Goal: Transaction & Acquisition: Purchase product/service

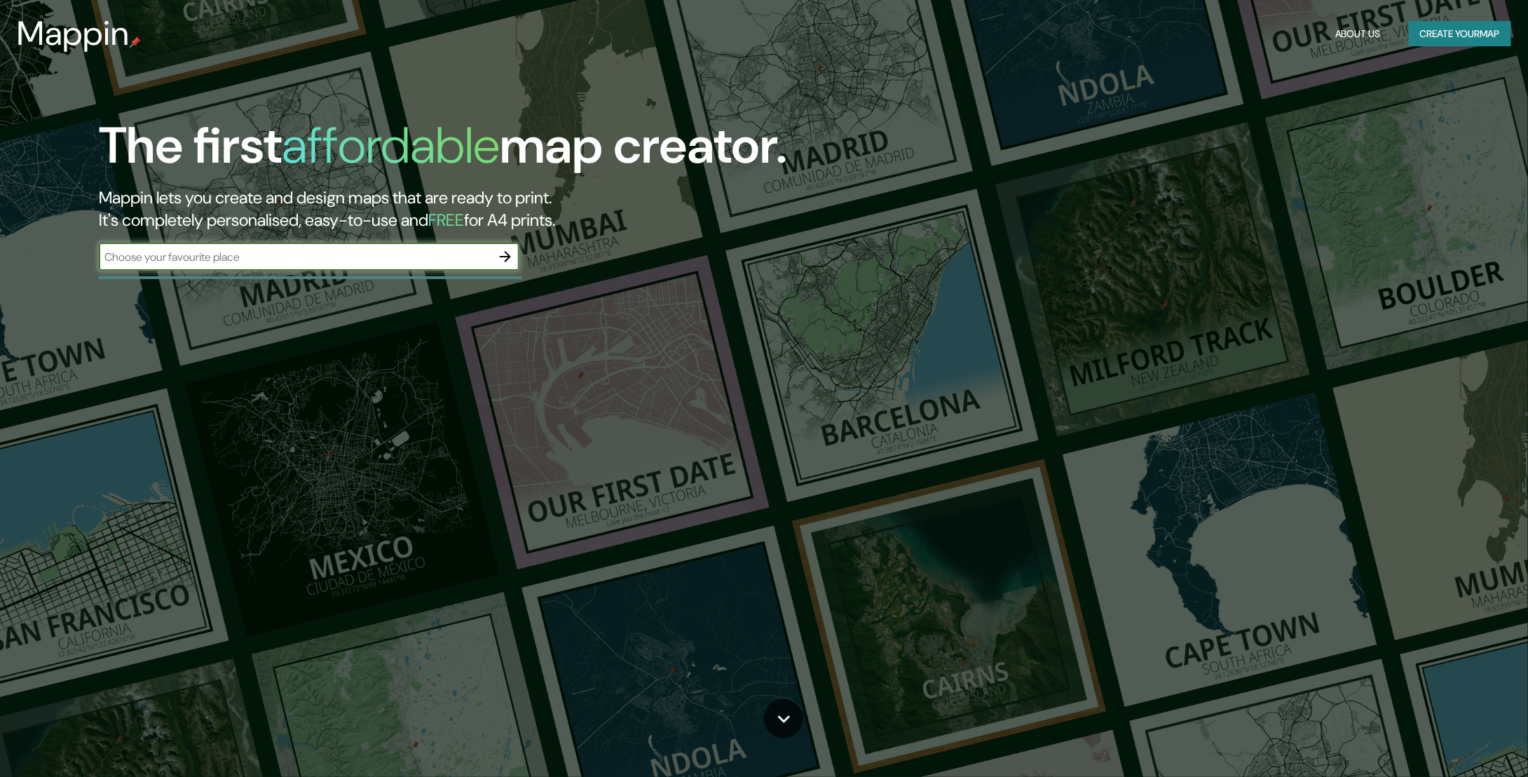
click at [171, 254] on input "text" at bounding box center [295, 257] width 392 height 16
type input "n"
type input "bilbao"
click at [512, 252] on icon "button" at bounding box center [505, 256] width 17 height 17
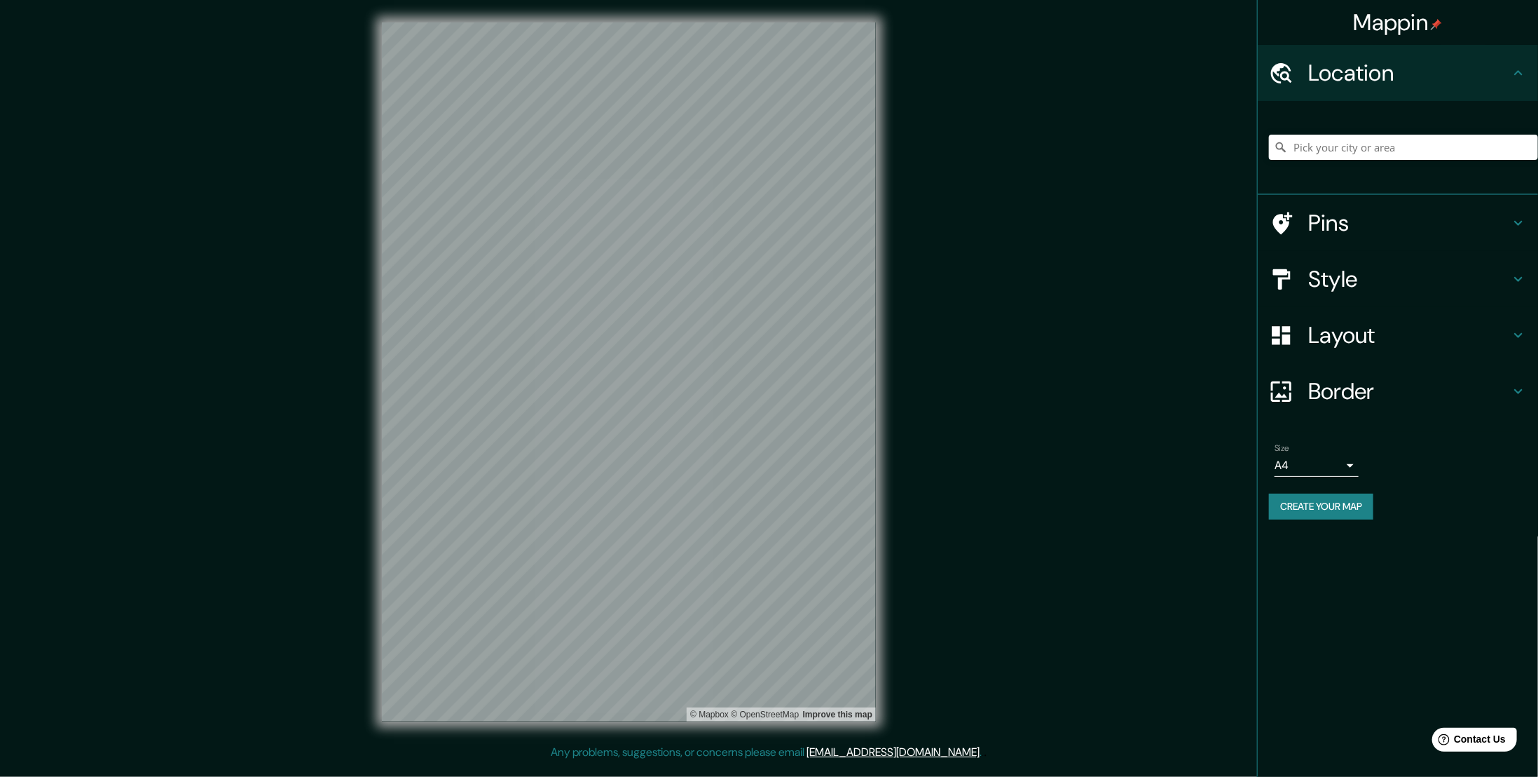
click at [1379, 86] on h4 "Location" at bounding box center [1409, 73] width 202 height 28
click at [1346, 150] on input "Pick your city or area" at bounding box center [1403, 147] width 269 height 25
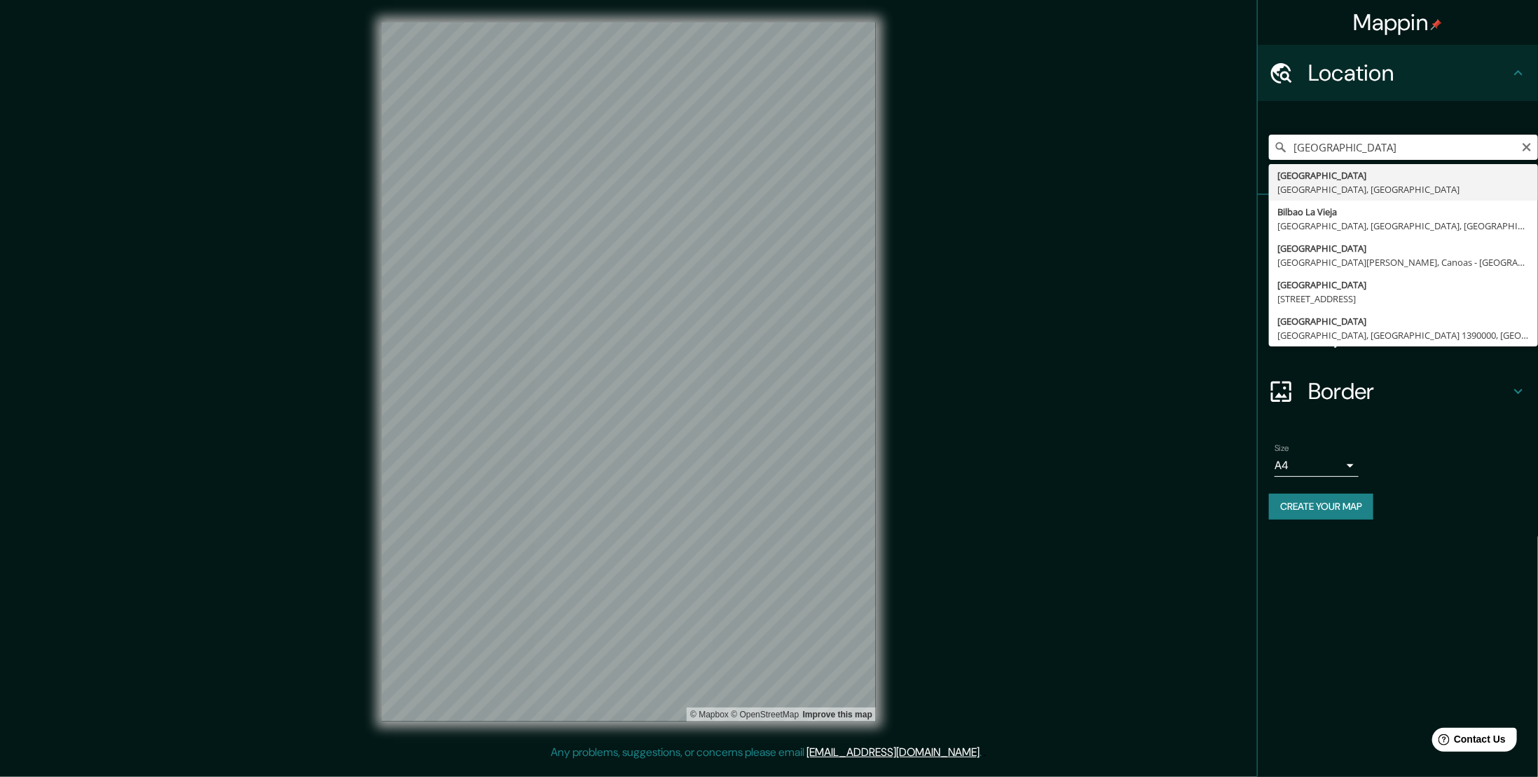
type input "Bilbao, Vizcaya, España"
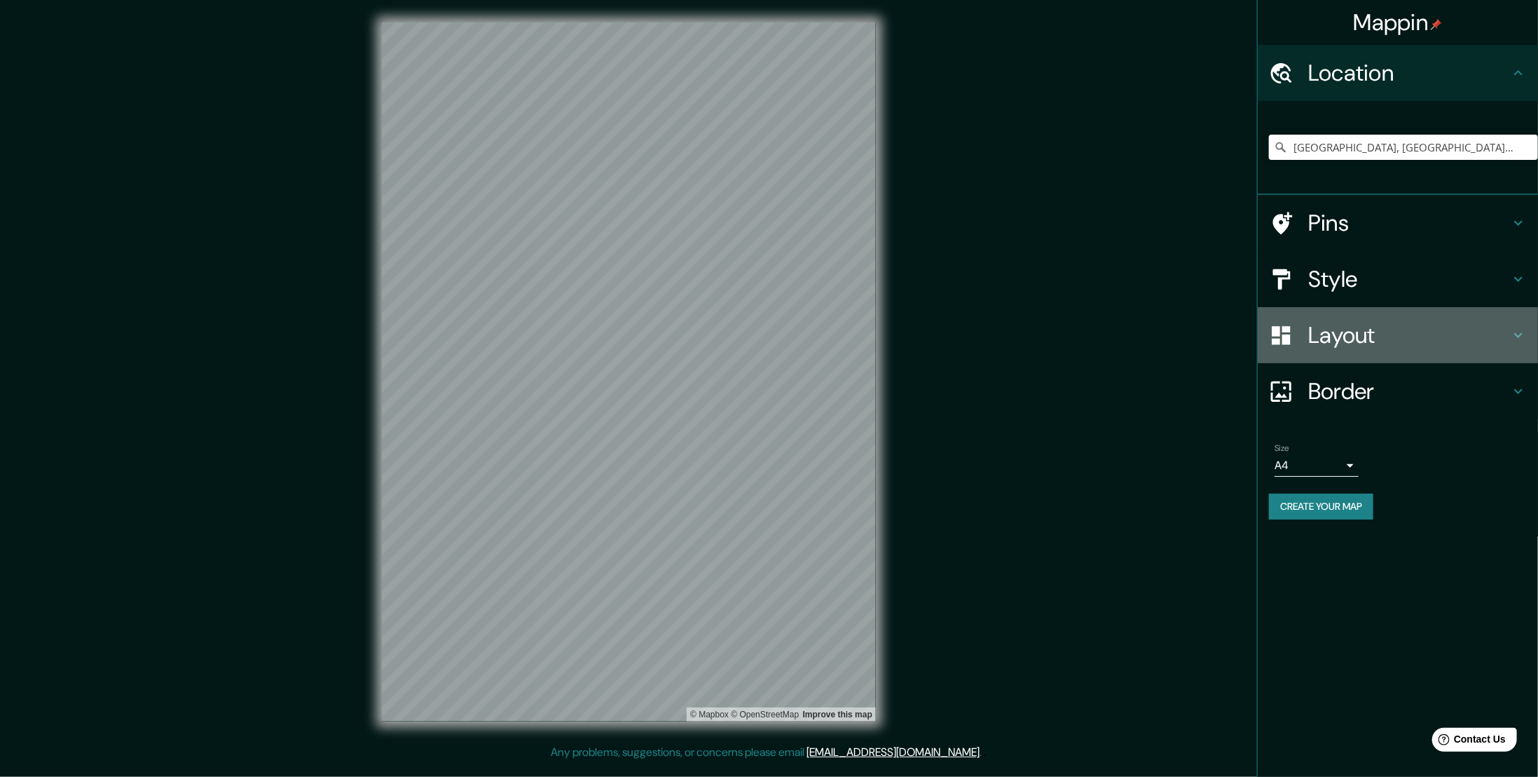
click at [1433, 357] on div "Layout" at bounding box center [1398, 335] width 280 height 56
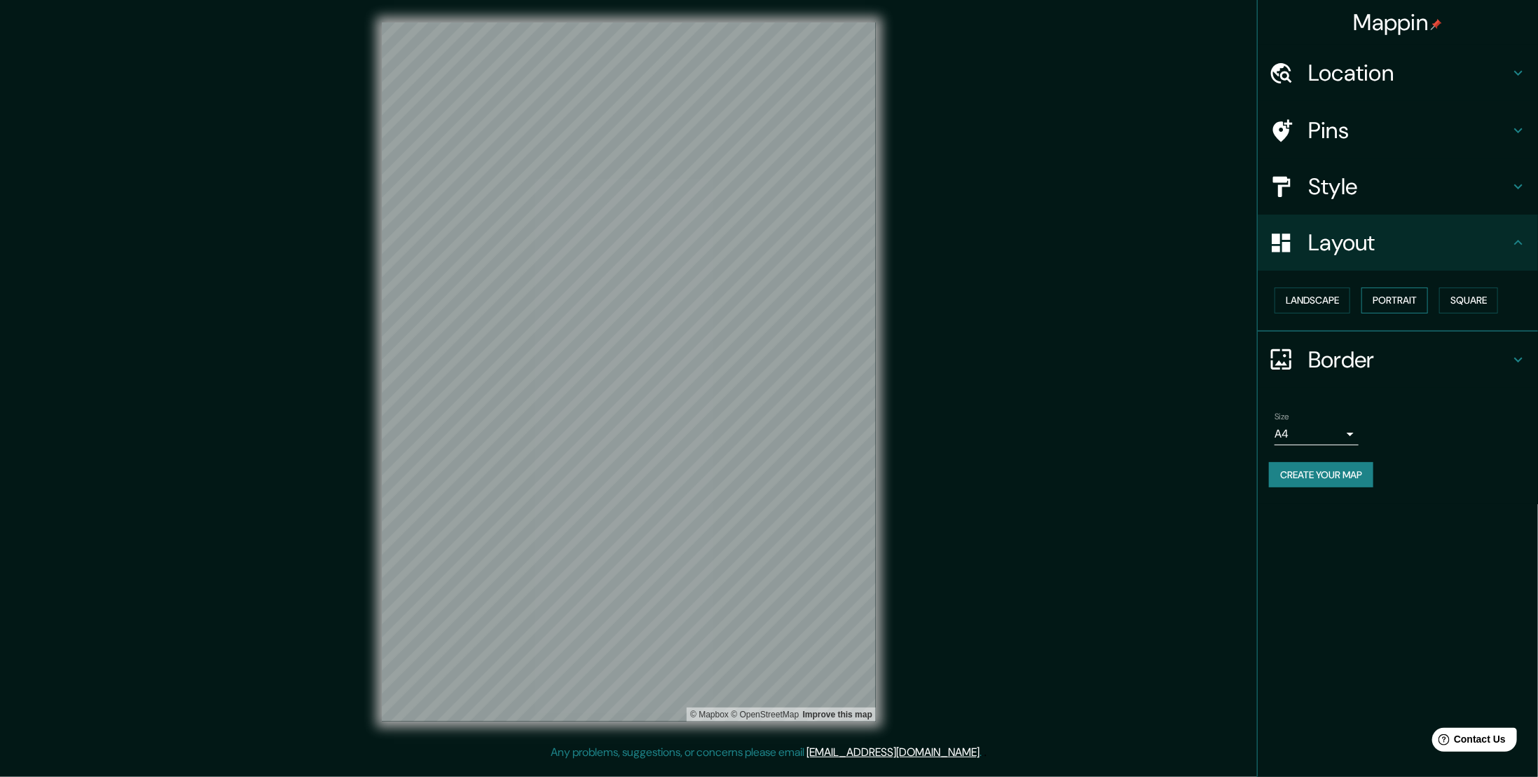
click at [1398, 299] on button "Portrait" at bounding box center [1395, 300] width 67 height 26
click at [1476, 303] on button "Square" at bounding box center [1469, 300] width 59 height 26
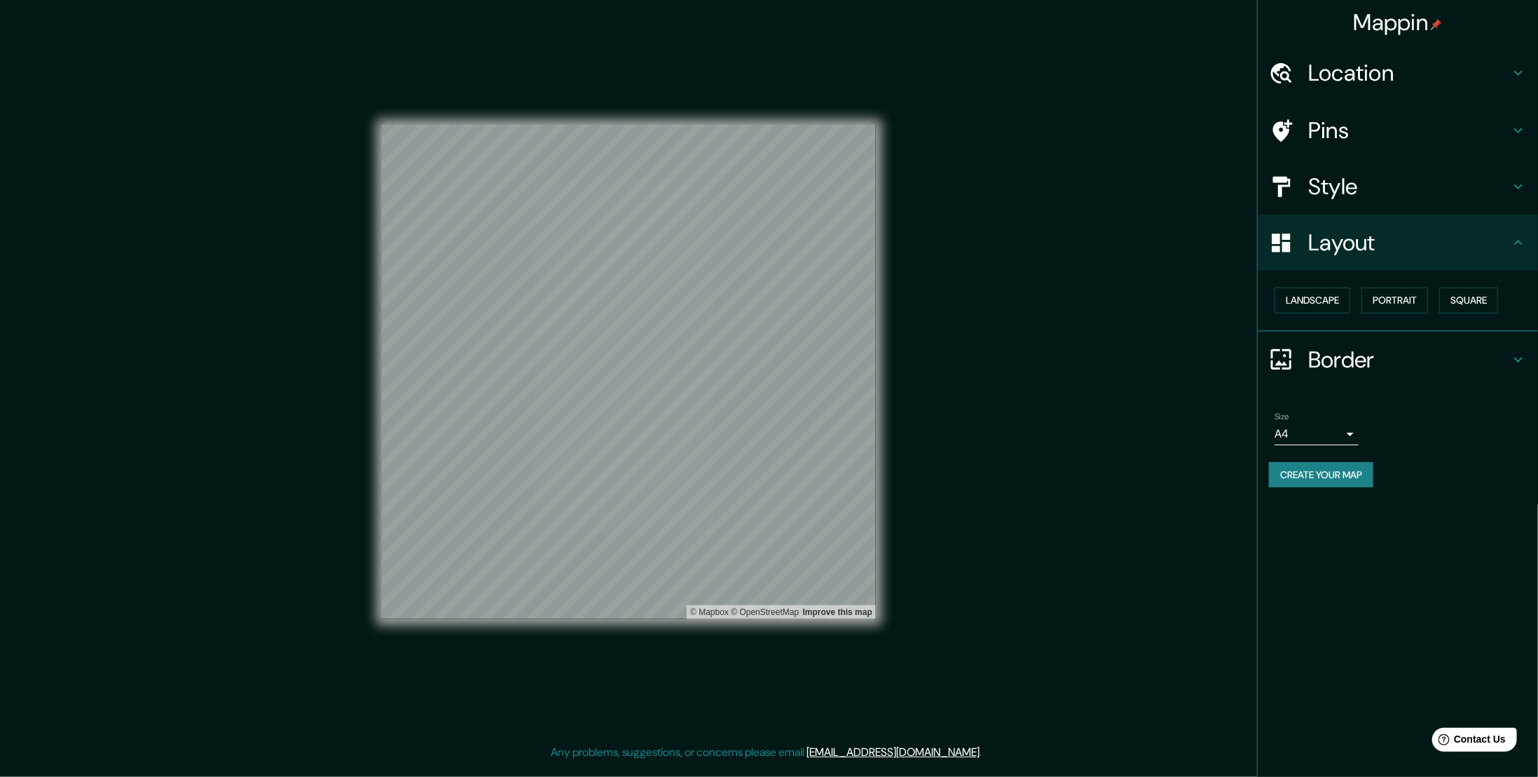
click at [1369, 351] on h4 "Border" at bounding box center [1409, 360] width 202 height 28
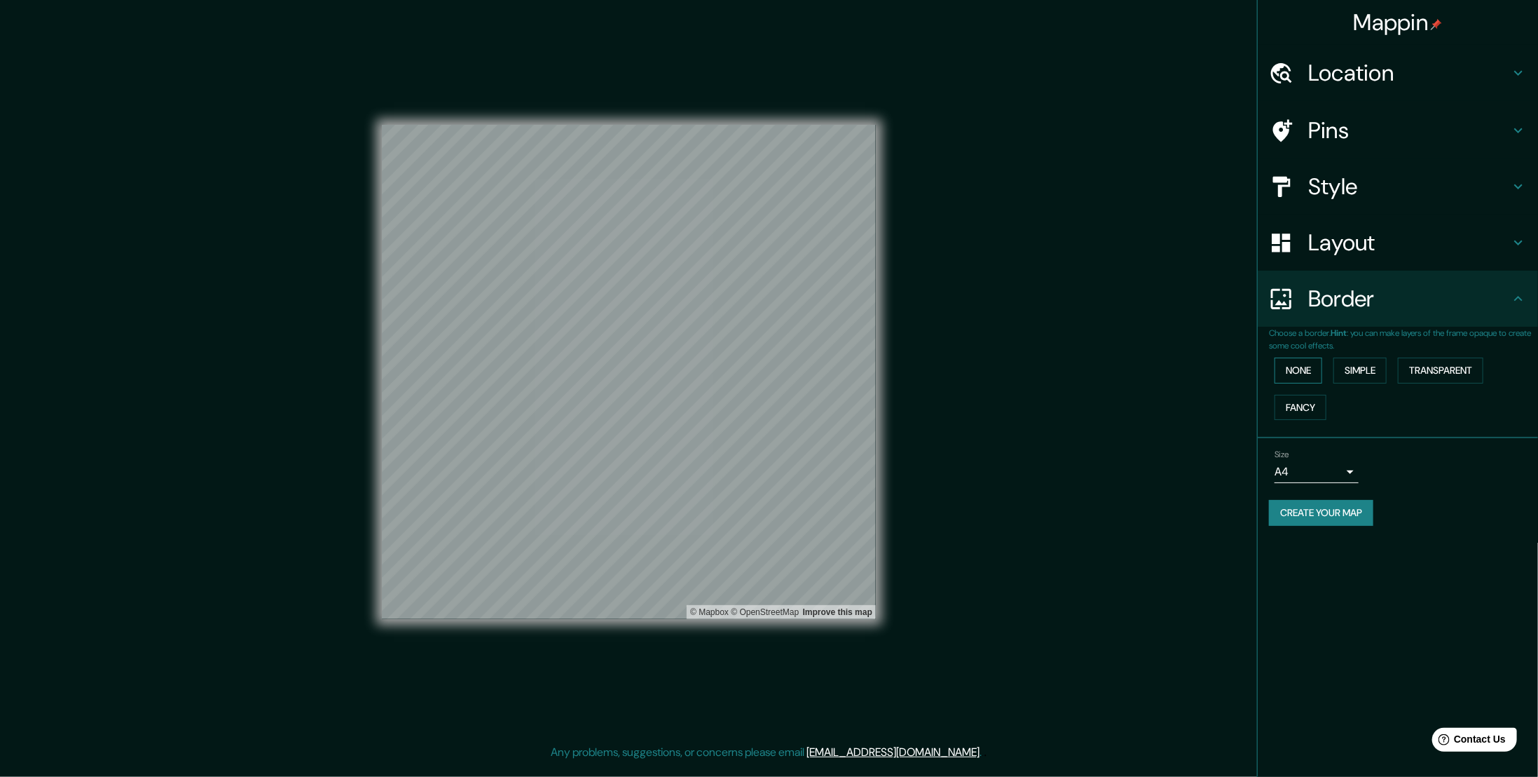
click at [1312, 367] on button "None" at bounding box center [1299, 370] width 48 height 26
click at [1375, 374] on button "Simple" at bounding box center [1360, 370] width 53 height 26
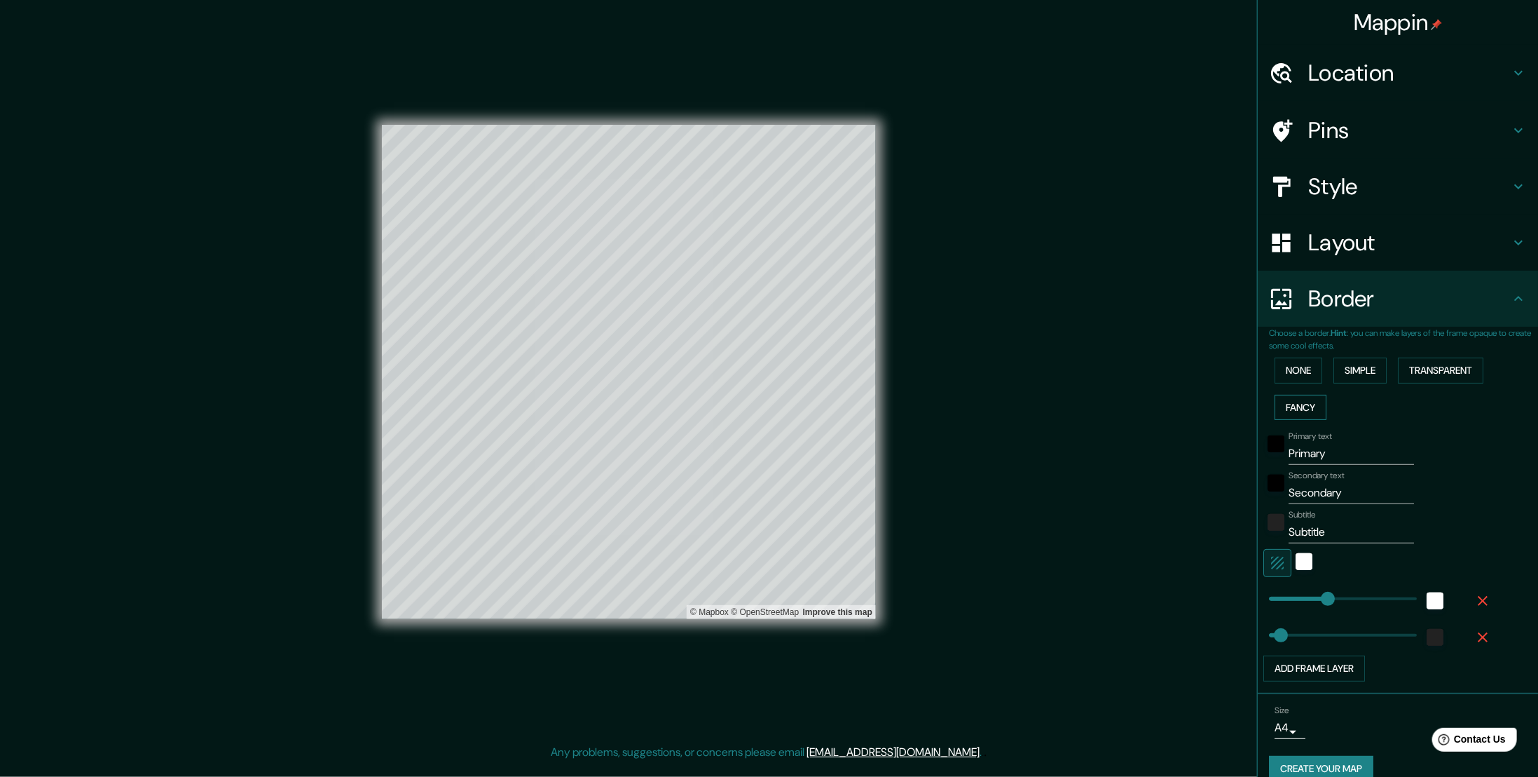
click at [1298, 401] on button "Fancy" at bounding box center [1301, 408] width 52 height 26
click at [1433, 377] on button "Transparent" at bounding box center [1441, 370] width 86 height 26
click at [1348, 448] on input "Primary" at bounding box center [1351, 453] width 125 height 22
click at [1337, 449] on input "Primary" at bounding box center [1351, 453] width 125 height 22
type input "Pri"
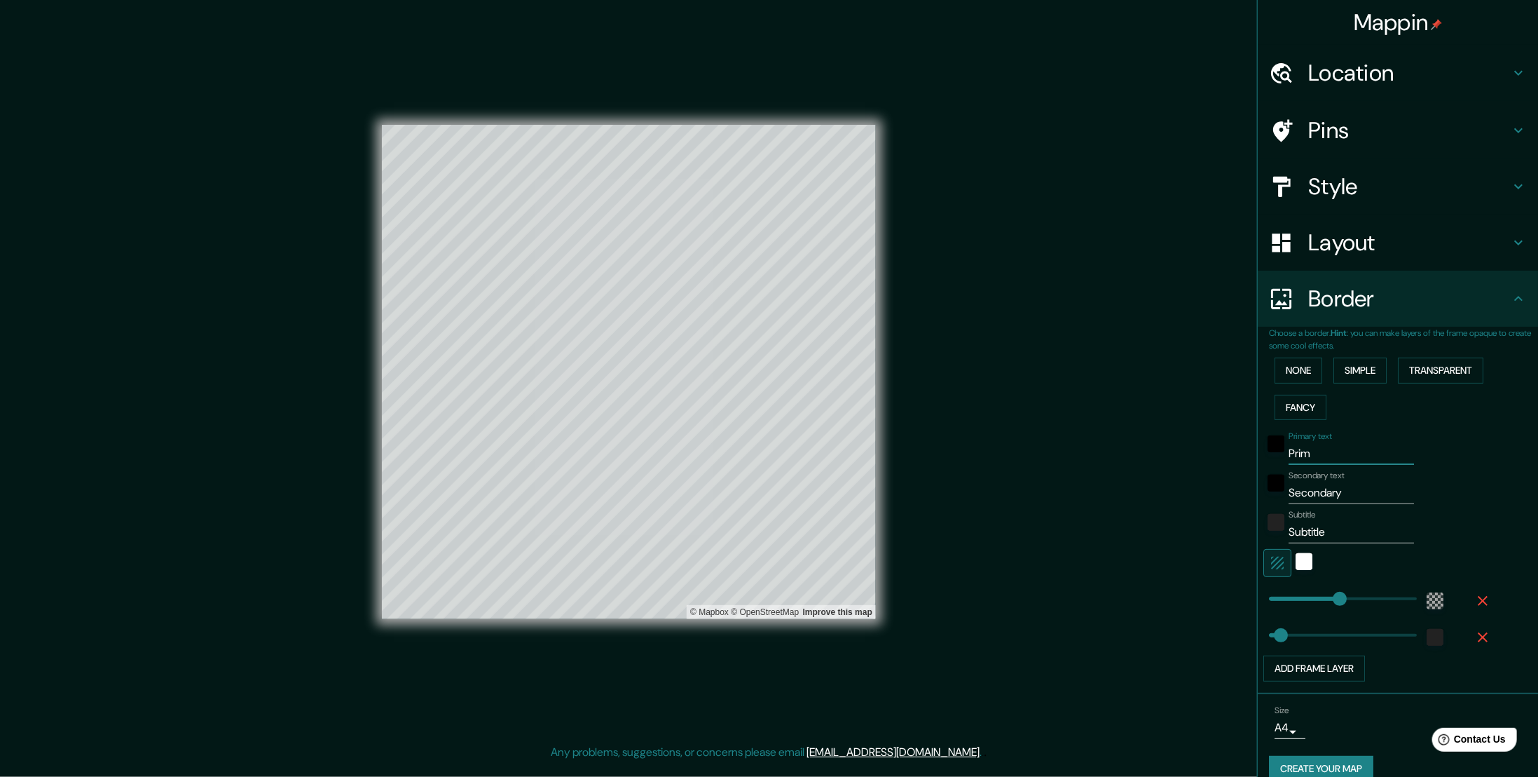
type input "338"
type input "56"
type input "P"
type input "338"
type input "56"
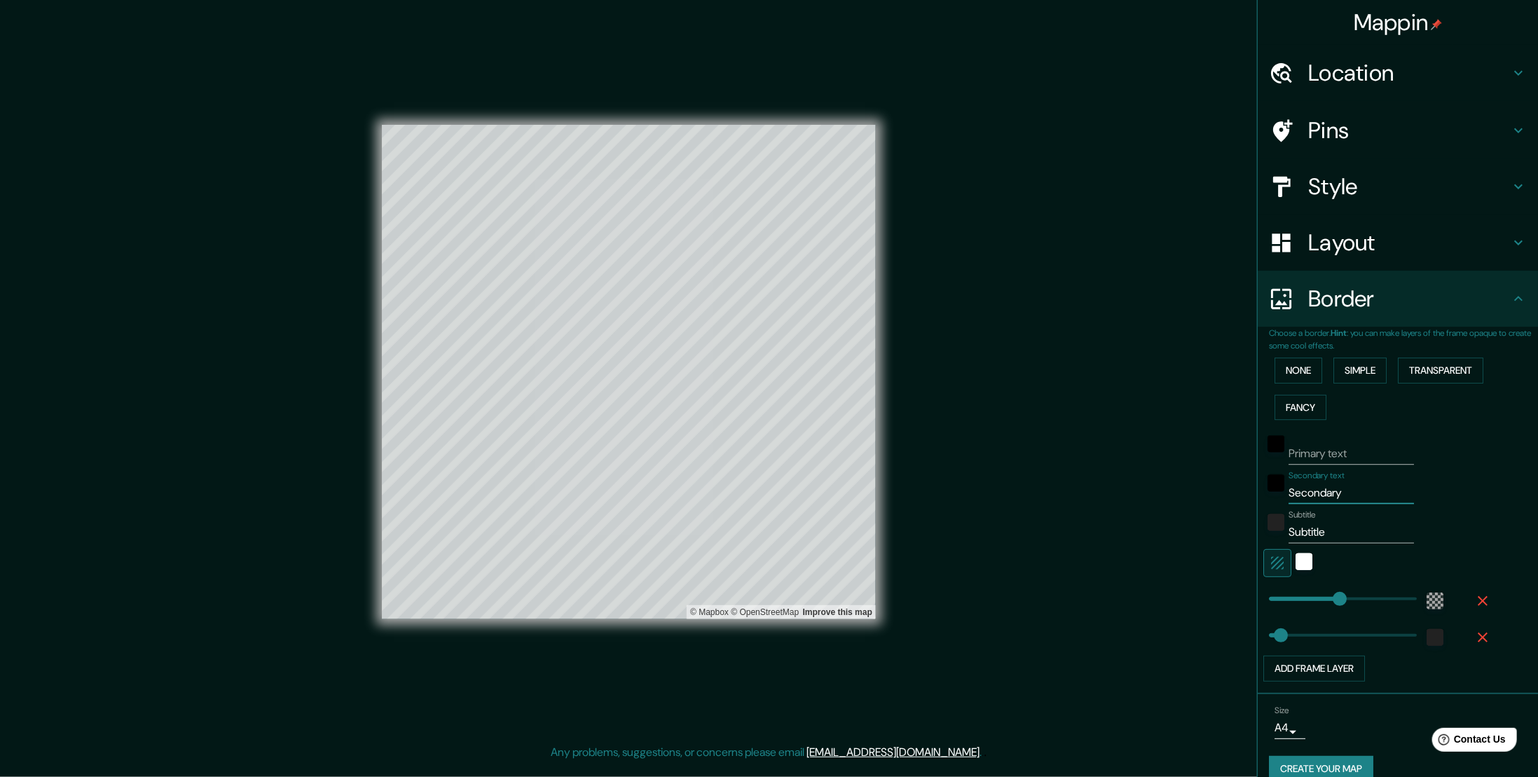
drag, startPoint x: 1353, startPoint y: 495, endPoint x: 1265, endPoint y: 493, distance: 87.6
click at [1265, 493] on div "Secondary text Secondary" at bounding box center [1379, 487] width 230 height 34
type input "Su"
type input "338"
type input "56"
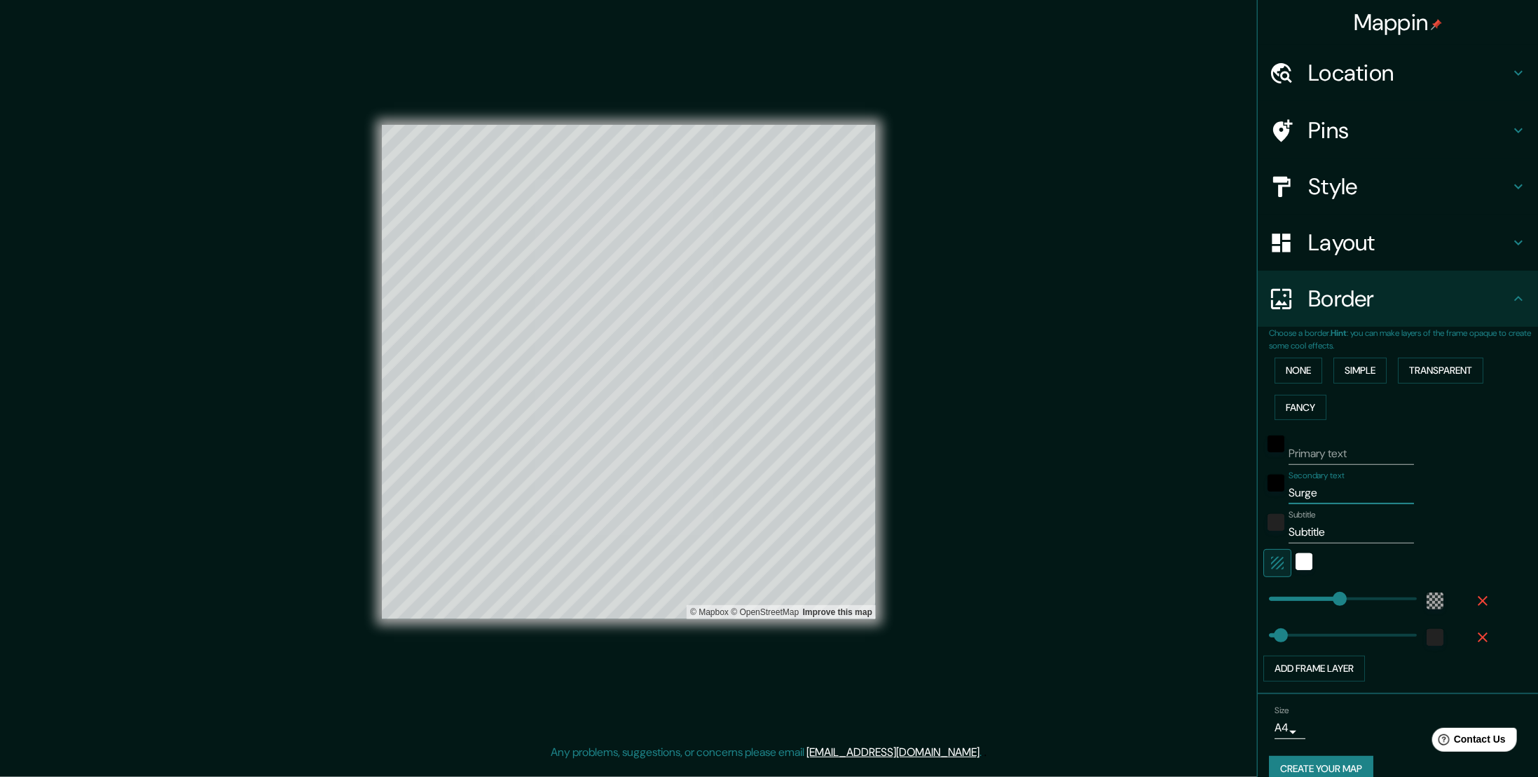
type input "Surge"
type input "338"
type input "56"
type input "Surge"
type input "338"
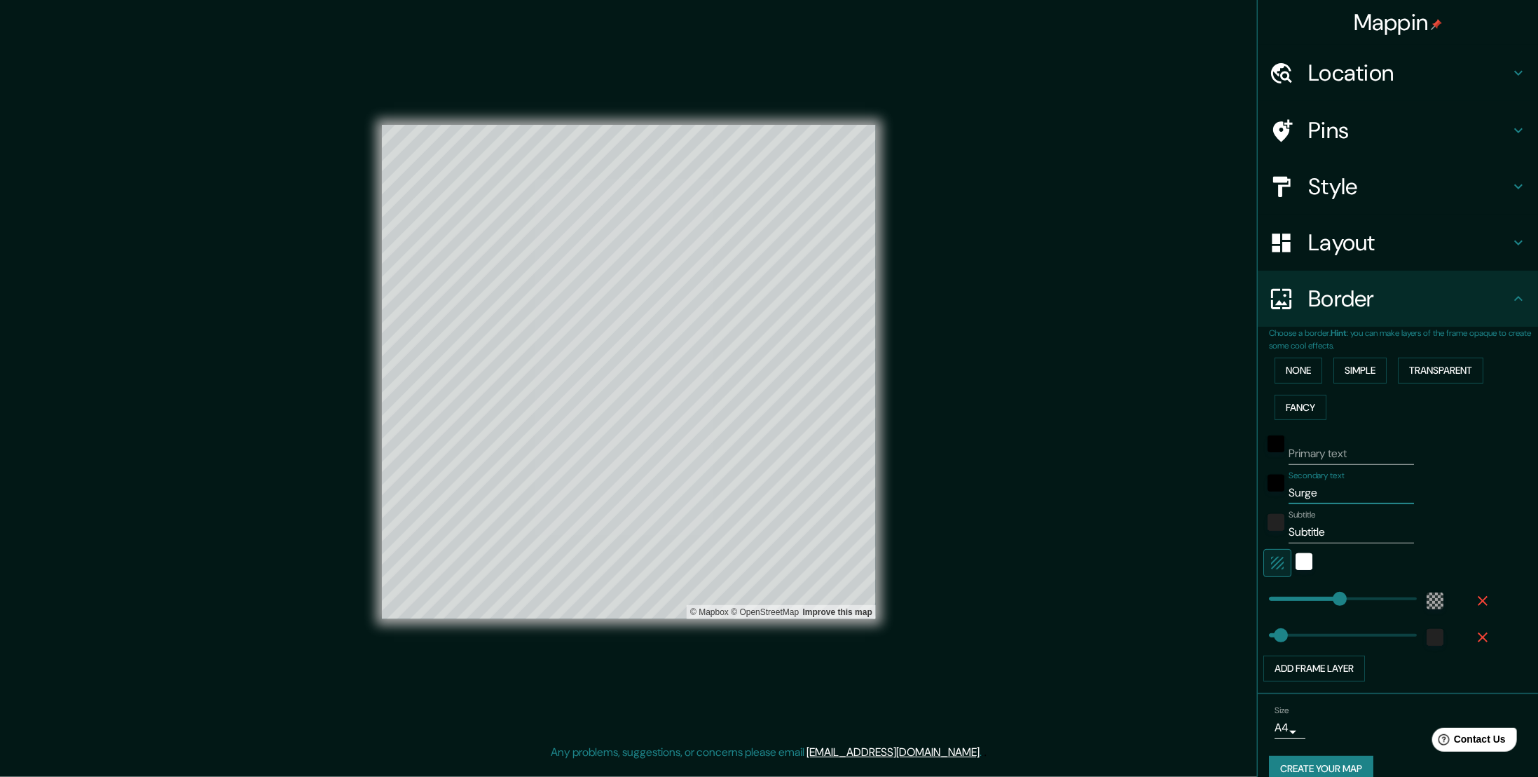
type input "56"
type input "Surg"
type input "338"
type input "56"
type input "Surge"
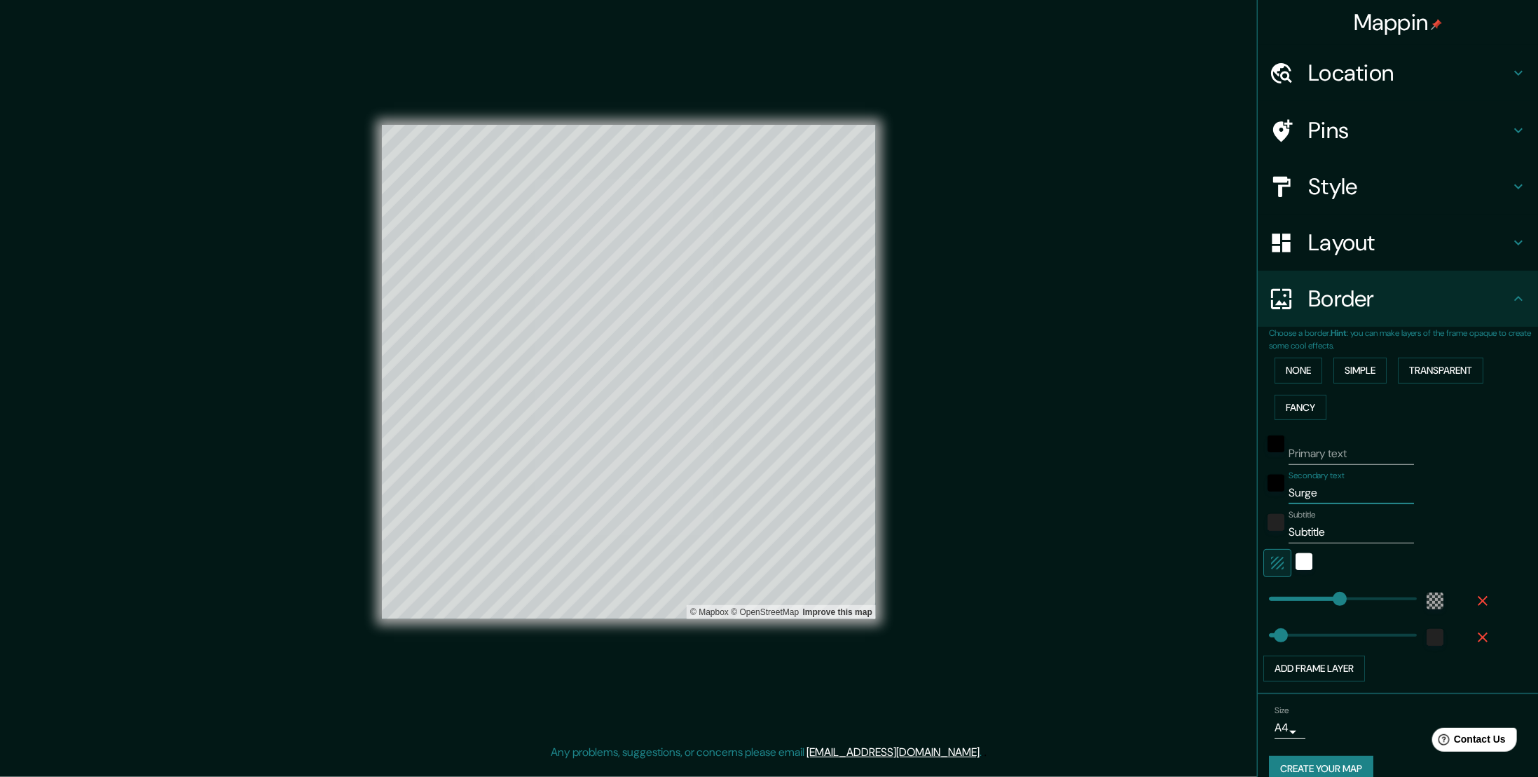
type input "338"
type input "56"
type input "Surge"
click at [1300, 533] on input "Subtitle" at bounding box center [1351, 532] width 125 height 22
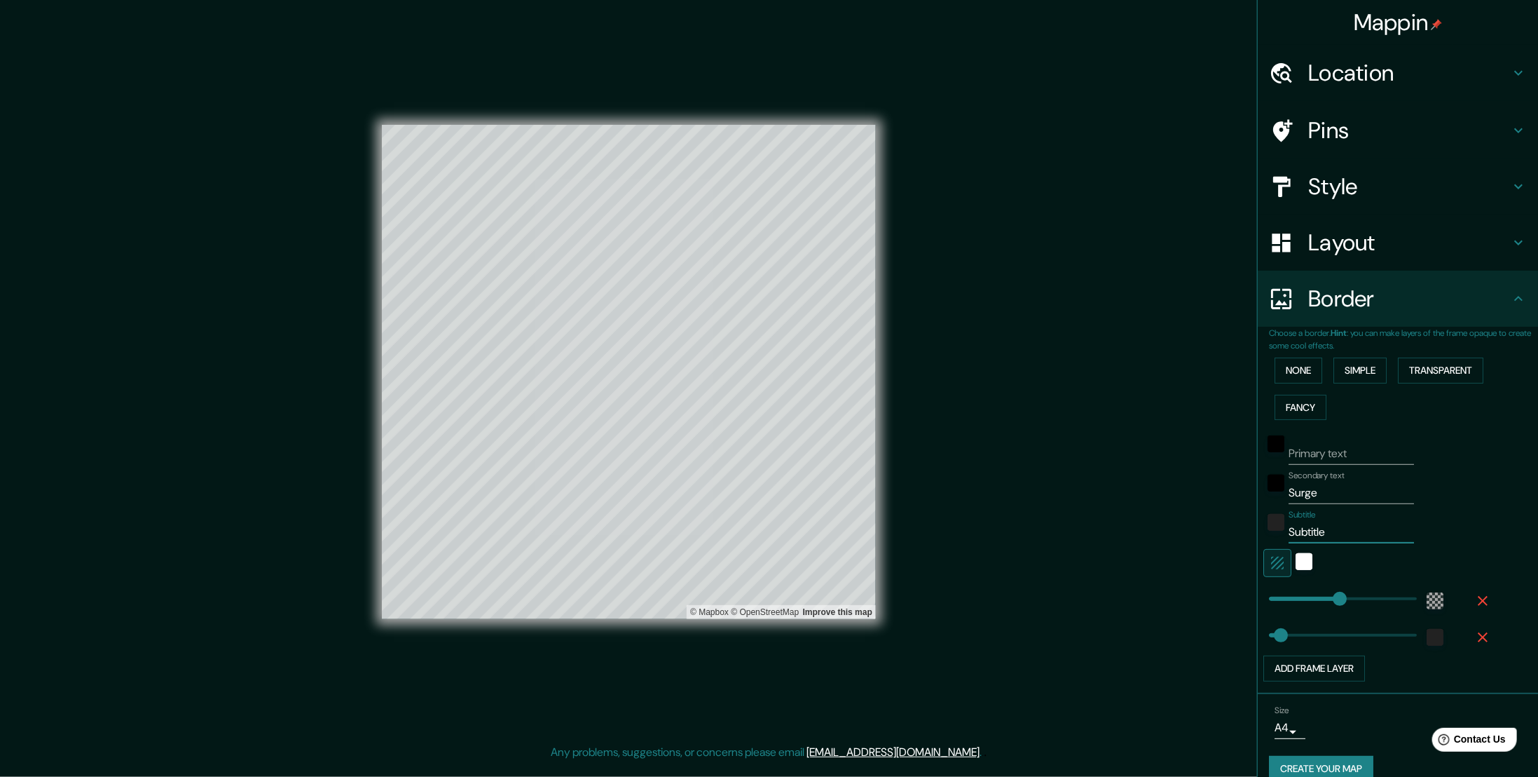
type input "L"
type input "338"
type input "56"
type input "La"
type input "338"
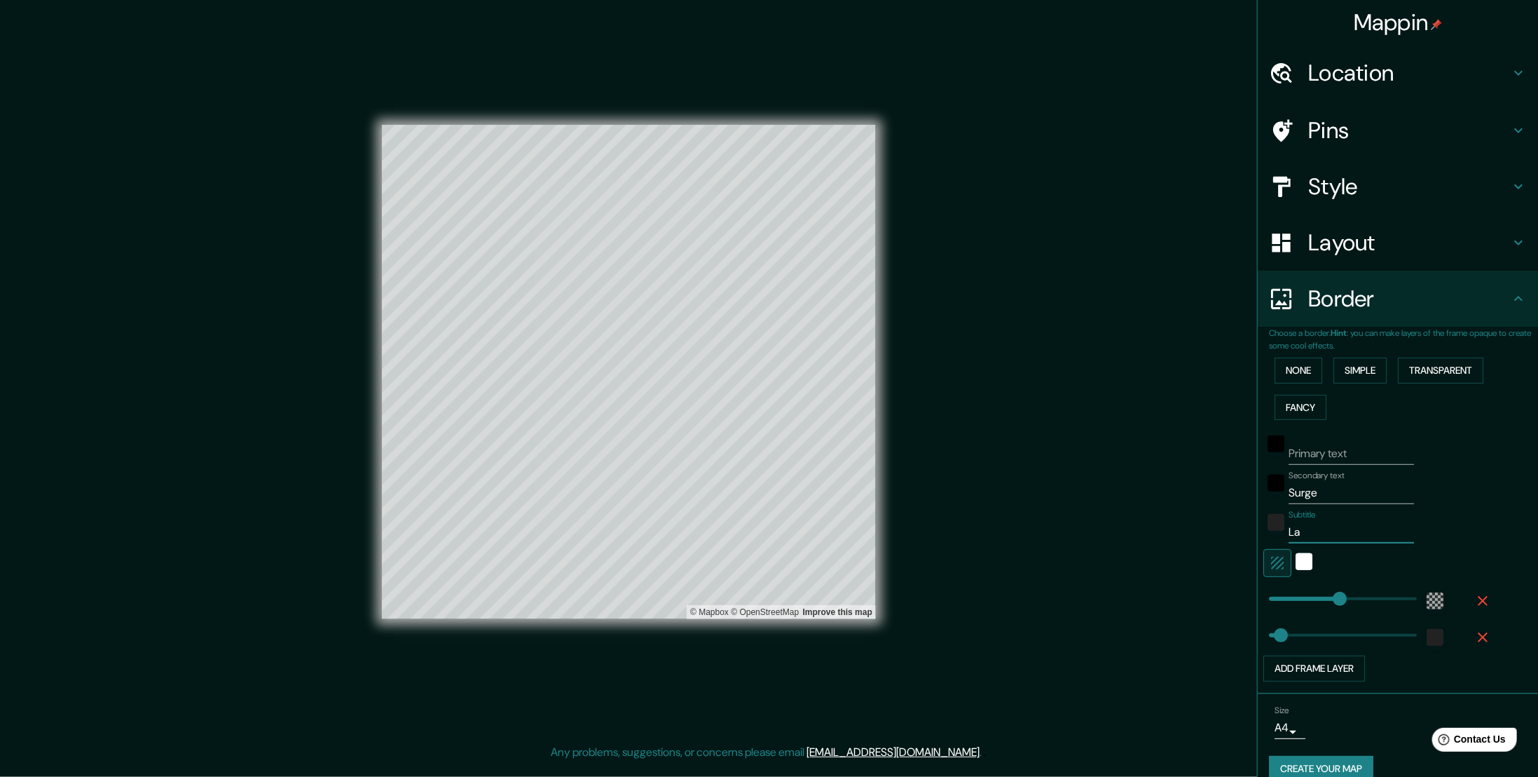
type input "56"
type input "La MAGI"
type input "338"
type input "56"
type input "La MAGIA"
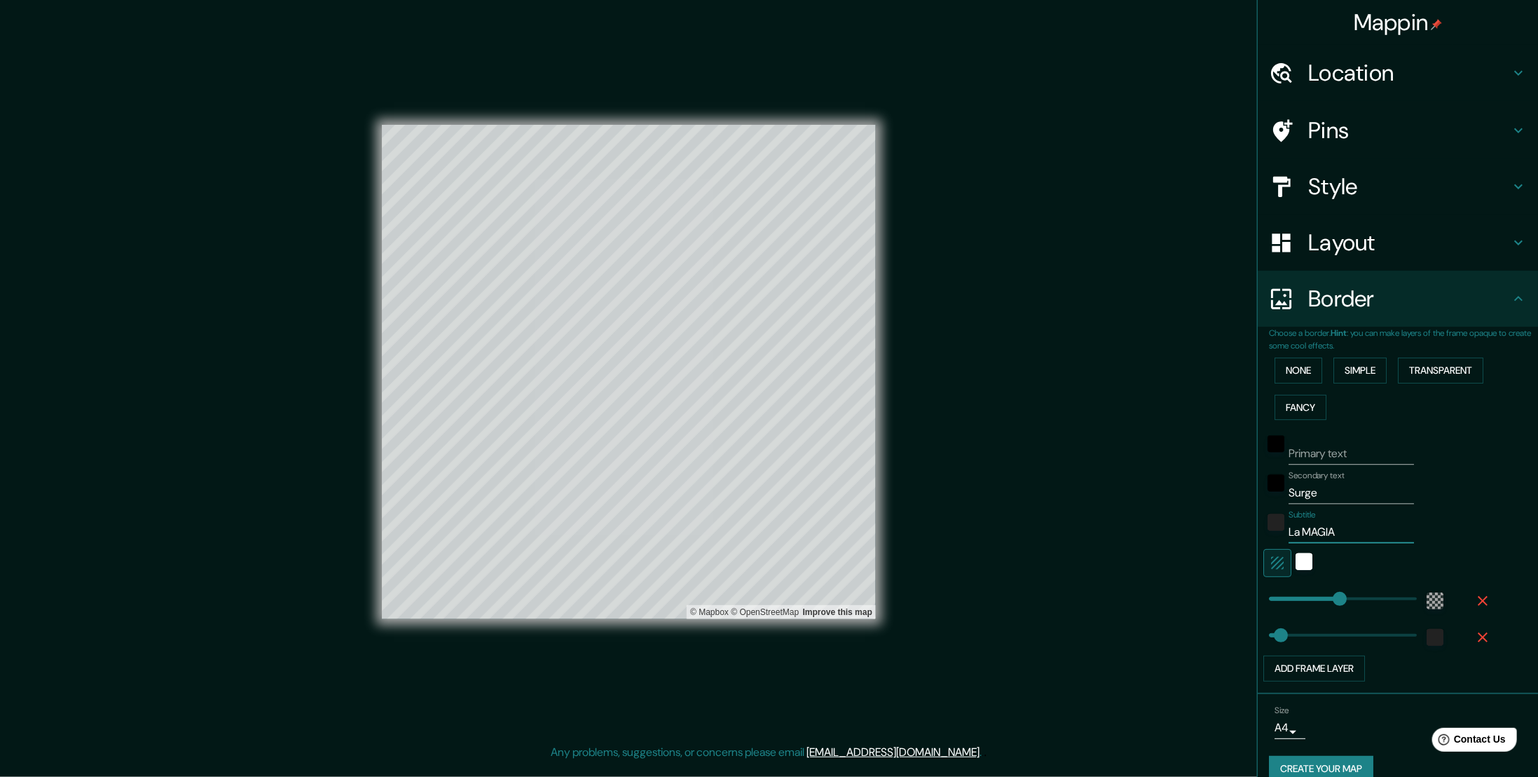
type input "338"
type input "56"
click at [1289, 529] on input "La MAGIA" at bounding box center [1351, 532] width 125 height 22
type input "L MAGIA"
type input "338"
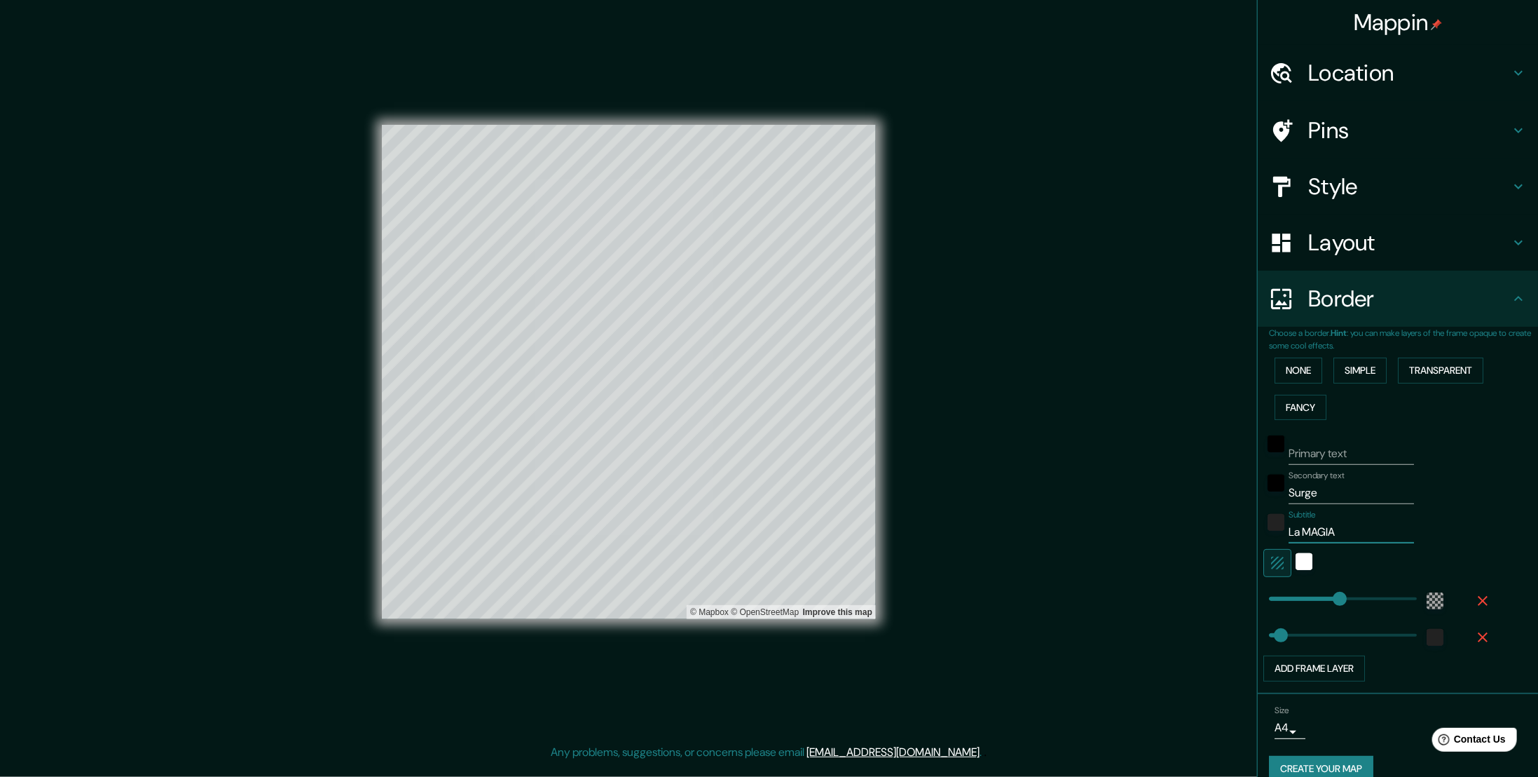
type input "56"
type input "LA MAGIA"
type input "338"
type input "56"
type input "LA MAGIA"
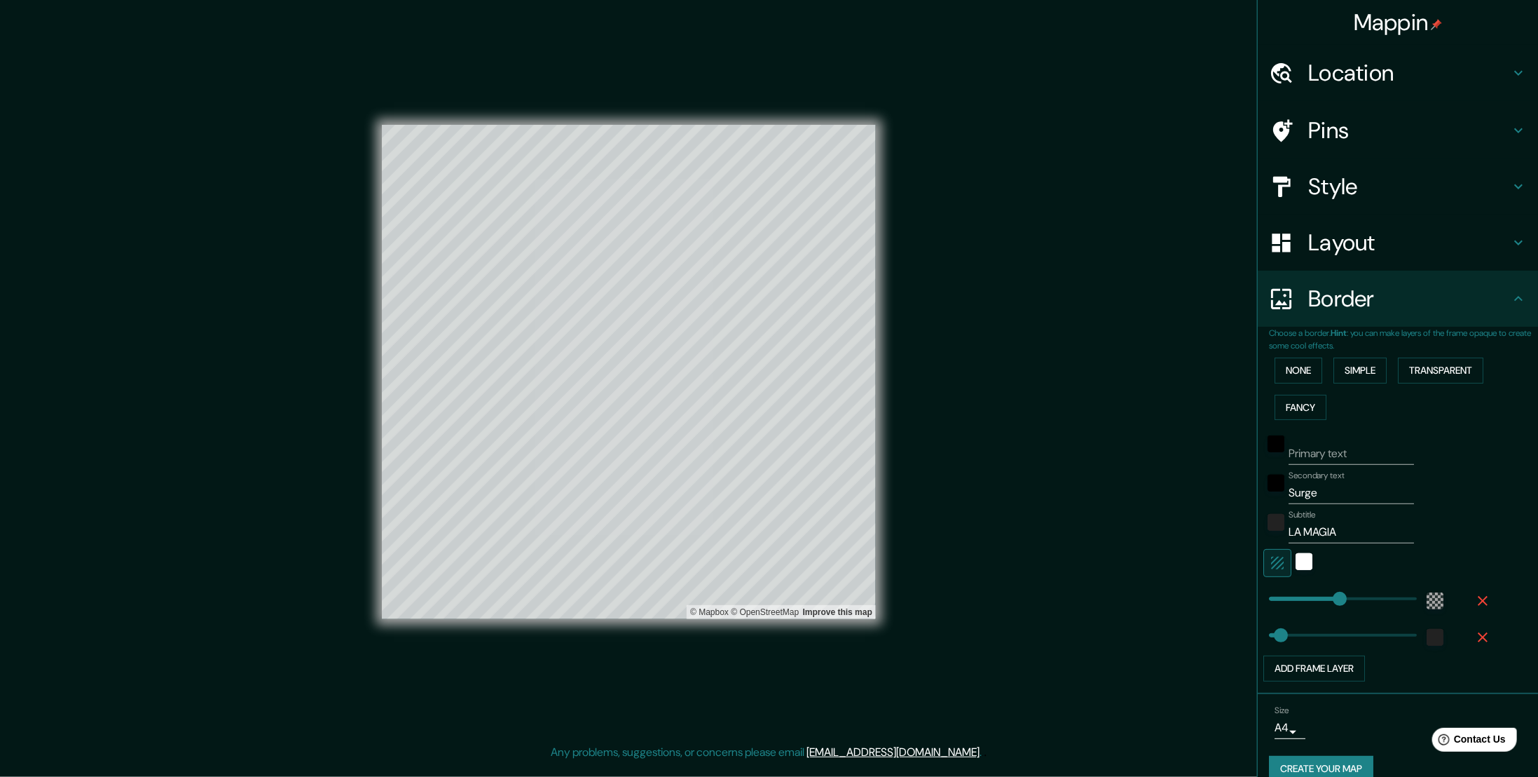
click at [1420, 200] on div "Style" at bounding box center [1398, 186] width 280 height 56
type input "338"
type input "56"
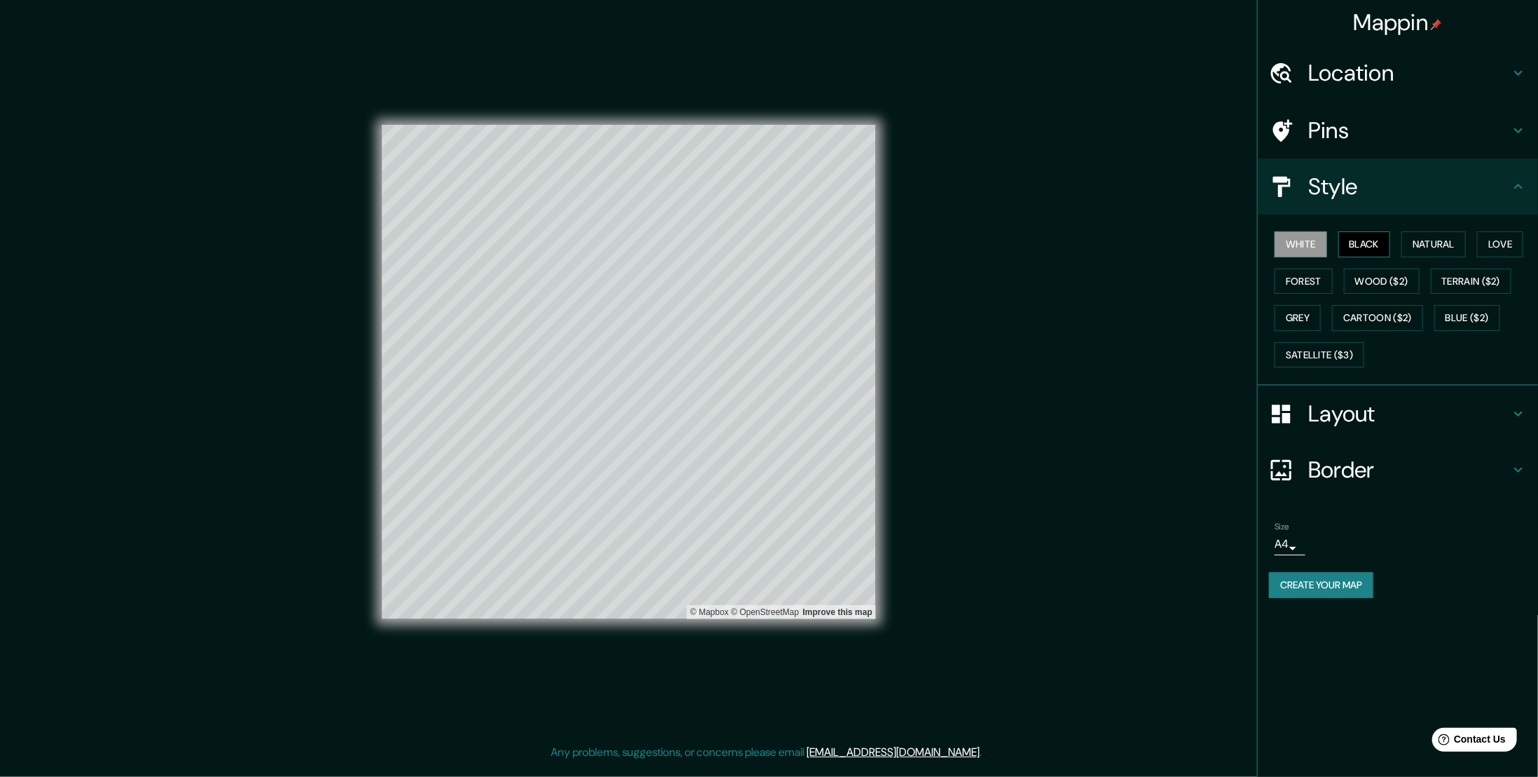
click at [1378, 254] on button "Black" at bounding box center [1365, 244] width 53 height 26
click at [1310, 242] on button "White" at bounding box center [1301, 244] width 53 height 26
click at [1313, 285] on button "Forest" at bounding box center [1304, 281] width 58 height 26
click at [1393, 233] on div "White Black Natural Love Forest Wood ($2) Terrain ($2) Grey Cartoon ($2) Blue (…" at bounding box center [1403, 299] width 269 height 147
click at [1388, 250] on button "Black" at bounding box center [1365, 244] width 53 height 26
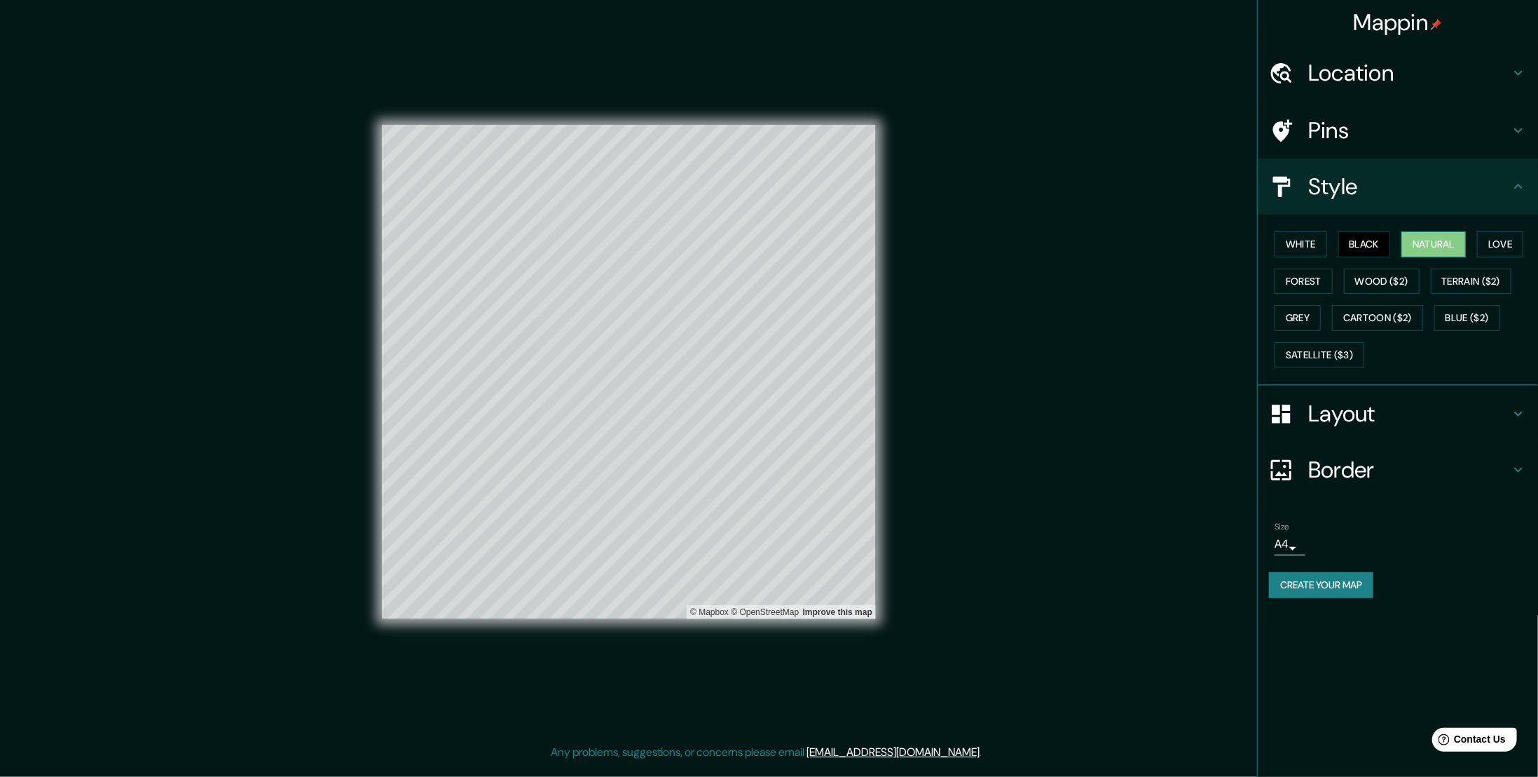
click at [1431, 246] on button "Natural" at bounding box center [1434, 244] width 64 height 26
click at [1488, 242] on button "Love" at bounding box center [1500, 244] width 46 height 26
click at [1395, 312] on button "Cartoon ($2)" at bounding box center [1377, 318] width 91 height 26
click at [1426, 241] on button "Natural" at bounding box center [1434, 244] width 64 height 26
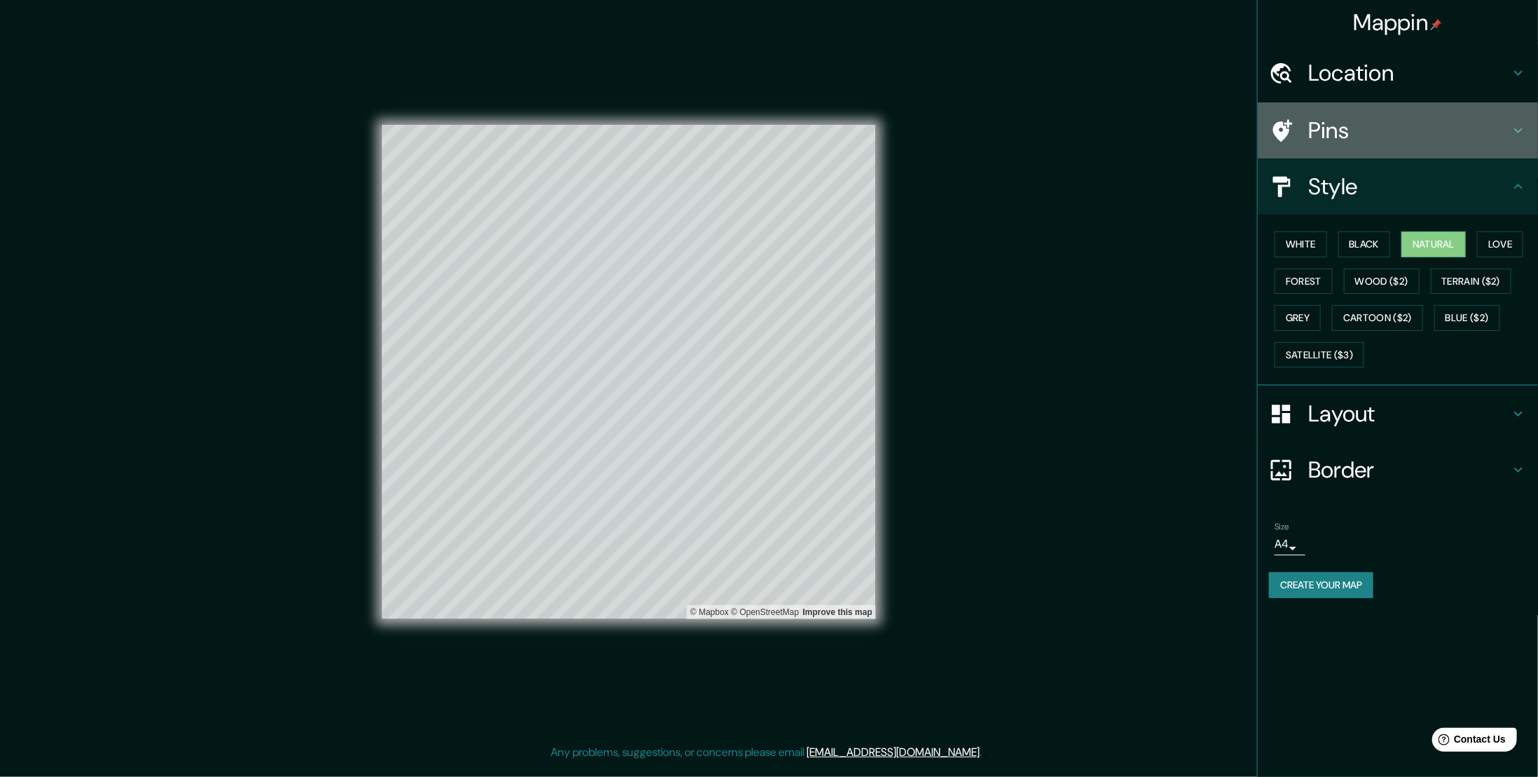
click at [1332, 125] on h4 "Pins" at bounding box center [1409, 130] width 202 height 28
type input "338"
type input "56"
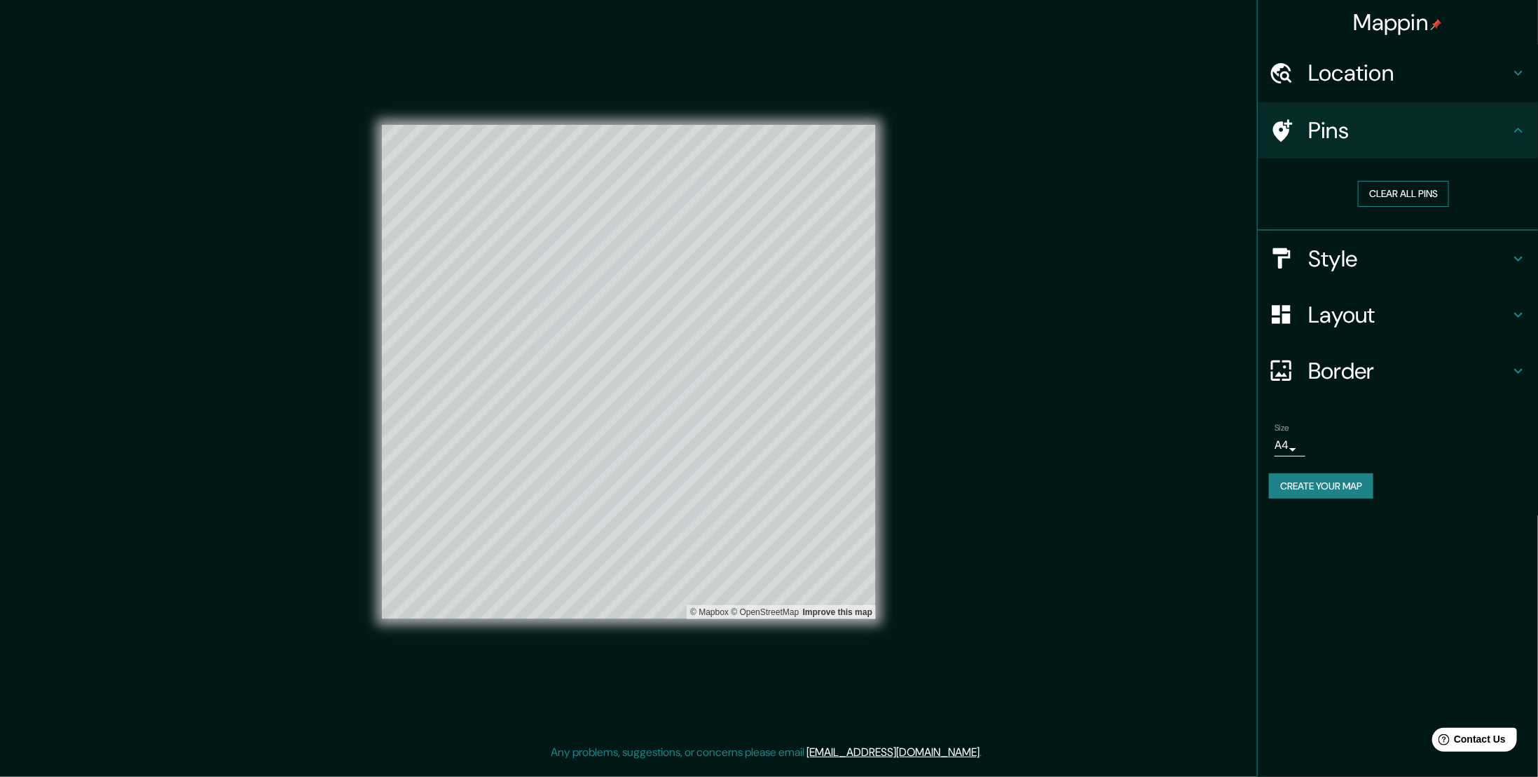
click at [1386, 189] on button "Clear all pins" at bounding box center [1403, 194] width 91 height 26
click at [1500, 123] on h4 "Pins" at bounding box center [1409, 130] width 202 height 28
click at [617, 327] on div at bounding box center [619, 329] width 11 height 11
click at [1423, 203] on button "Clear all pins" at bounding box center [1403, 194] width 91 height 26
click at [1407, 77] on h4 "Location" at bounding box center [1409, 73] width 202 height 28
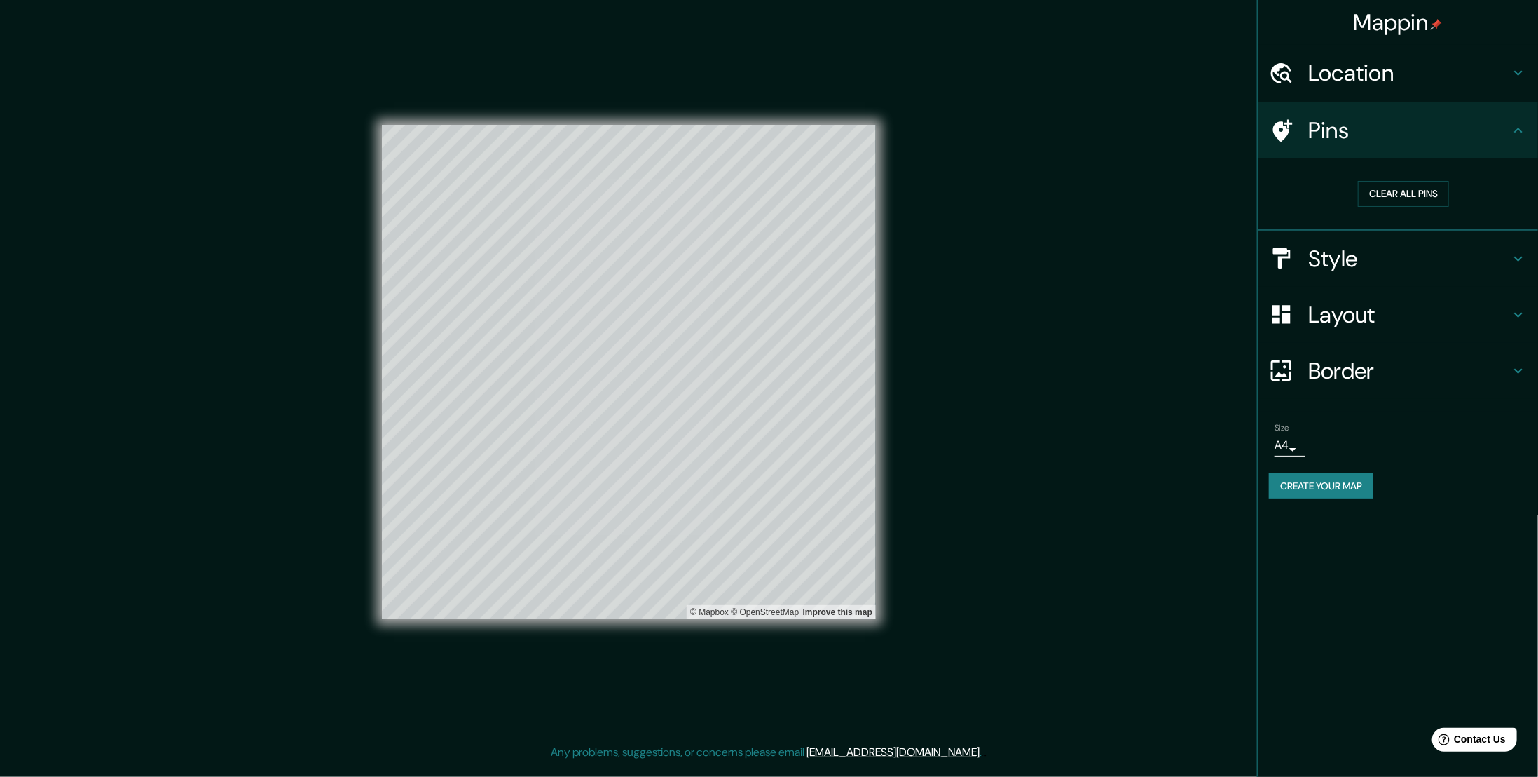
type input "338"
type input "56"
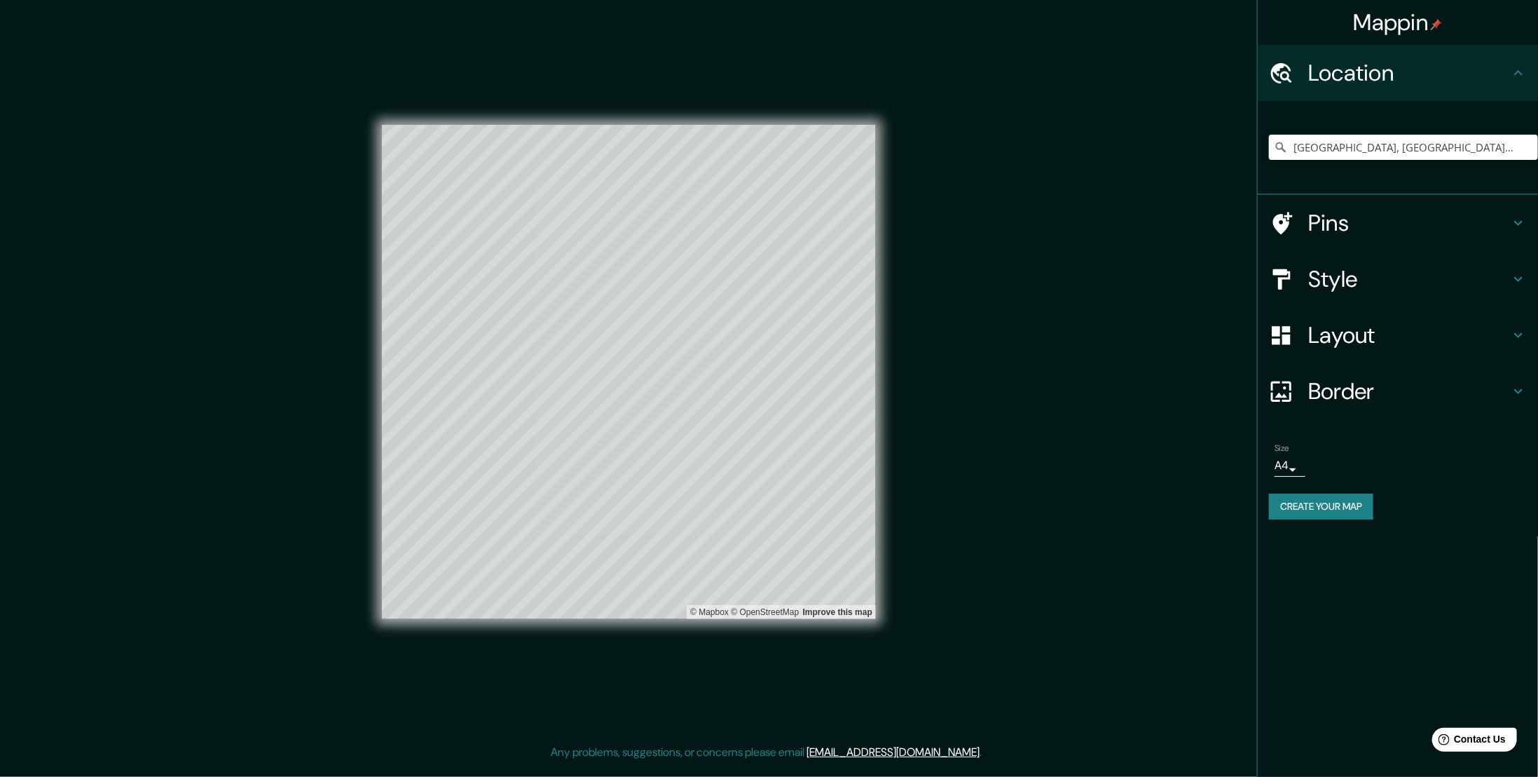
click at [1403, 72] on h4 "Location" at bounding box center [1409, 73] width 202 height 28
click at [1353, 150] on input "Bilbao, Vizcaya, España" at bounding box center [1403, 147] width 269 height 25
click at [1365, 383] on h4 "Border" at bounding box center [1409, 391] width 202 height 28
type input "338"
type input "56"
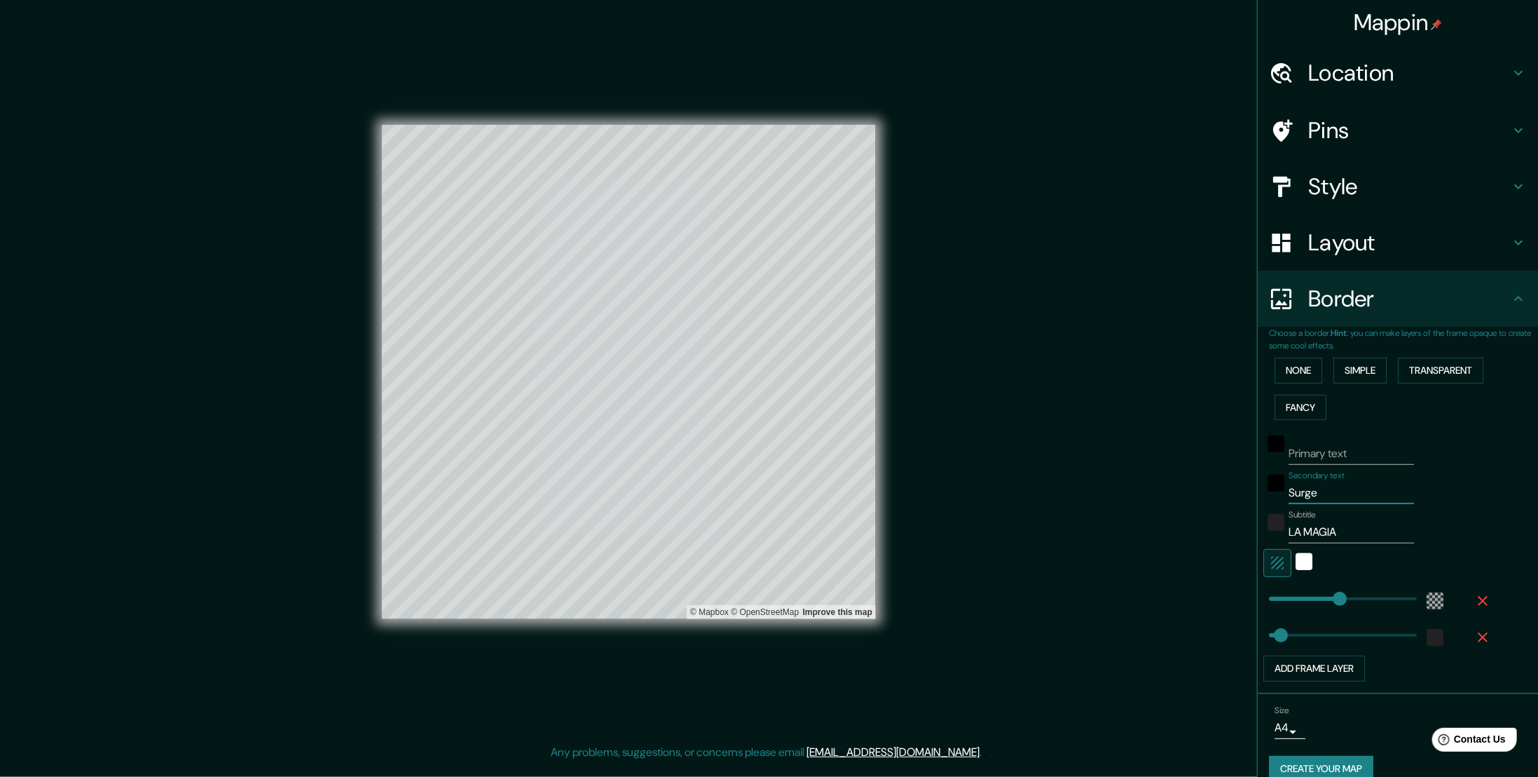
drag, startPoint x: 1318, startPoint y: 488, endPoint x: 1225, endPoint y: 488, distance: 93.2
click at [1225, 488] on div "Mappin Location Bilbao, Vizcaya, España Pins Style Layout Border Choose a borde…" at bounding box center [769, 383] width 1538 height 766
click at [1293, 376] on button "None" at bounding box center [1299, 370] width 48 height 26
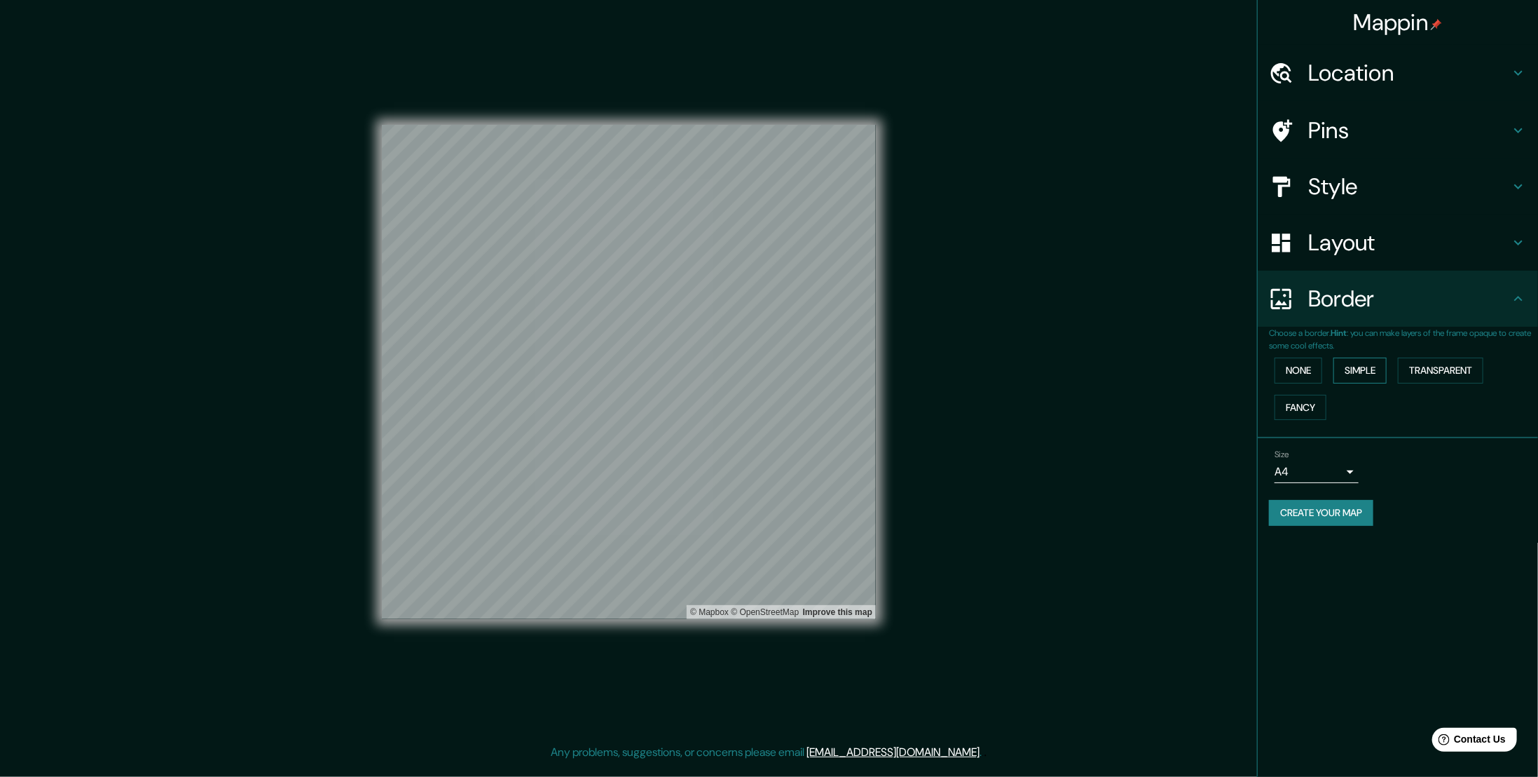
click at [1355, 378] on button "Simple" at bounding box center [1360, 370] width 53 height 26
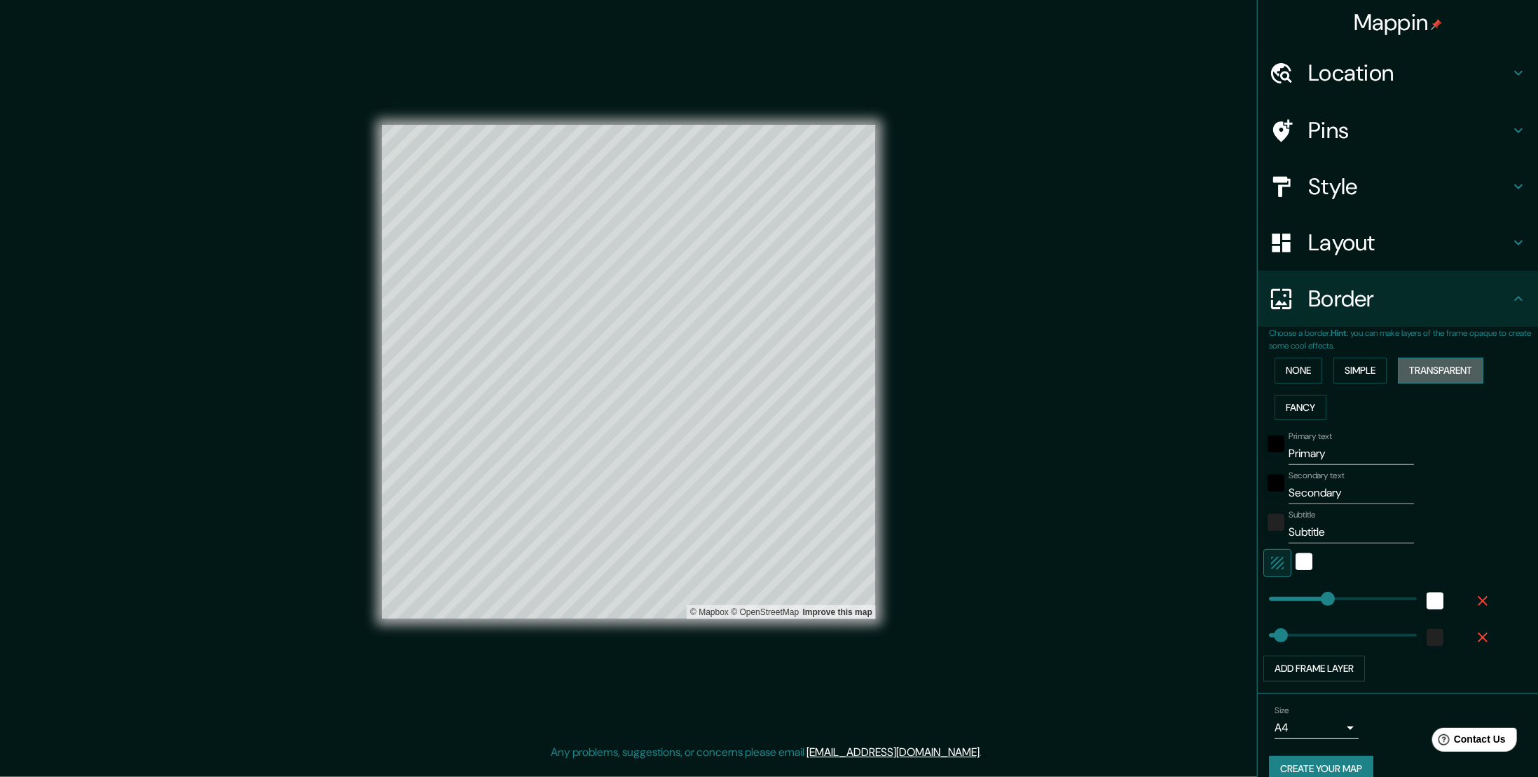
click at [1408, 369] on button "Transparent" at bounding box center [1441, 370] width 86 height 26
click at [1296, 404] on button "Fancy" at bounding box center [1301, 408] width 52 height 26
click at [1360, 371] on button "Simple" at bounding box center [1360, 370] width 53 height 26
click at [1308, 398] on button "Fancy" at bounding box center [1301, 408] width 52 height 26
drag, startPoint x: 1358, startPoint y: 456, endPoint x: 1243, endPoint y: 463, distance: 115.9
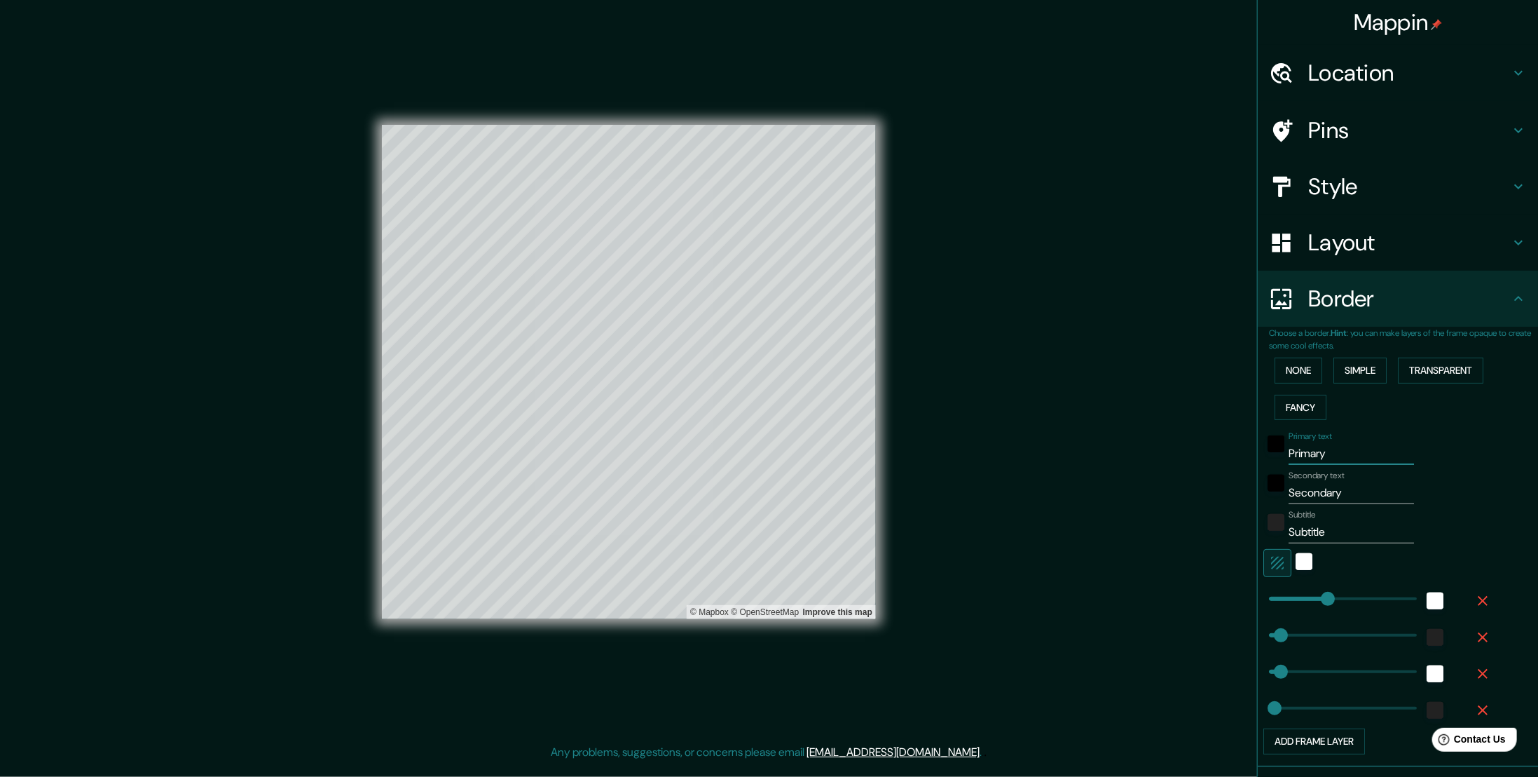
click at [1243, 463] on div "Mappin Location Bilbao, Vizcaya, España Pins Style Layout Border Choose a borde…" at bounding box center [769, 383] width 1538 height 766
type input "56"
type input "28"
click at [1302, 488] on input "Secondary" at bounding box center [1351, 492] width 125 height 22
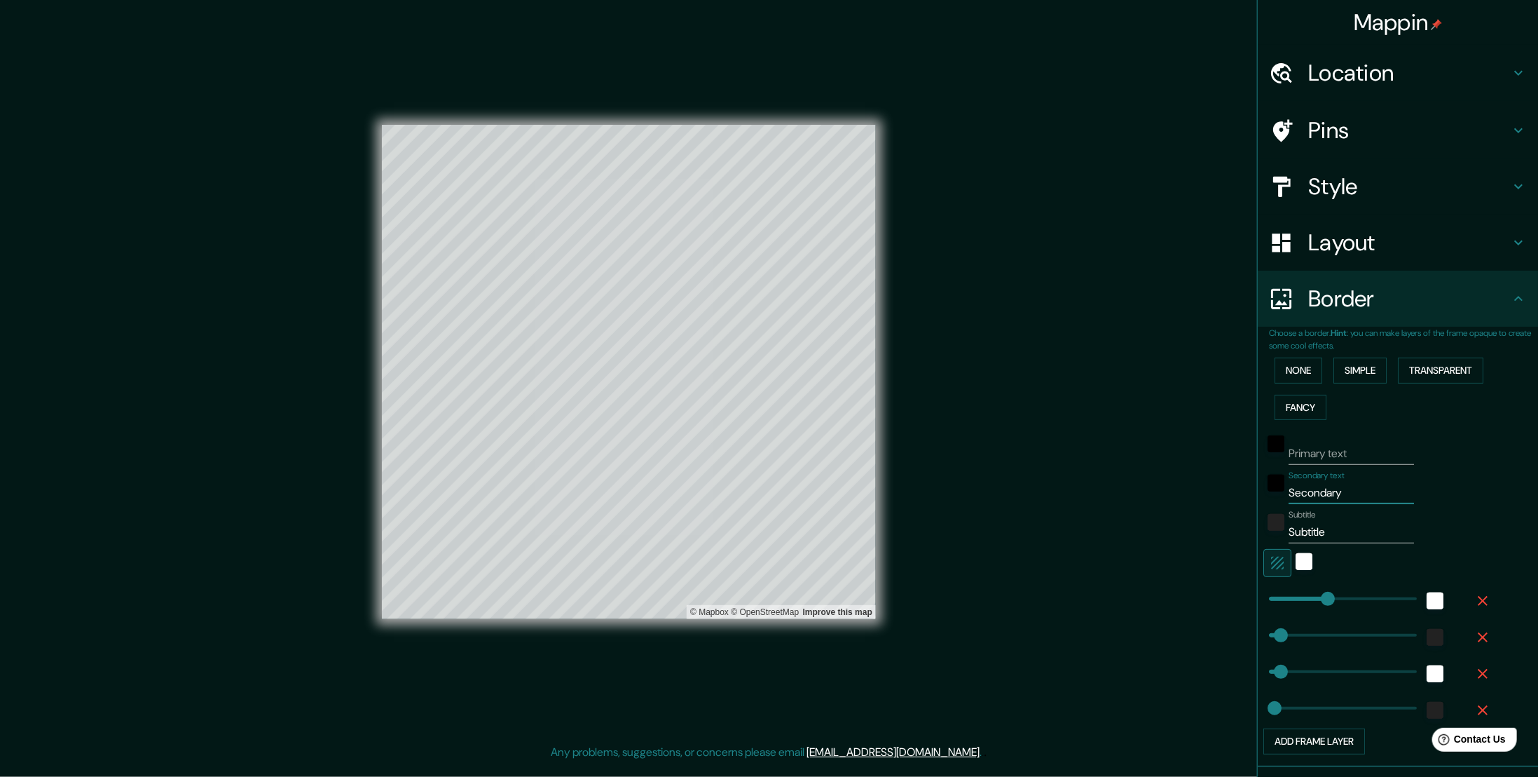
click at [1302, 487] on input "Secondary" at bounding box center [1351, 492] width 125 height 22
type input "EL COMIENZO"
type input "56"
type input "28"
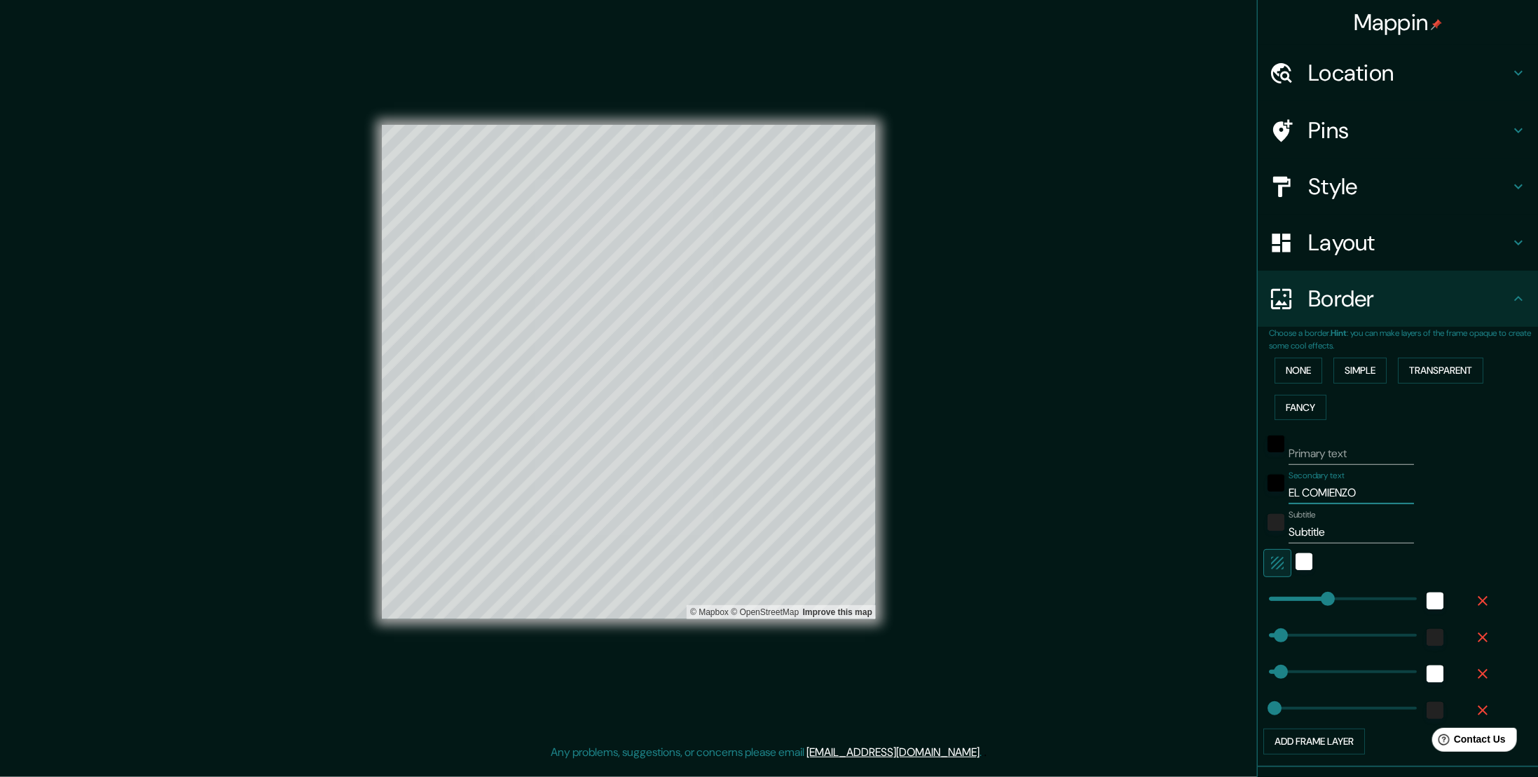
type input "EL COMIENZO"
click at [1313, 526] on input "Subtitle" at bounding box center [1351, 532] width 125 height 22
type input "D"
type input "56"
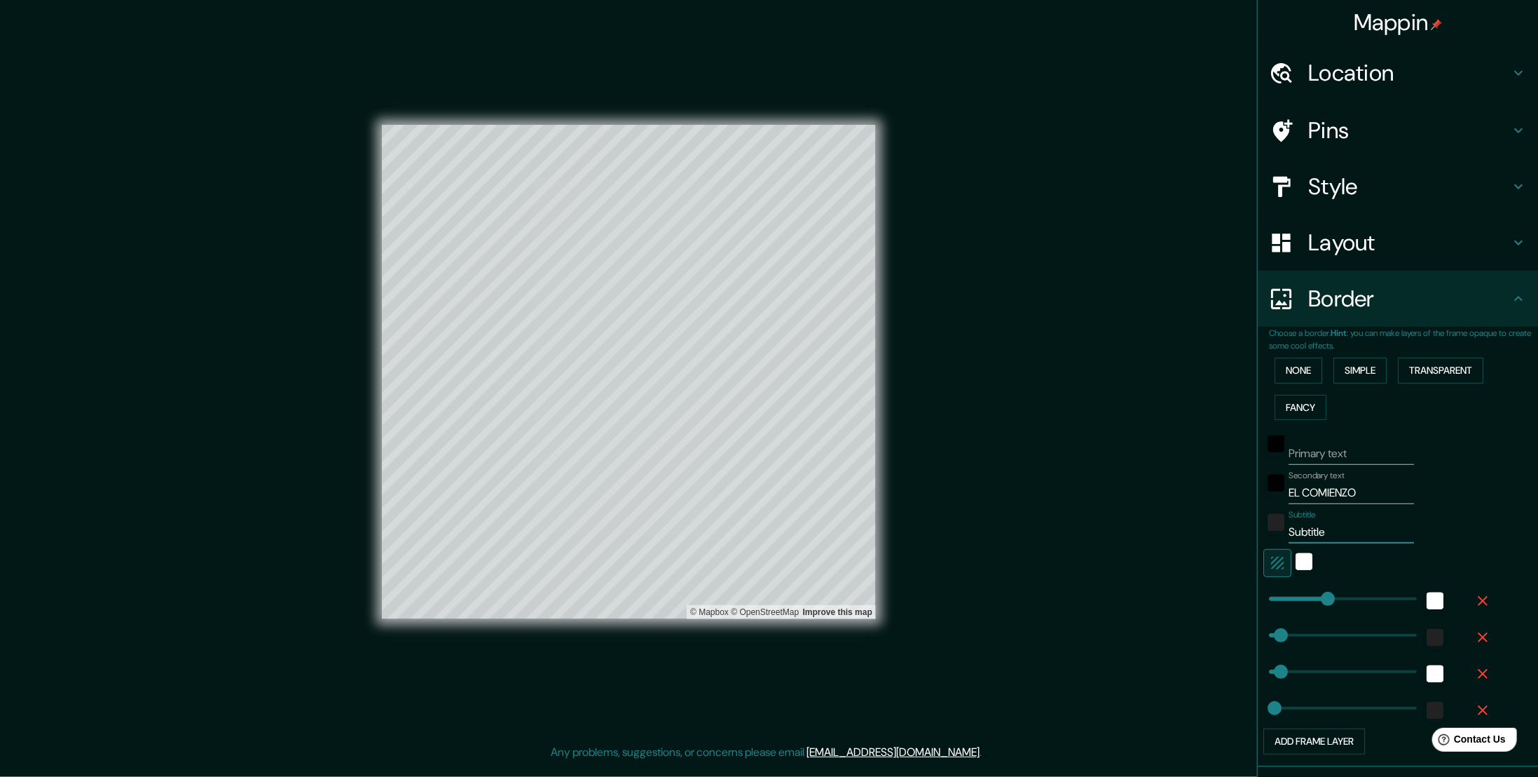
type input "56"
type input "28"
type input "DE N"
type input "56"
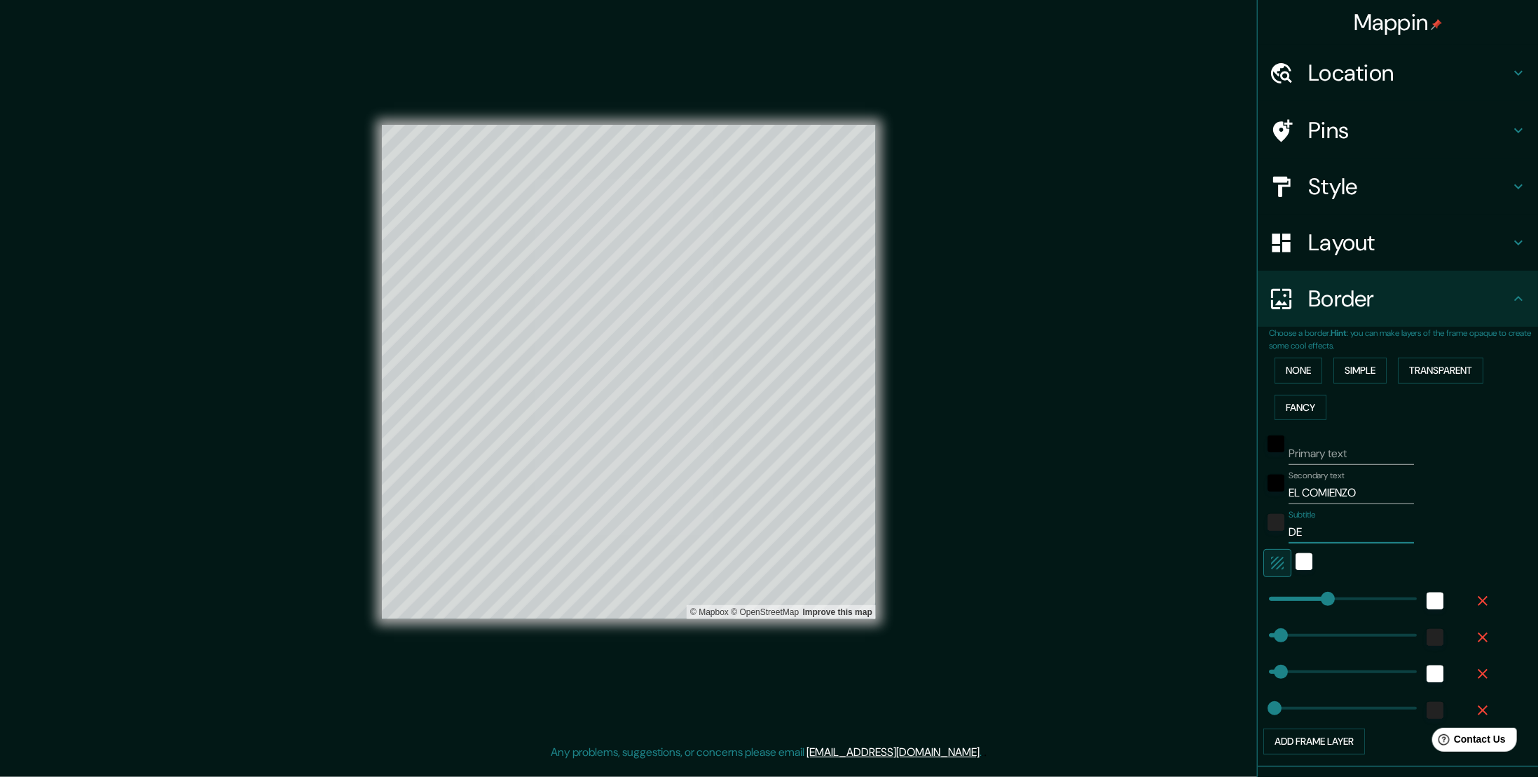
type input "28"
type input "DE NUESTRA HIST"
type input "56"
type input "28"
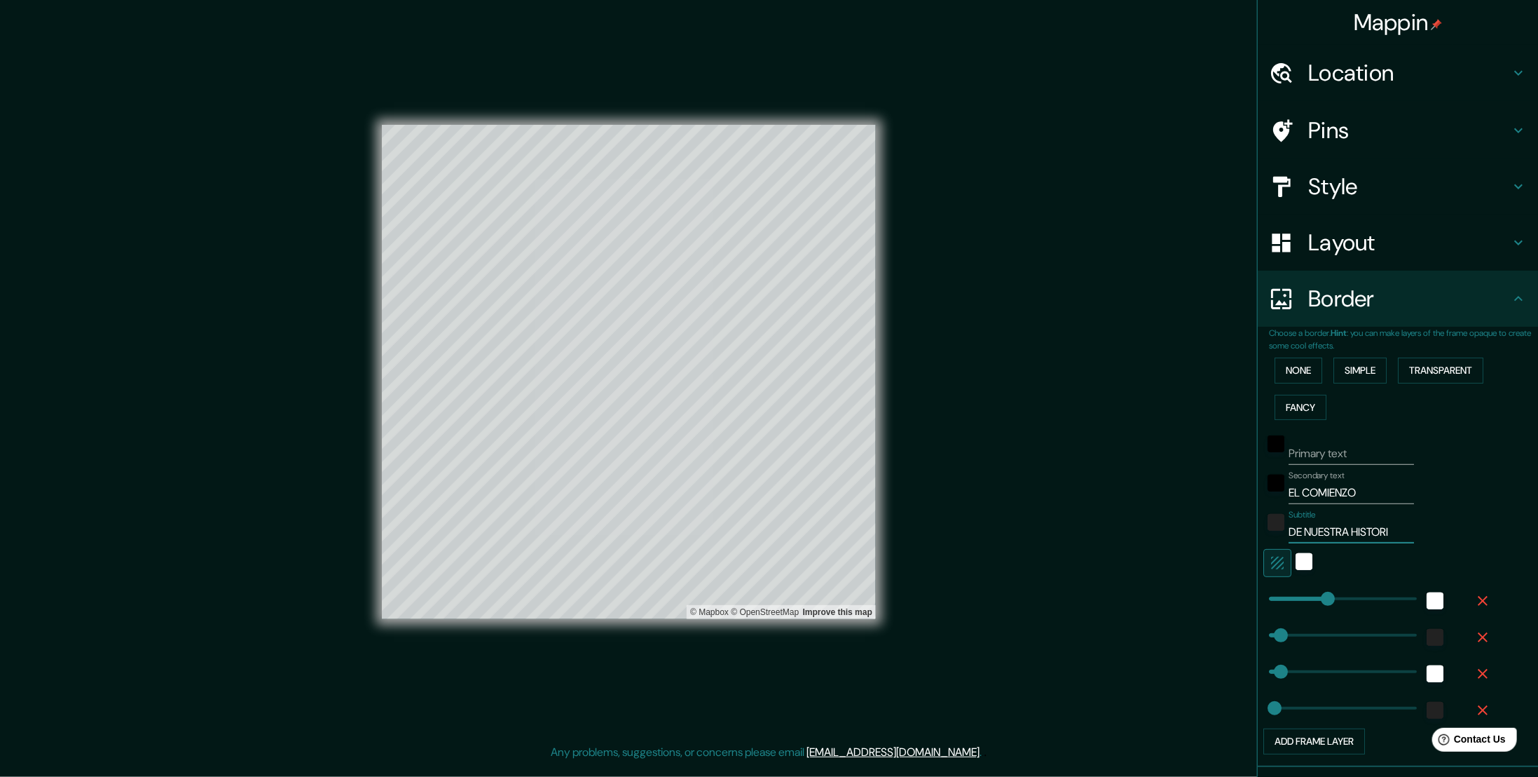
type input "DE NUESTRA HISTORIA"
type input "56"
type input "28"
type input "DE NUESTRA HISTORIA"
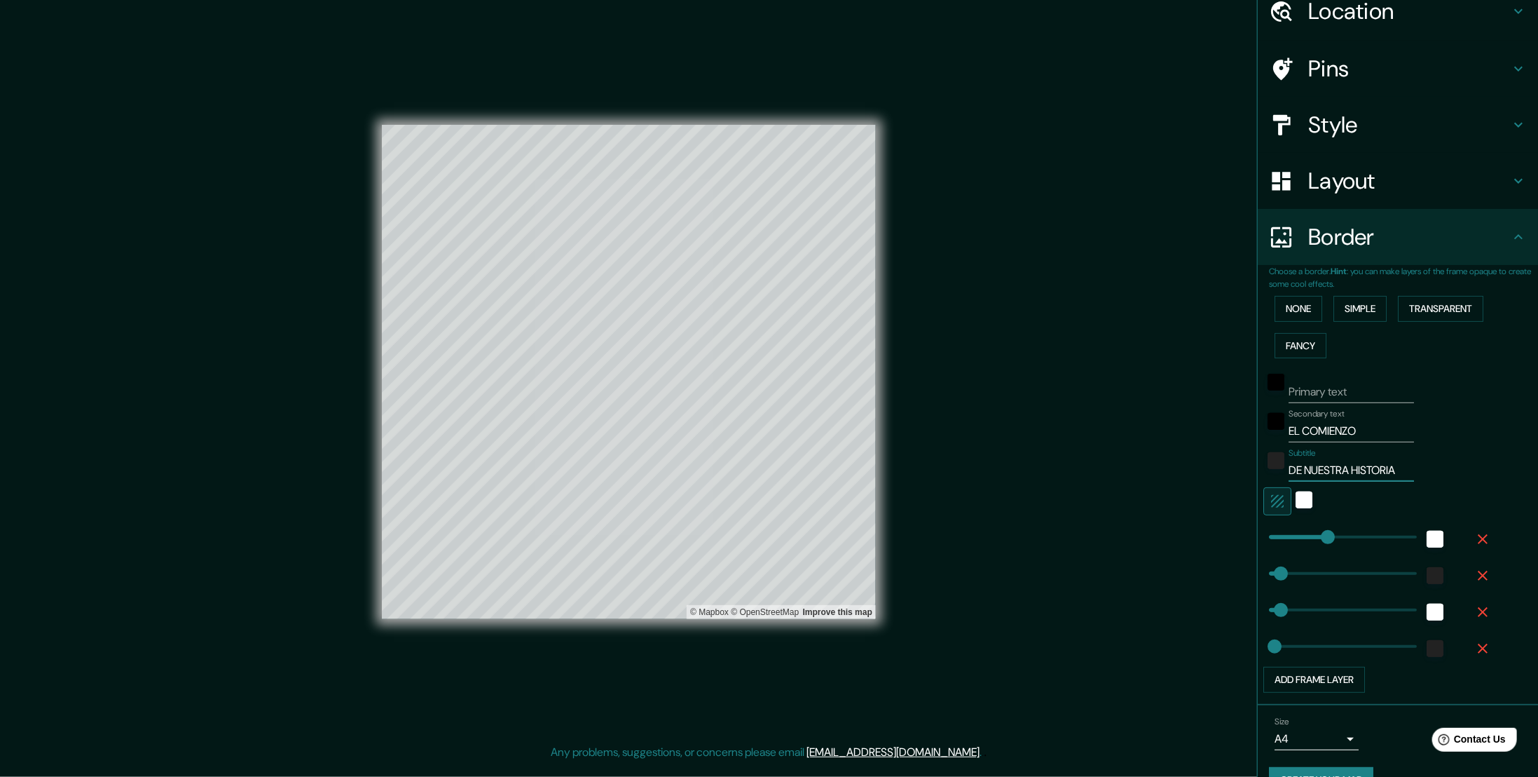
scroll to position [91, 0]
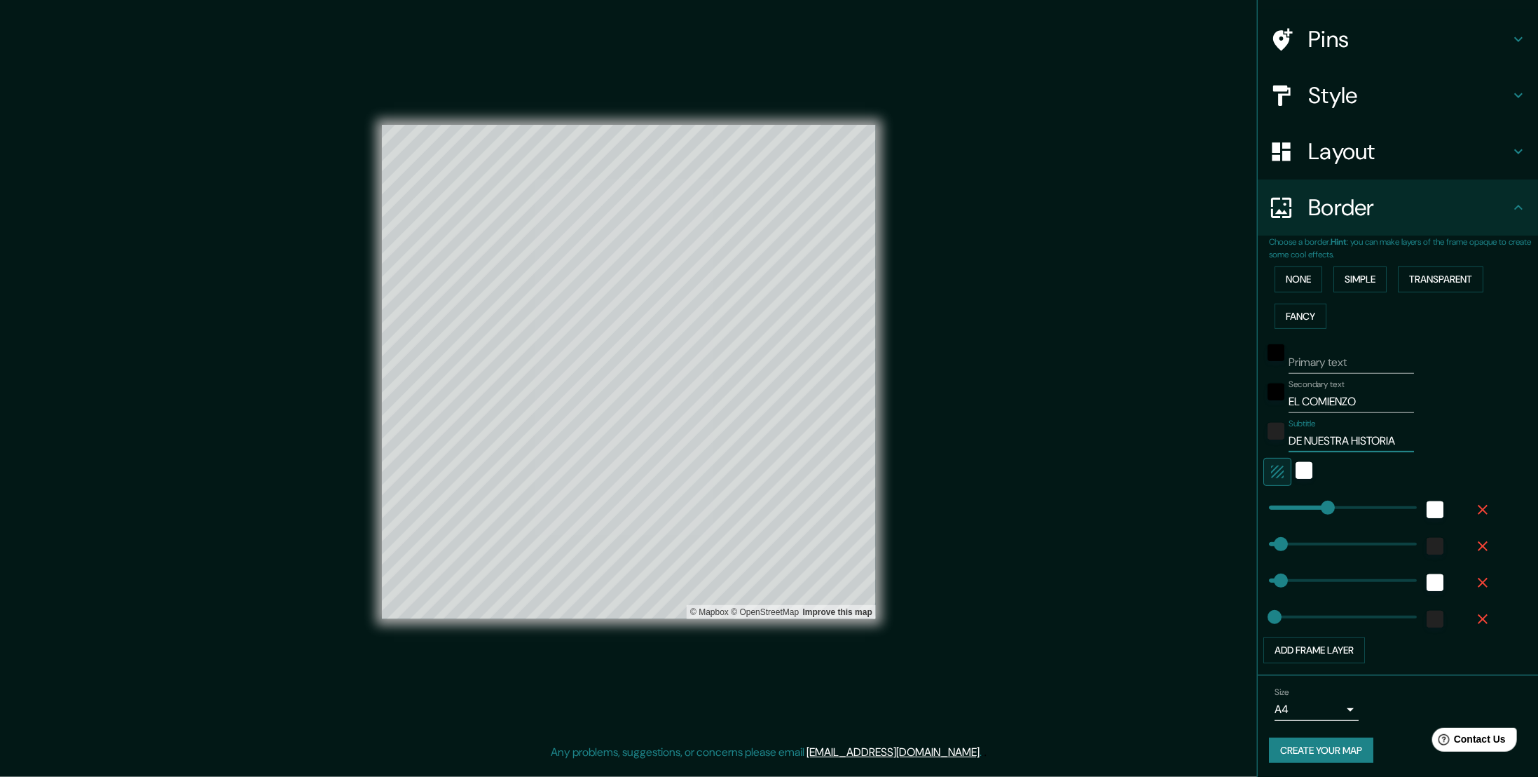
click at [1316, 747] on button "Create your map" at bounding box center [1321, 750] width 104 height 26
click at [1449, 204] on h4 "Border" at bounding box center [1409, 207] width 202 height 28
type input "56"
click at [1106, 168] on div "Mappin Location Bilbao, Vizcaya, España Pins Style Layout Border Choose a borde…" at bounding box center [769, 383] width 1538 height 766
type input "28"
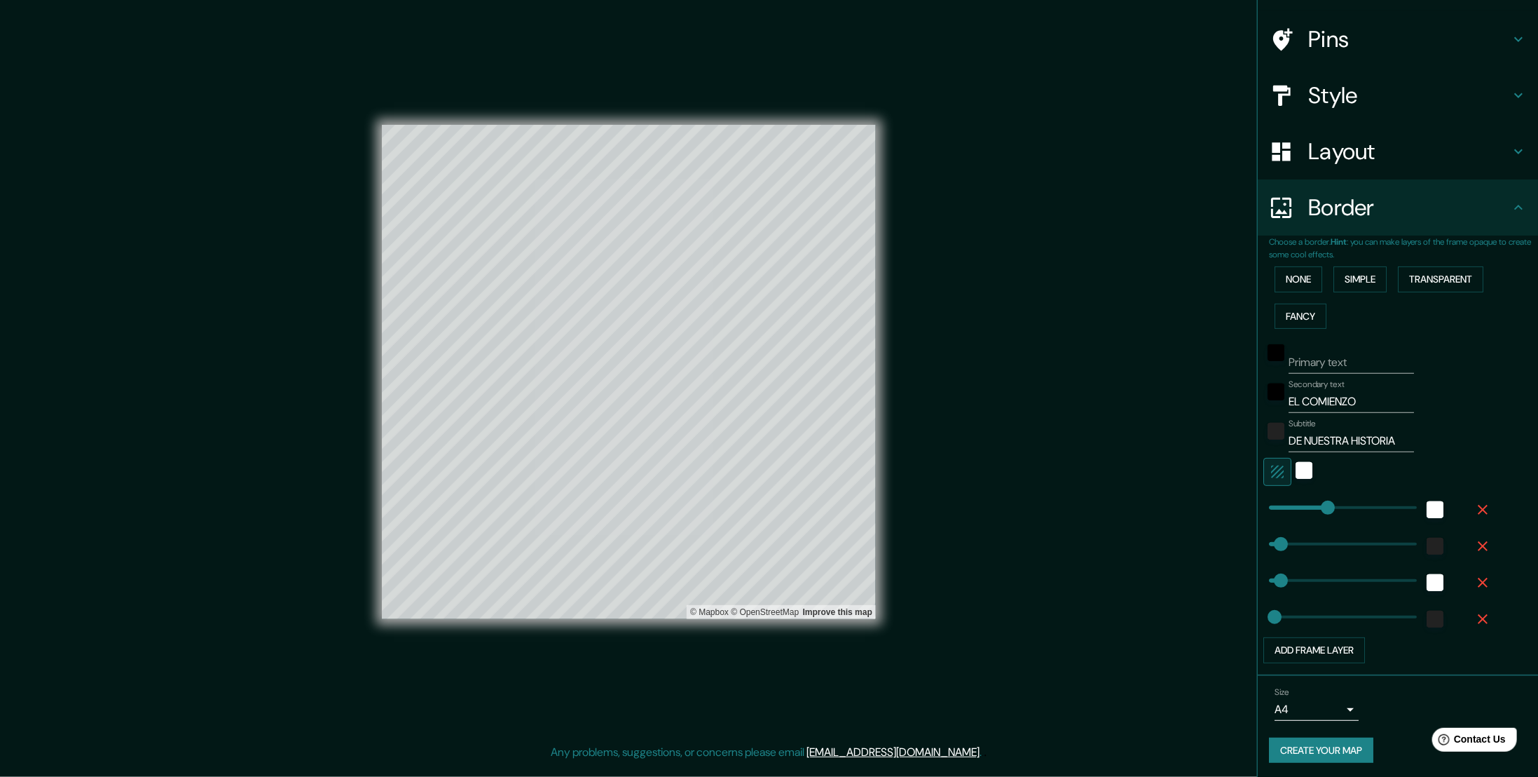
click at [1283, 745] on button "Create your map" at bounding box center [1321, 750] width 104 height 26
drag, startPoint x: 1039, startPoint y: 221, endPoint x: 1023, endPoint y: 234, distance: 20.9
click at [1039, 221] on div "Mappin Location Bilbao, Vizcaya, España Pins Style Layout Border Choose a borde…" at bounding box center [769, 383] width 1538 height 766
click at [948, 478] on div "Mappin Location Bilbao, Vizcaya, España Pins Style Layout Border Choose a borde…" at bounding box center [769, 383] width 1538 height 766
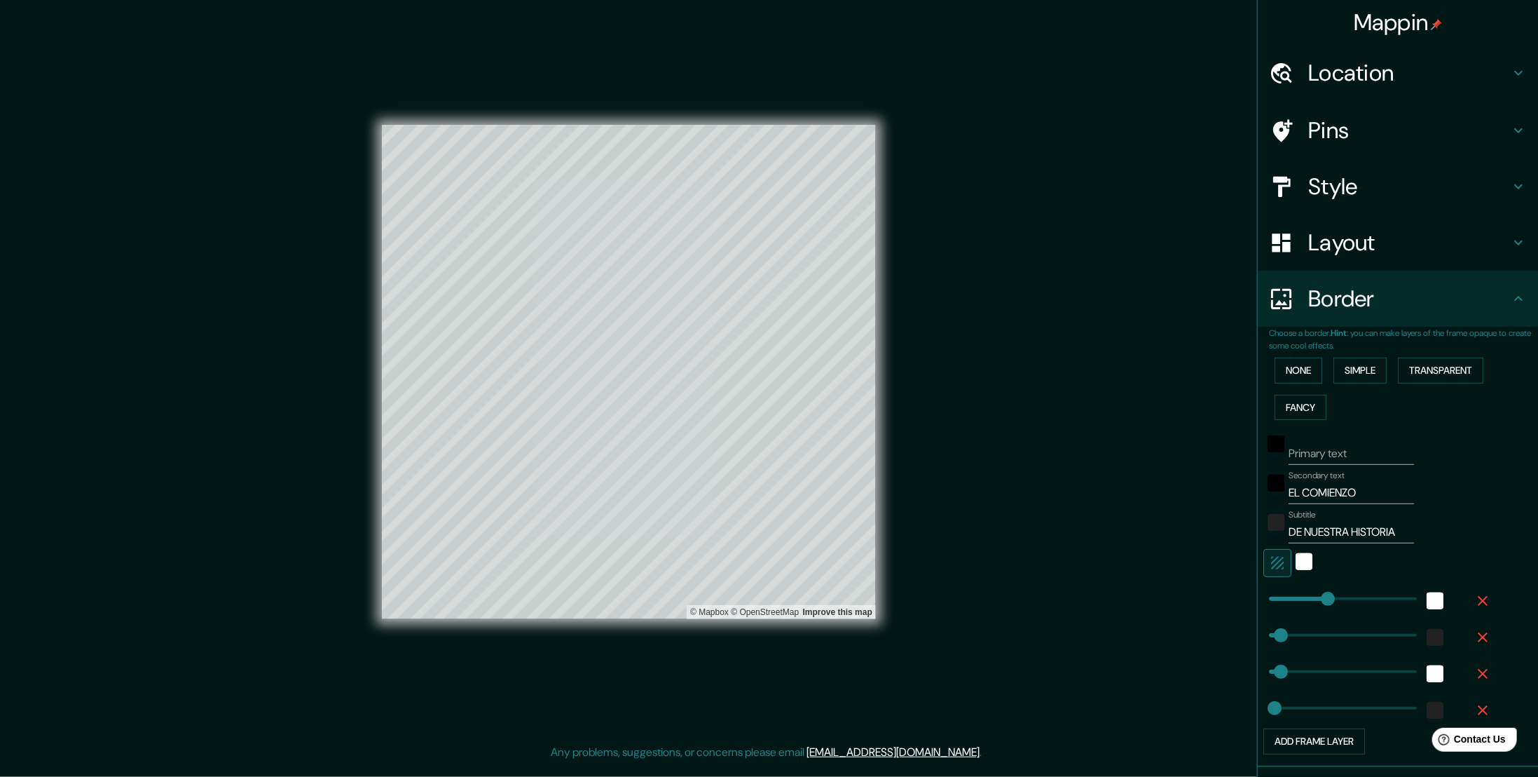
click at [1448, 300] on h4 "Border" at bounding box center [1409, 299] width 202 height 28
click at [1510, 290] on icon at bounding box center [1518, 298] width 17 height 17
click at [1515, 299] on icon at bounding box center [1519, 298] width 8 height 5
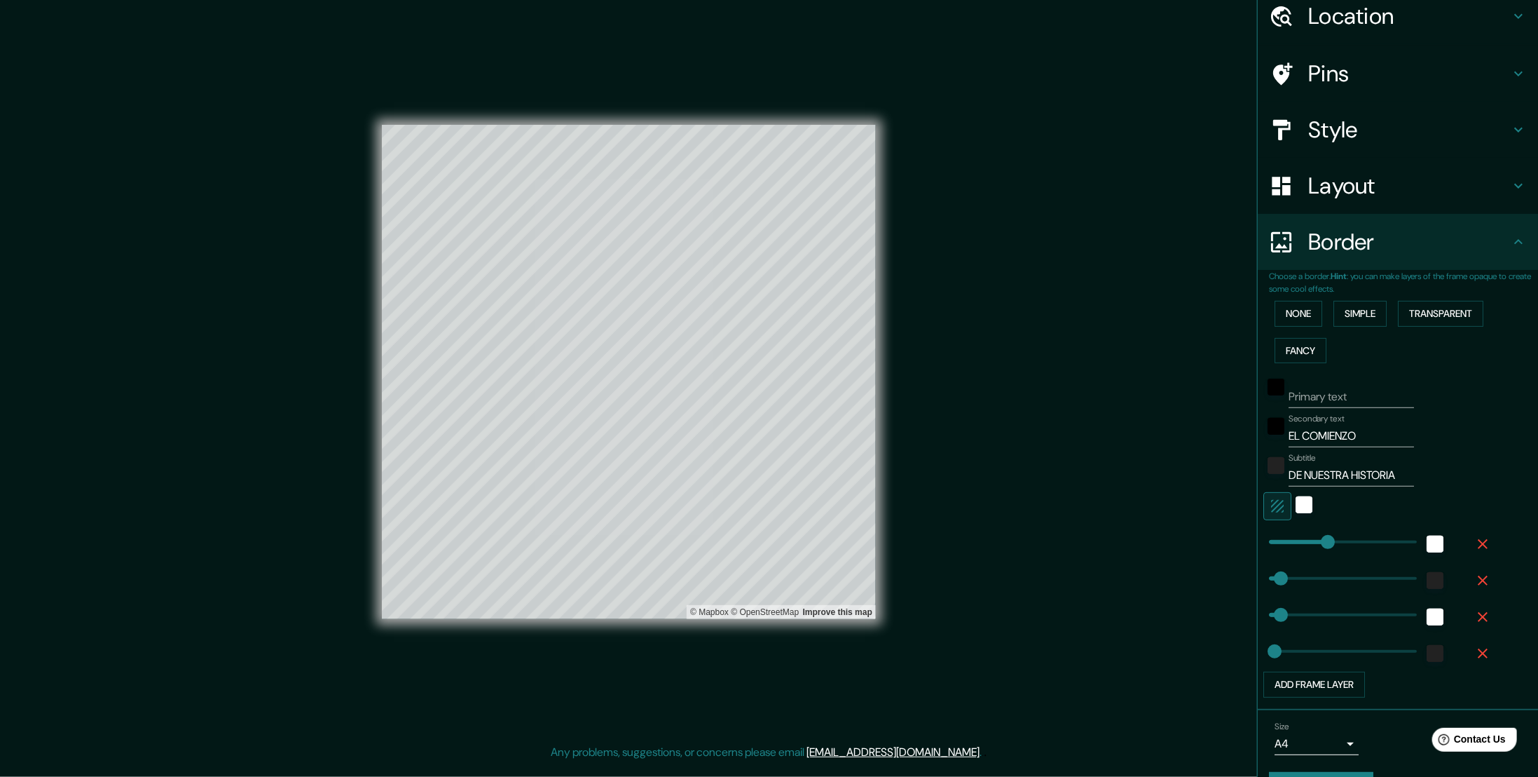
scroll to position [91, 0]
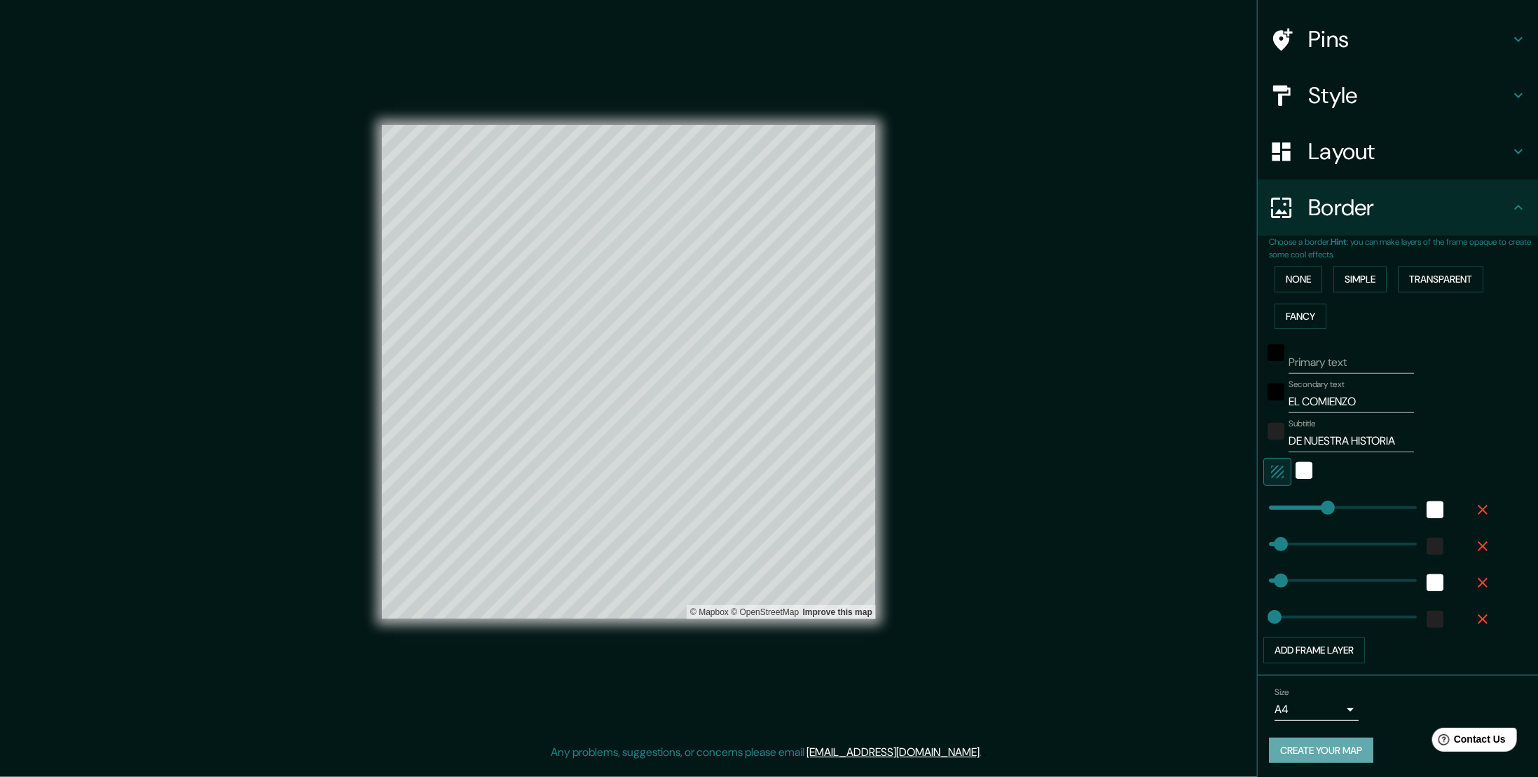
click at [1329, 741] on button "Create your map" at bounding box center [1321, 750] width 104 height 26
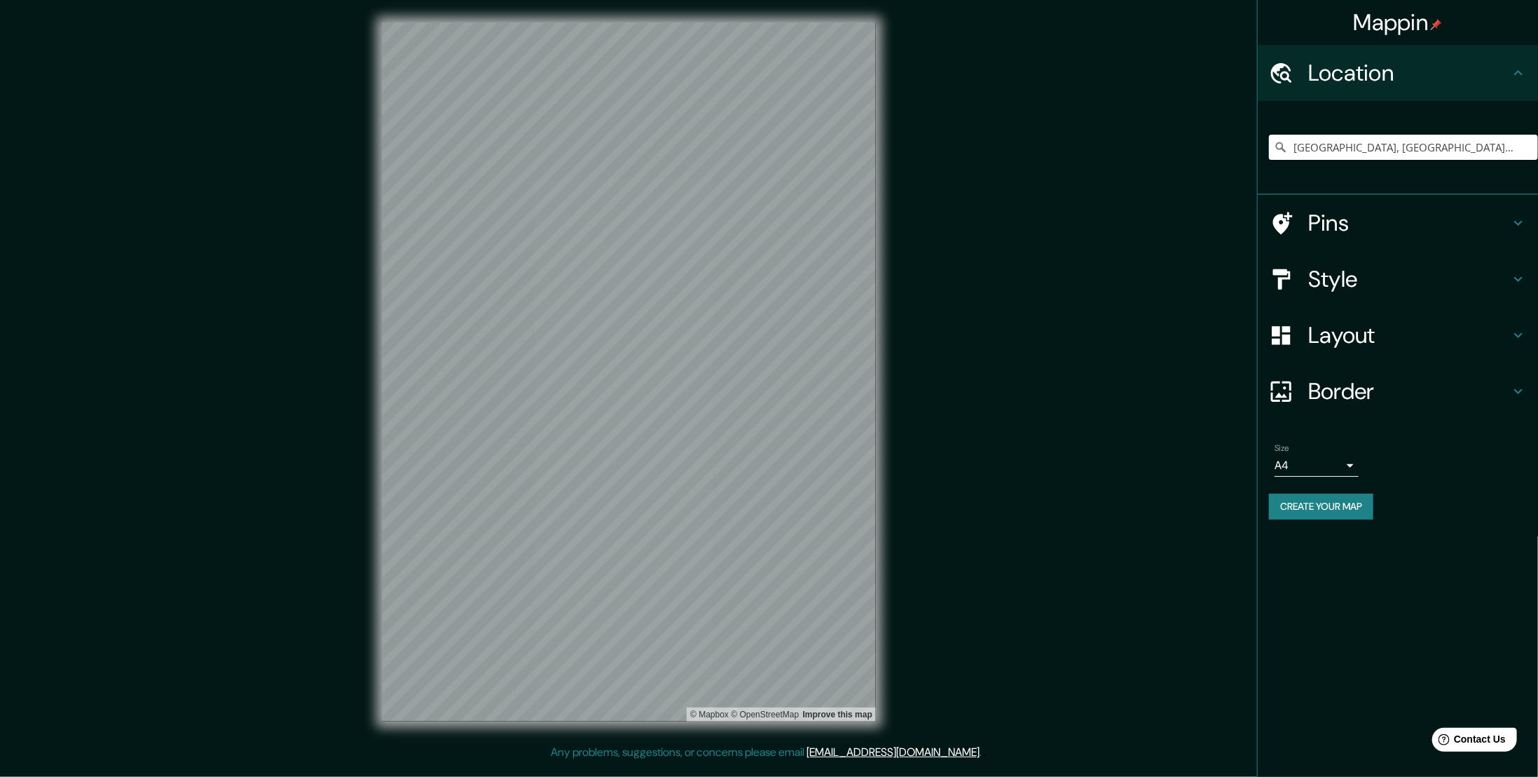
click at [1336, 144] on input "[GEOGRAPHIC_DATA], [GEOGRAPHIC_DATA], [GEOGRAPHIC_DATA]" at bounding box center [1403, 147] width 269 height 25
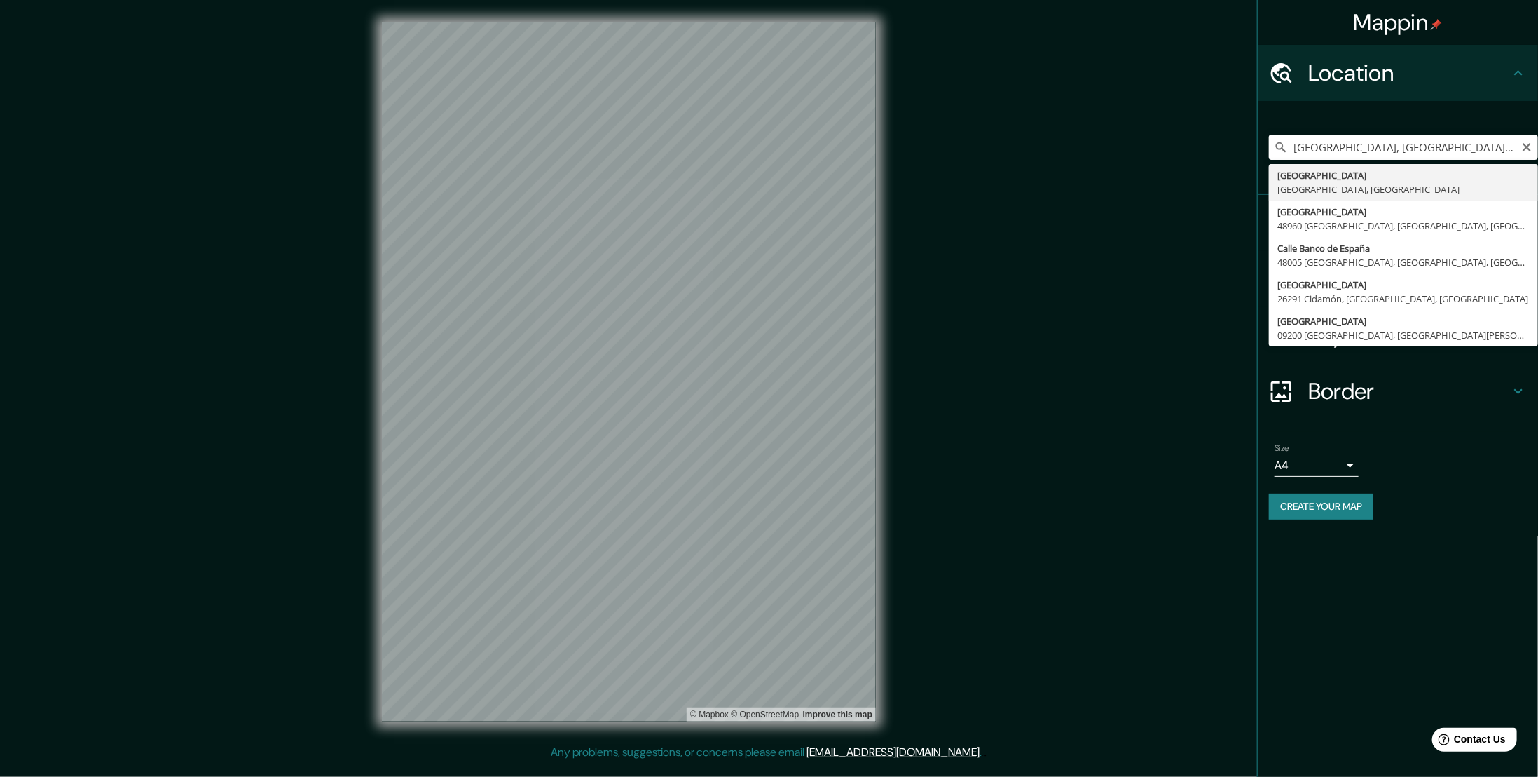
type input "Bilbao, Vizcaya, España"
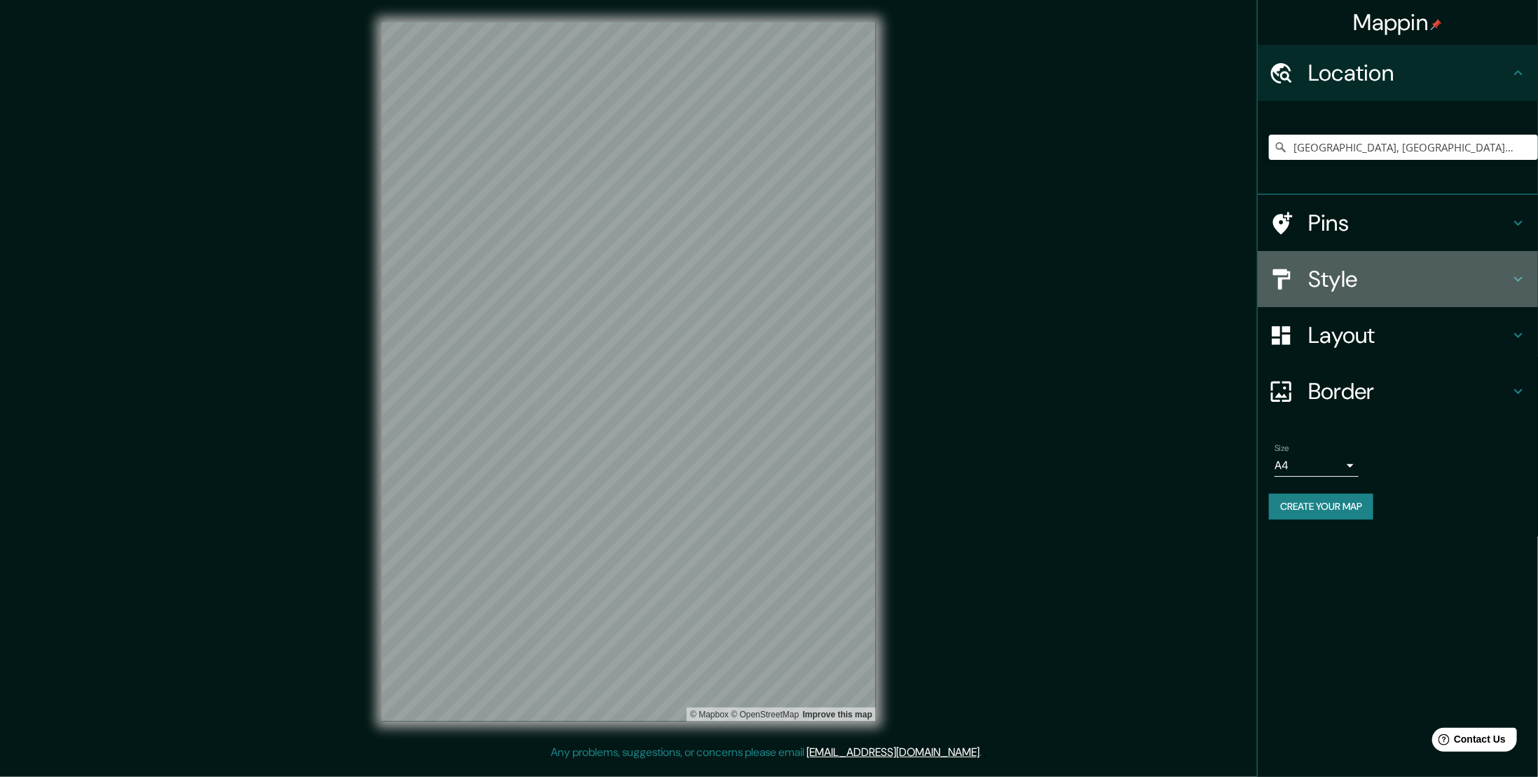
click at [1328, 265] on h4 "Style" at bounding box center [1409, 279] width 202 height 28
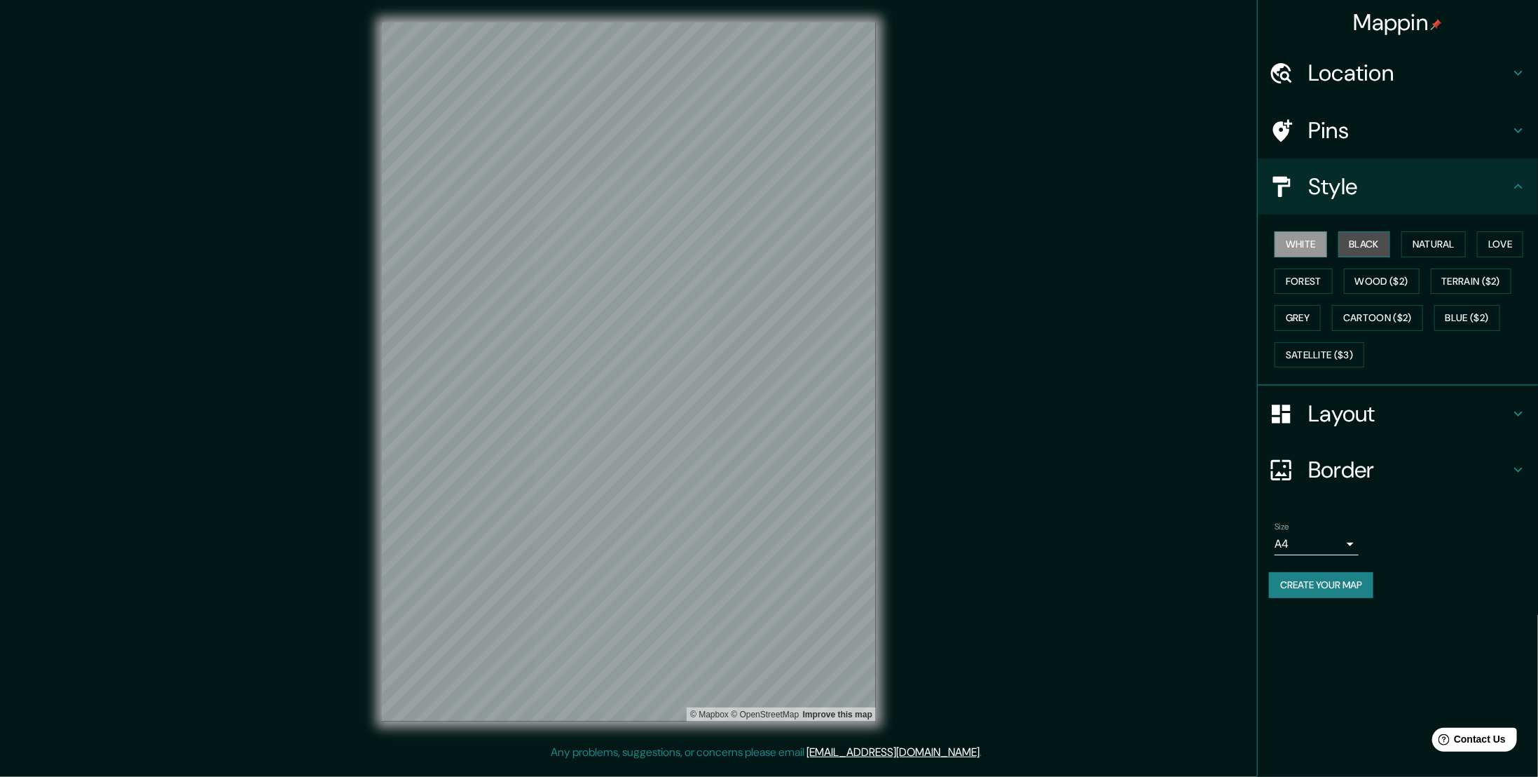
click at [1371, 235] on button "Black" at bounding box center [1365, 244] width 53 height 26
click at [1456, 238] on button "Natural" at bounding box center [1434, 244] width 64 height 26
click at [934, 306] on div "Mappin Location Bilbao, Vizcaya, España Pins Style White Black Natural Love For…" at bounding box center [769, 383] width 1538 height 766
click at [1386, 406] on h4 "Layout" at bounding box center [1409, 413] width 202 height 28
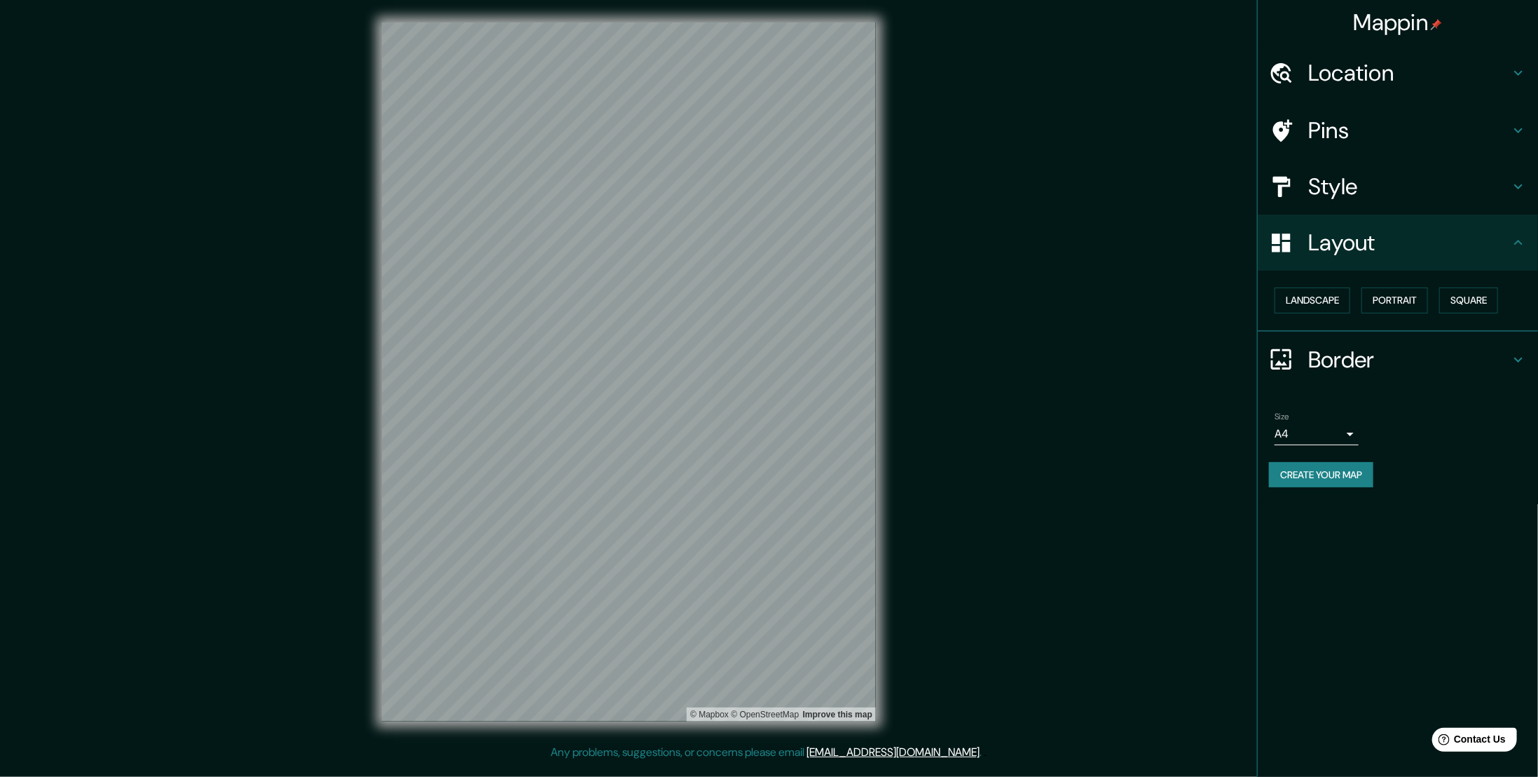
click at [1343, 357] on h4 "Border" at bounding box center [1409, 360] width 202 height 28
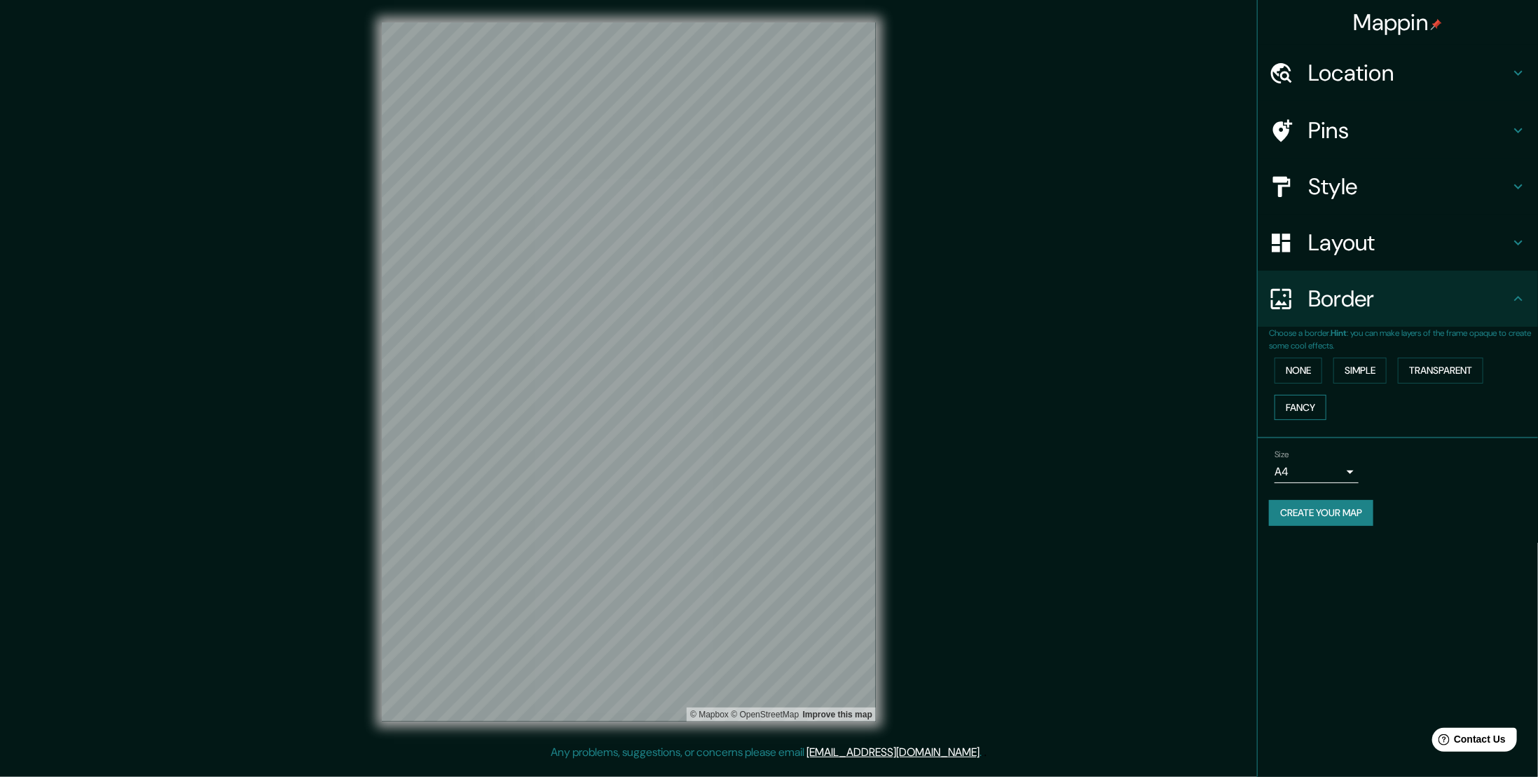
click at [1307, 400] on button "Fancy" at bounding box center [1301, 408] width 52 height 26
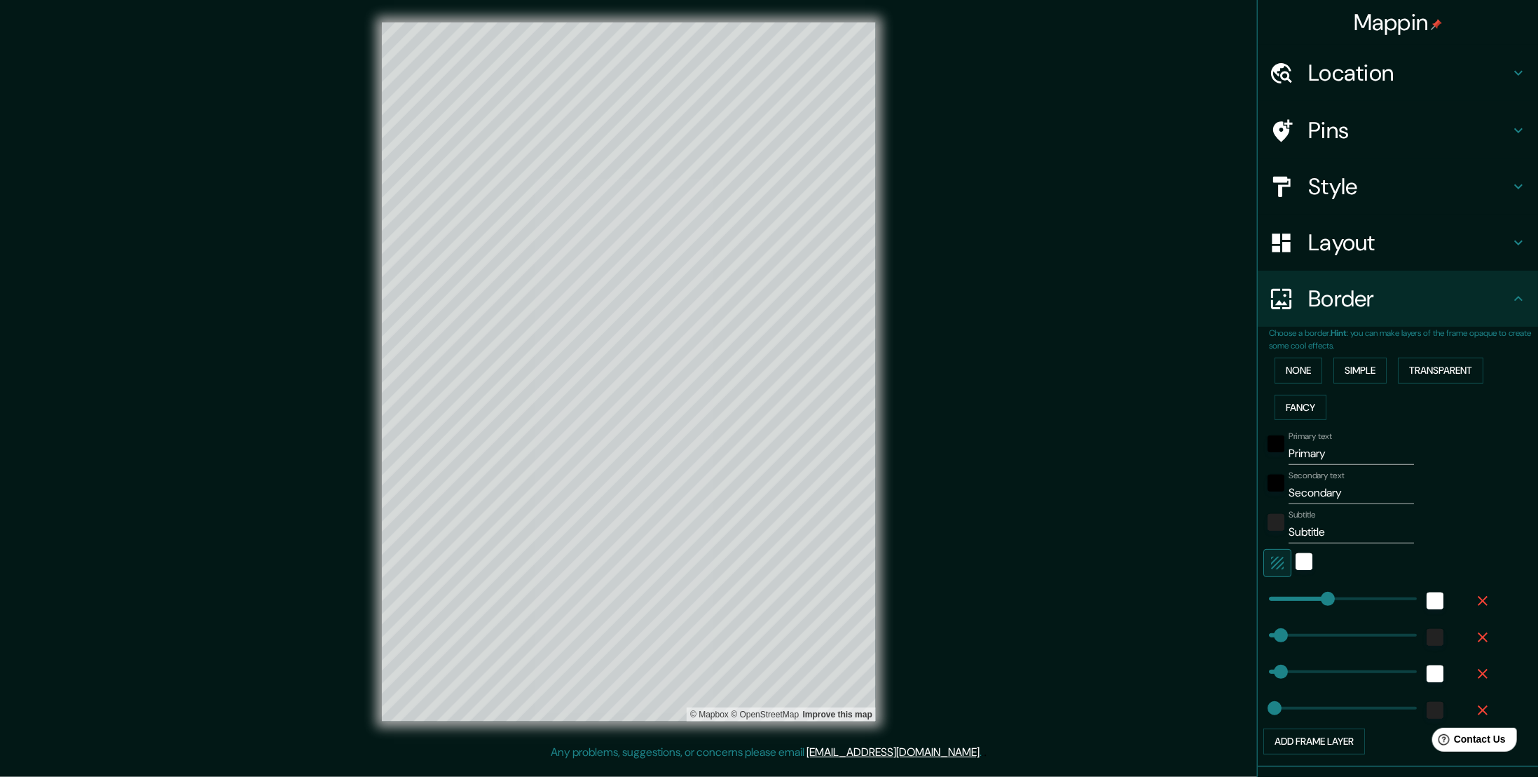
click at [1368, 243] on h4 "Layout" at bounding box center [1409, 242] width 202 height 28
type input "56"
type input "28"
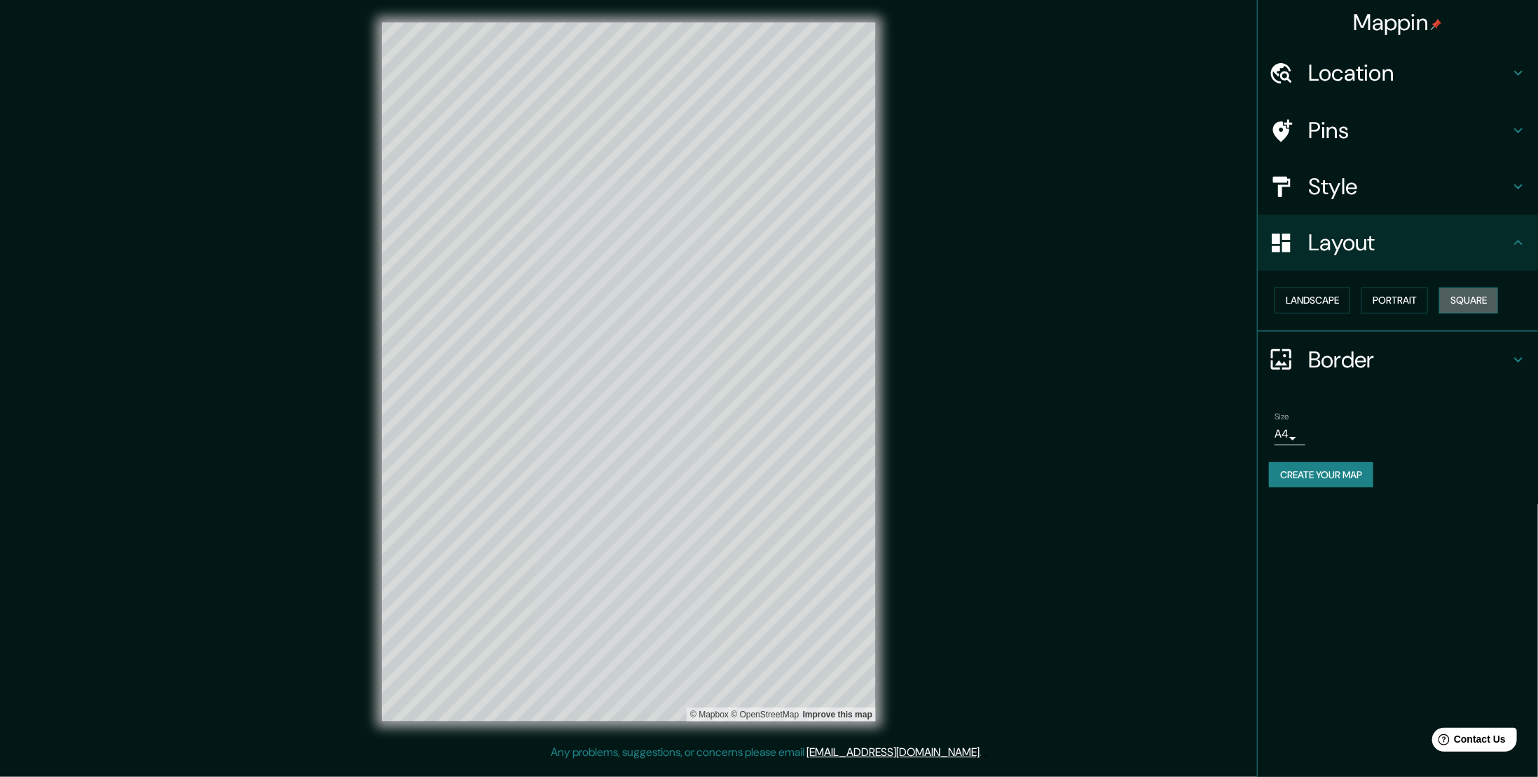
click at [1463, 298] on button "Square" at bounding box center [1469, 300] width 59 height 26
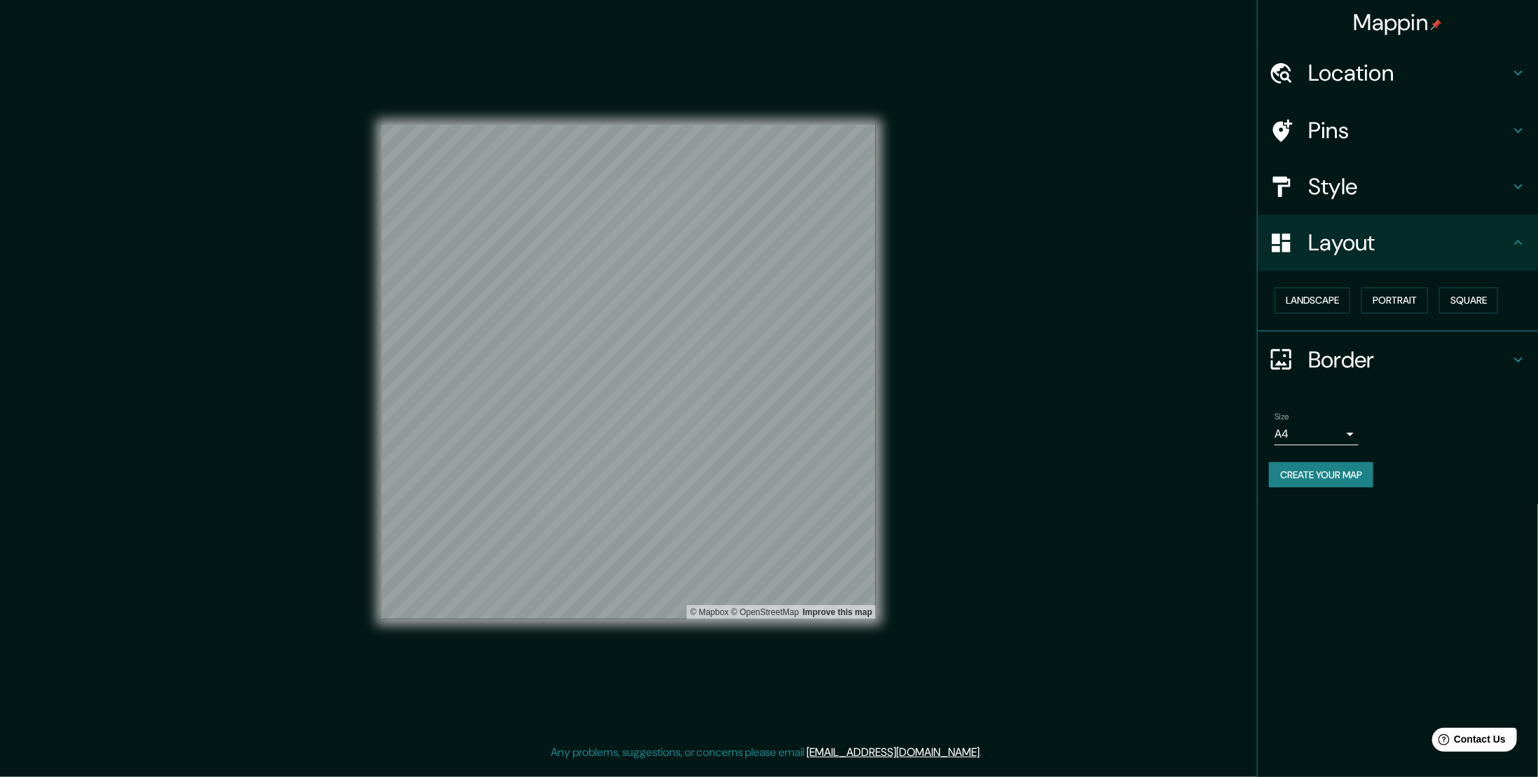
click at [1353, 360] on h4 "Border" at bounding box center [1409, 360] width 202 height 28
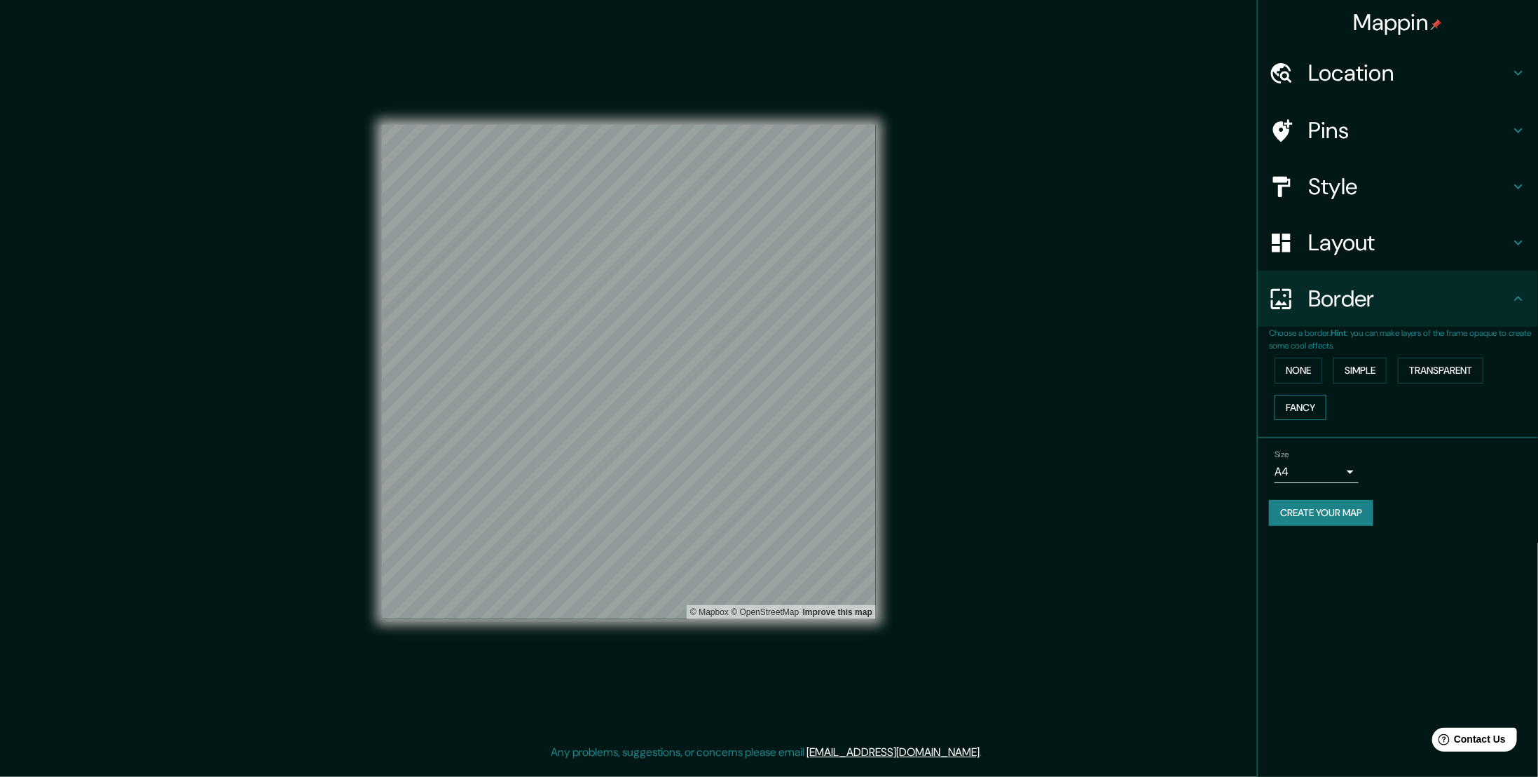
click at [1310, 416] on button "Fancy" at bounding box center [1301, 408] width 52 height 26
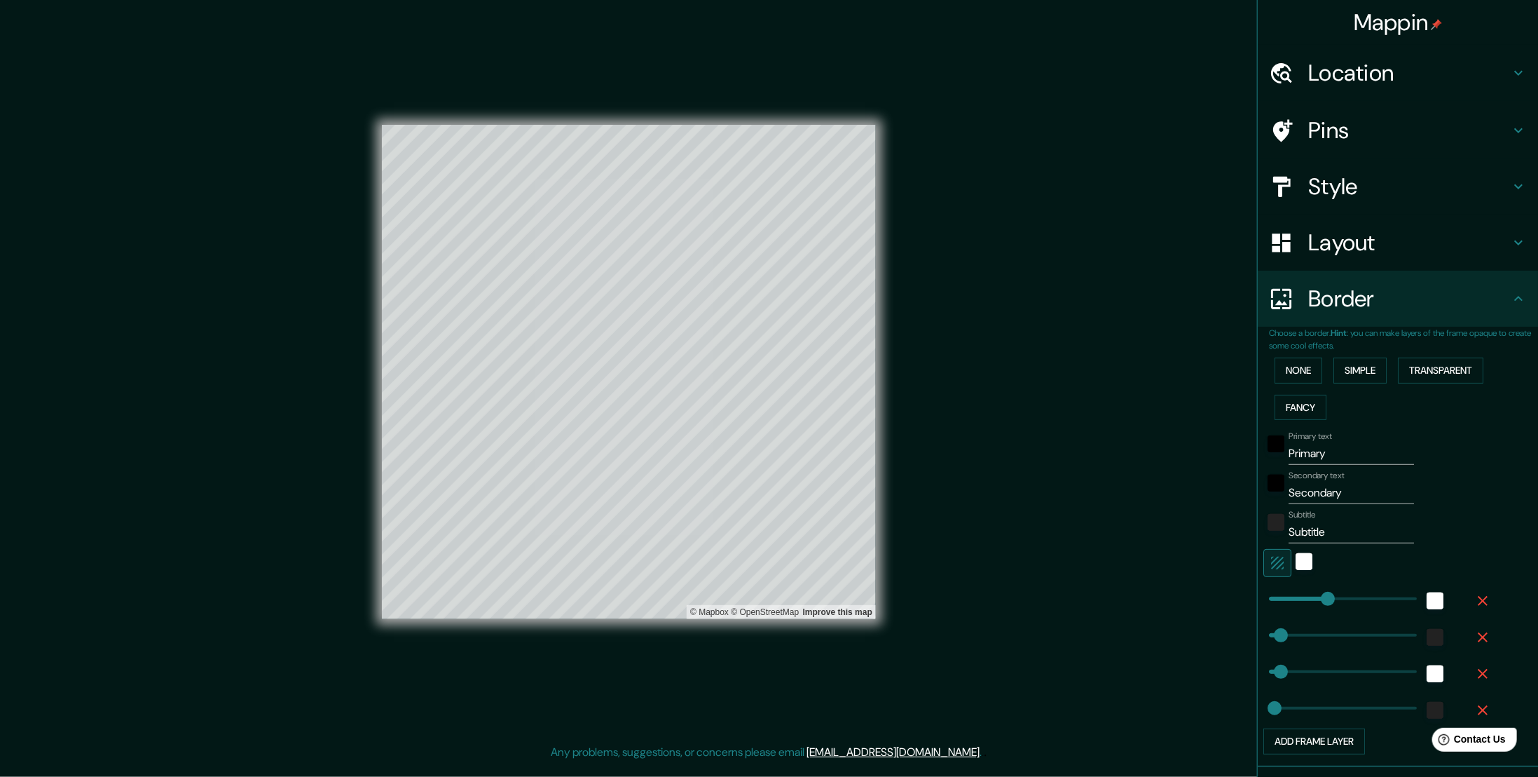
click at [1337, 240] on h4 "Layout" at bounding box center [1409, 242] width 202 height 28
type input "56"
type input "28"
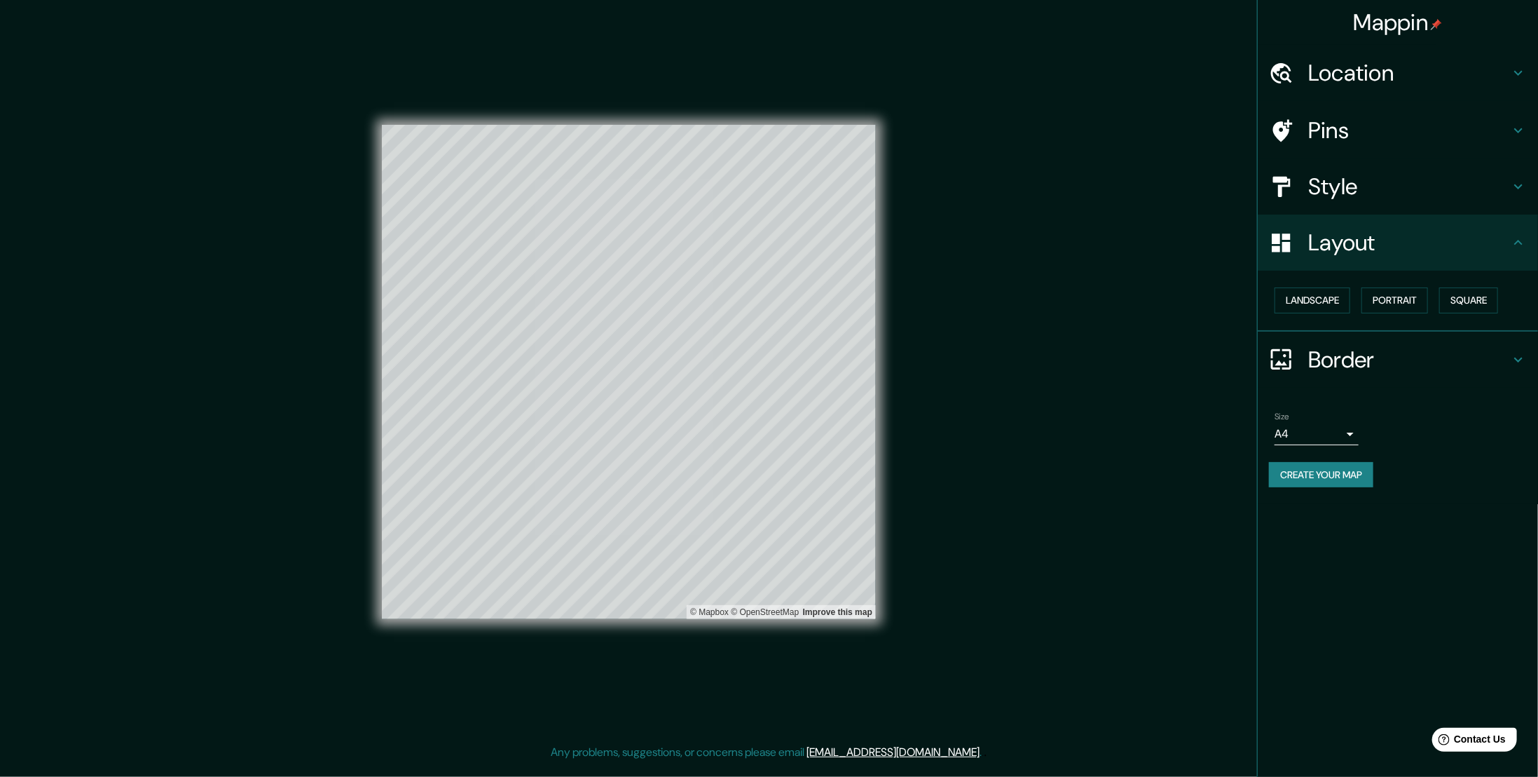
click at [1332, 185] on h4 "Style" at bounding box center [1409, 186] width 202 height 28
type input "56"
type input "28"
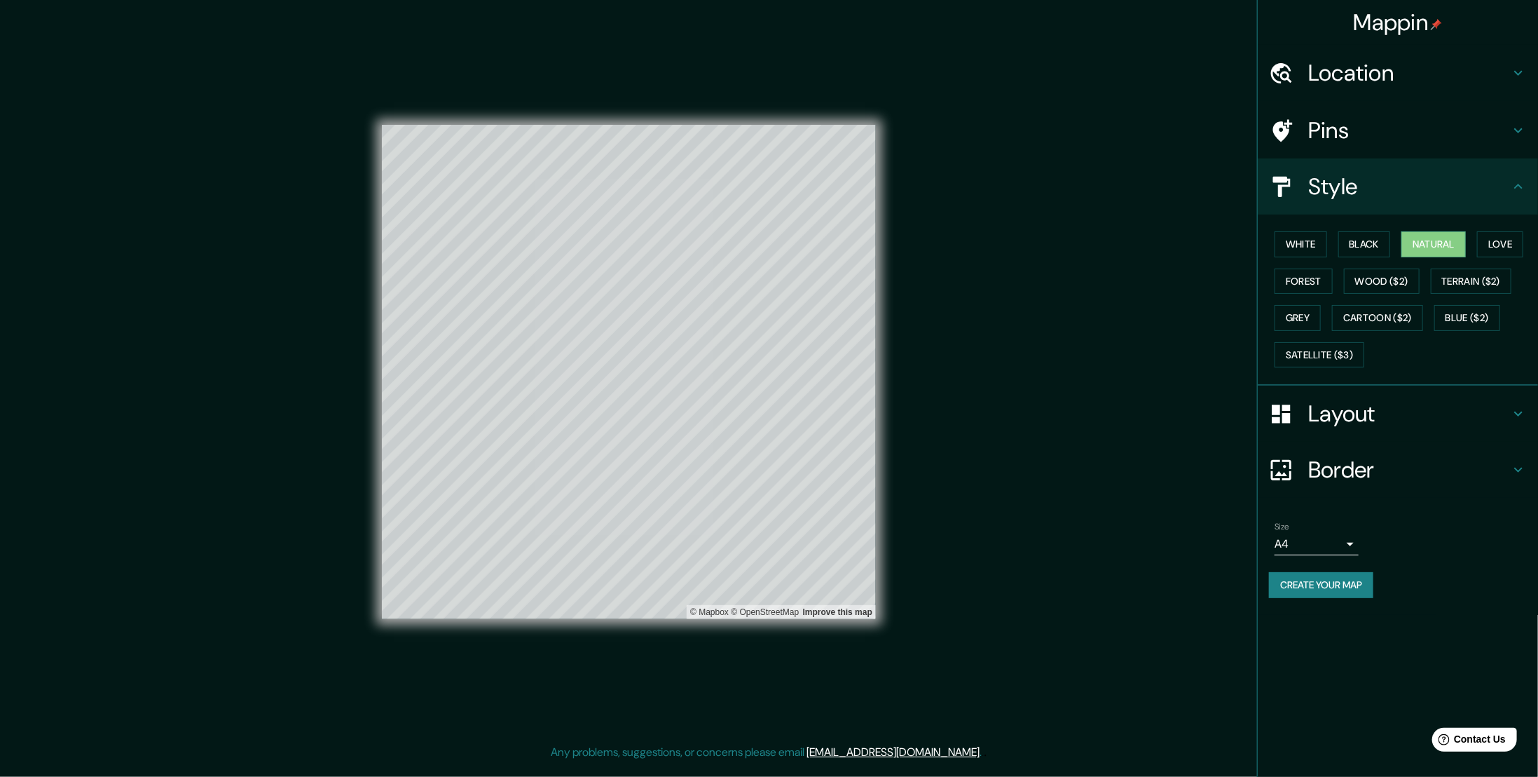
click at [1338, 129] on h4 "Pins" at bounding box center [1409, 130] width 202 height 28
type input "56"
type input "28"
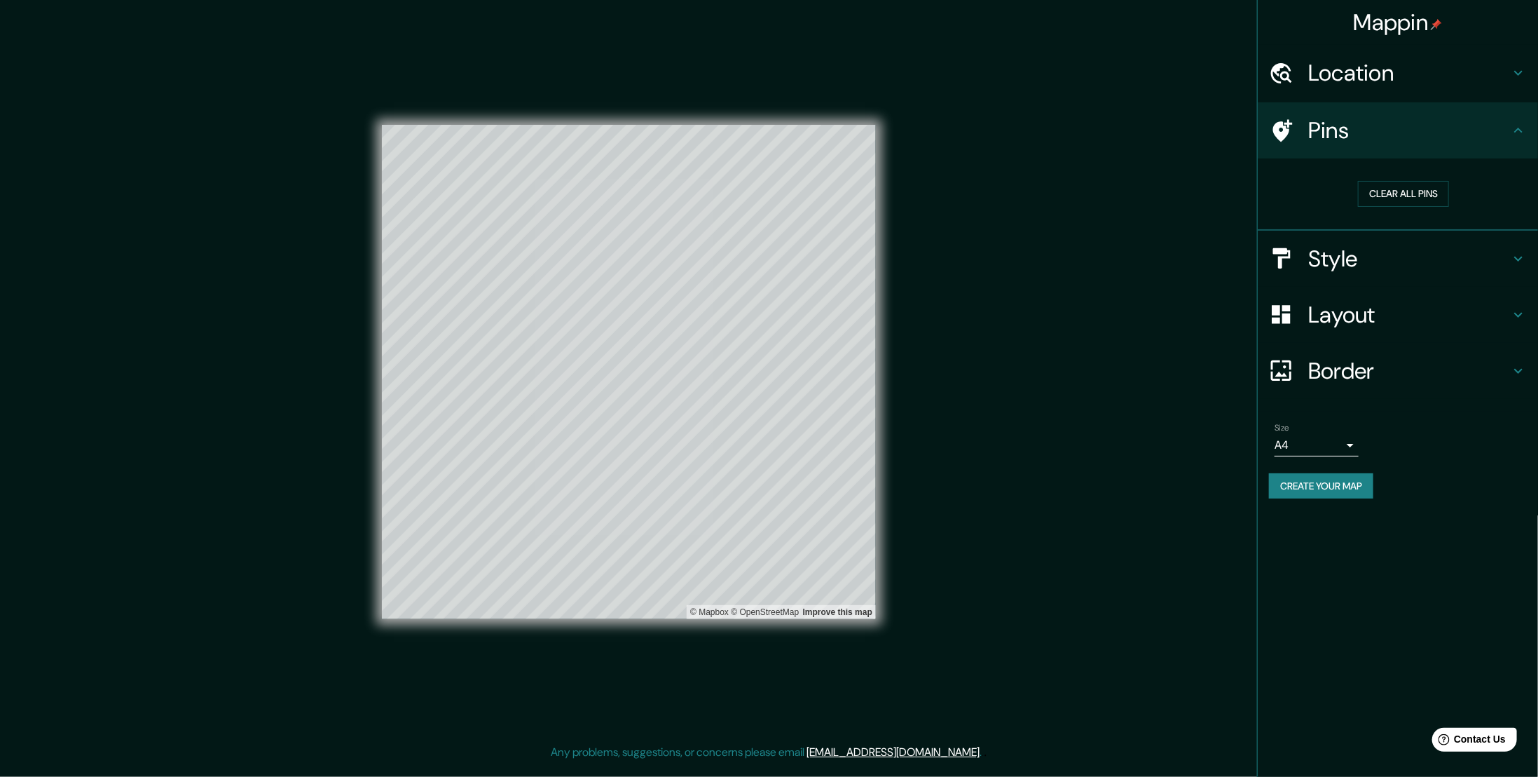
click at [1357, 74] on h4 "Location" at bounding box center [1409, 73] width 202 height 28
type input "56"
type input "28"
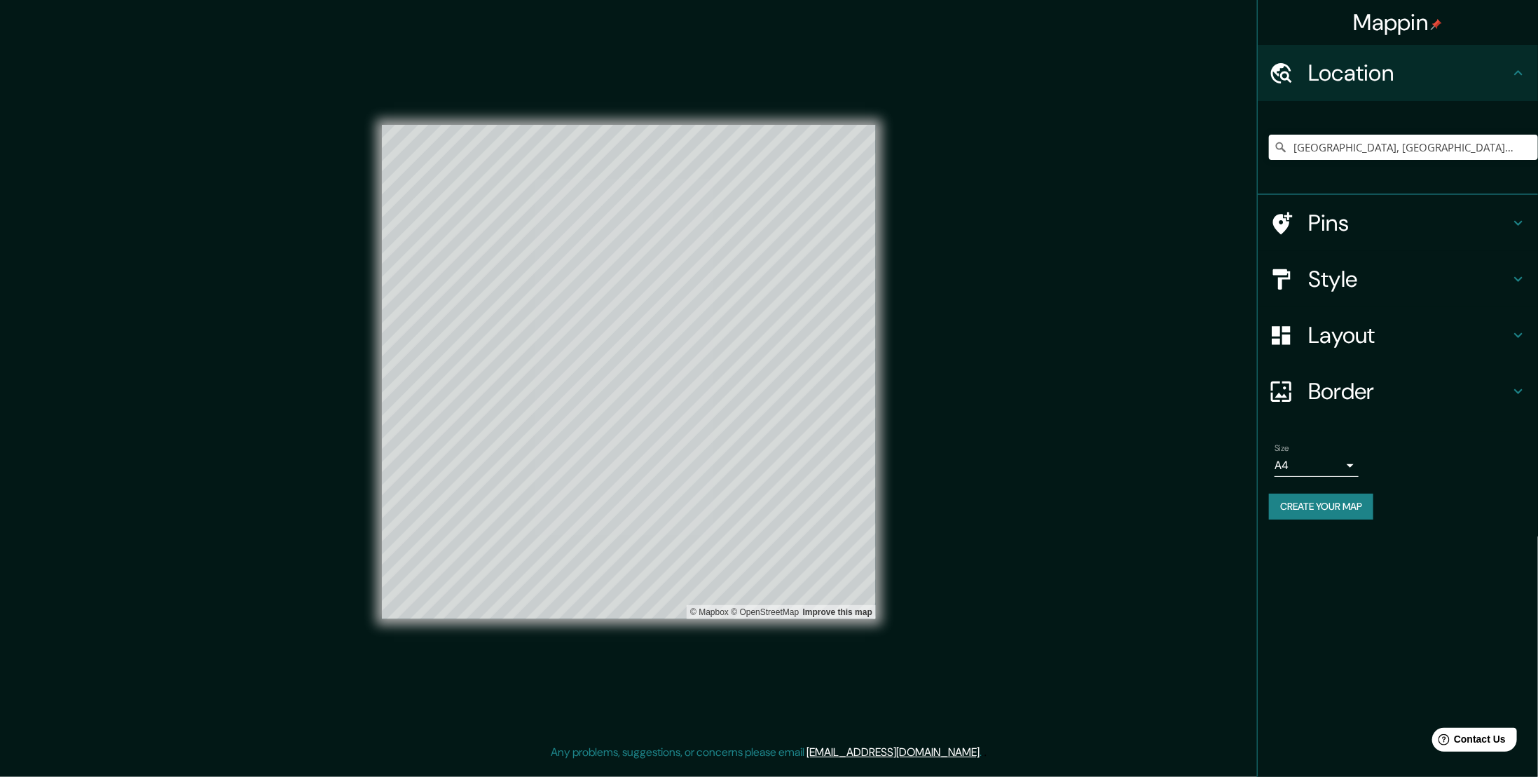
click at [1341, 400] on h4 "Border" at bounding box center [1409, 391] width 202 height 28
type input "56"
type input "28"
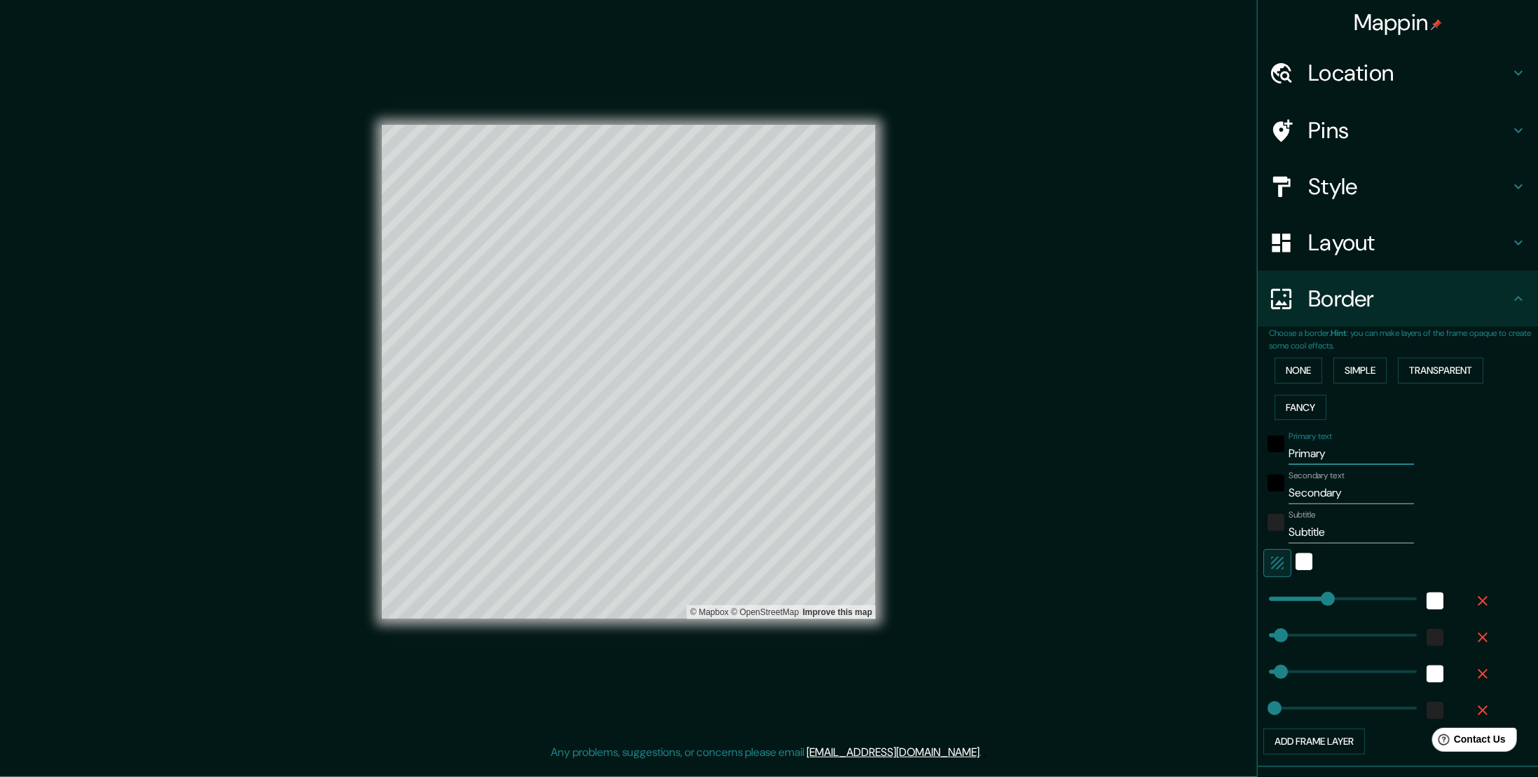
drag, startPoint x: 1334, startPoint y: 452, endPoint x: 1215, endPoint y: 458, distance: 118.6
click at [1215, 458] on div "Mappin Location Bilbao, Vizcaya, España Pins Style Layout Border Choose a borde…" at bounding box center [769, 383] width 1538 height 766
type input "56"
type input "28"
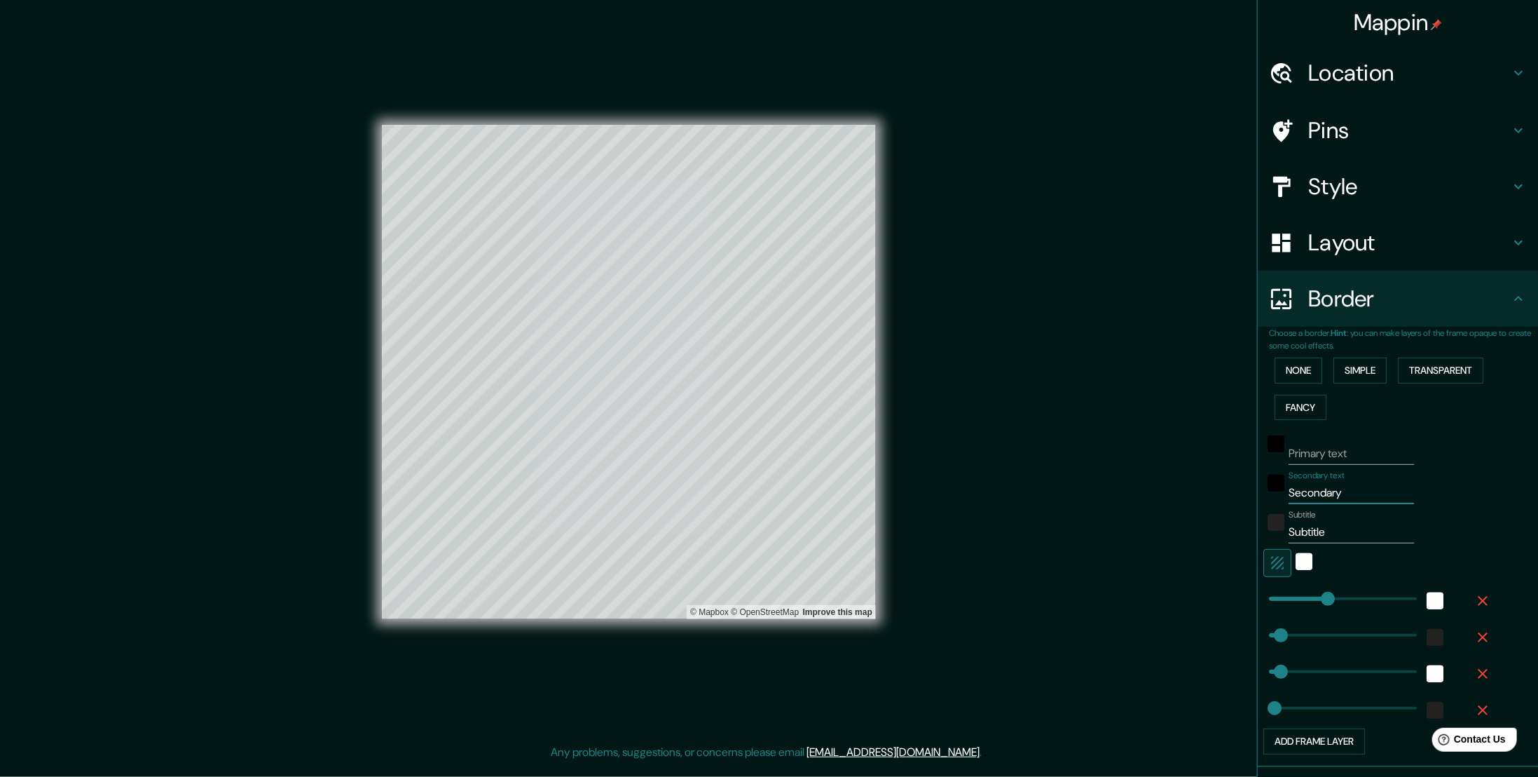
click at [1320, 495] on input "Secondary" at bounding box center [1351, 492] width 125 height 22
type input "Y"
type input "56"
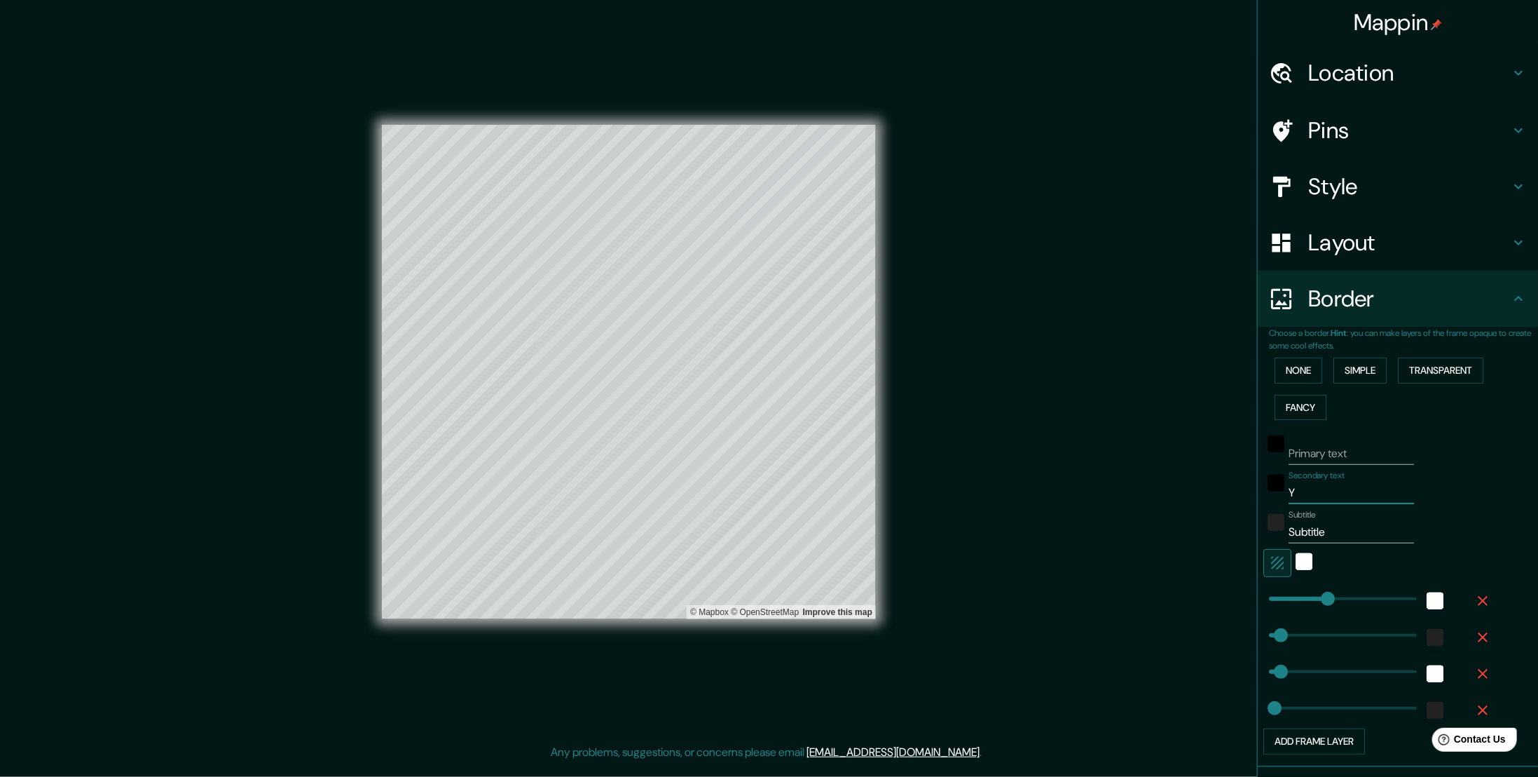
type input "28"
type input "Y EL COR"
type input "56"
type input "28"
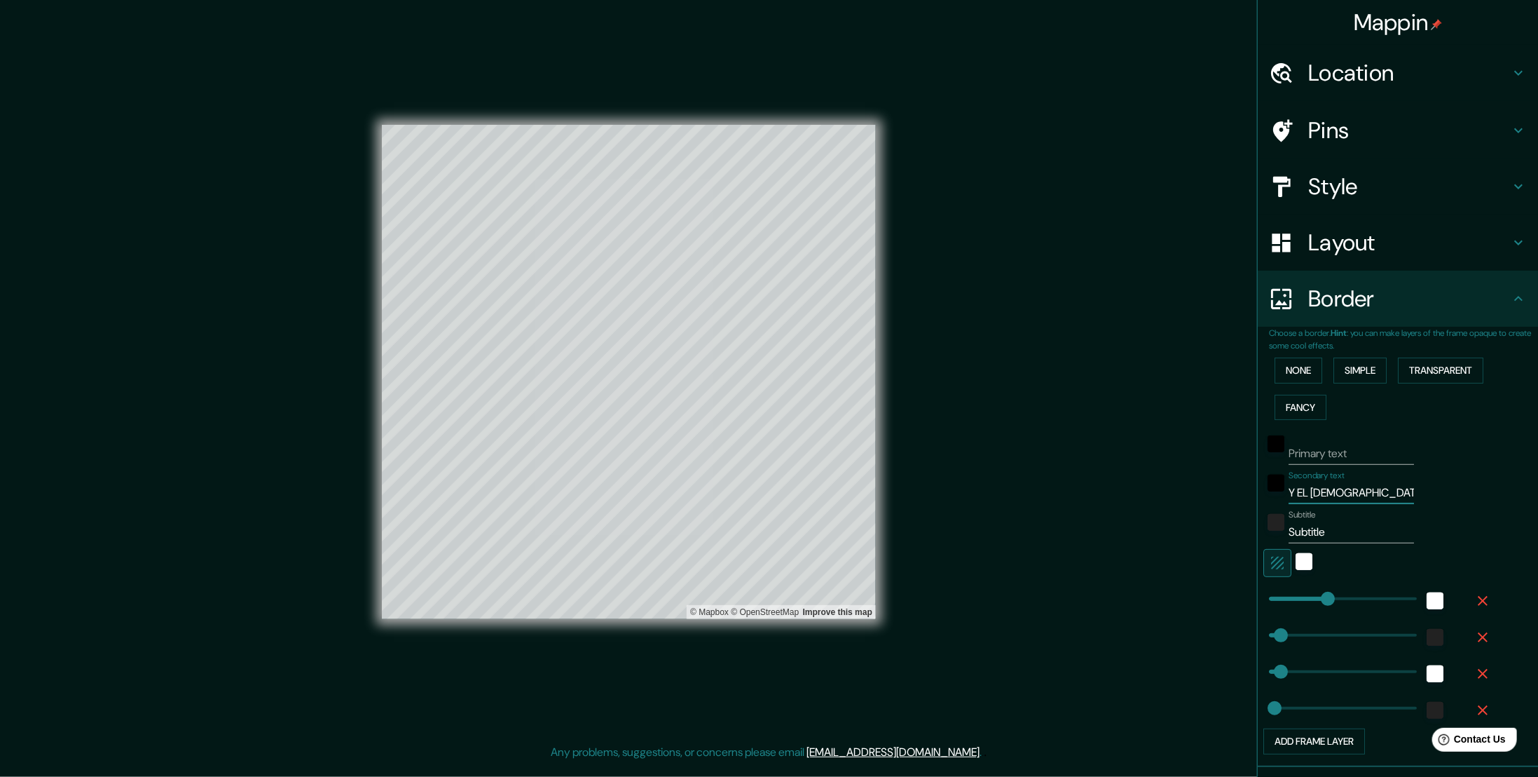
type input "Y EL CORAZ"
type input "56"
type input "28"
type input "Y EL CORAZó"
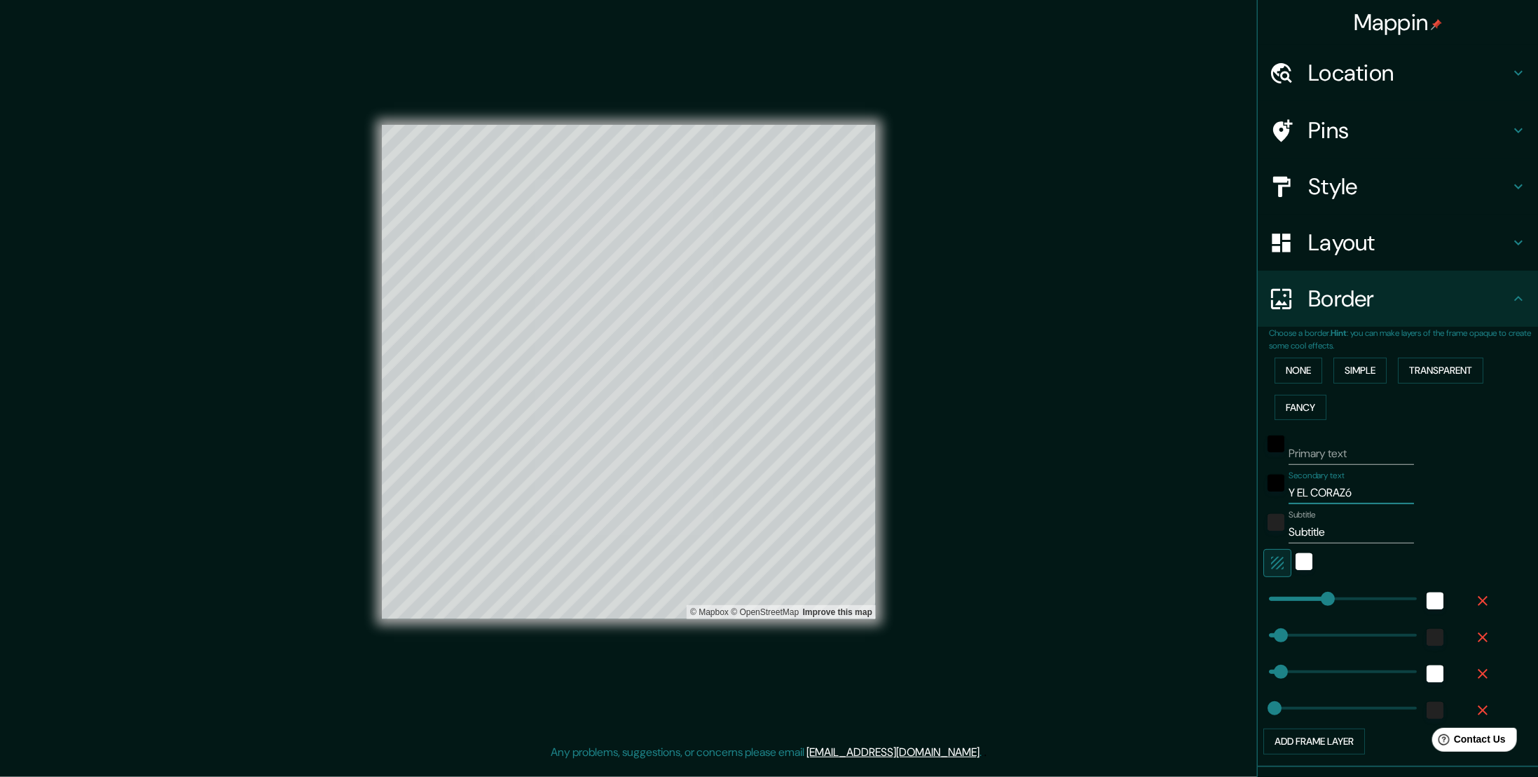
type input "56"
type input "28"
type input "Y EL CORAZón"
type input "56"
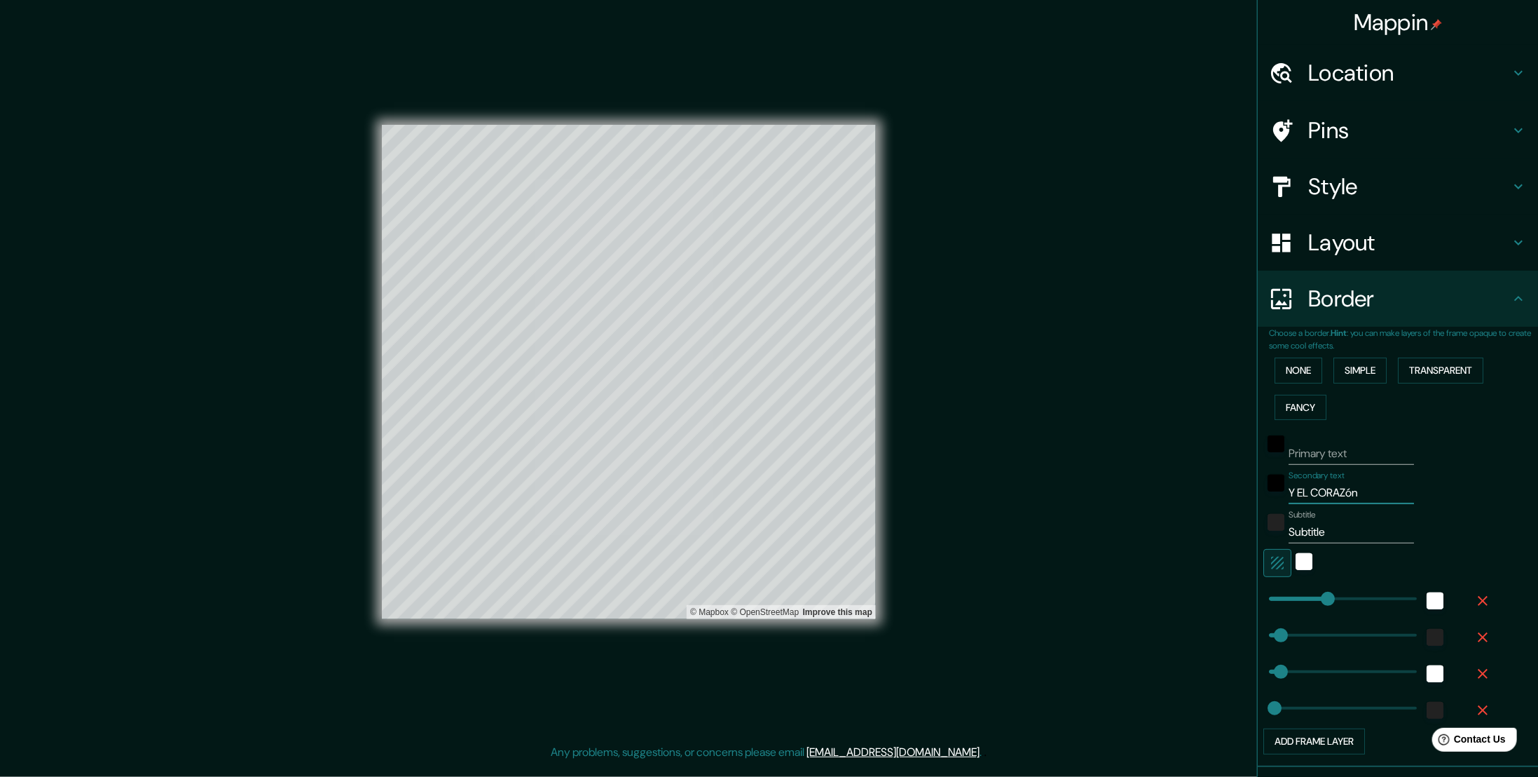
type input "56"
type input "28"
type input "Y EL CORAZón"
click at [1313, 521] on input "Subtitle" at bounding box center [1351, 532] width 125 height 22
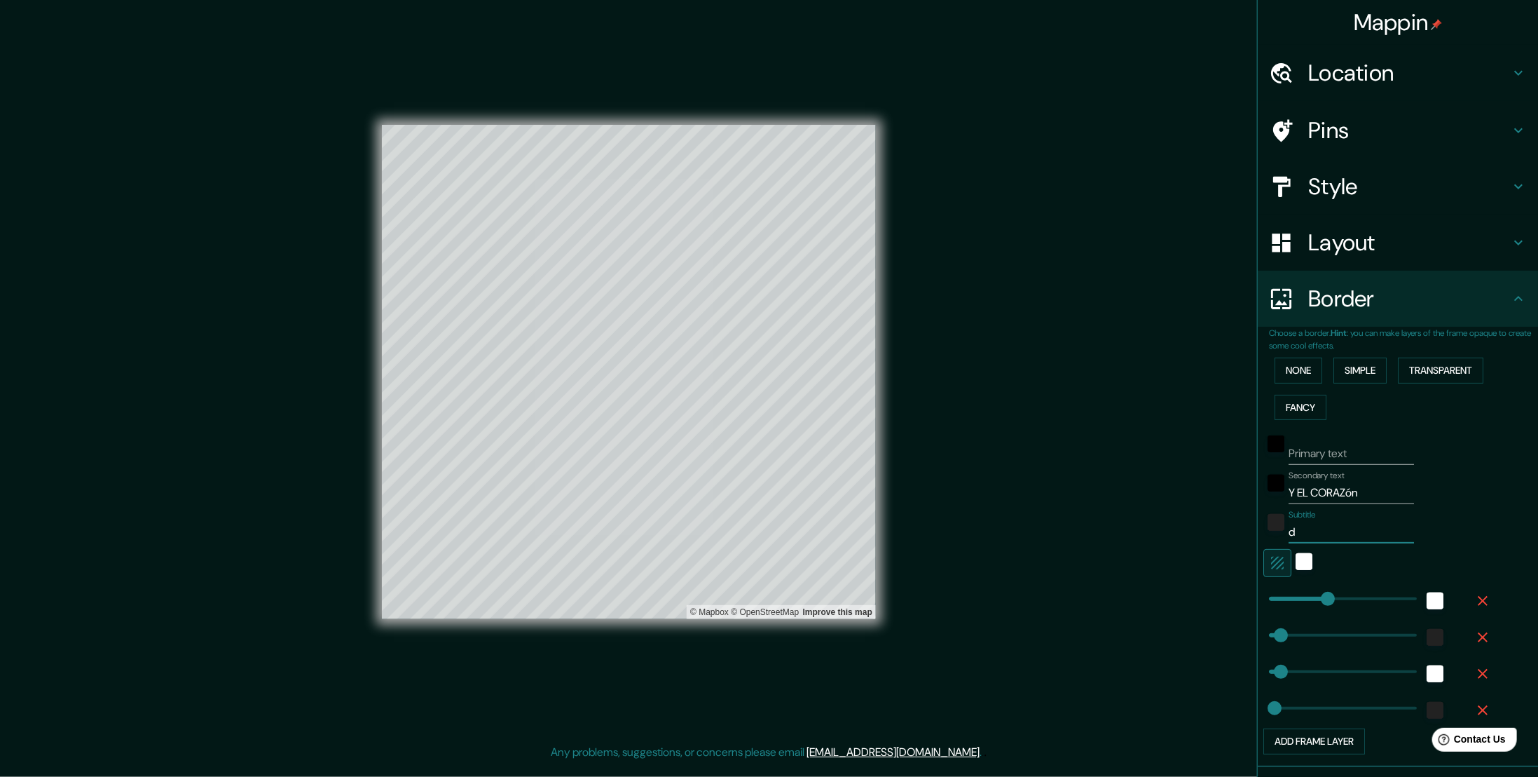
type input "di"
type input "56"
type input "28"
type input "dijo"
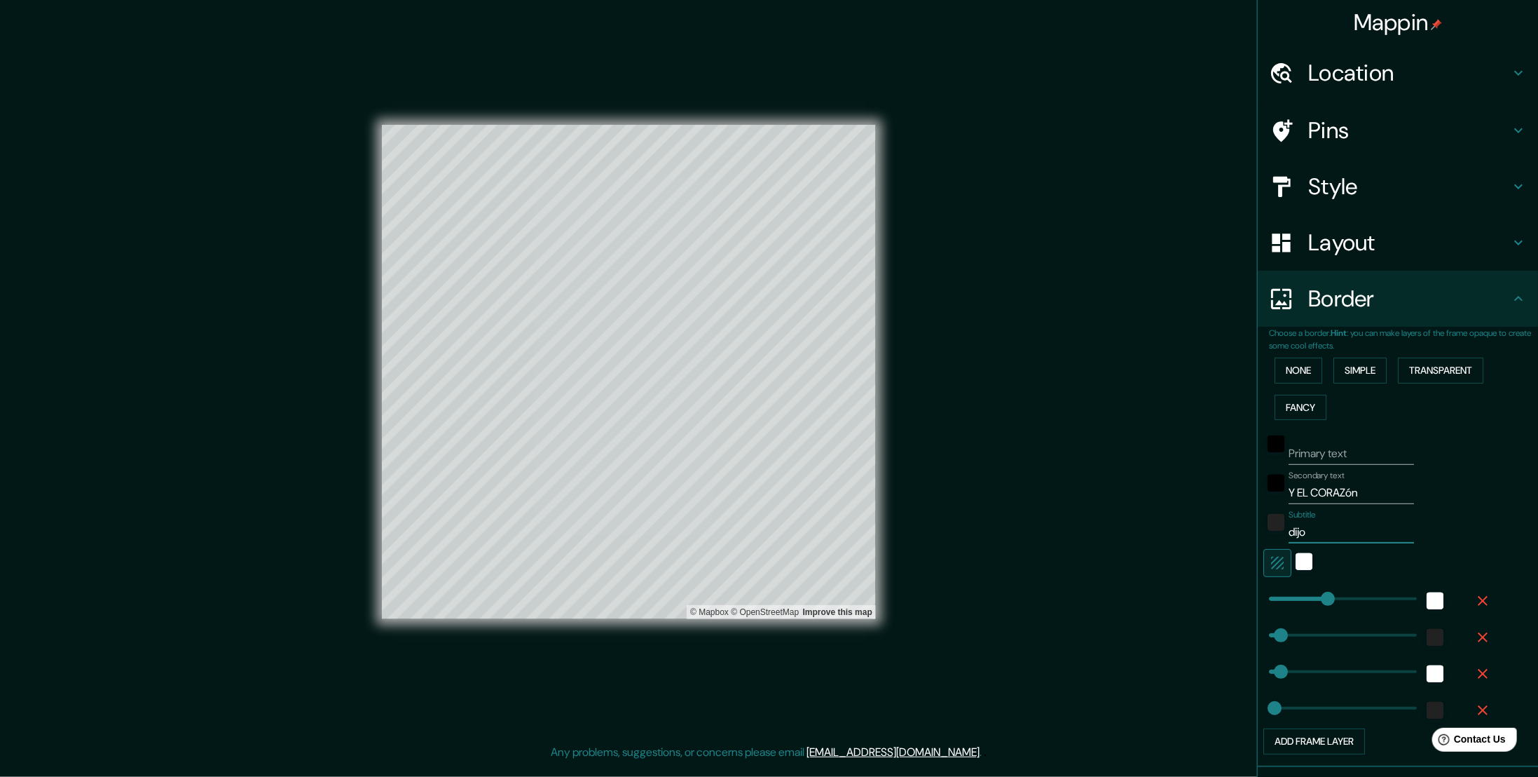
type input "56"
type input "28"
type input "dijo:"
type input "56"
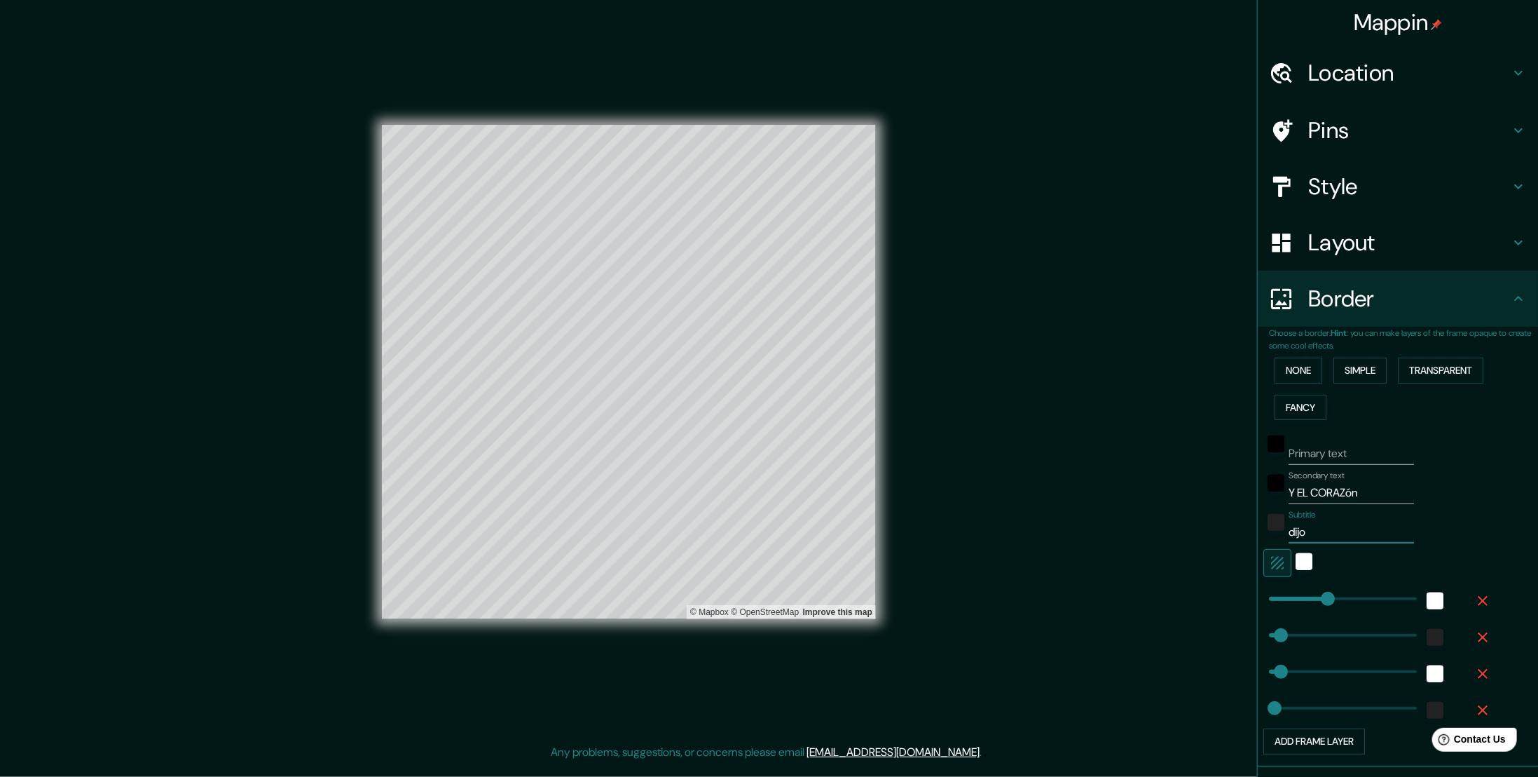
type input "56"
type input "28"
type input "dijo"
type input "56"
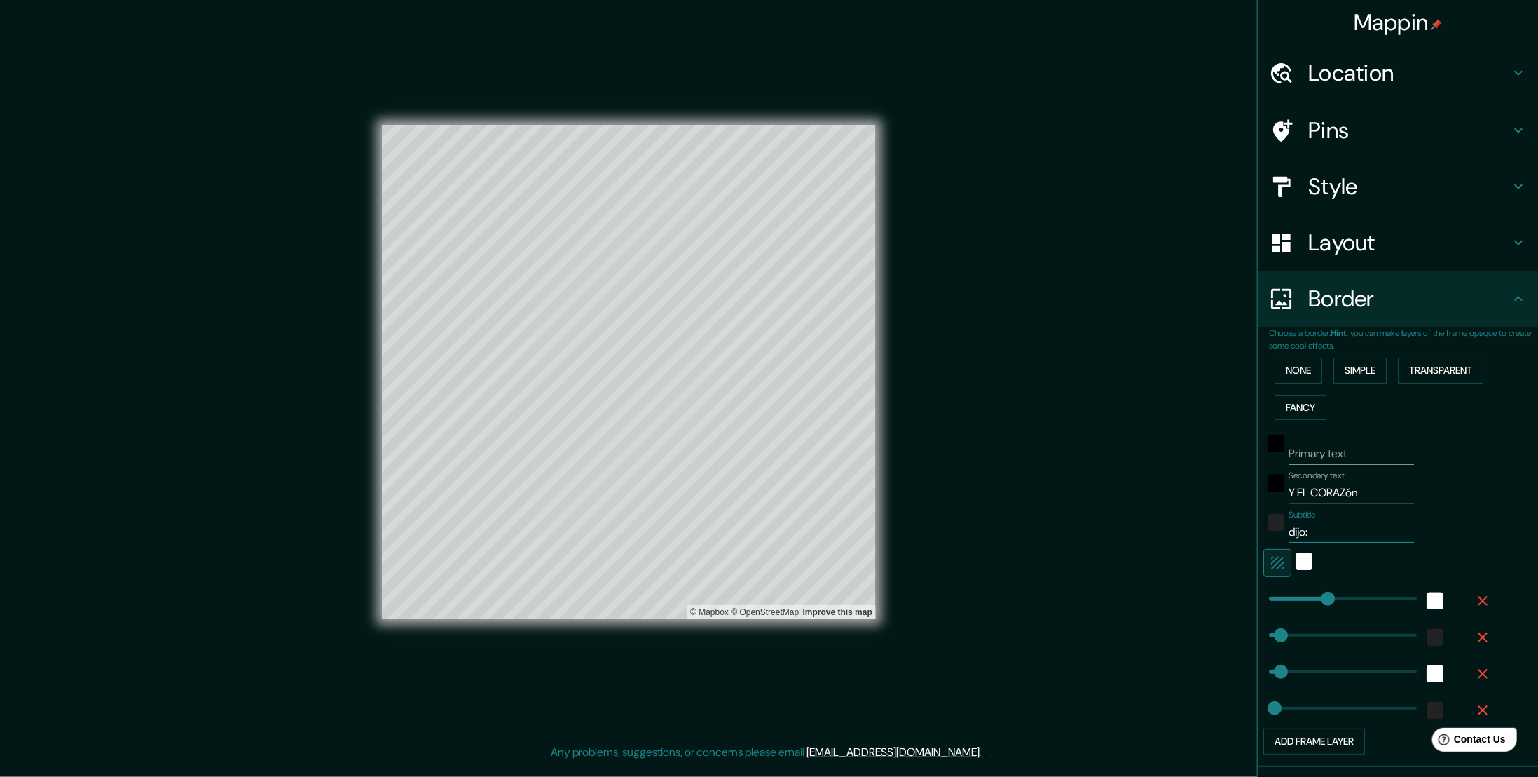
type input "28"
type input "dijo:"
type input "56"
type input "28"
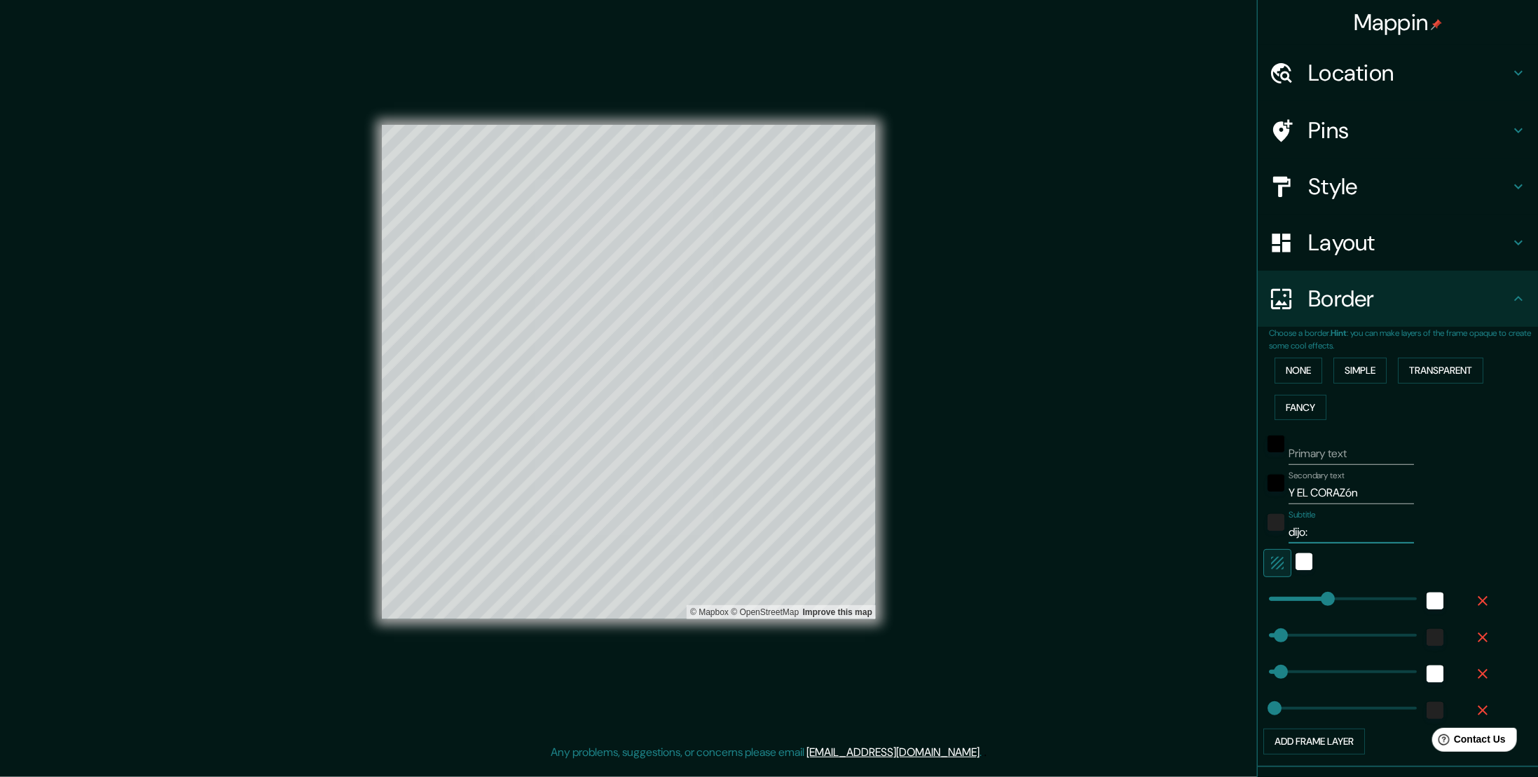
type input "dijo:"
type input "56"
type input "28"
type input "dijo: ""
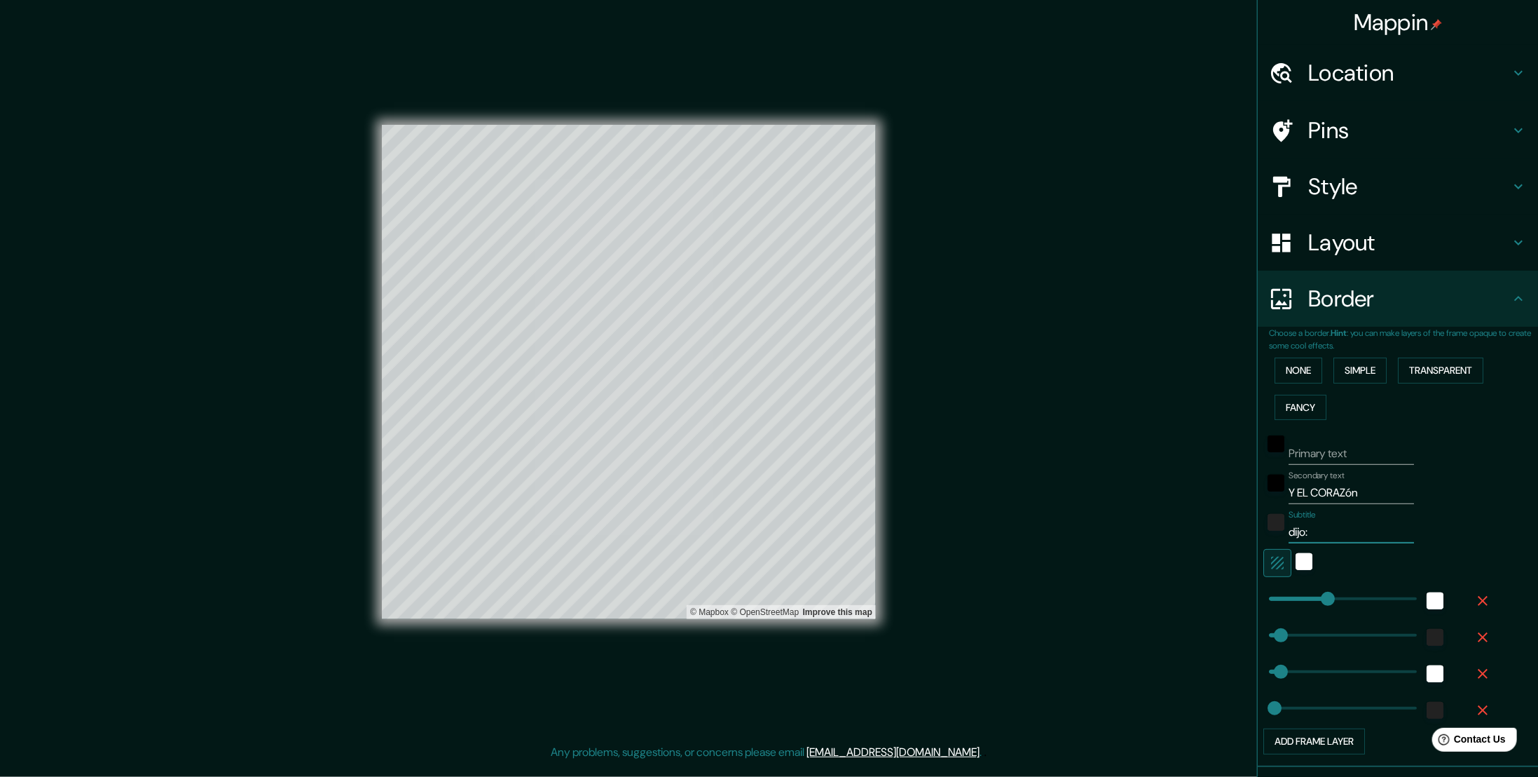
type input "56"
type input "28"
type input "dijo: "s"
type input "56"
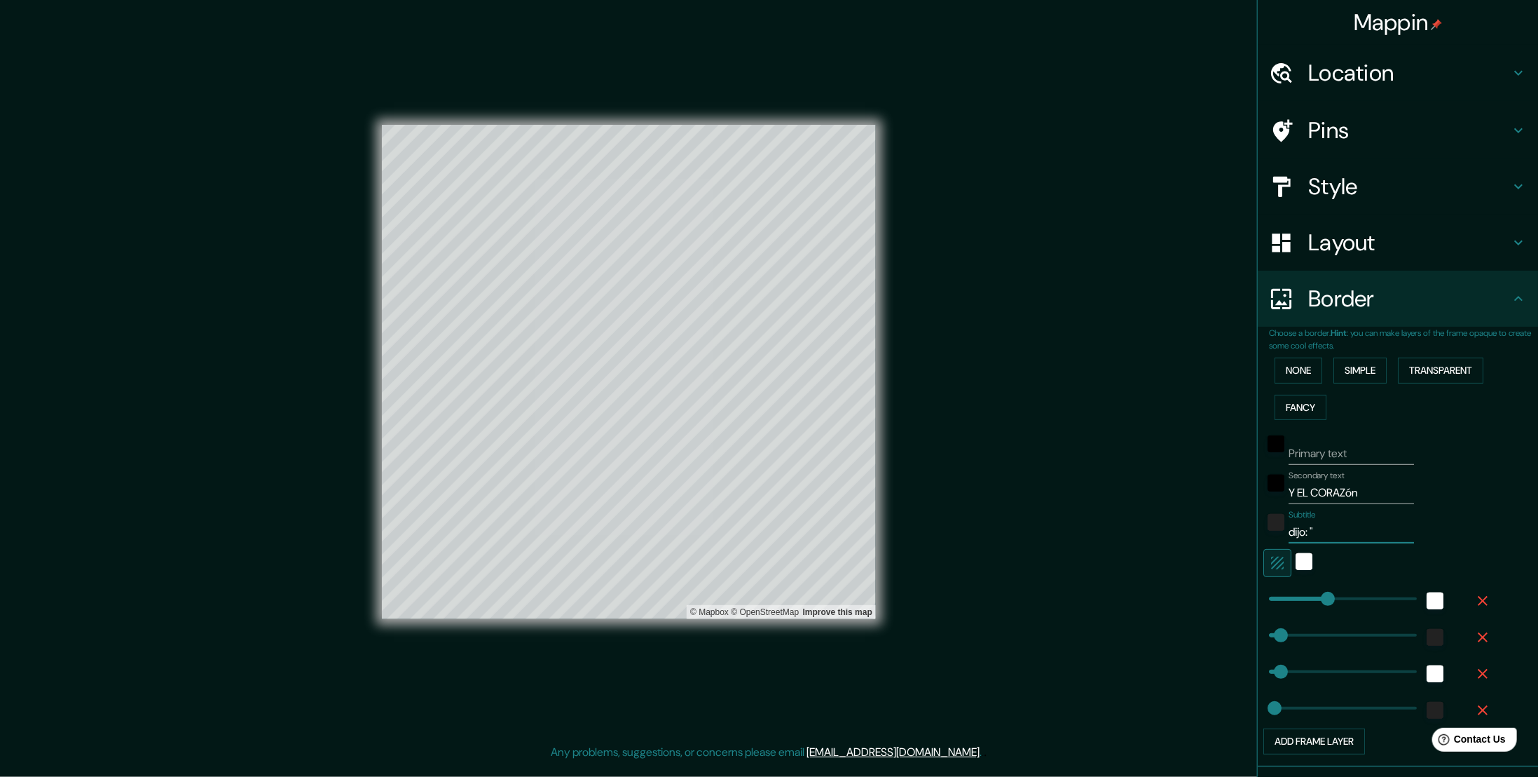
type input "56"
type input "28"
type input "dijo: "si"
type input "56"
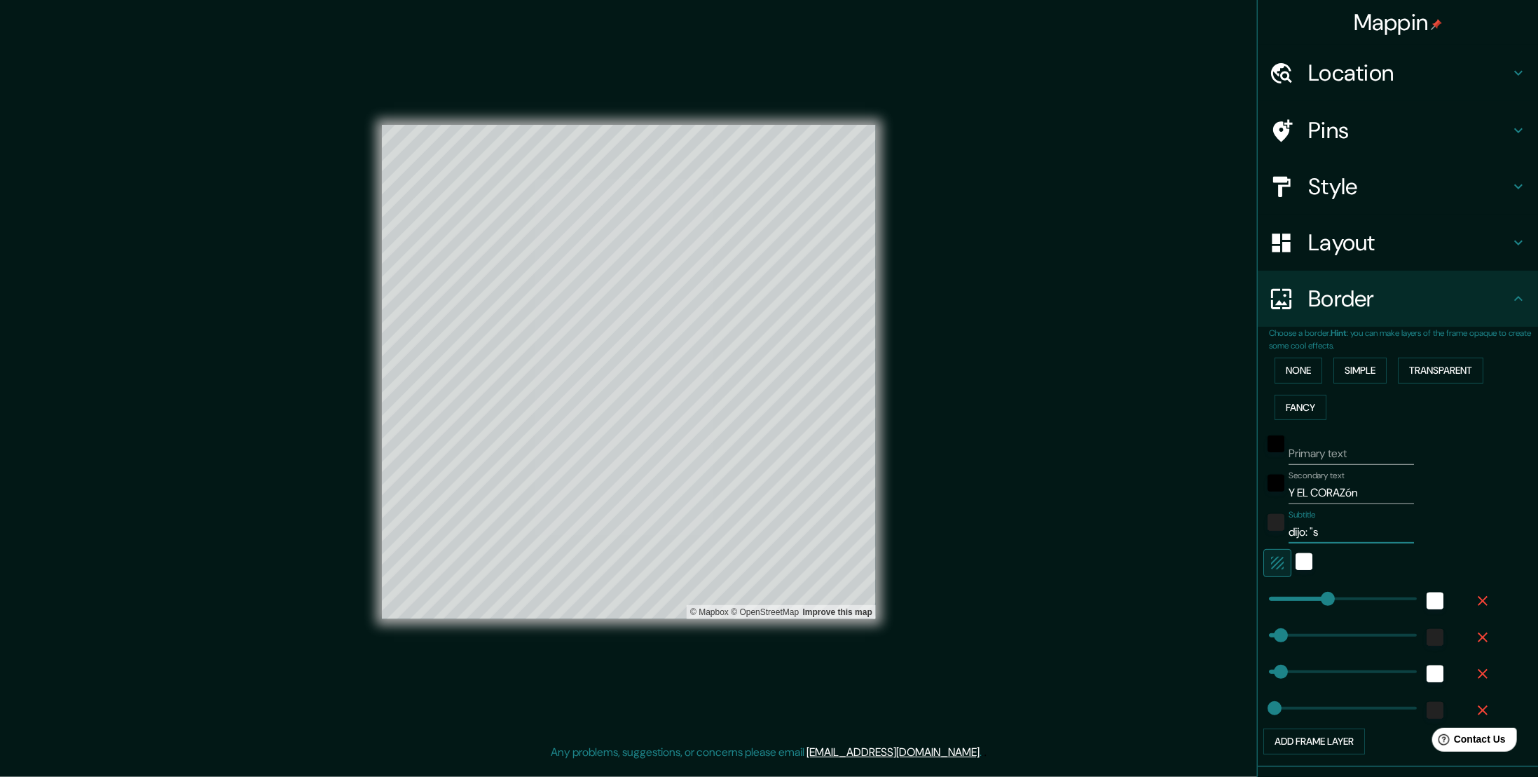
type input "28"
type input "dijo: "si""
type input "56"
type input "28"
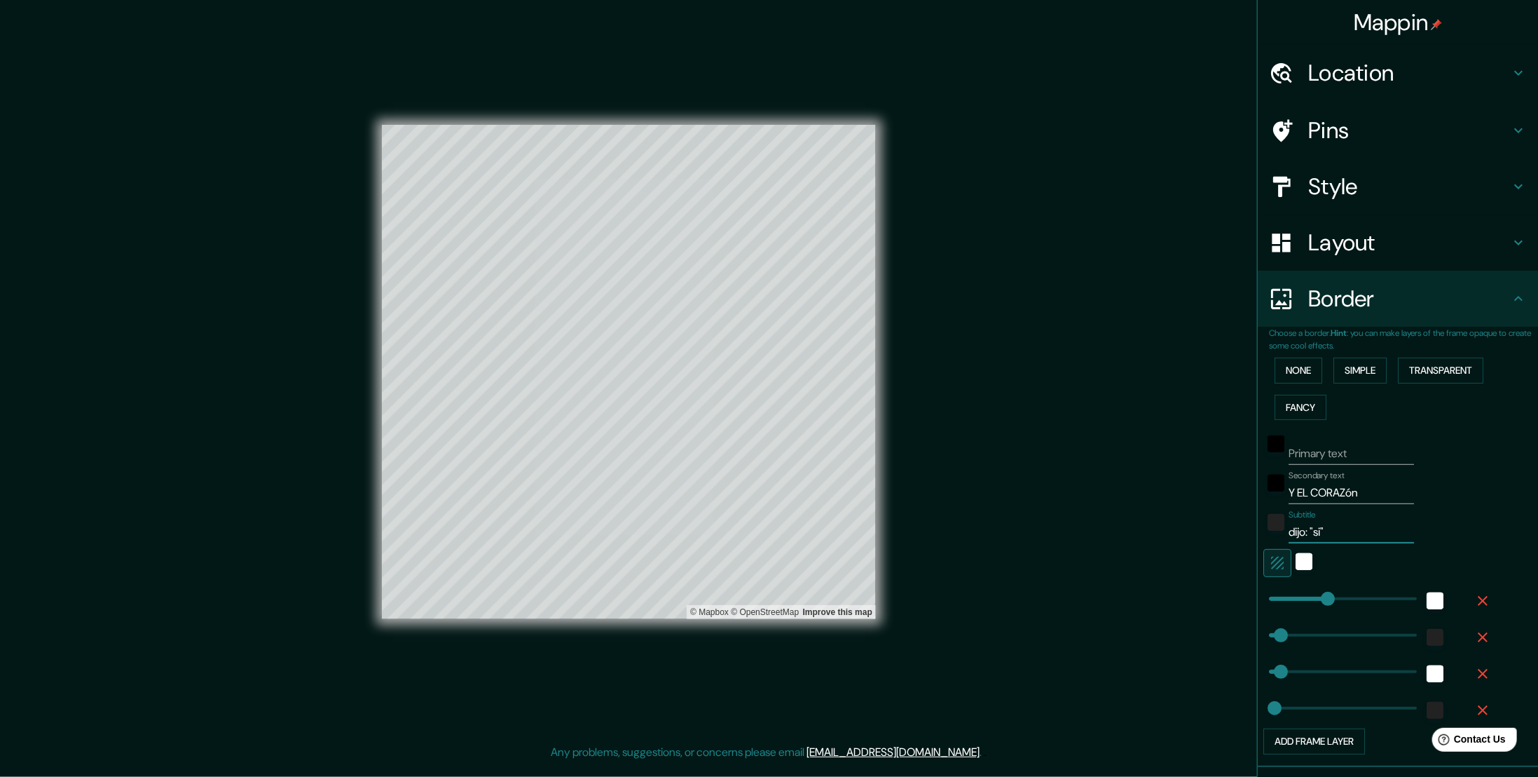
type input "dijo: "si"
type input "56"
type input "28"
type input "dijo: ""
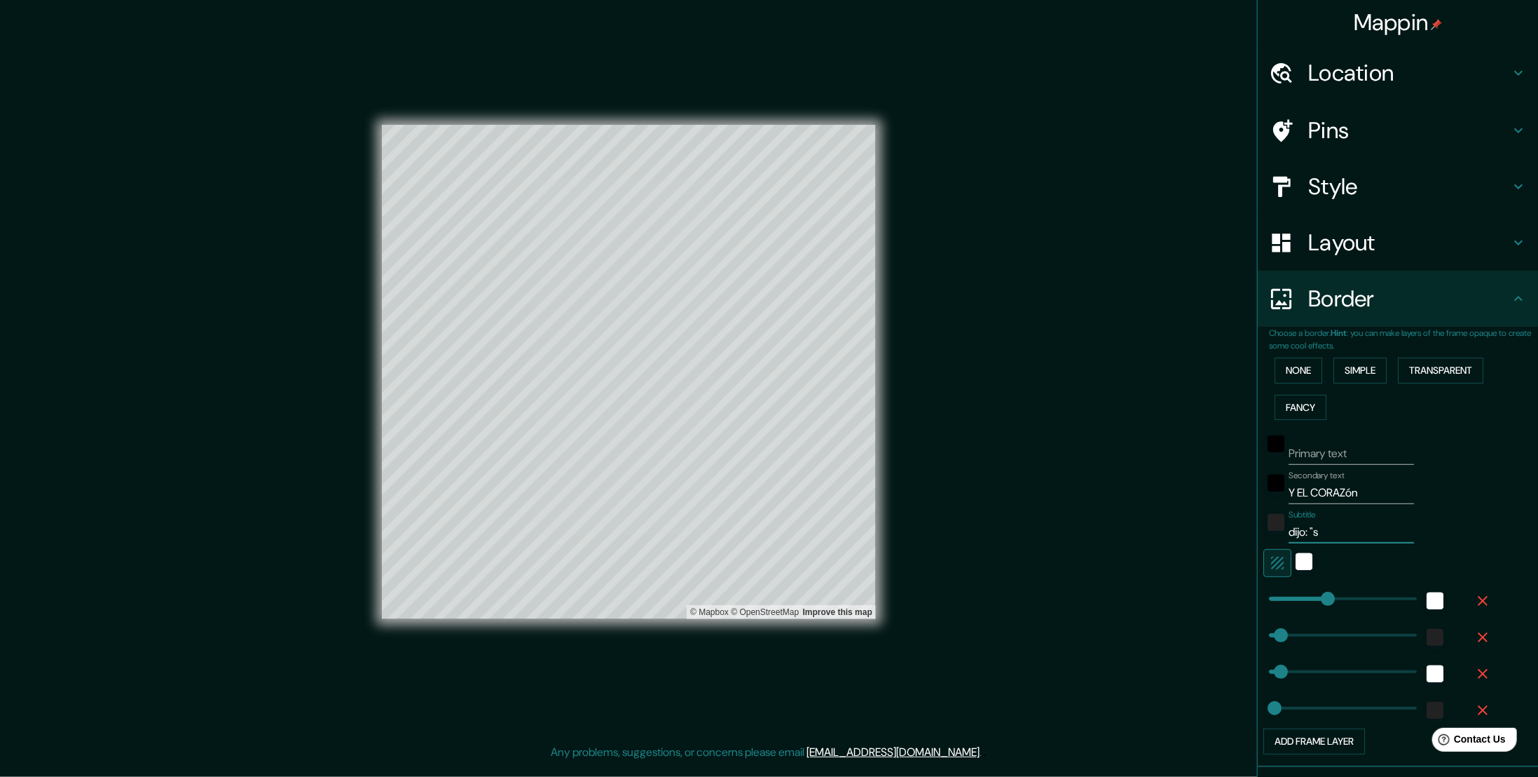
type input "56"
type input "28"
type input "dij"
type input "56"
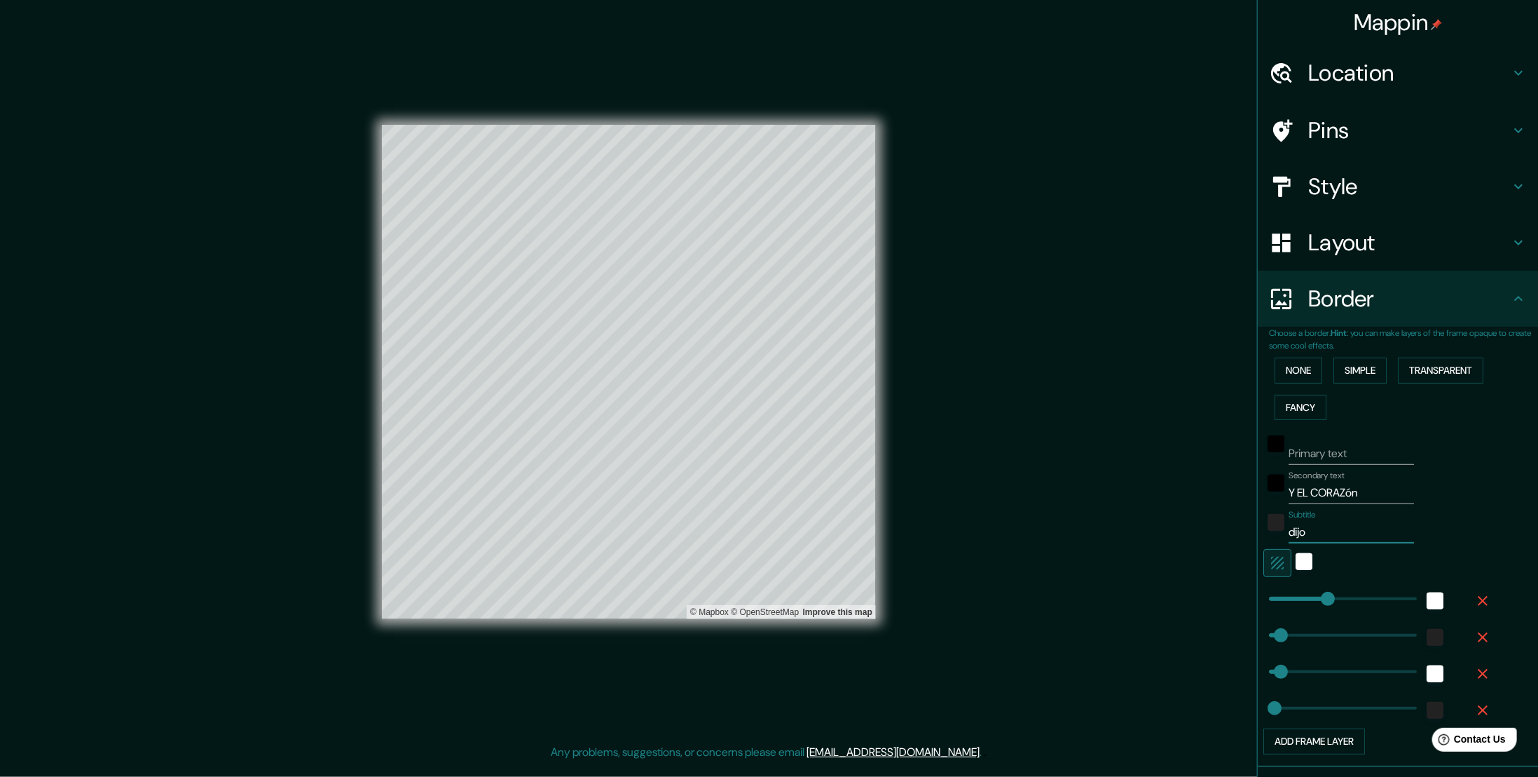
type input "56"
type input "28"
type input "d"
type input "56"
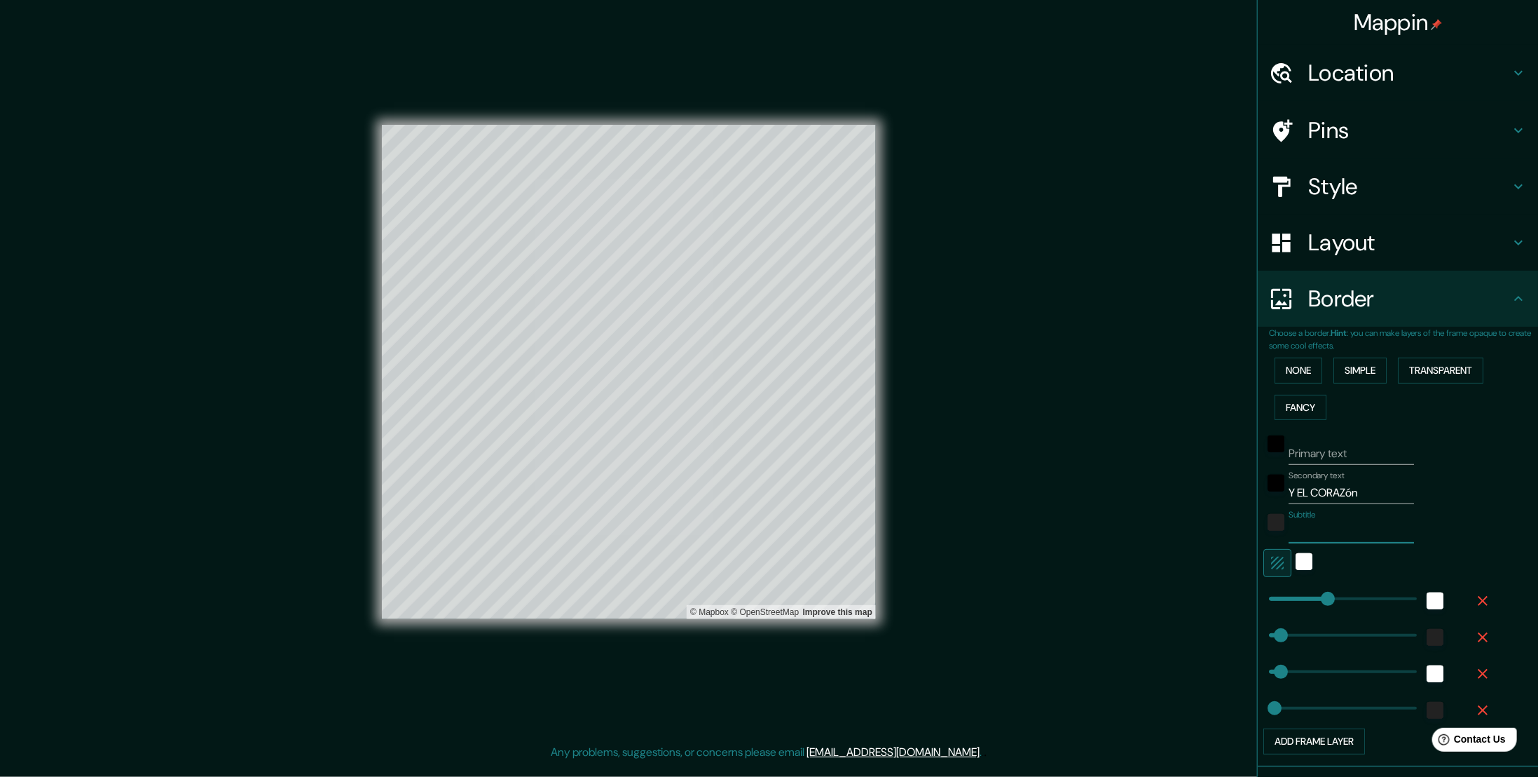
type input "28"
type input "DI"
type input "56"
type input "28"
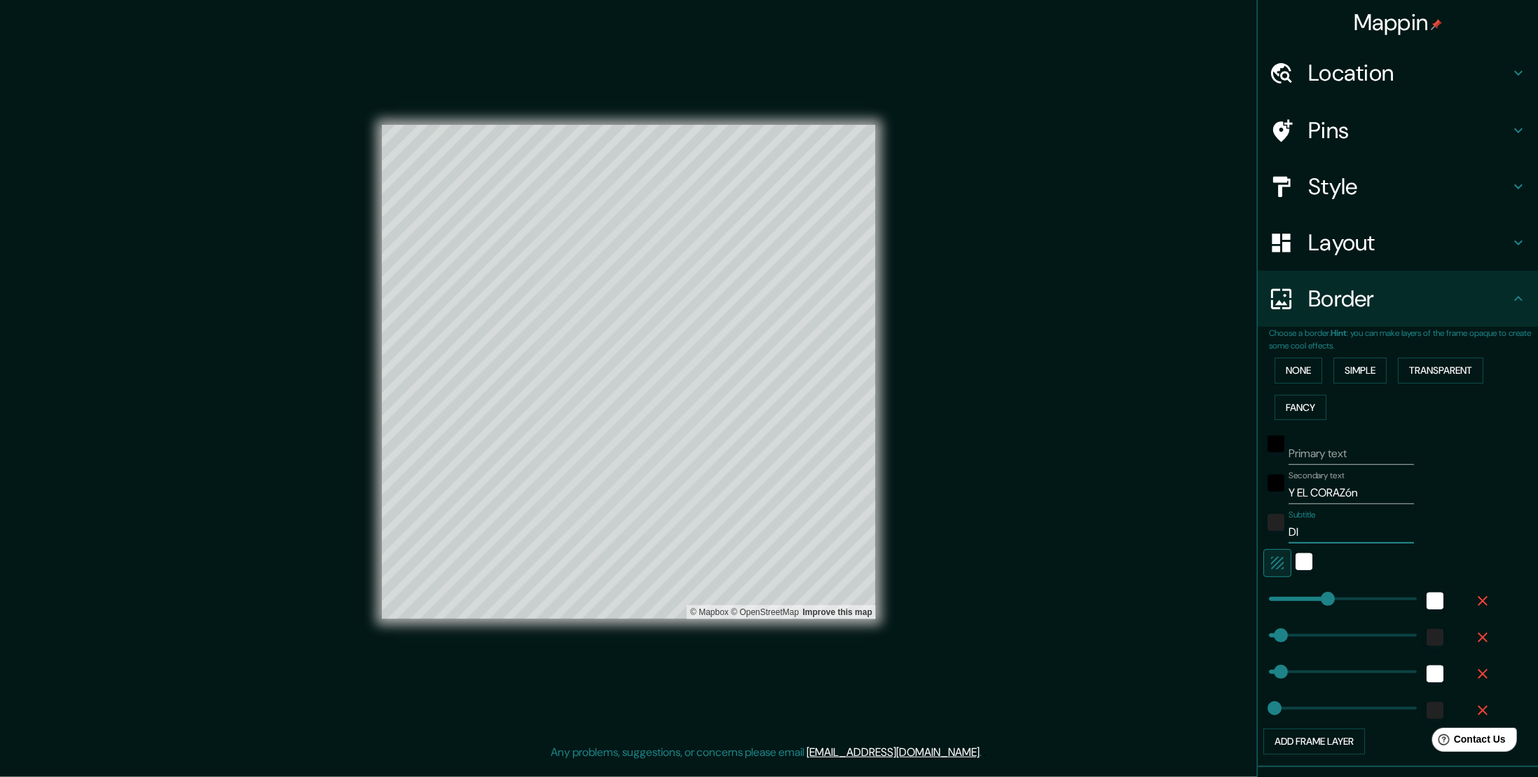
type input "DIJ"
type input "56"
type input "28"
type input "DIJO"
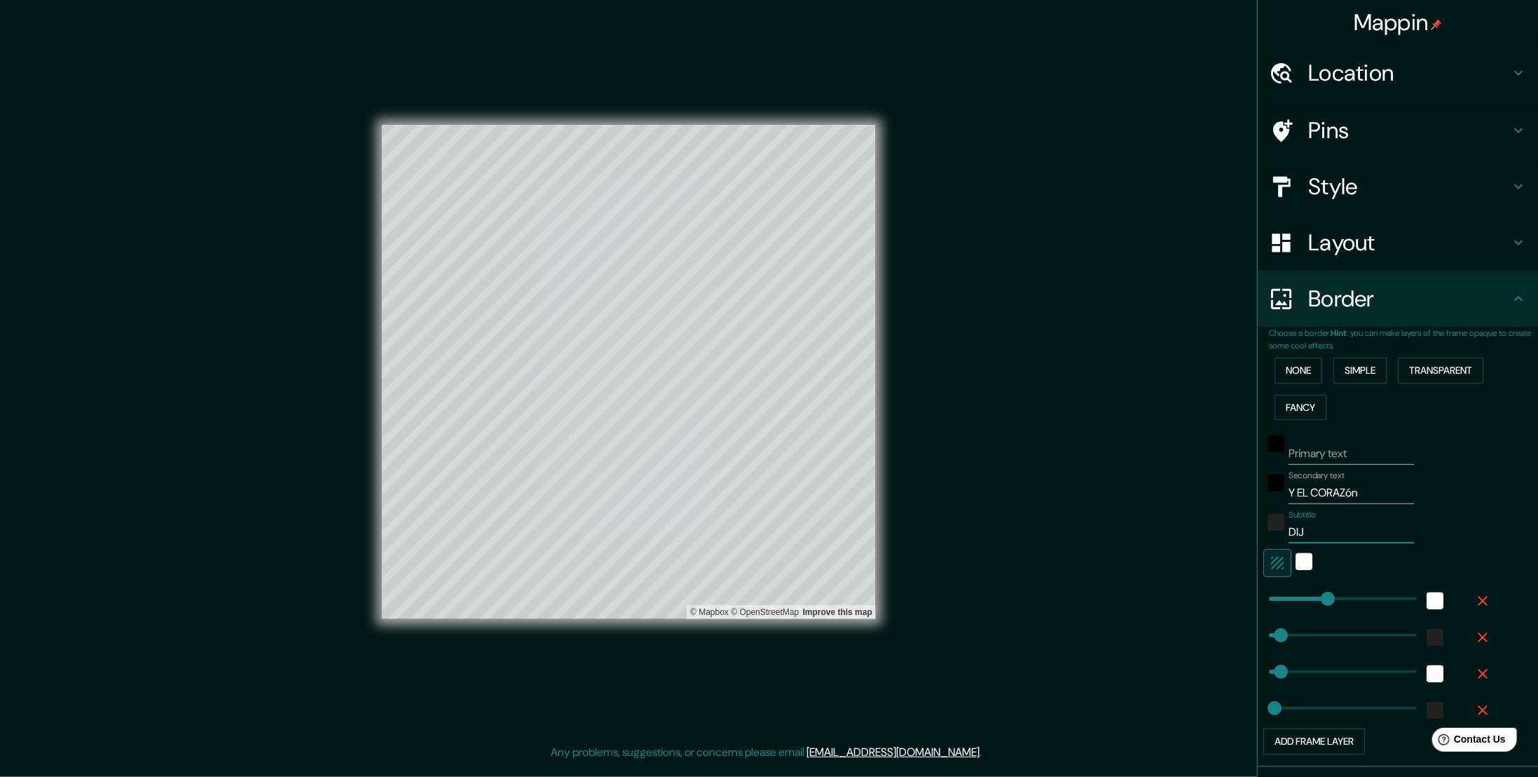
type input "56"
type input "28"
type input "DIJO:"
type input "56"
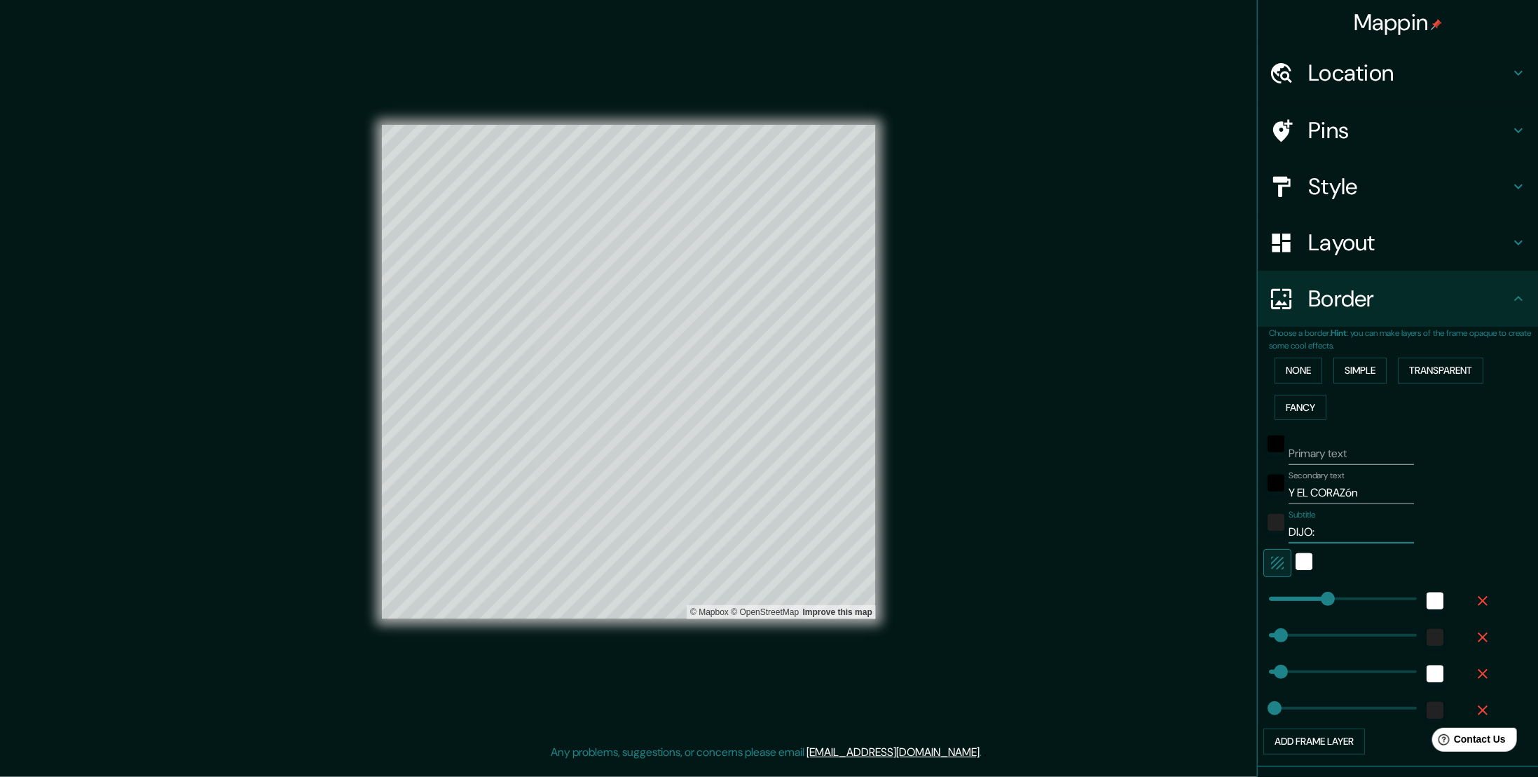
type input "56"
type input "28"
type input "DIJO: ""
type input "56"
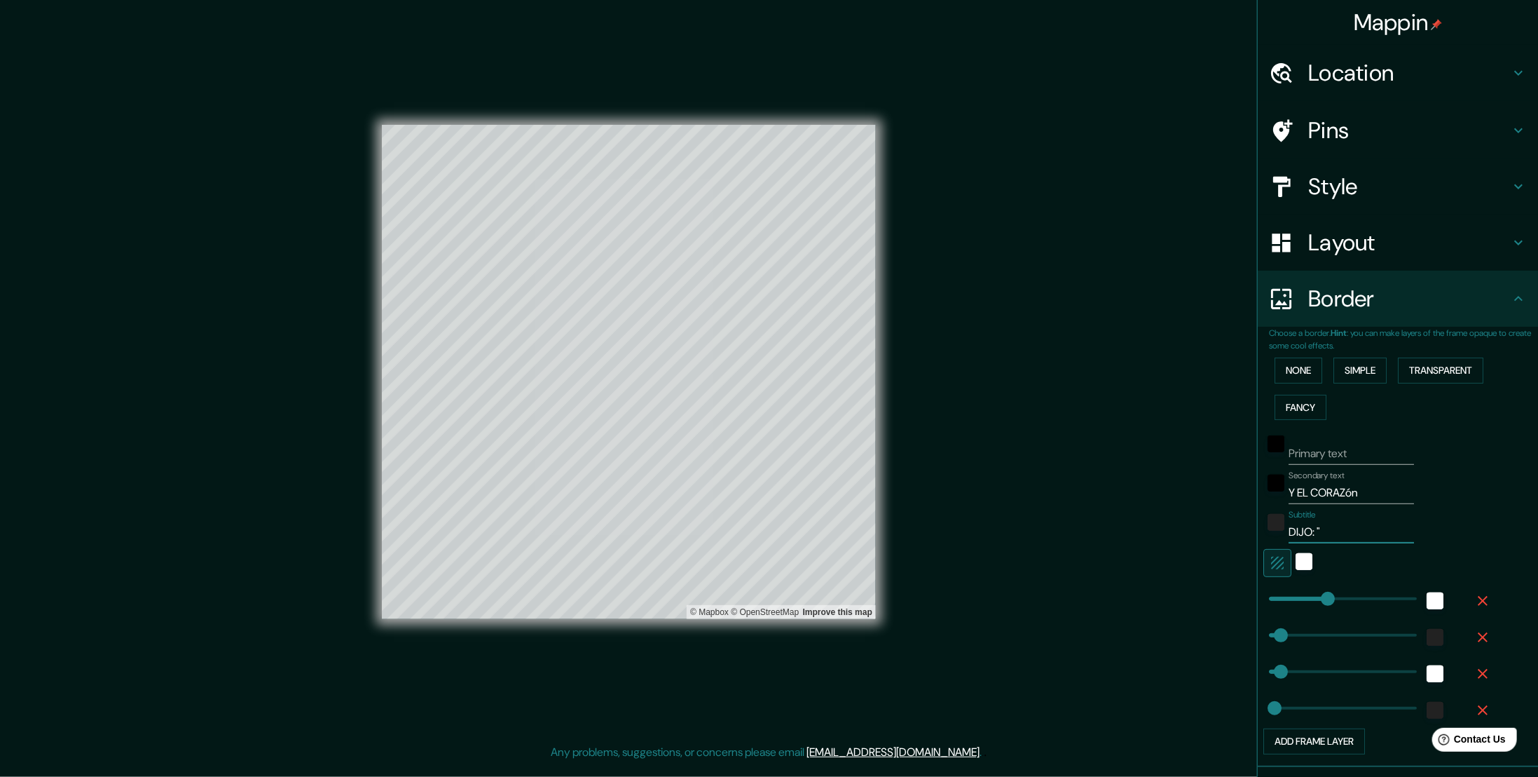
type input "28"
type input "DIJO: "S"
type input "56"
type input "28"
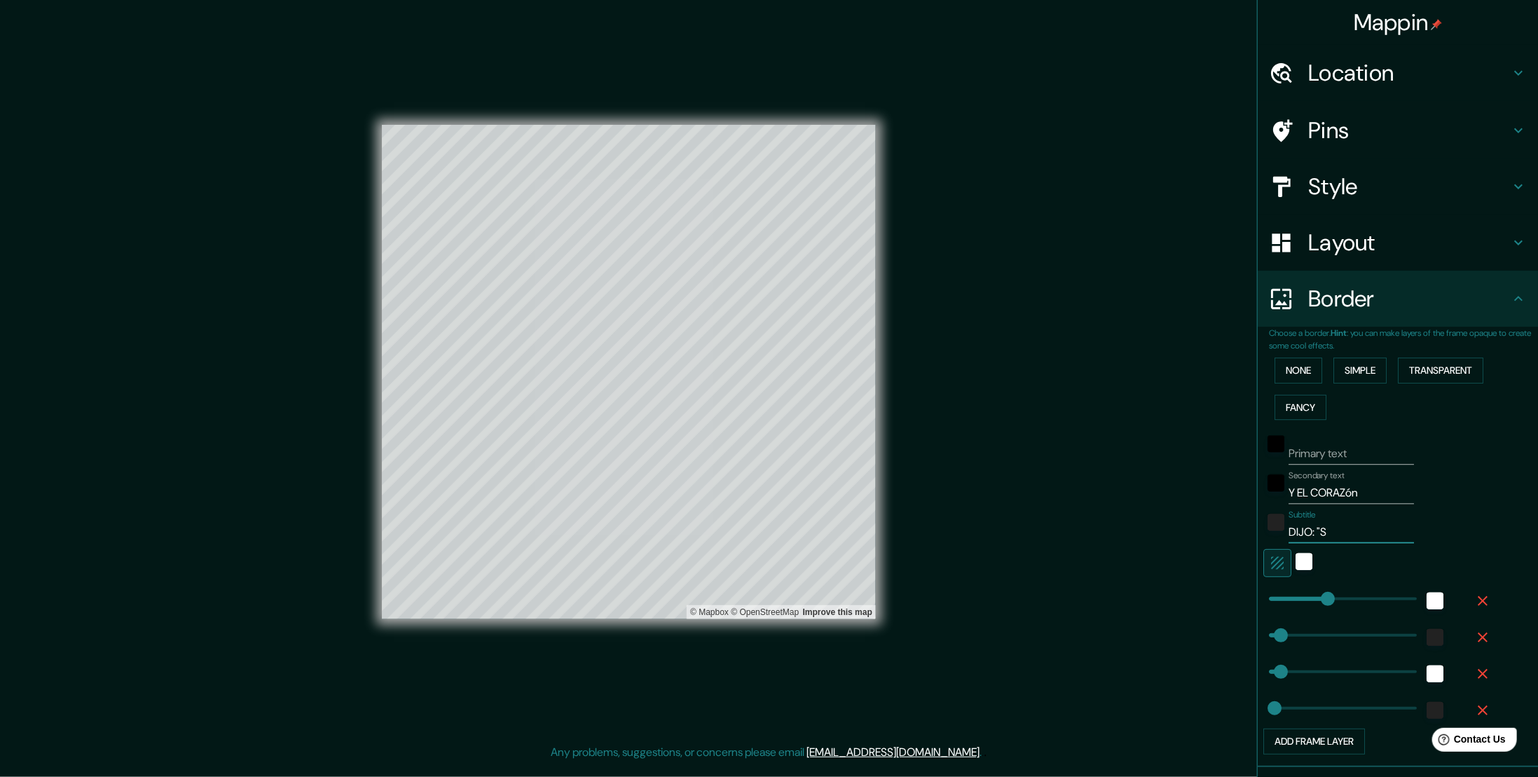
type input "DIJO: "SI"
type input "56"
type input "28"
type input "DIJO: "SI""
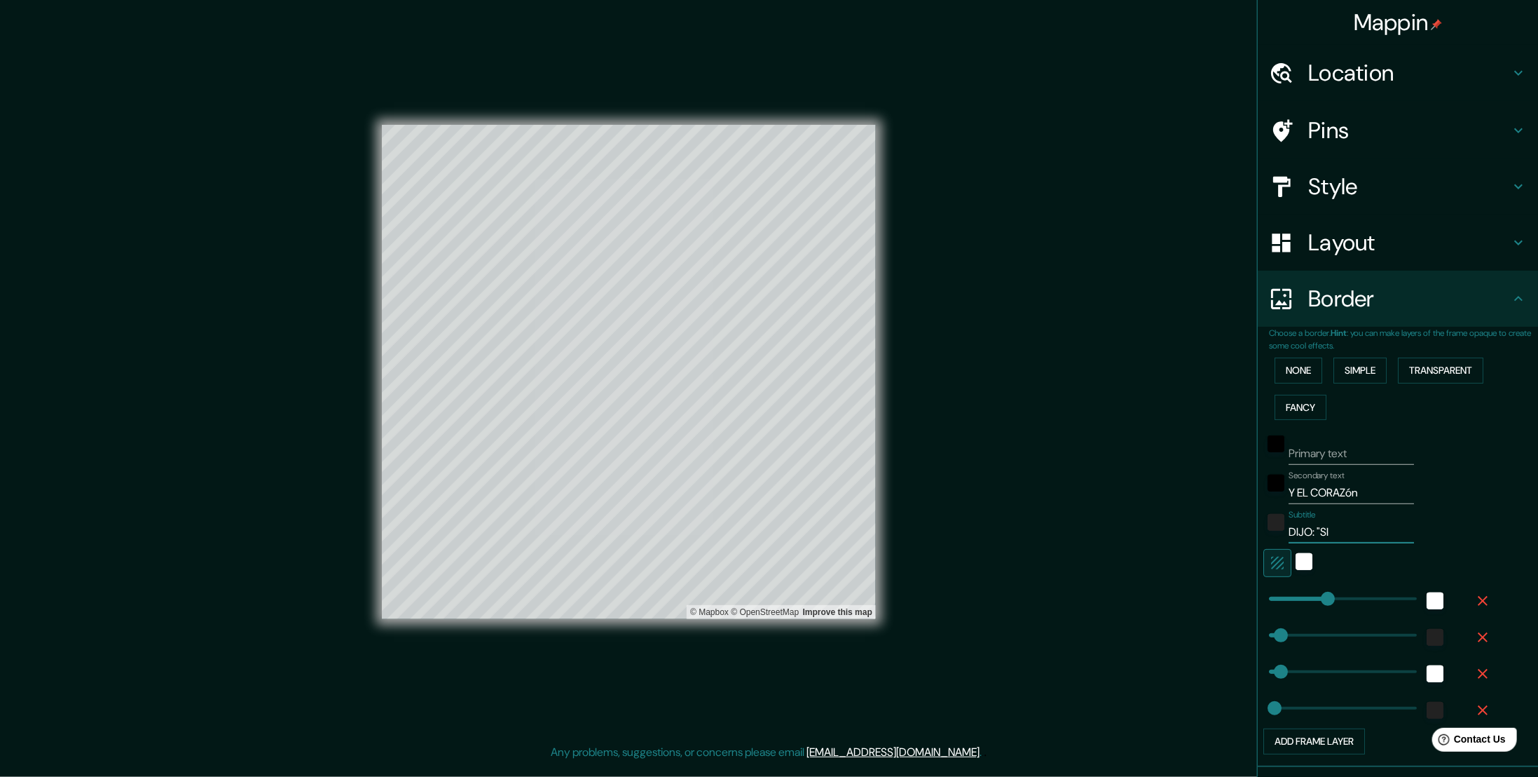
type input "56"
type input "28"
click at [1318, 526] on input "DIJO: "SI"" at bounding box center [1351, 532] width 125 height 22
click at [1322, 531] on input "DIJO: "SI"" at bounding box center [1351, 532] width 125 height 22
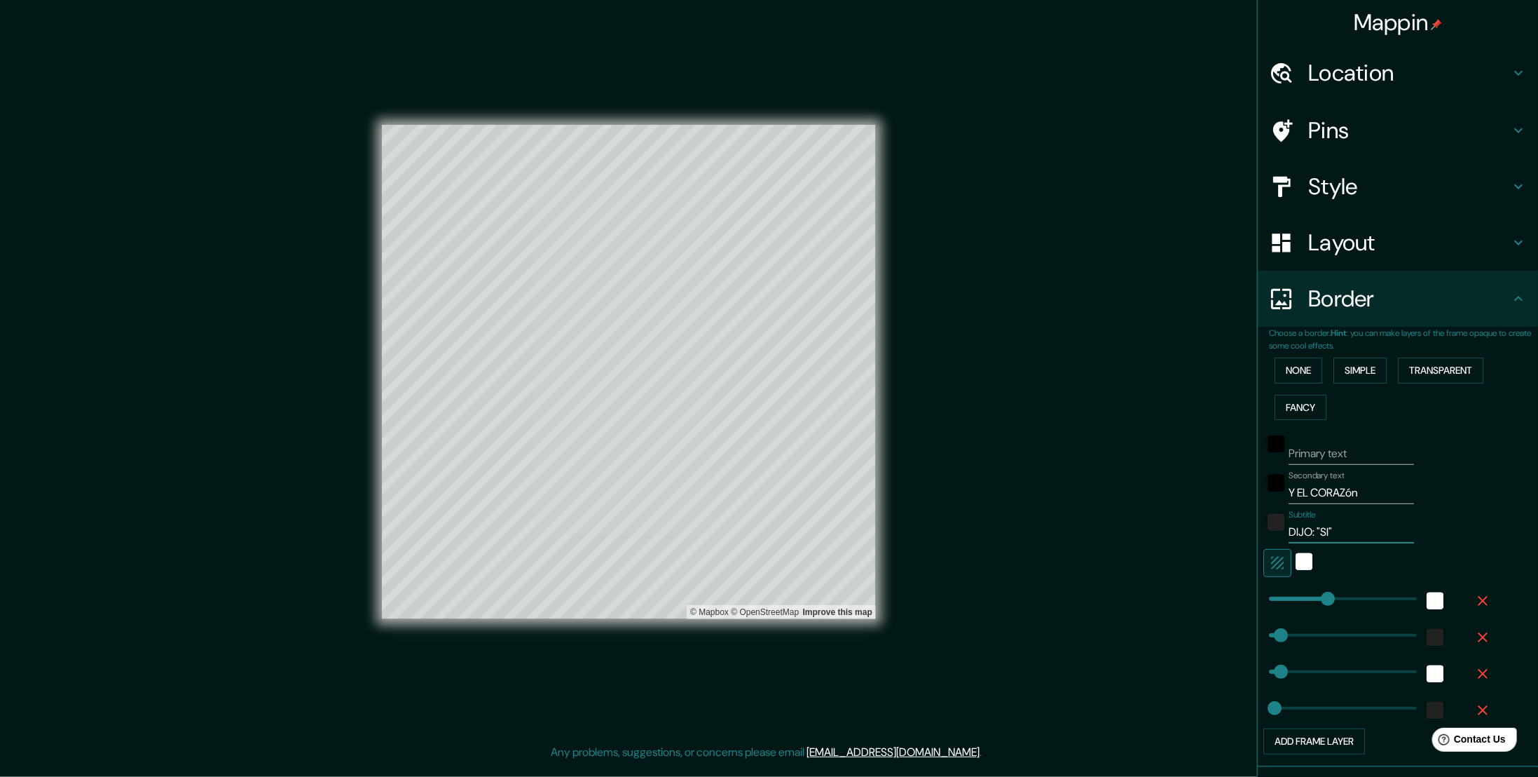
type input "DIJO: "S""
type input "56"
type input "28"
type input "DIJO: "SÍ""
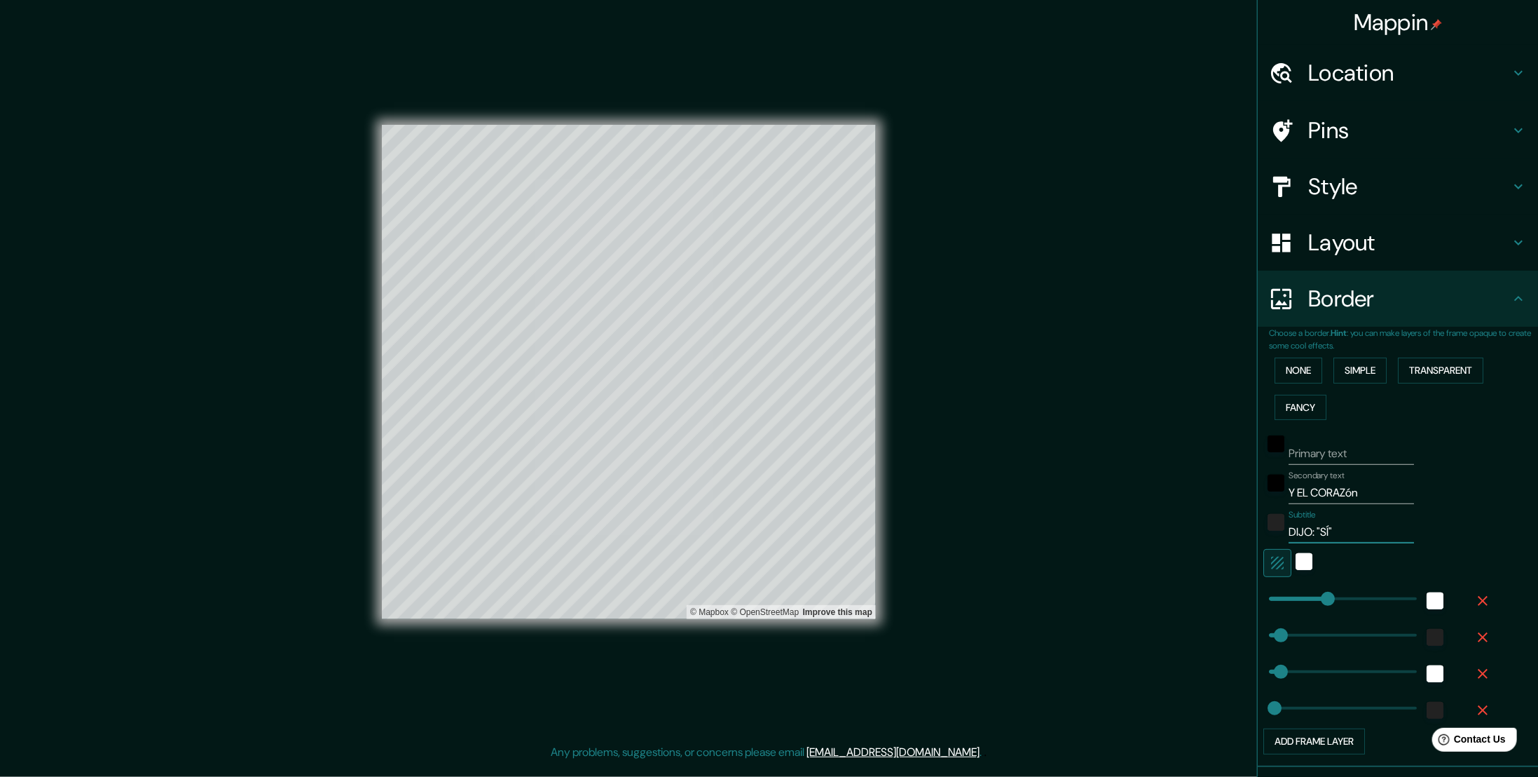
type input "56"
type input "28"
type input "DIJO: "SÍ""
click at [1521, 304] on div "Border" at bounding box center [1398, 299] width 280 height 56
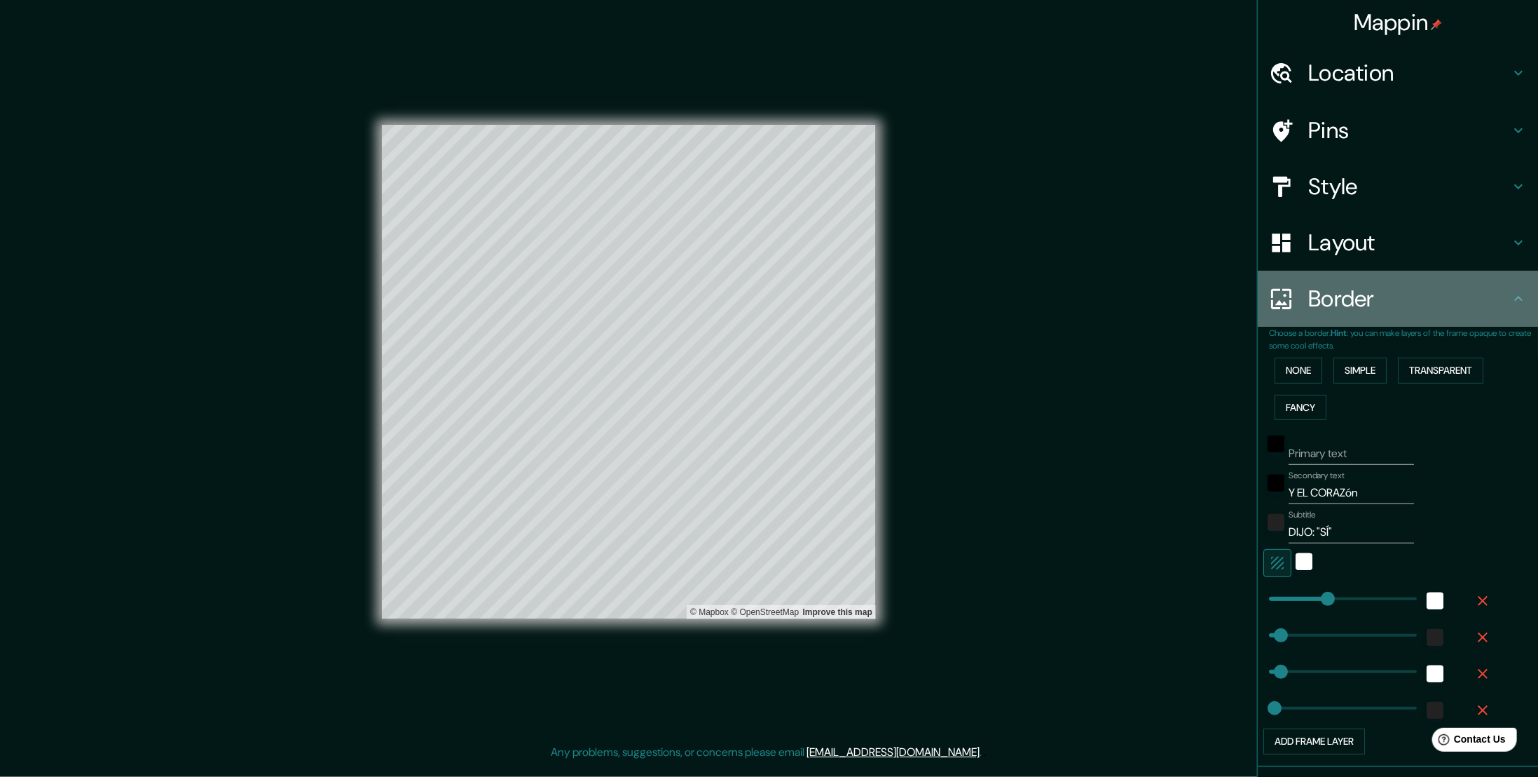
click at [1457, 298] on h4 "Border" at bounding box center [1409, 299] width 202 height 28
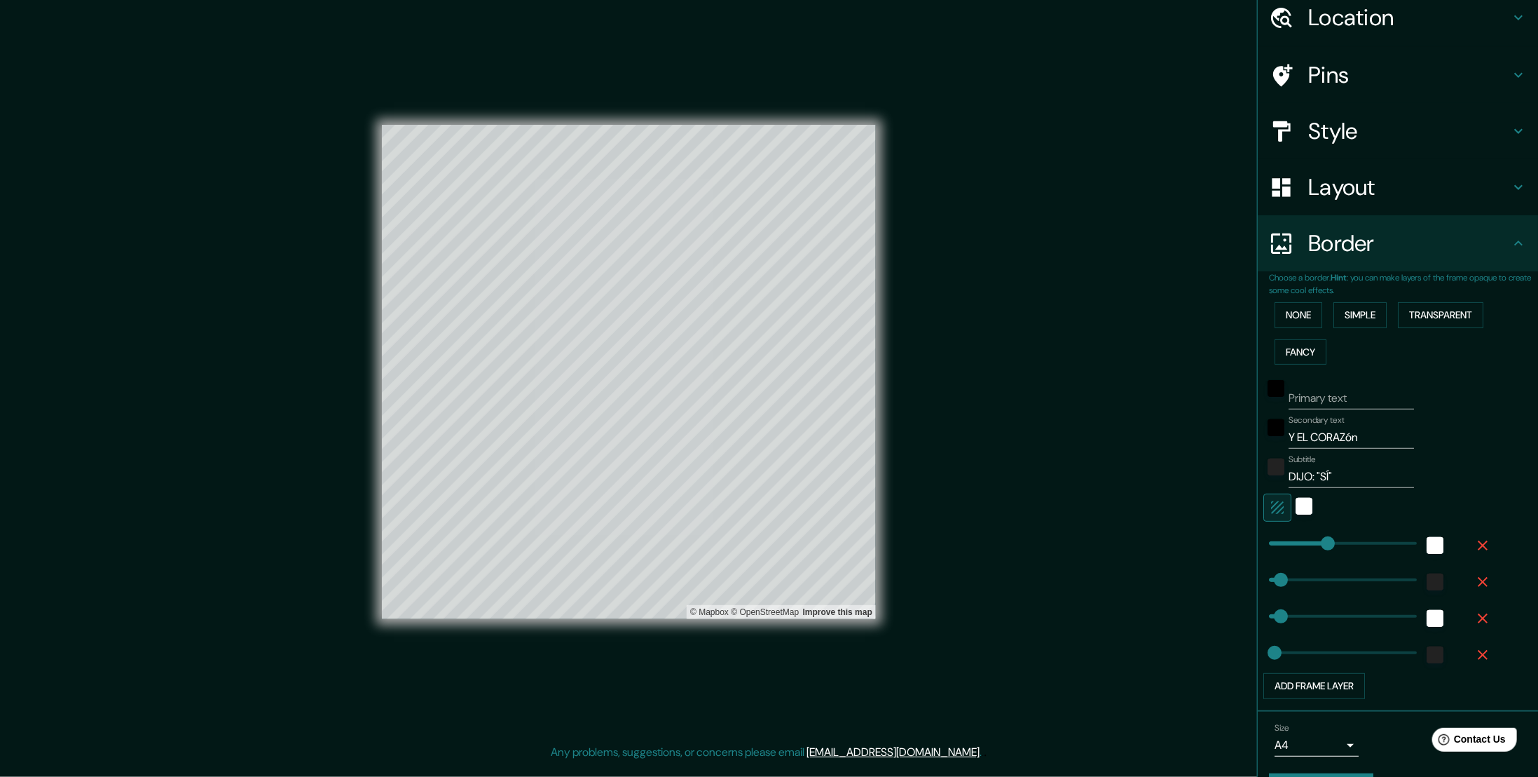
scroll to position [91, 0]
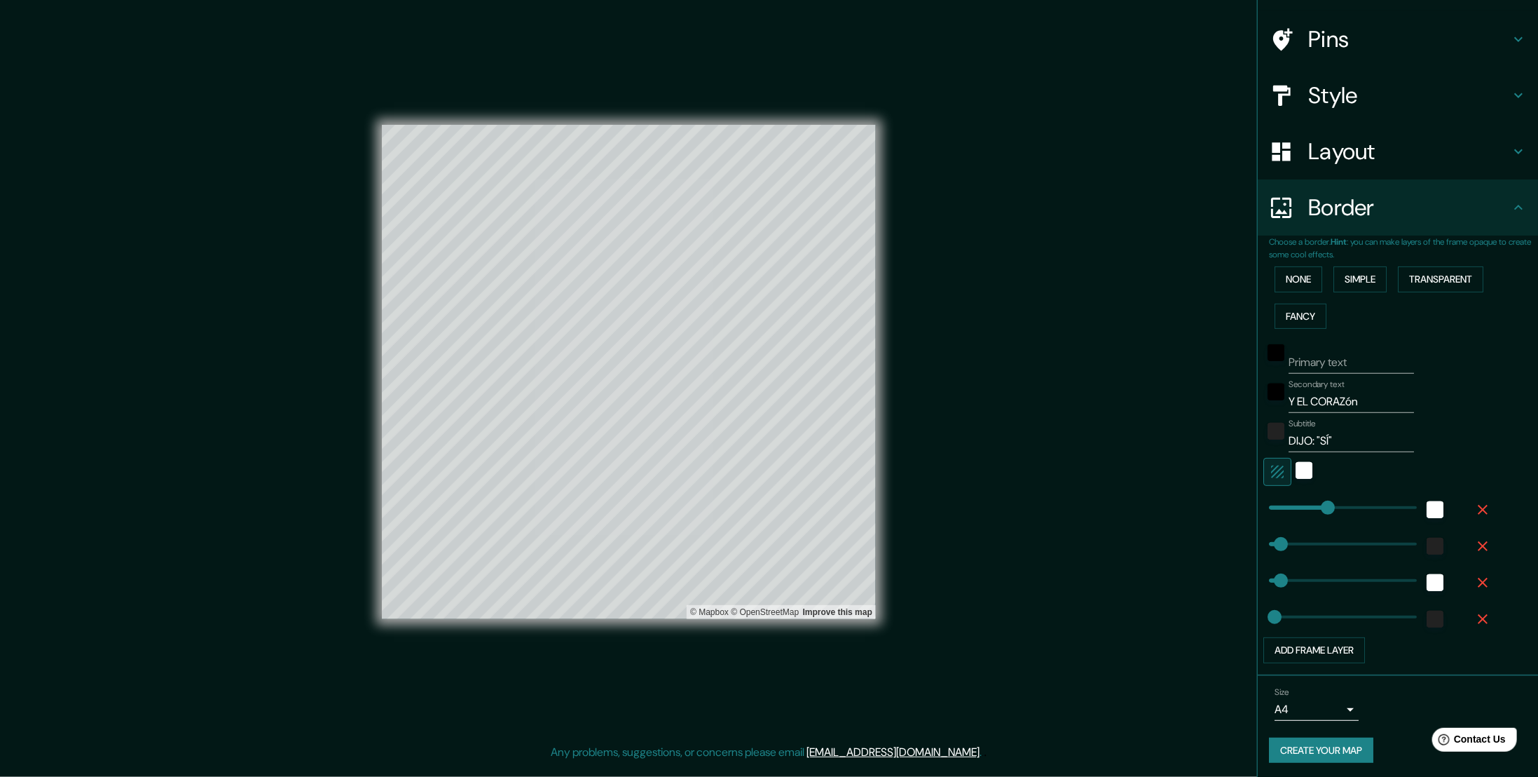
click at [1316, 750] on button "Create your map" at bounding box center [1321, 750] width 104 height 26
type input "28"
type input "56"
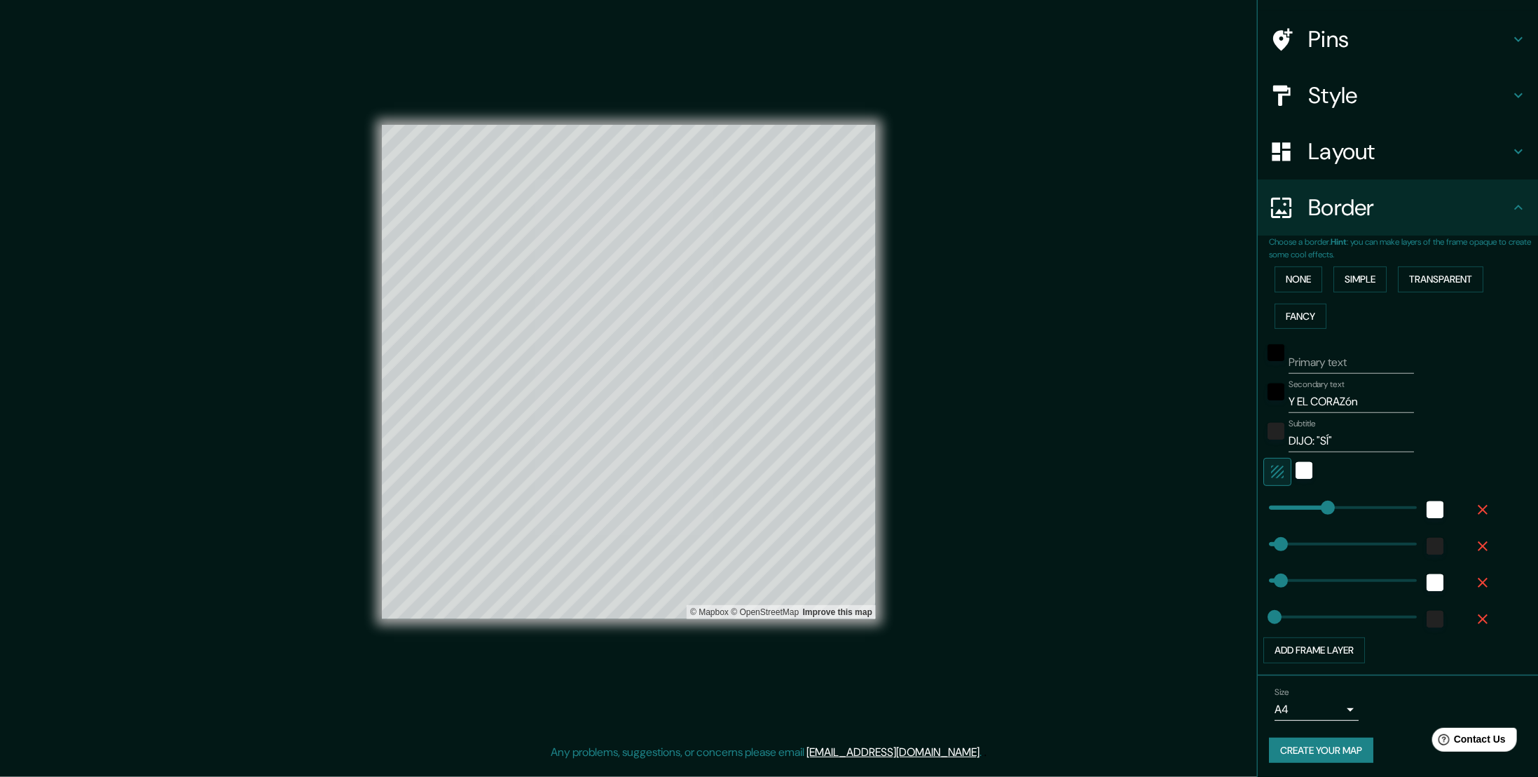
click at [1320, 34] on h4 "Pins" at bounding box center [1409, 39] width 202 height 28
type input "56"
type input "28"
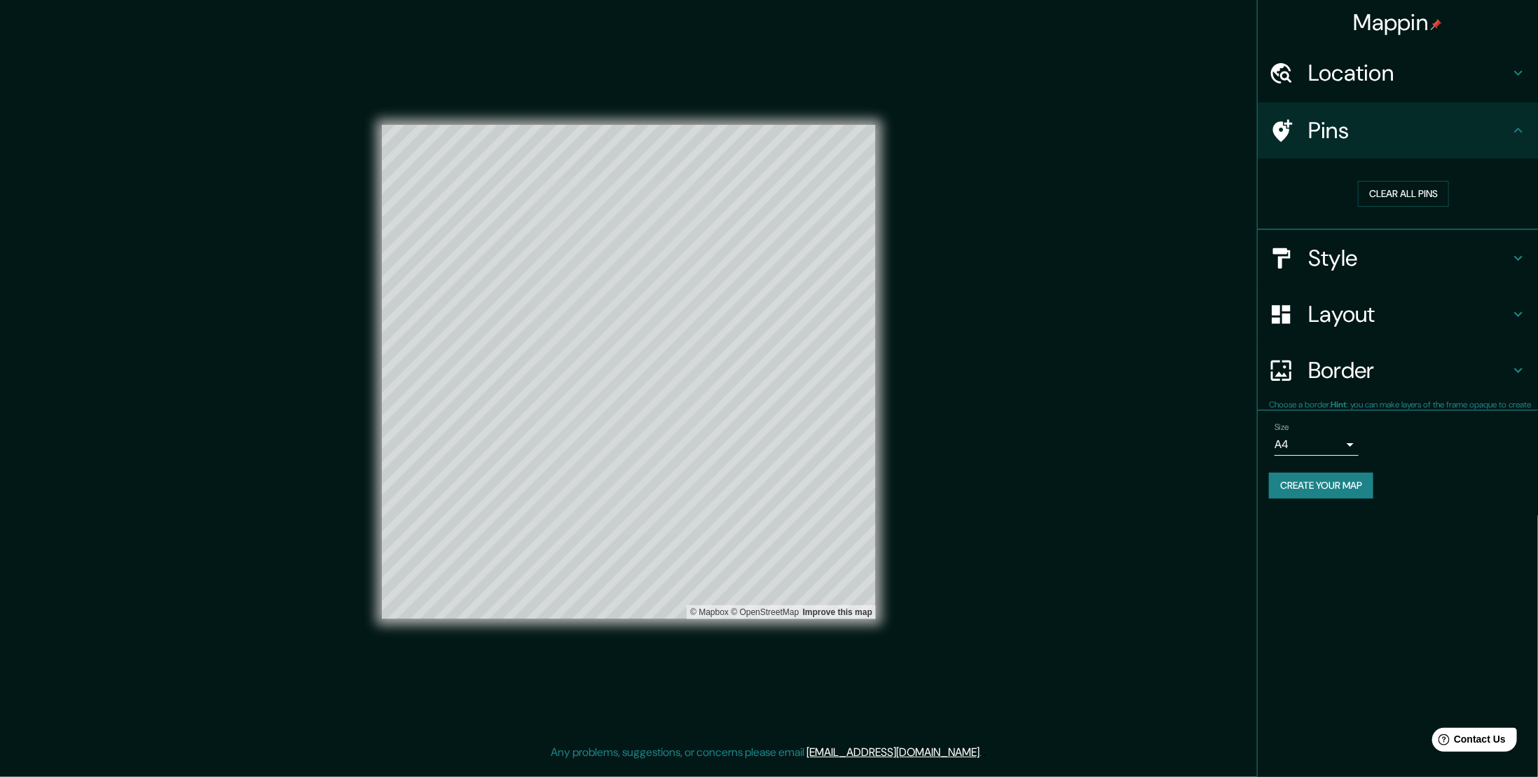
scroll to position [0, 0]
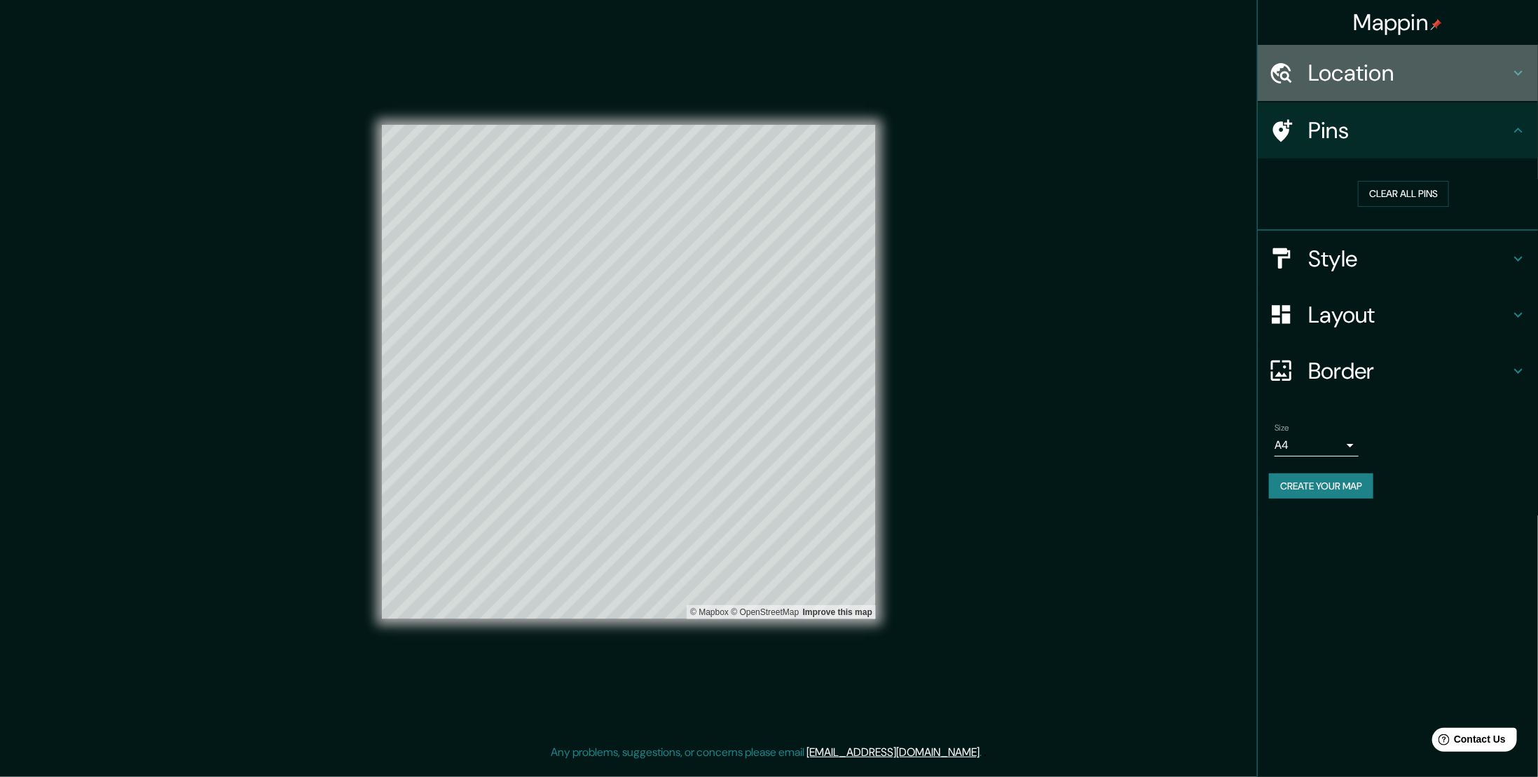
click at [1397, 77] on h4 "Location" at bounding box center [1409, 73] width 202 height 28
type input "56"
type input "28"
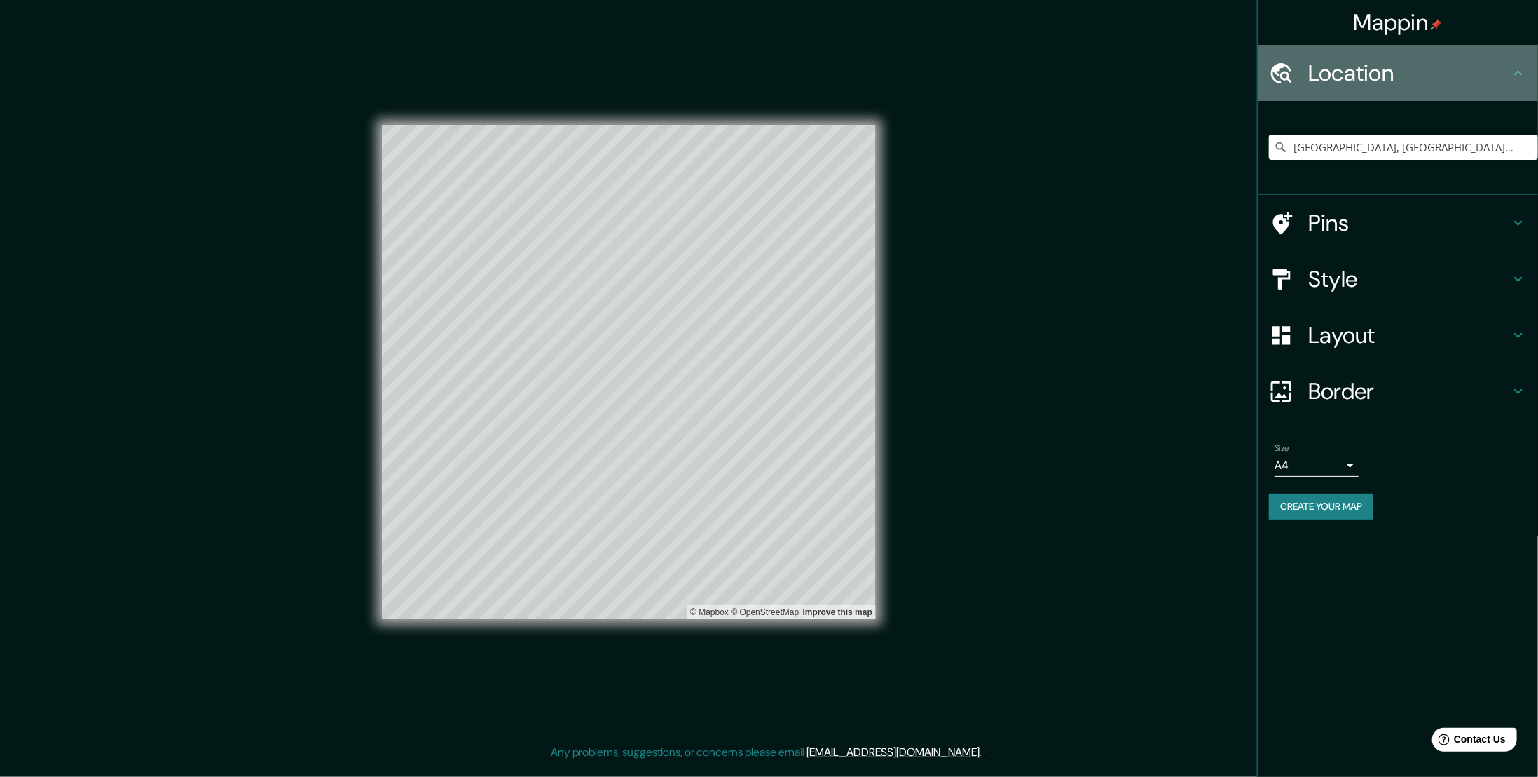
click at [1398, 74] on h4 "Location" at bounding box center [1409, 73] width 202 height 28
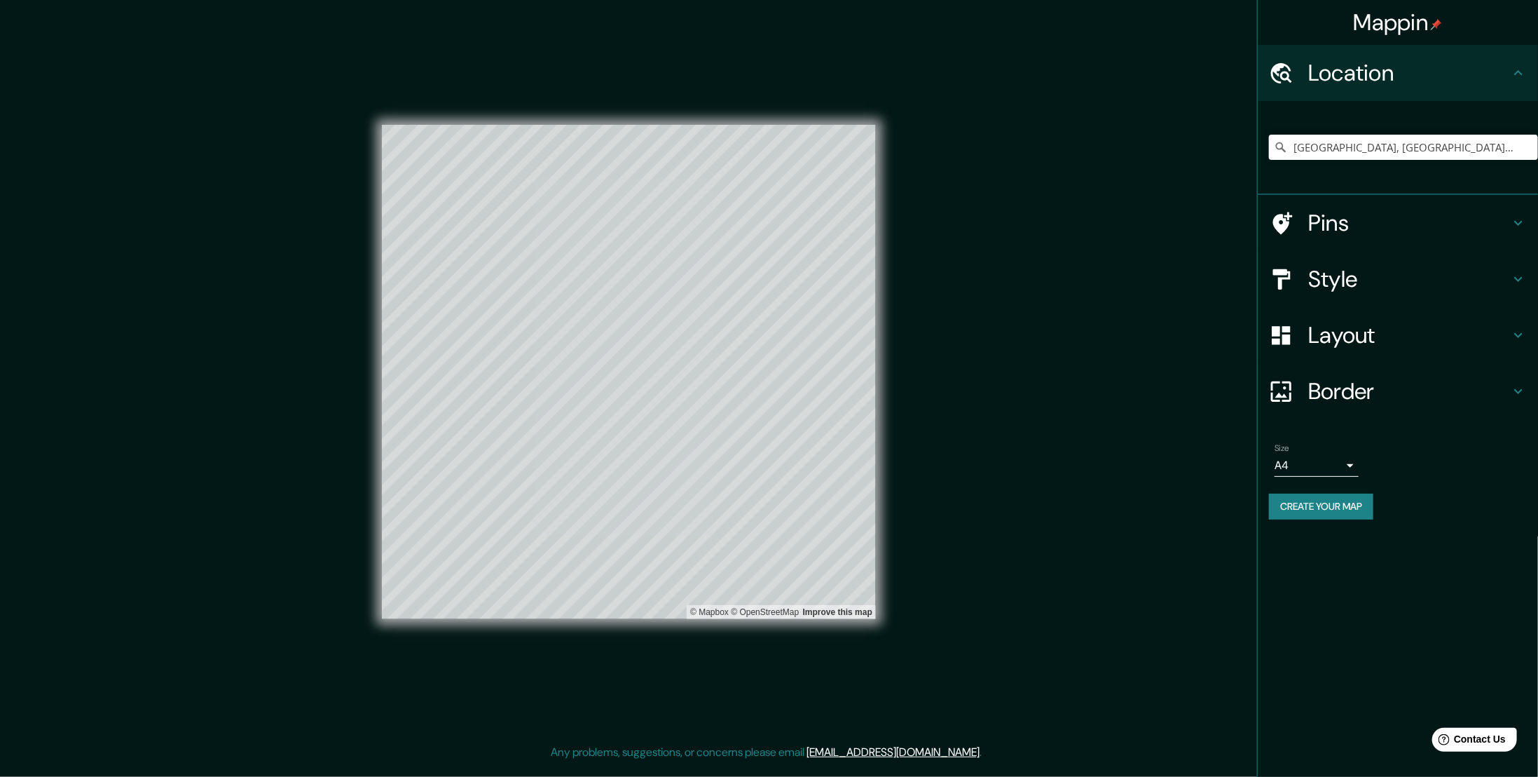
click at [1358, 253] on div "Style" at bounding box center [1398, 279] width 280 height 56
type input "56"
type input "28"
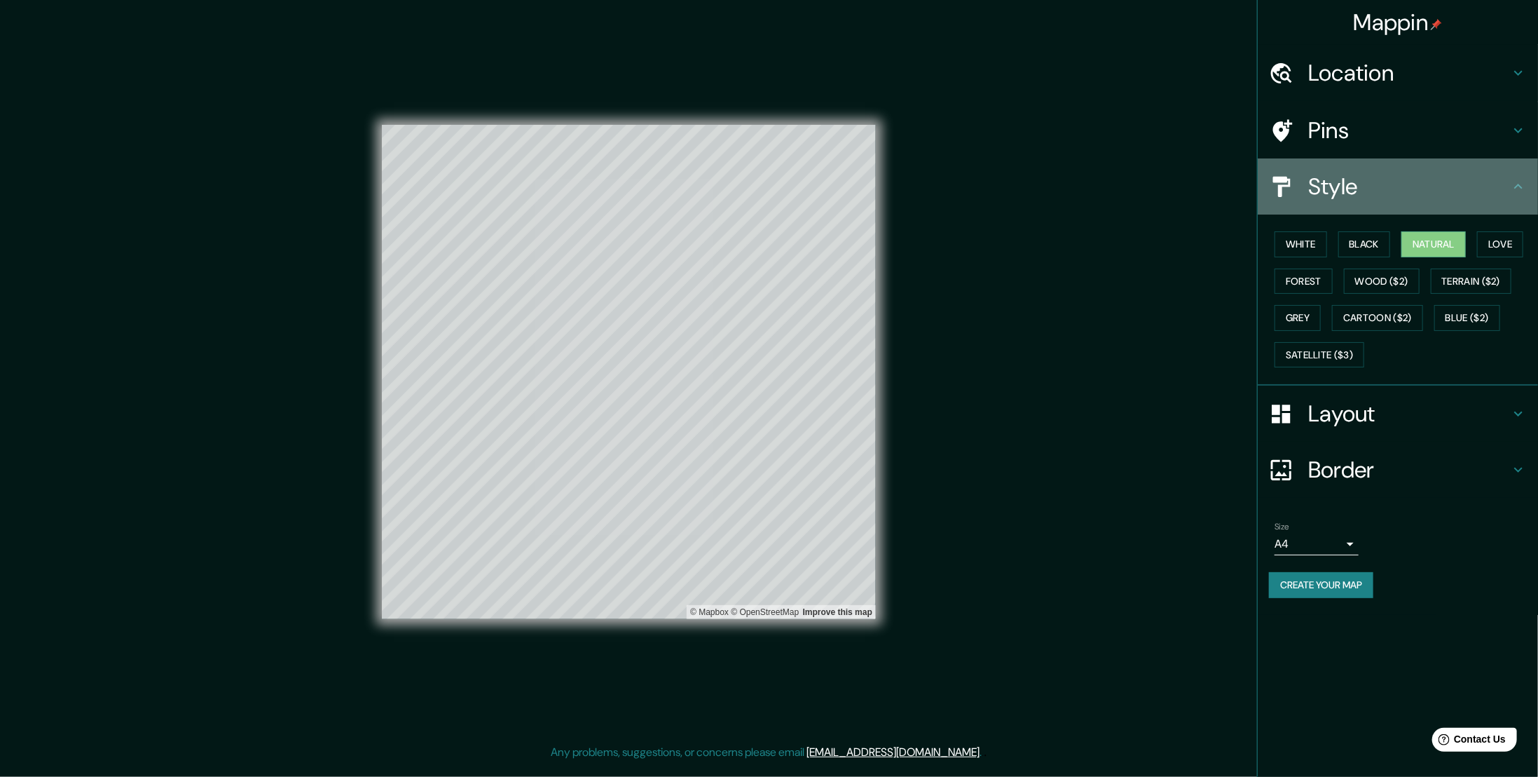
click at [1421, 203] on div "Style" at bounding box center [1398, 186] width 280 height 56
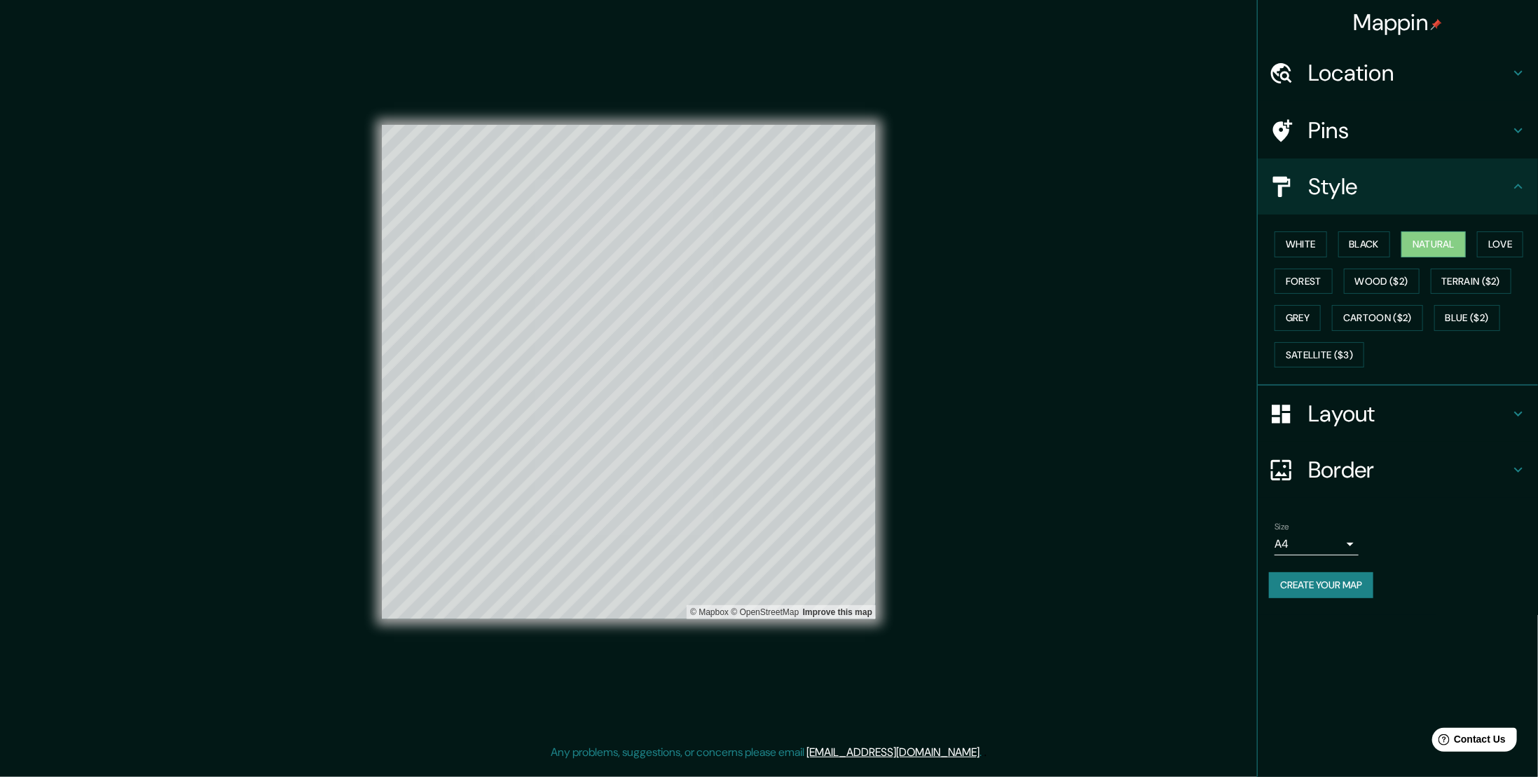
click at [1336, 408] on h4 "Layout" at bounding box center [1409, 413] width 202 height 28
type input "56"
type input "28"
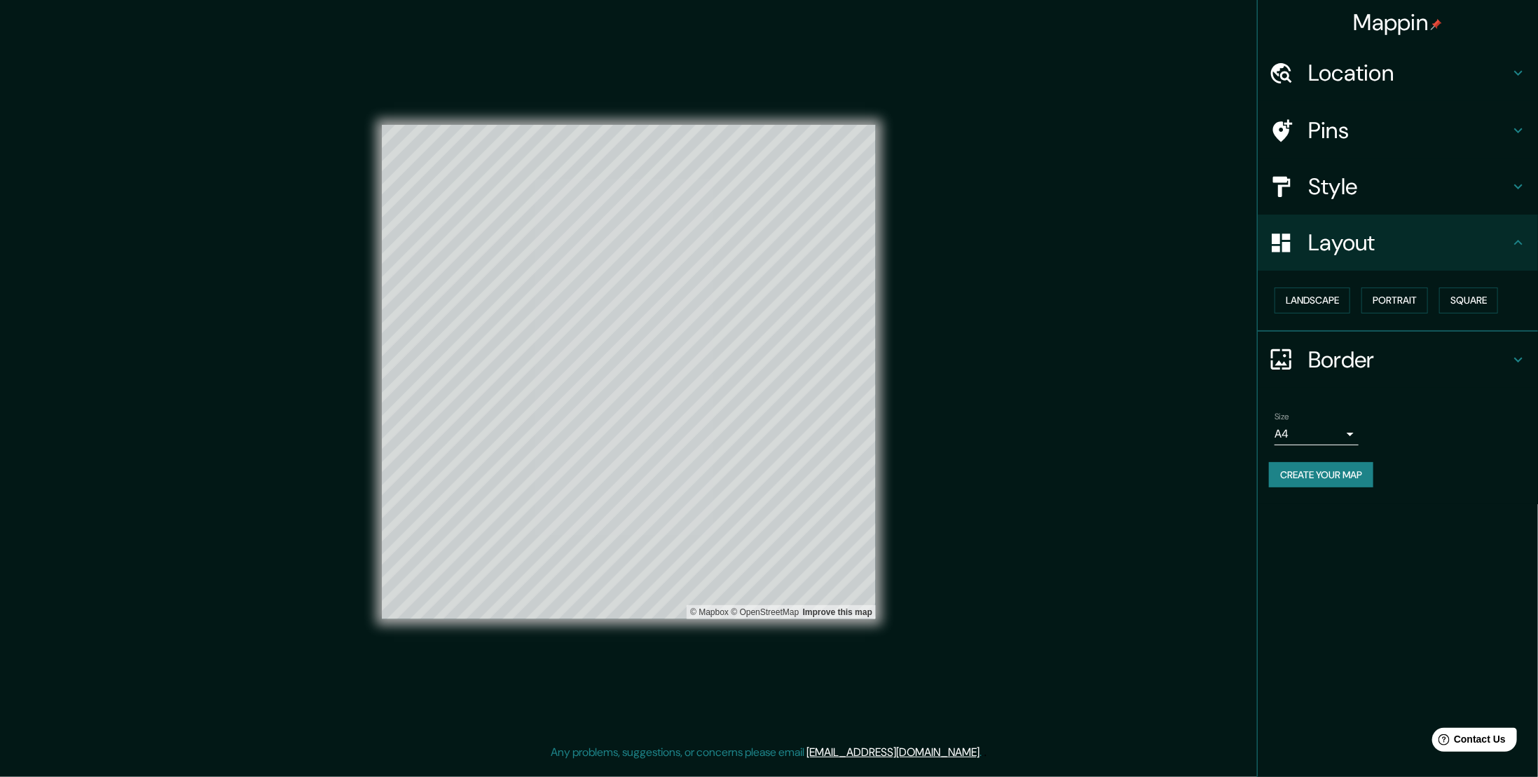
click at [1360, 340] on div "Border" at bounding box center [1398, 359] width 280 height 56
type input "56"
type input "28"
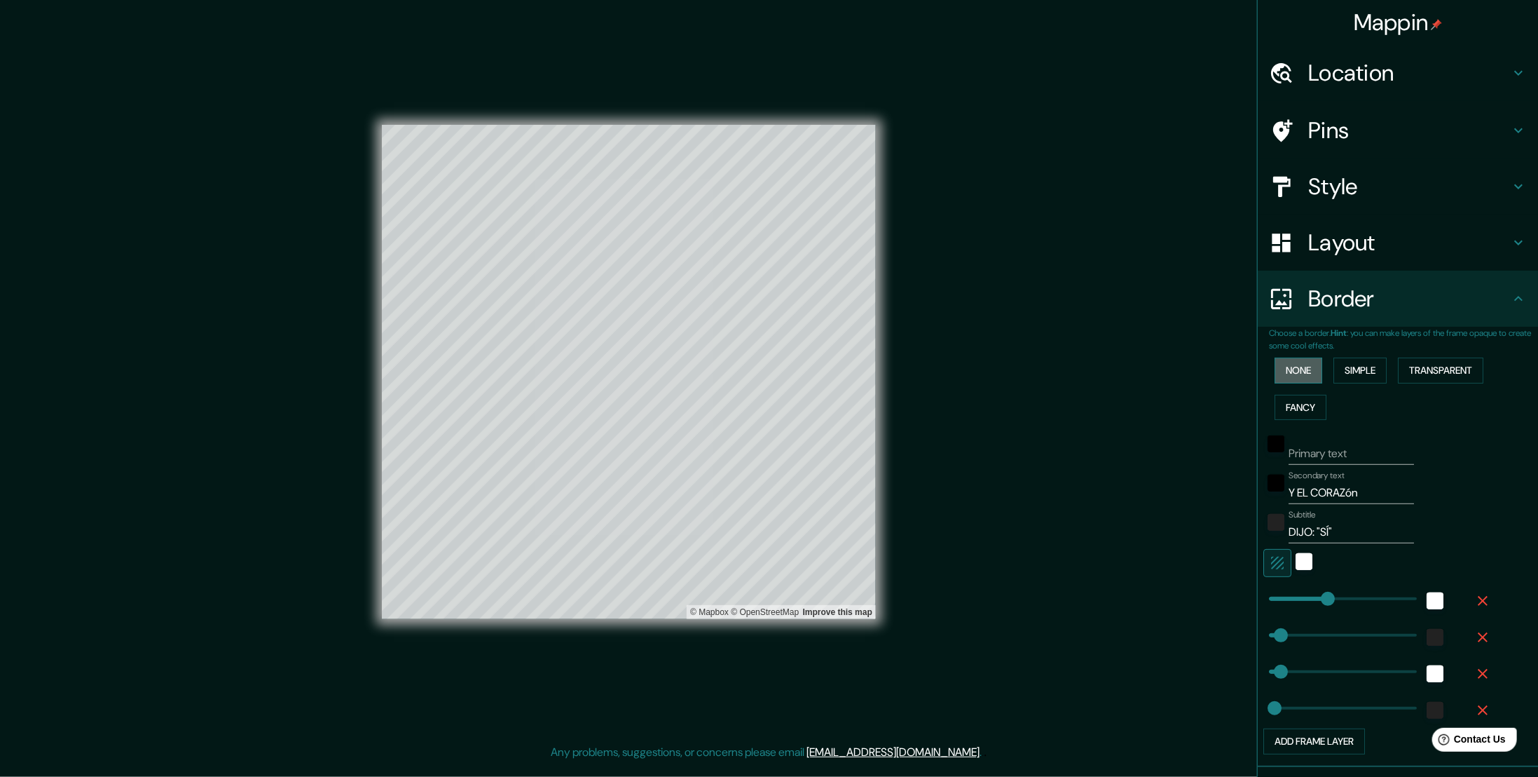
click at [1288, 371] on button "None" at bounding box center [1299, 370] width 48 height 26
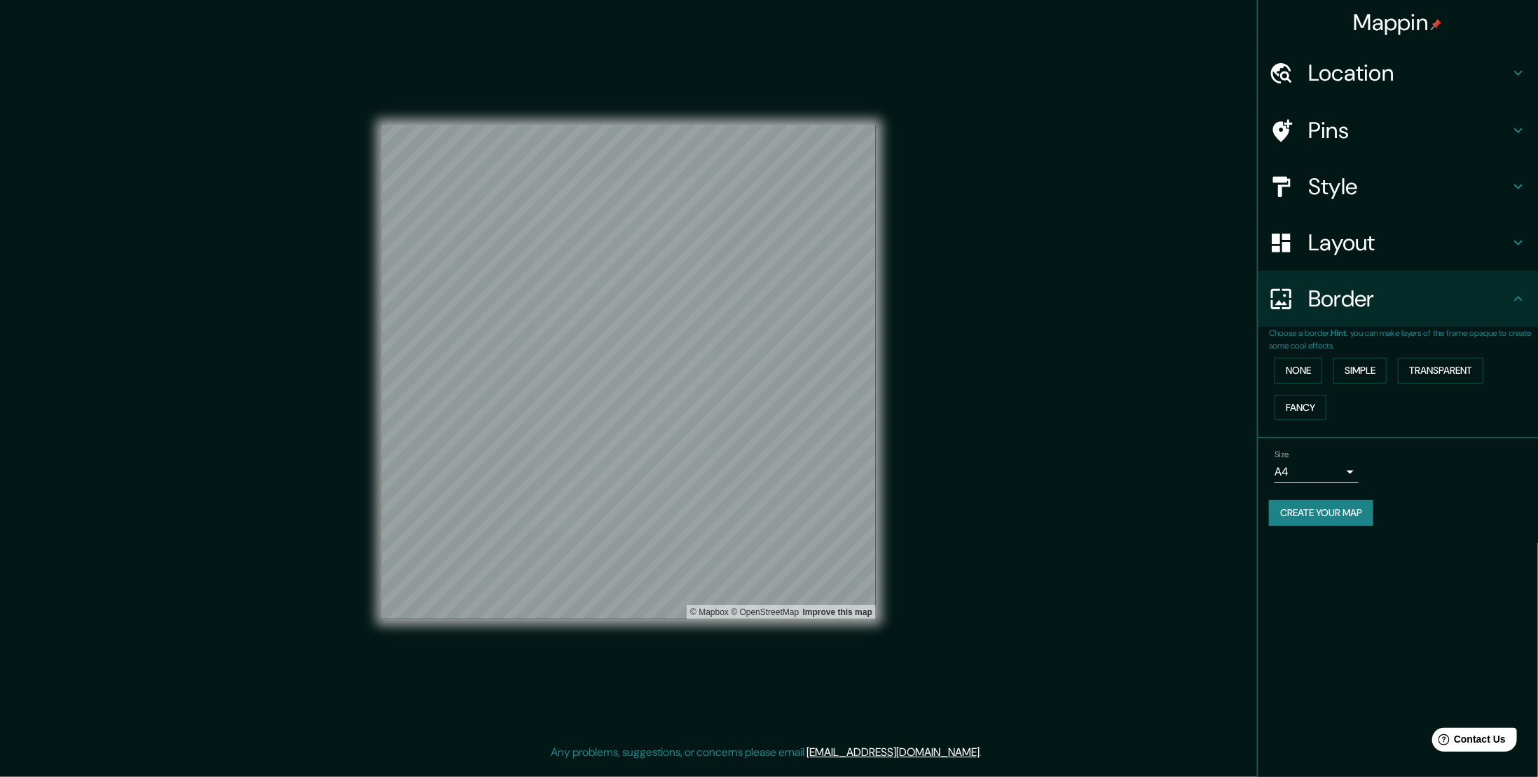
click at [1322, 296] on h4 "Border" at bounding box center [1409, 299] width 202 height 28
click at [1331, 510] on button "Create your map" at bounding box center [1321, 513] width 104 height 26
click at [1299, 408] on button "Fancy" at bounding box center [1301, 408] width 52 height 26
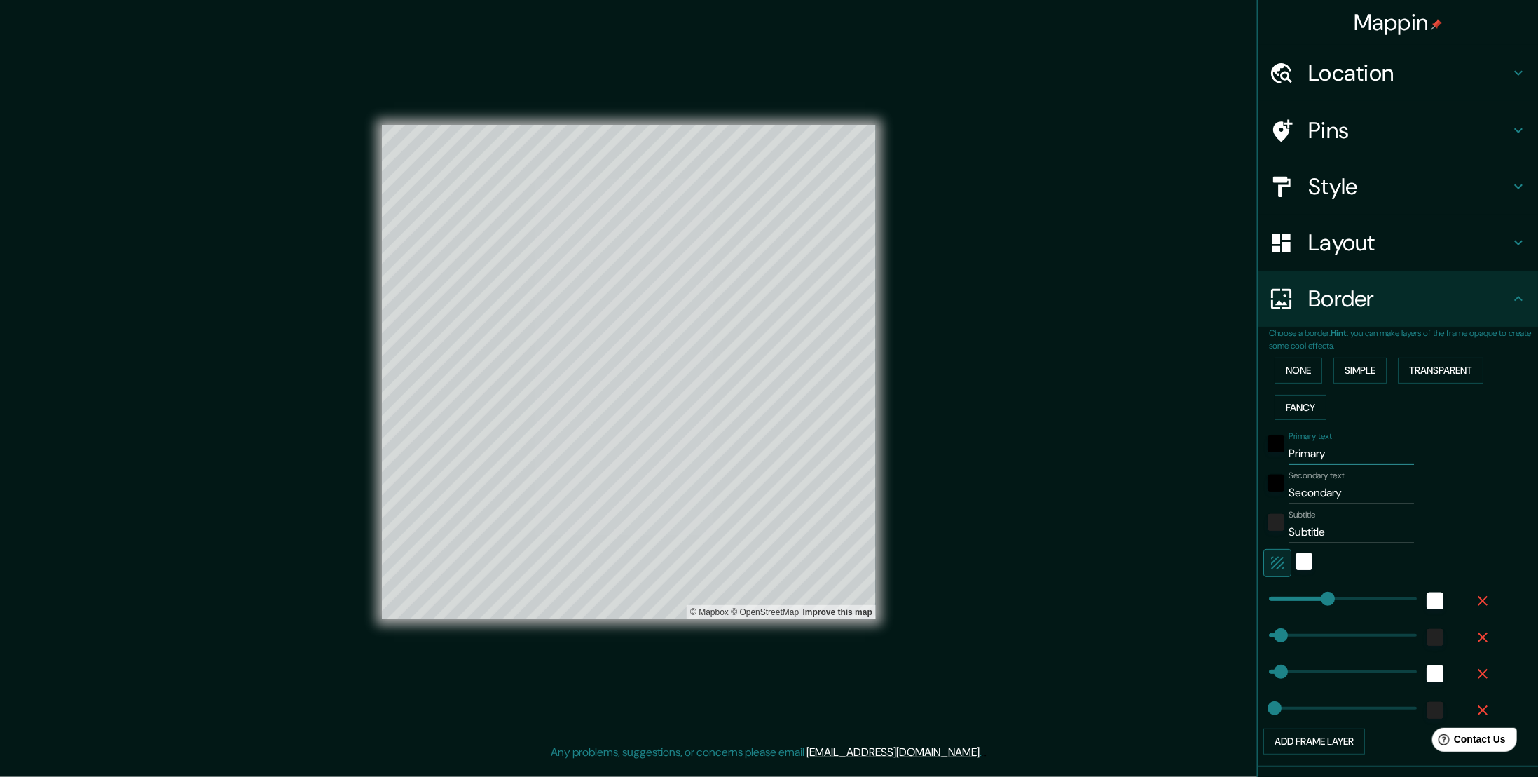
drag, startPoint x: 1327, startPoint y: 450, endPoint x: 1256, endPoint y: 449, distance: 71.5
click at [1264, 449] on div "Primary text Primary" at bounding box center [1379, 448] width 230 height 34
type input "56"
type input "28"
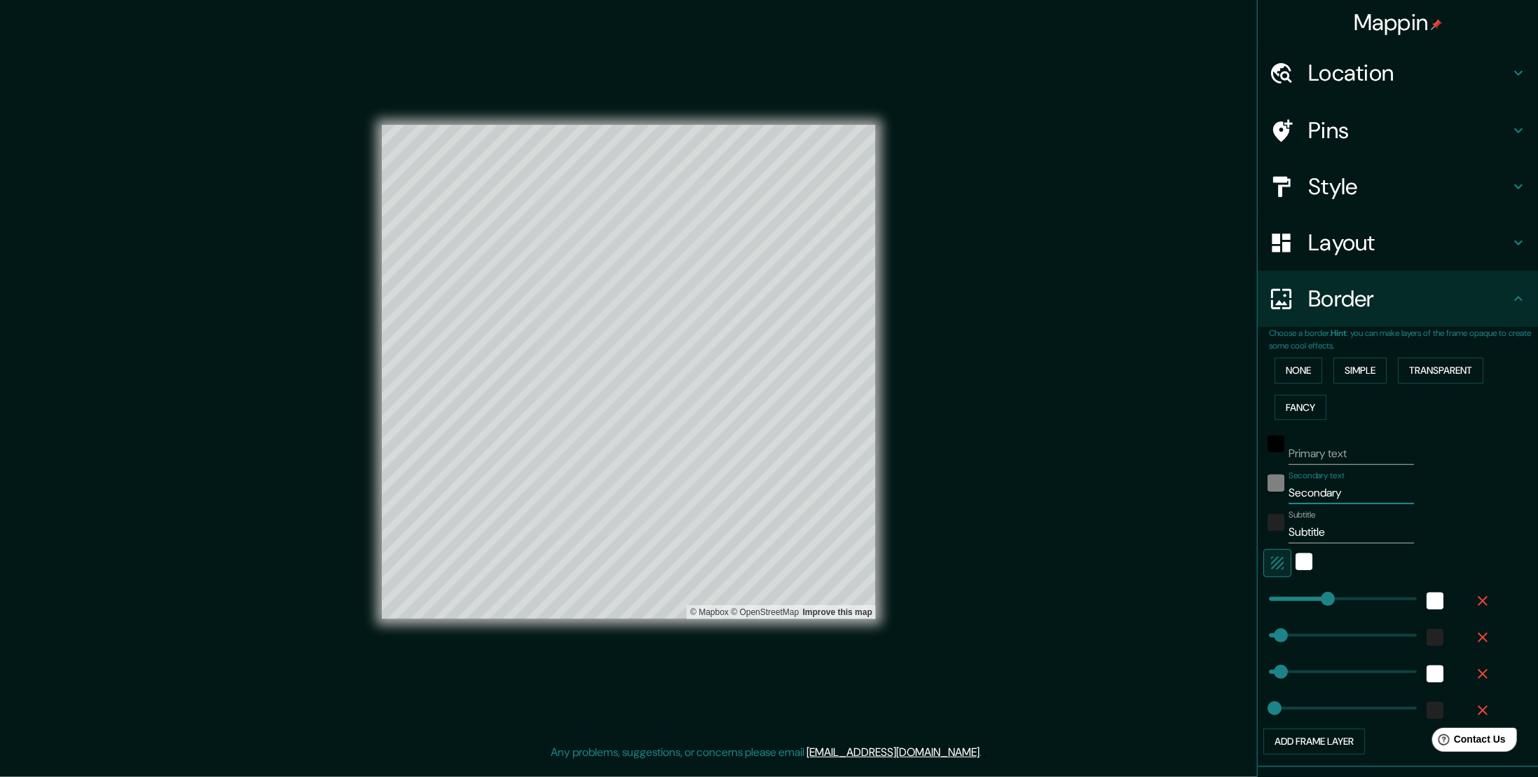
drag, startPoint x: 1342, startPoint y: 488, endPoint x: 1259, endPoint y: 484, distance: 82.8
click at [1264, 484] on div "Secondary text Secondary" at bounding box center [1379, 487] width 230 height 34
type input "y"
type input "56"
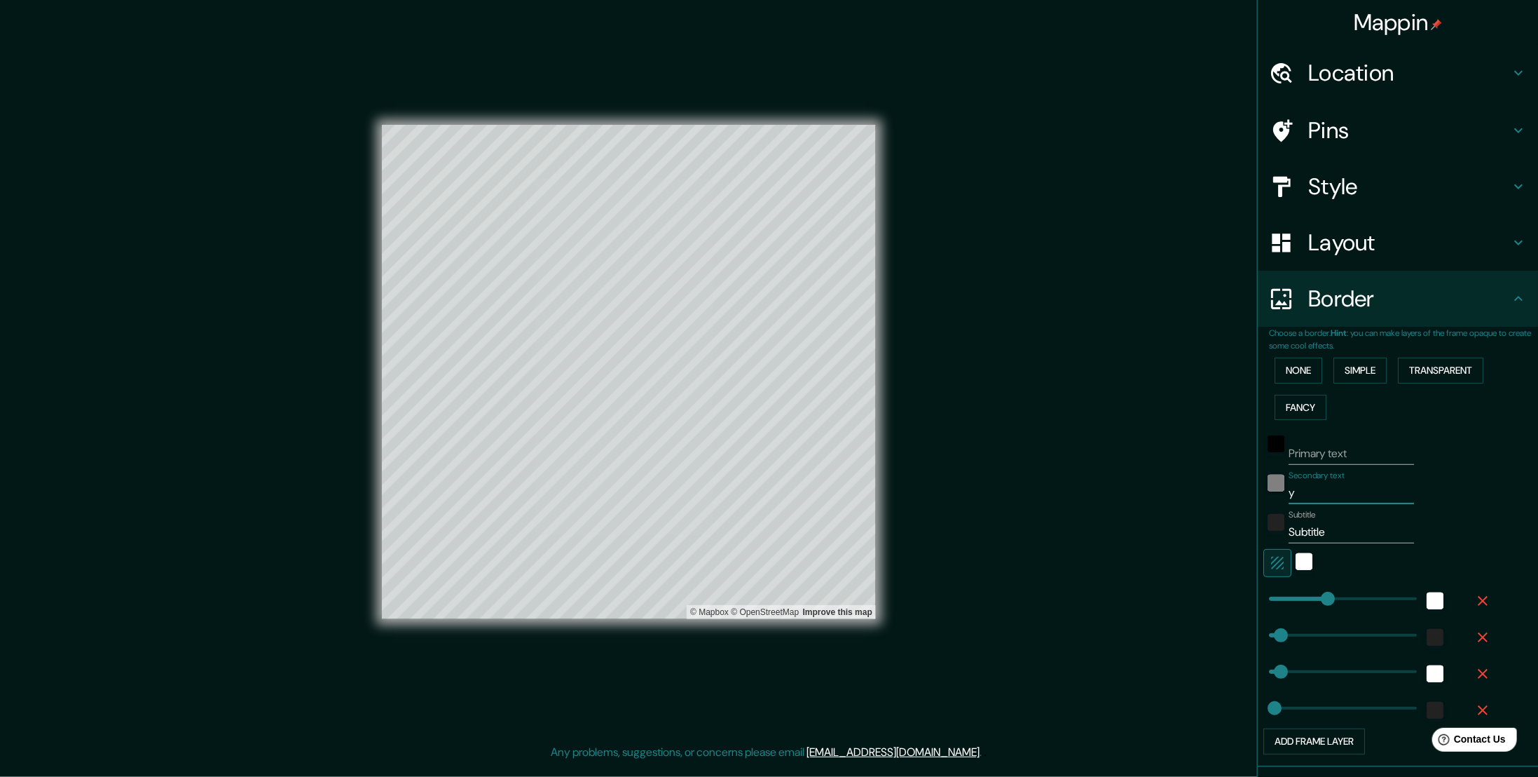
type input "28"
type input "y el cor"
type input "56"
type input "28"
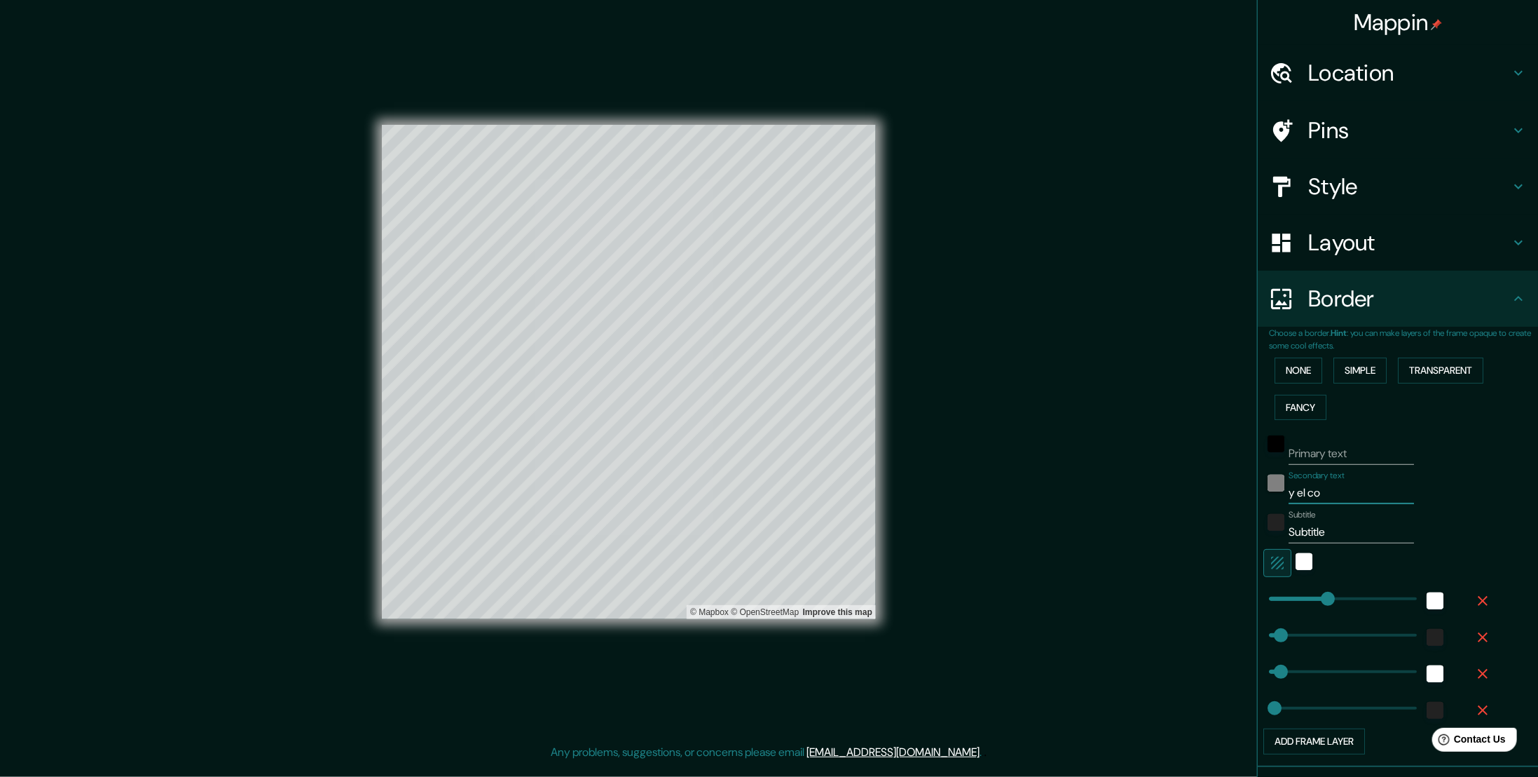
type input "y el c"
type input "56"
type input "28"
type input "y"
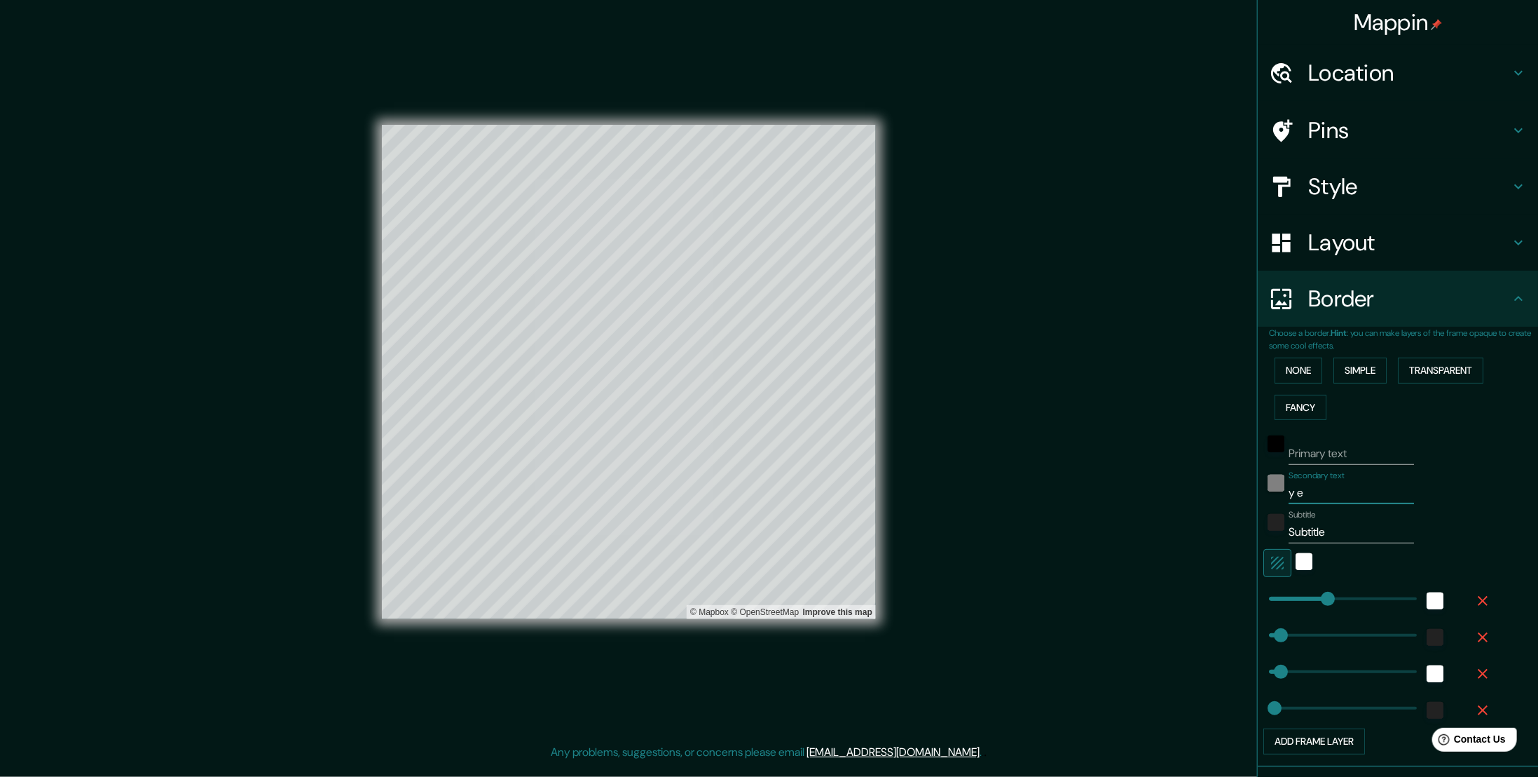
type input "56"
type input "28"
type input "y"
type input "56"
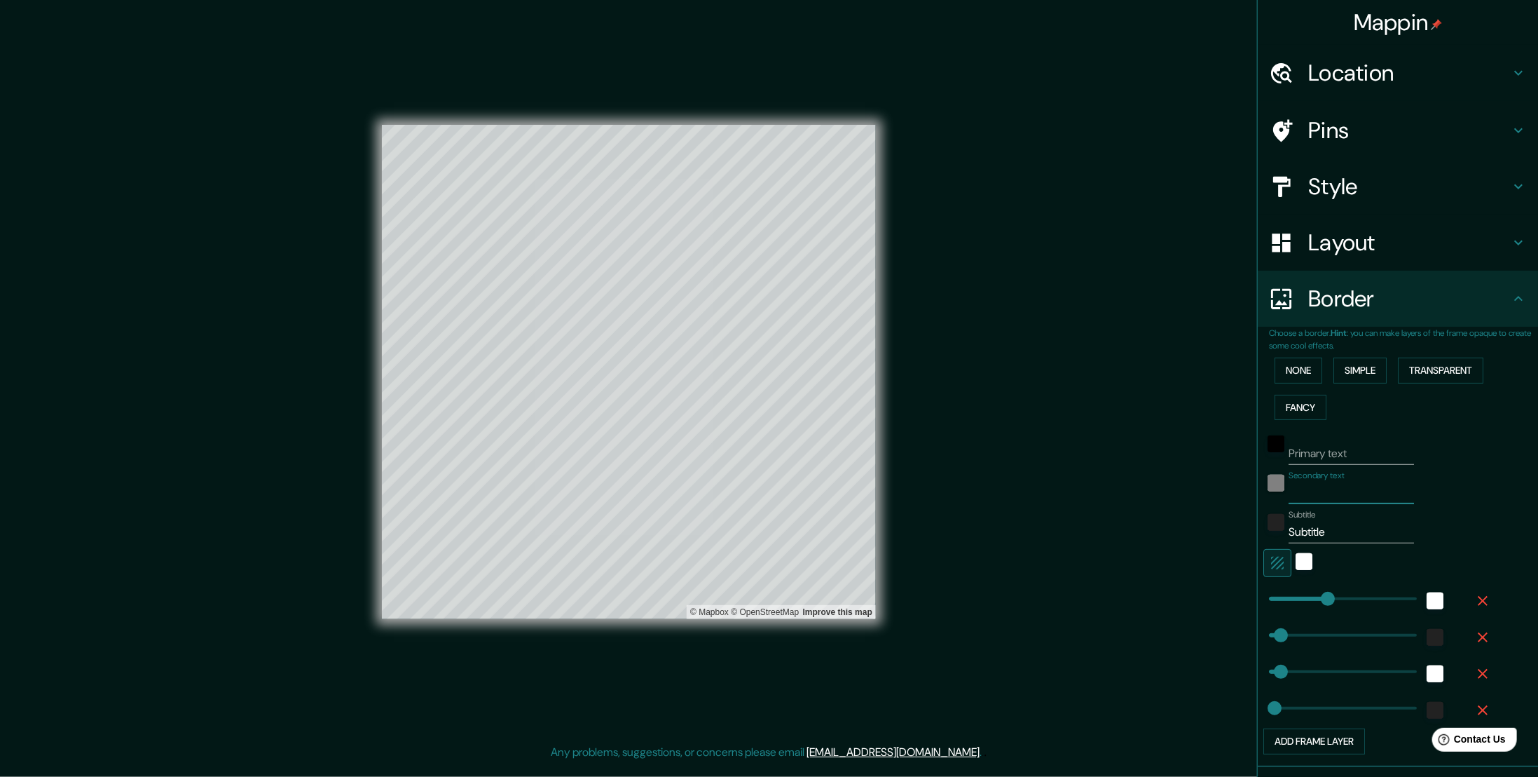
type input "56"
type input "28"
type input "Y"
type input "56"
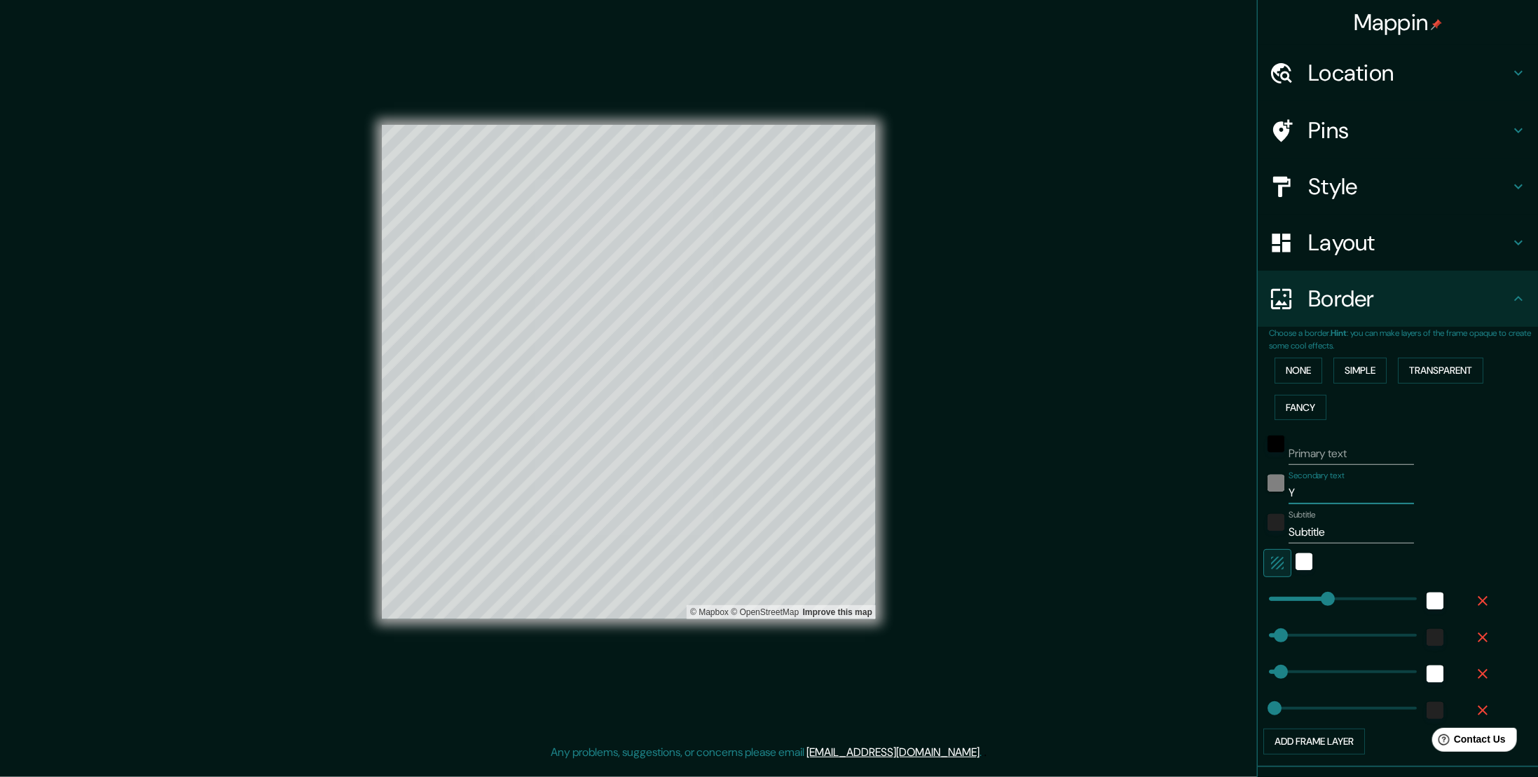
type input "28"
type input "Y EL CORAZ"
type input "56"
type input "28"
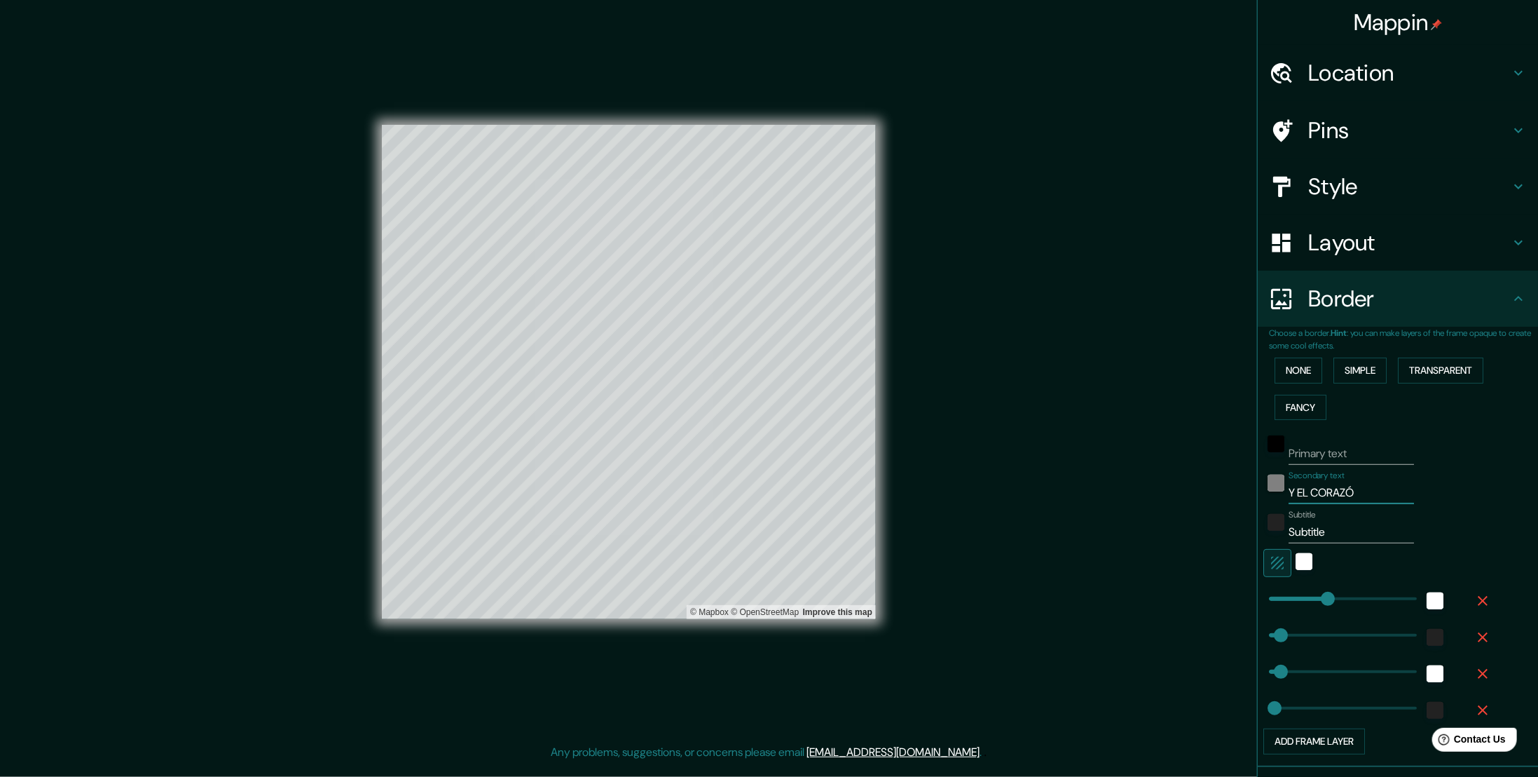
type input "Y EL CORAZÓN"
type input "56"
type input "28"
click at [1297, 536] on input "Subtitle" at bounding box center [1351, 532] width 125 height 22
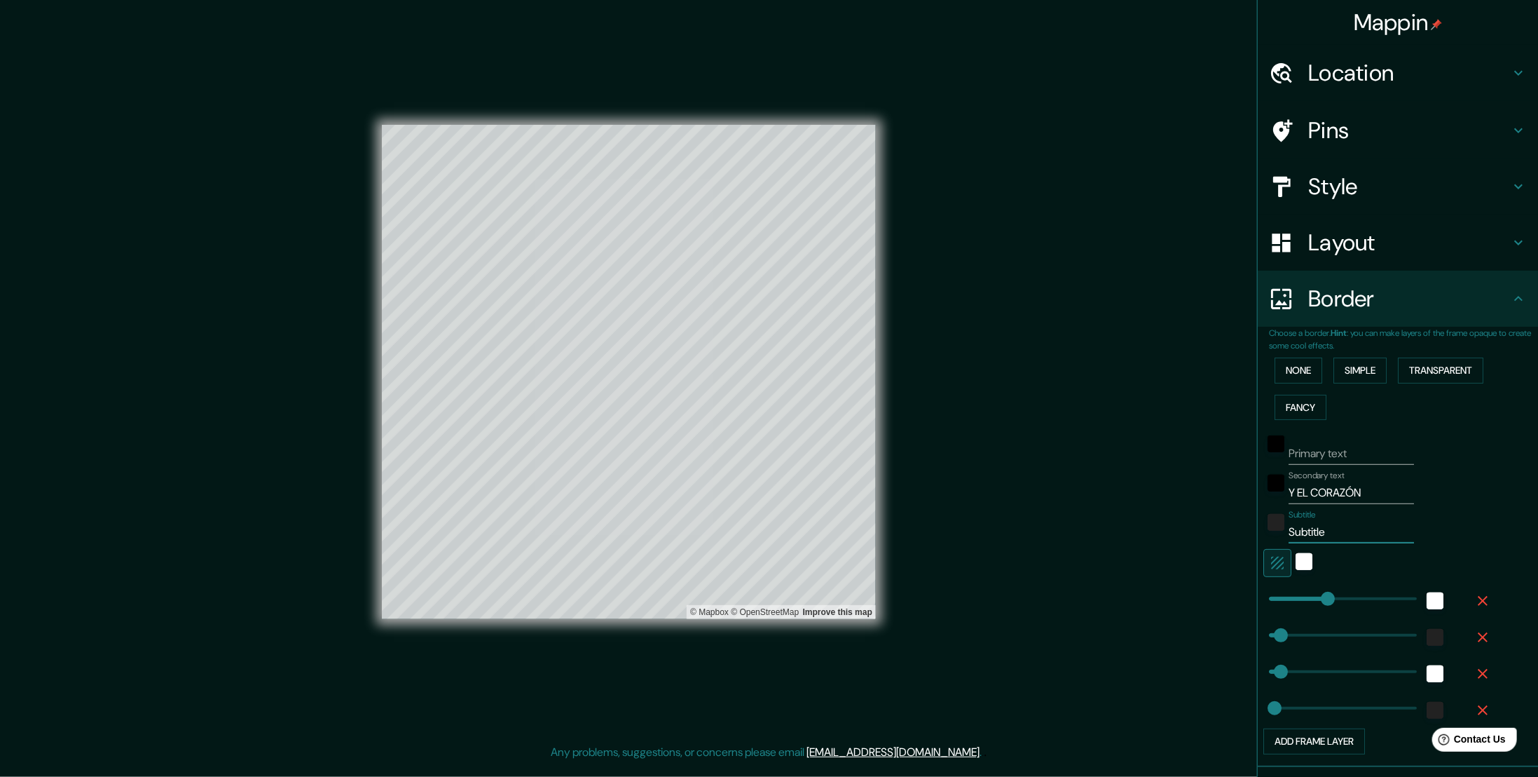
click at [1297, 536] on input "Subtitle" at bounding box center [1351, 532] width 125 height 22
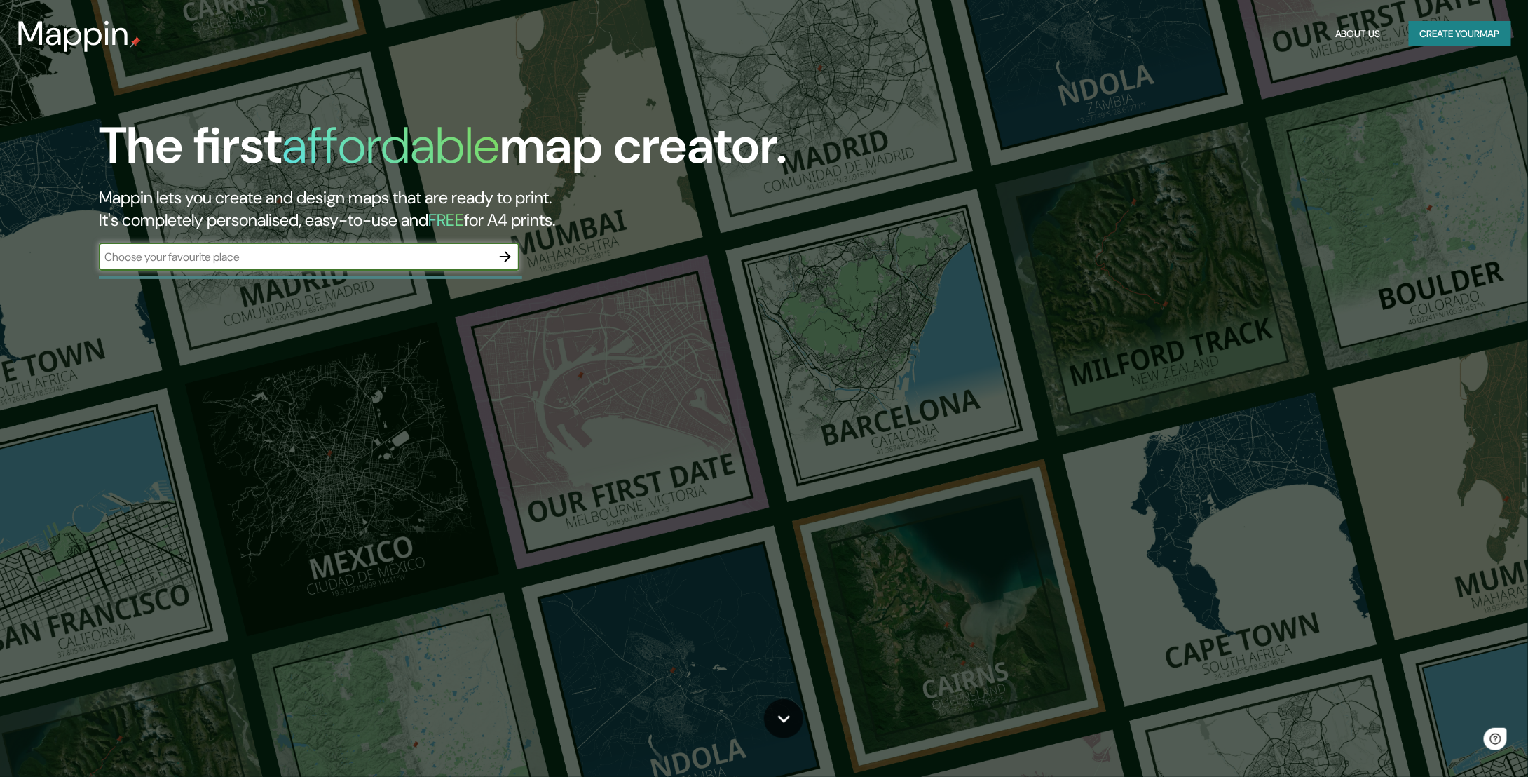
click at [375, 246] on div "​" at bounding box center [309, 256] width 421 height 28
type input "bilbao"
click at [511, 255] on icon "button" at bounding box center [505, 256] width 17 height 17
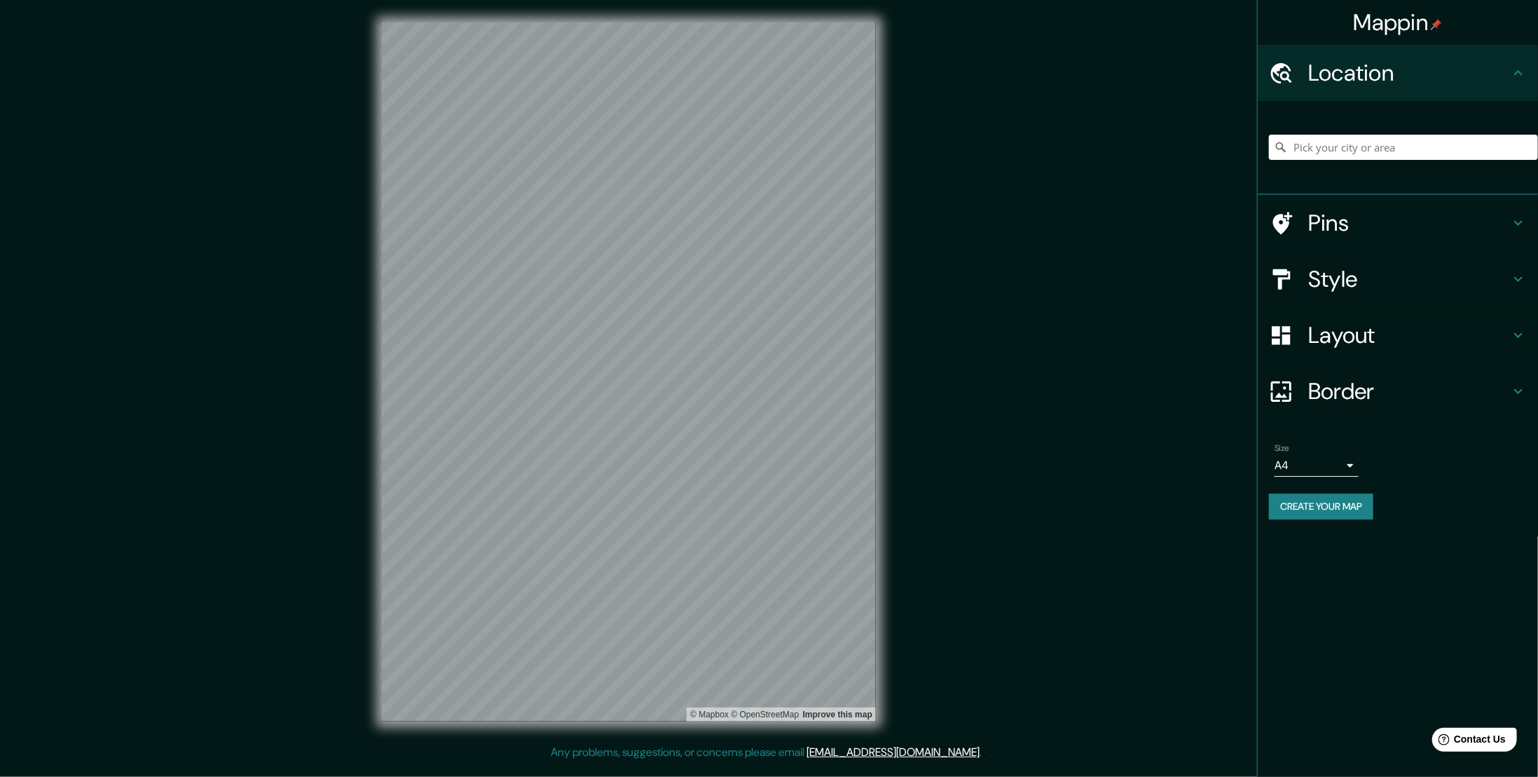
click at [1374, 509] on button "Create your map" at bounding box center [1321, 506] width 104 height 26
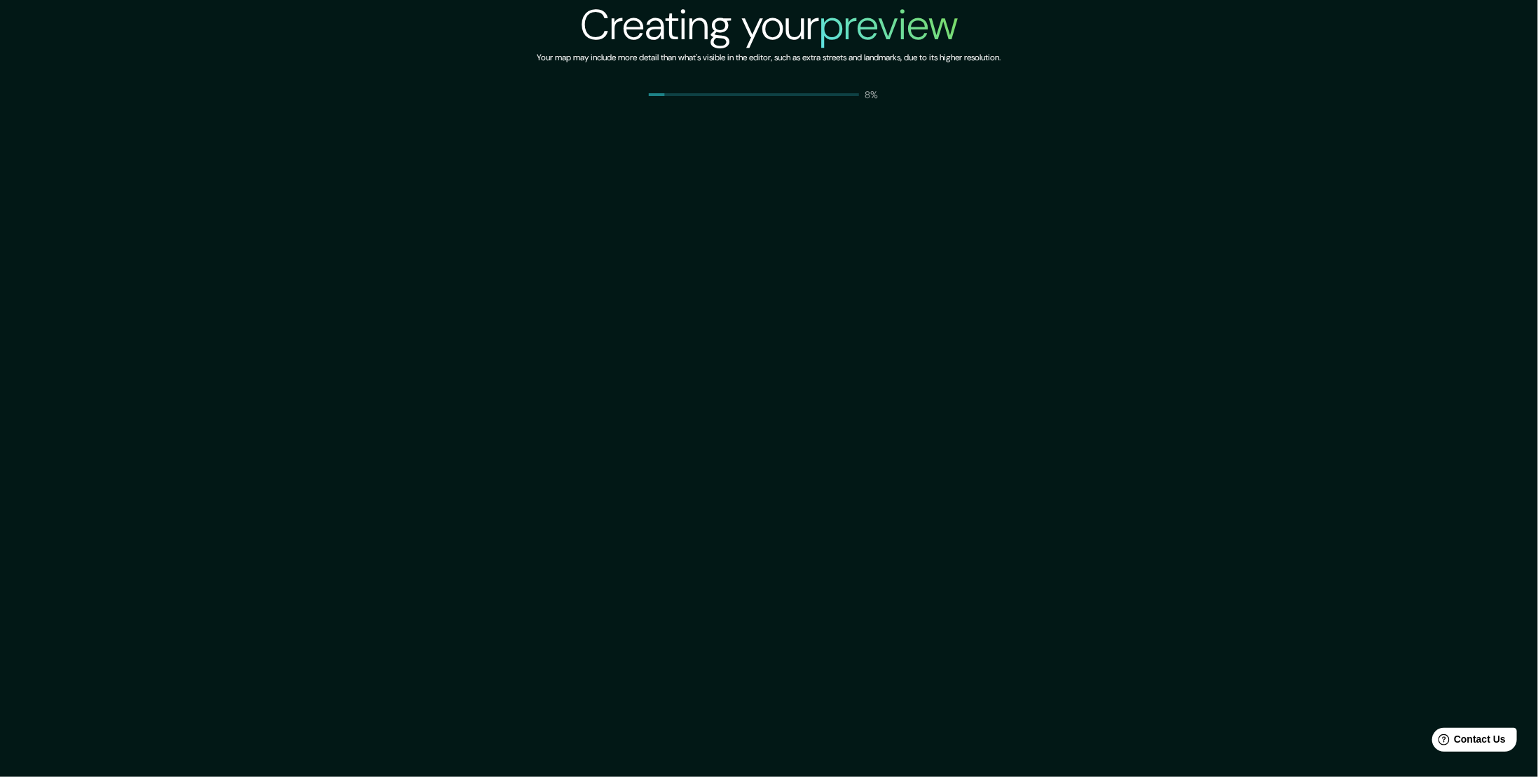
drag, startPoint x: 756, startPoint y: 384, endPoint x: 598, endPoint y: 270, distance: 194.7
click at [749, 381] on div "Creating your preview Your map may include more detail than what's visible in t…" at bounding box center [769, 388] width 1538 height 777
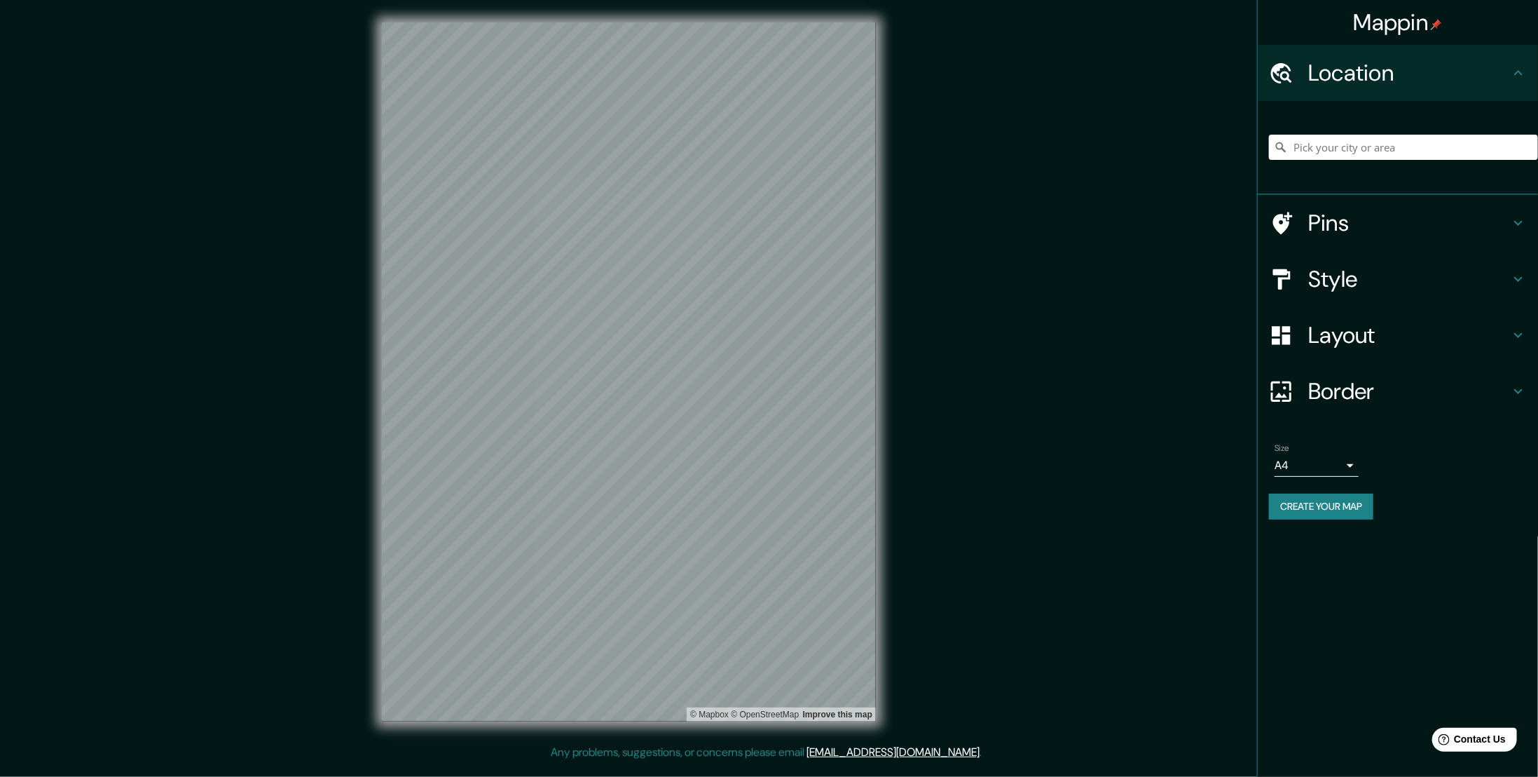
click at [1344, 292] on h4 "Style" at bounding box center [1409, 279] width 202 height 28
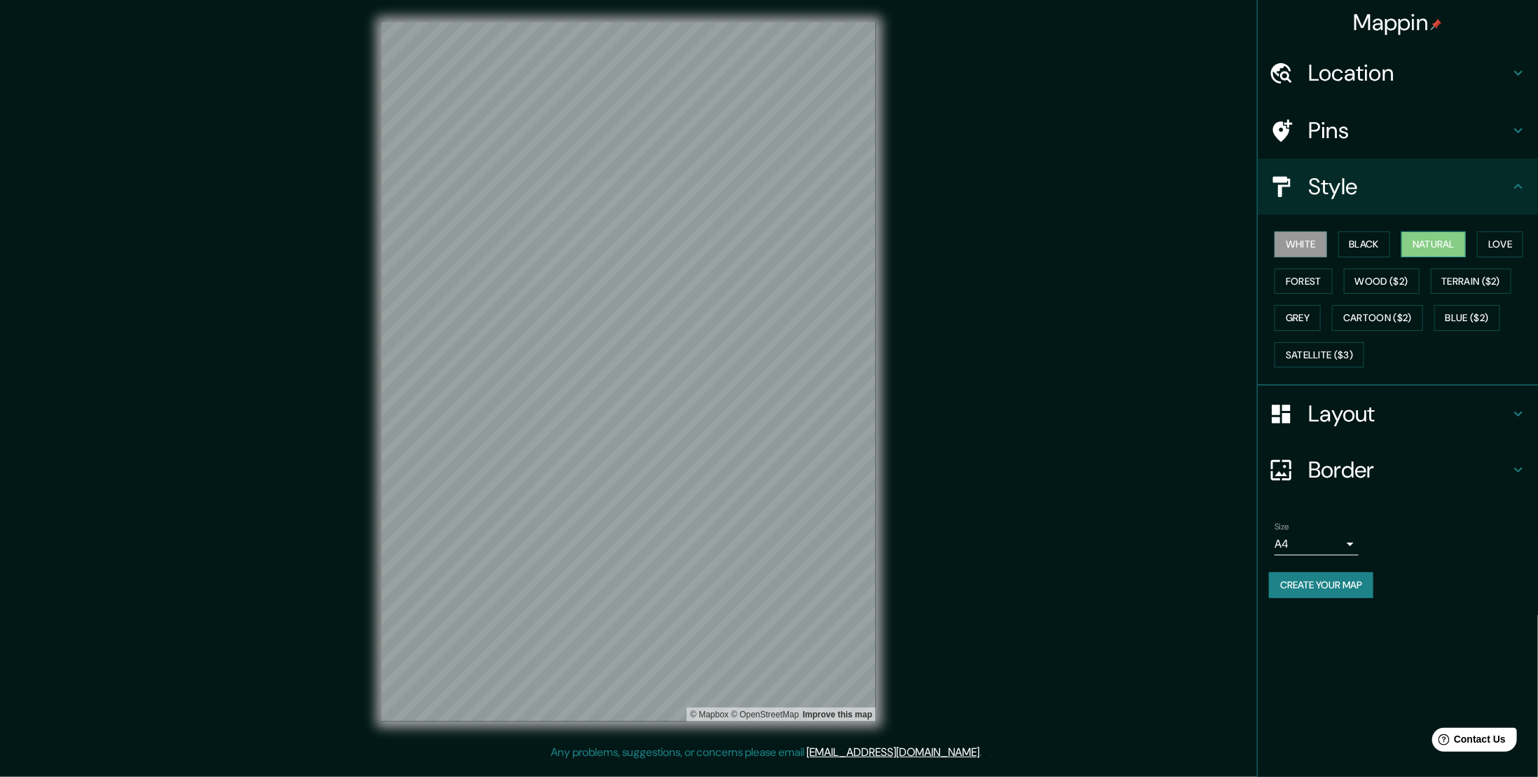
click at [1428, 235] on button "Natural" at bounding box center [1434, 244] width 64 height 26
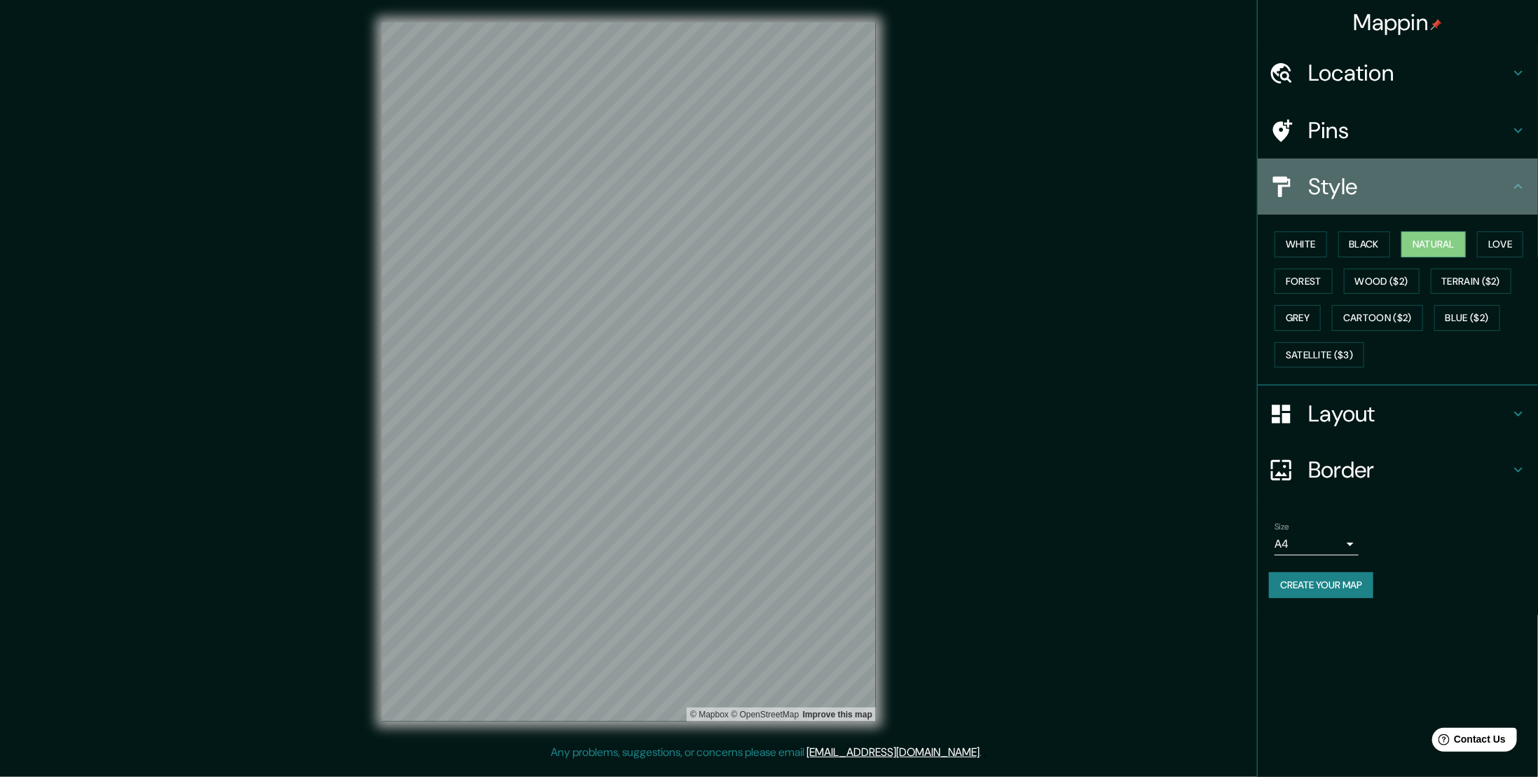
click at [1401, 196] on h4 "Style" at bounding box center [1409, 186] width 202 height 28
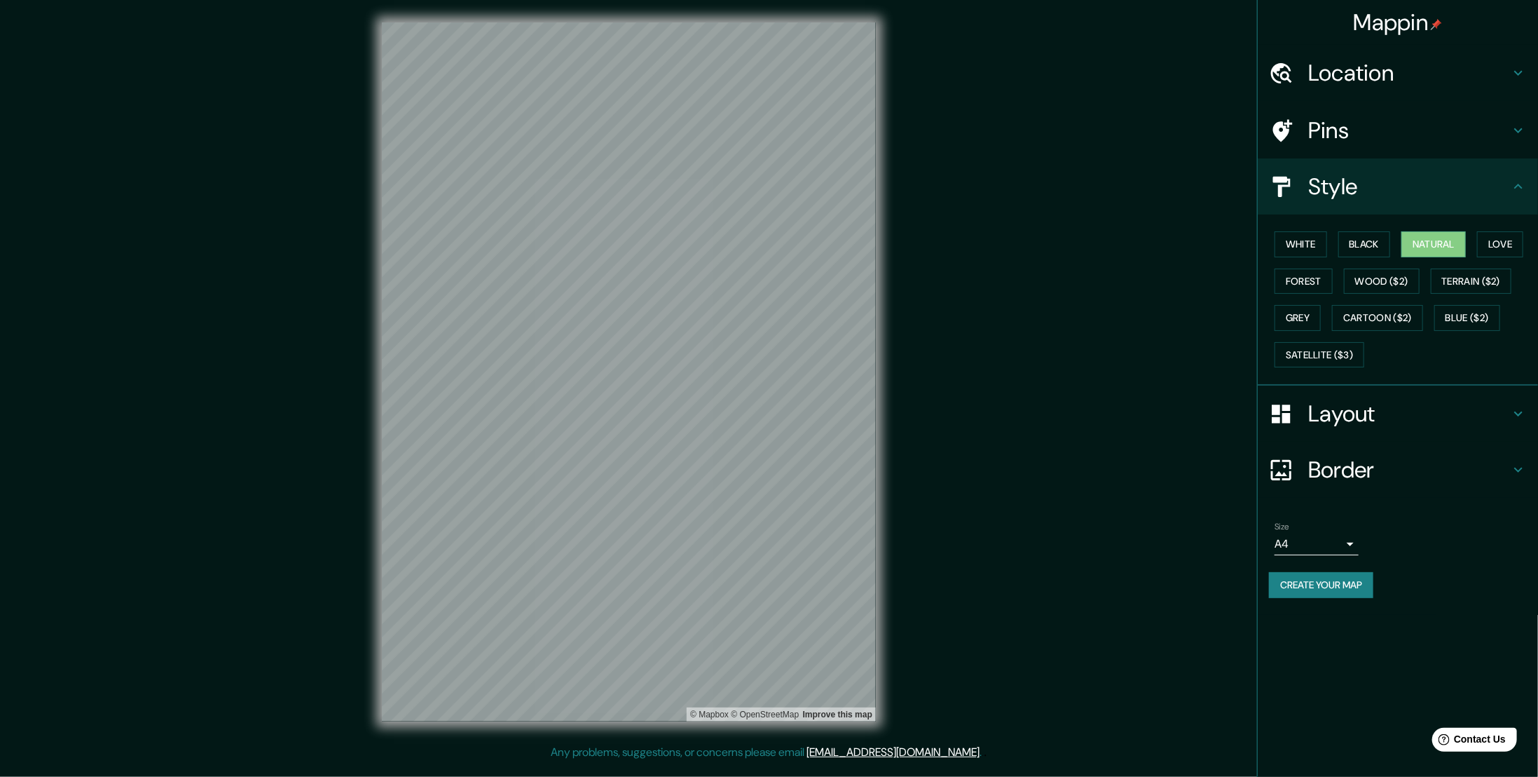
click at [1339, 430] on div "Layout" at bounding box center [1398, 413] width 280 height 56
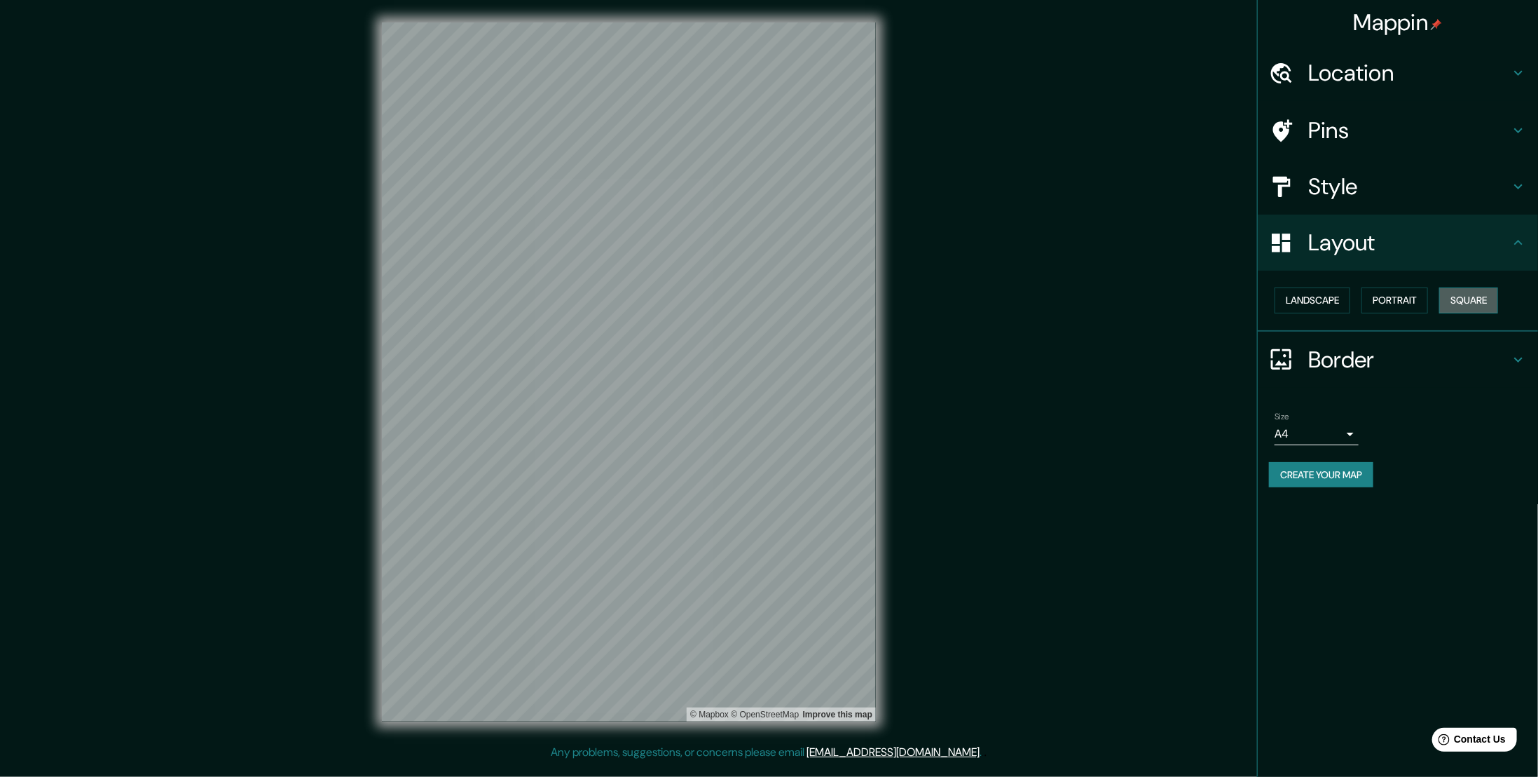
click at [1465, 304] on button "Square" at bounding box center [1469, 300] width 59 height 26
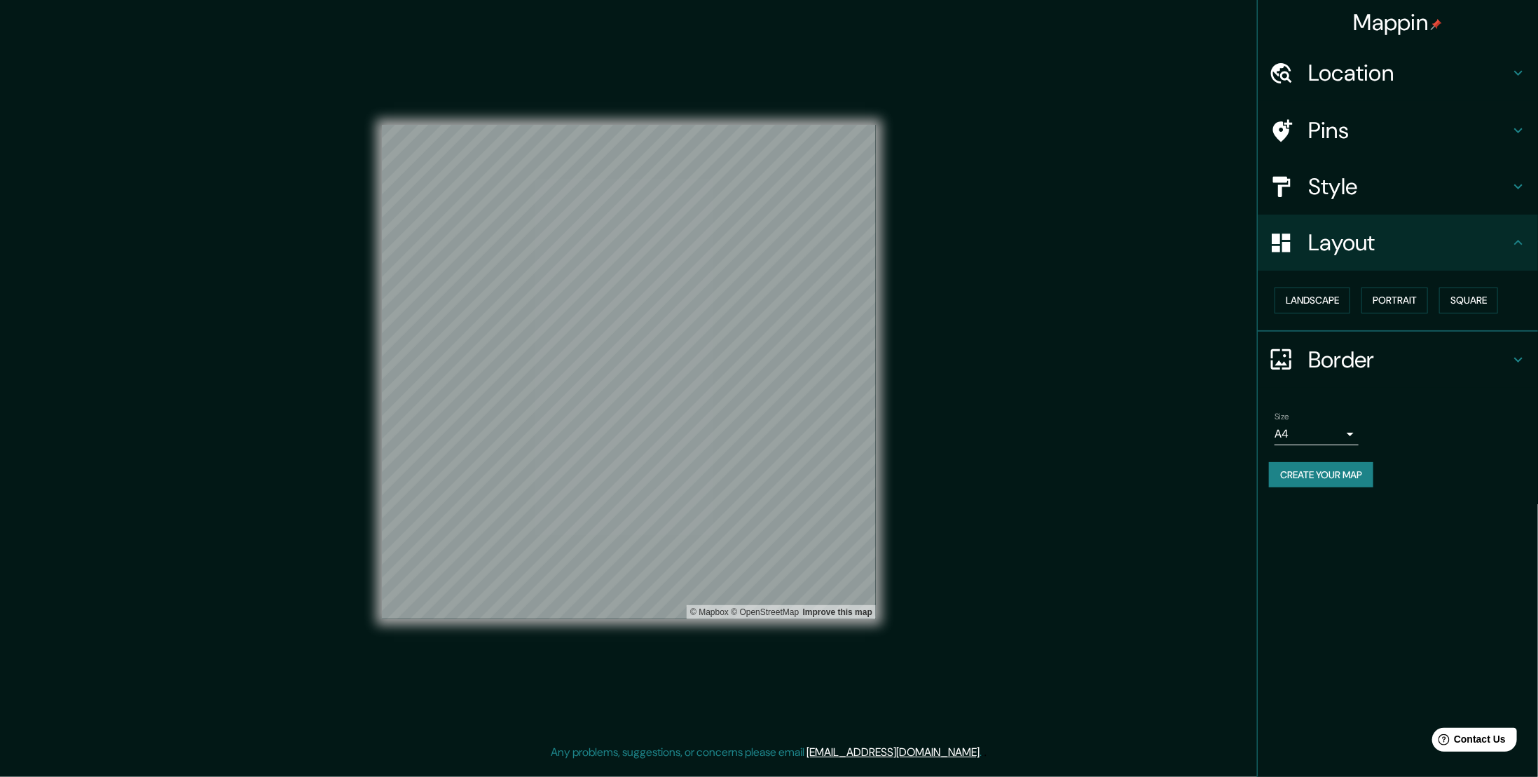
click at [1374, 346] on h4 "Border" at bounding box center [1409, 360] width 202 height 28
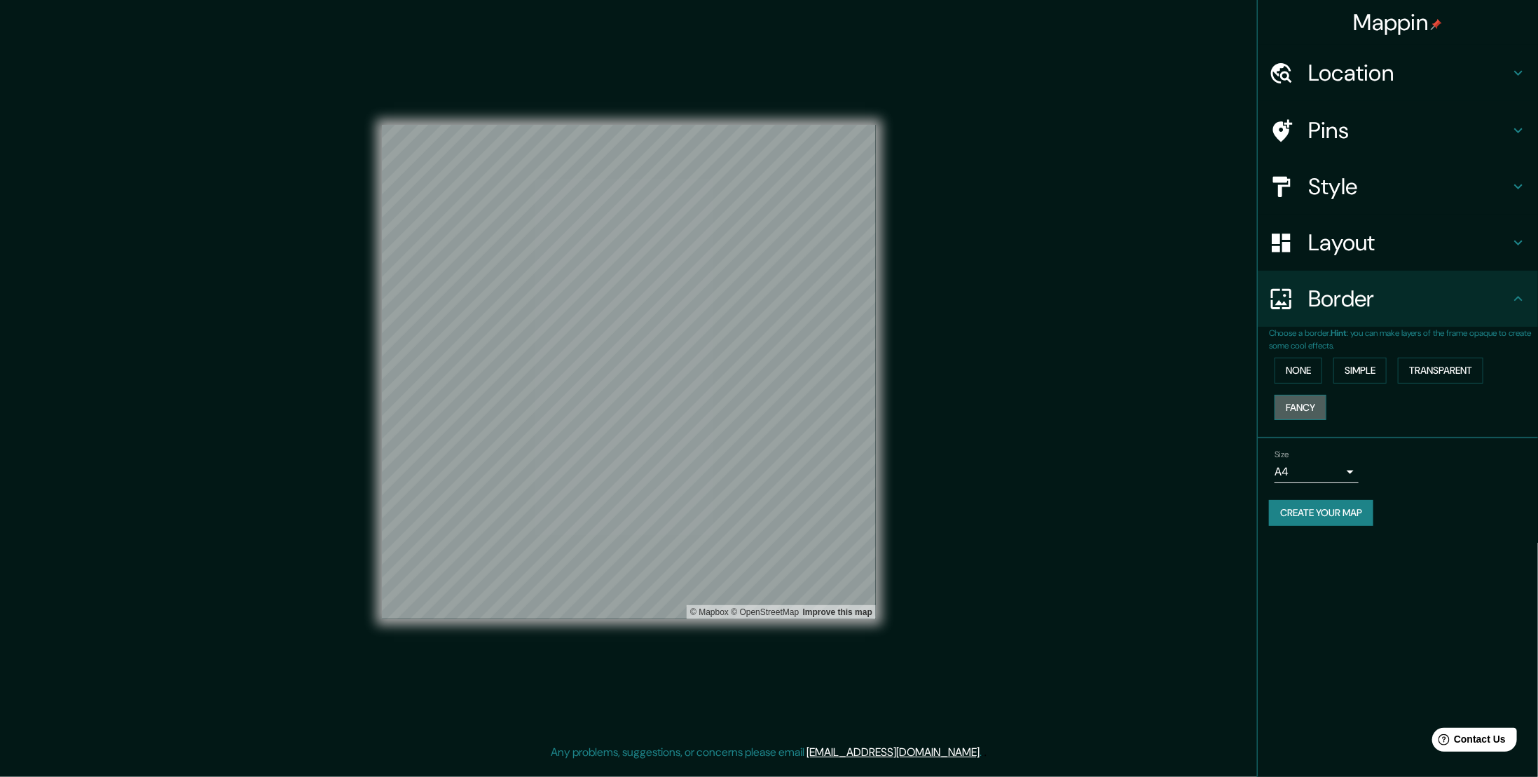
click at [1301, 403] on button "Fancy" at bounding box center [1301, 408] width 52 height 26
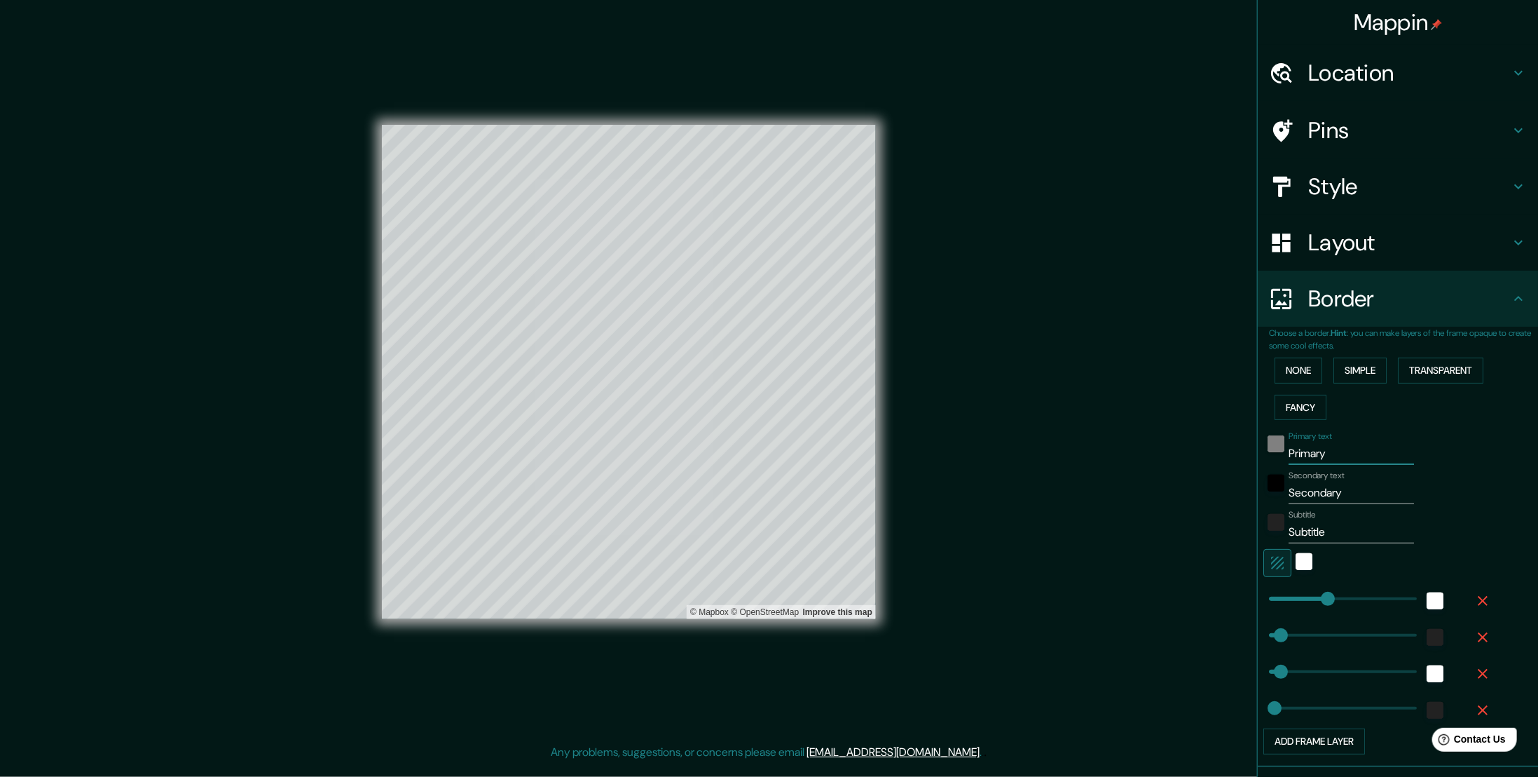
drag, startPoint x: 1345, startPoint y: 453, endPoint x: 1257, endPoint y: 445, distance: 88.0
click at [1264, 445] on div "Primary text Primary" at bounding box center [1379, 448] width 230 height 34
type input "56"
type input "28"
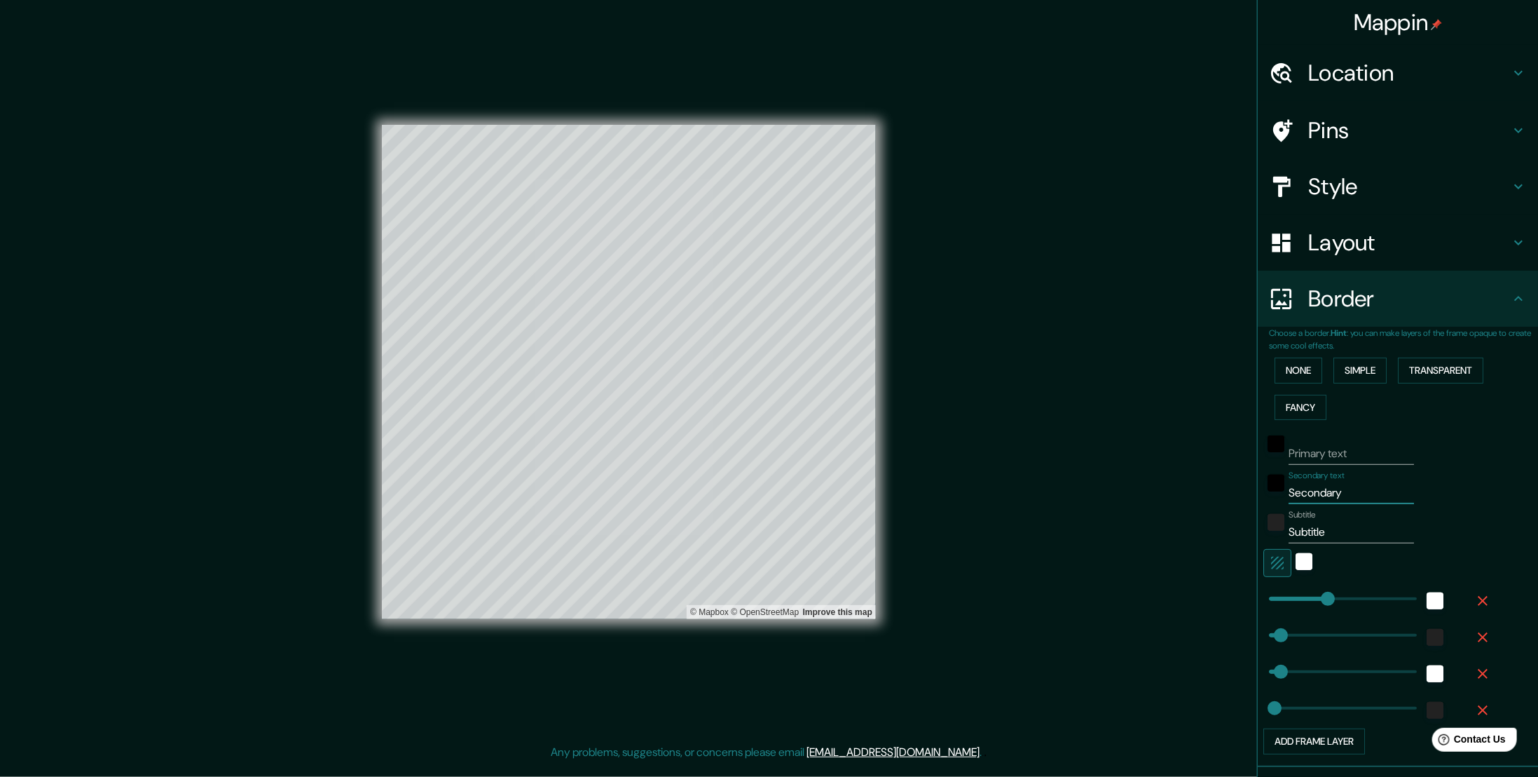
click at [1318, 489] on input "Secondary" at bounding box center [1351, 492] width 125 height 22
type input "EL"
type input "56"
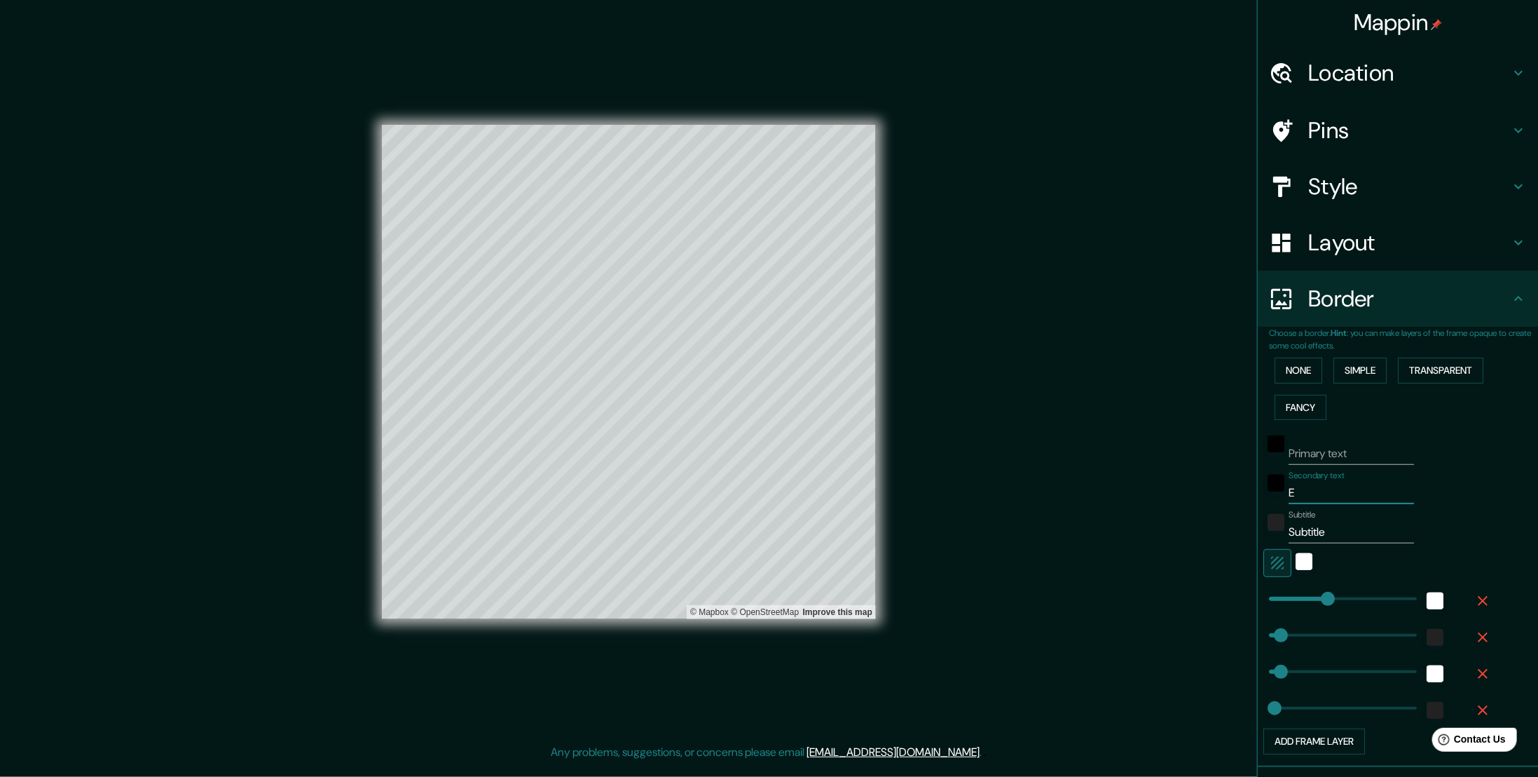
type input "28"
type input "EL COM"
type input "56"
type input "28"
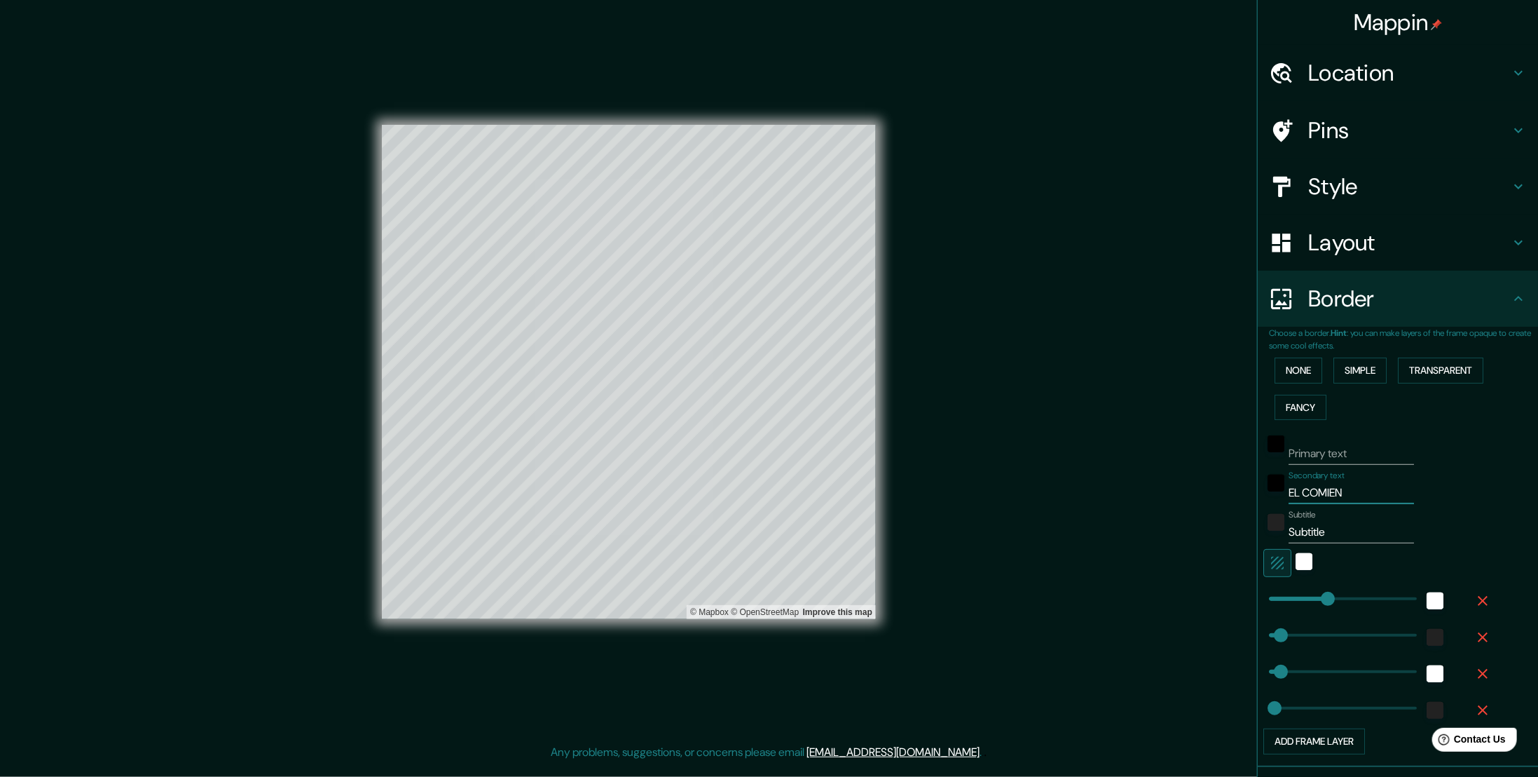
type input "EL COMIENZ"
type input "56"
type input "28"
type input "EL COMIENZO"
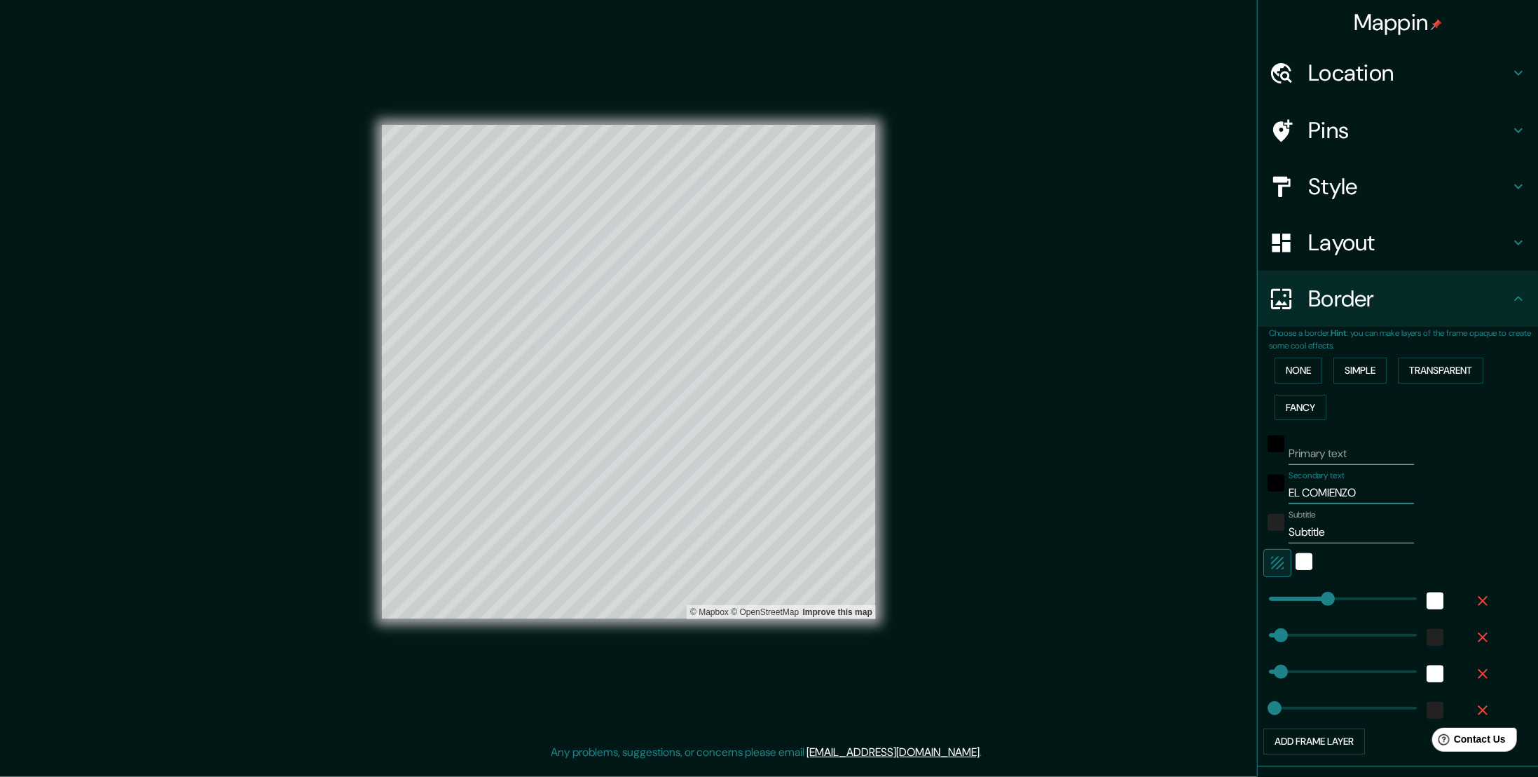
type input "56"
type input "28"
type input "EL COMIENZO"
drag, startPoint x: 1335, startPoint y: 526, endPoint x: 1243, endPoint y: 530, distance: 91.9
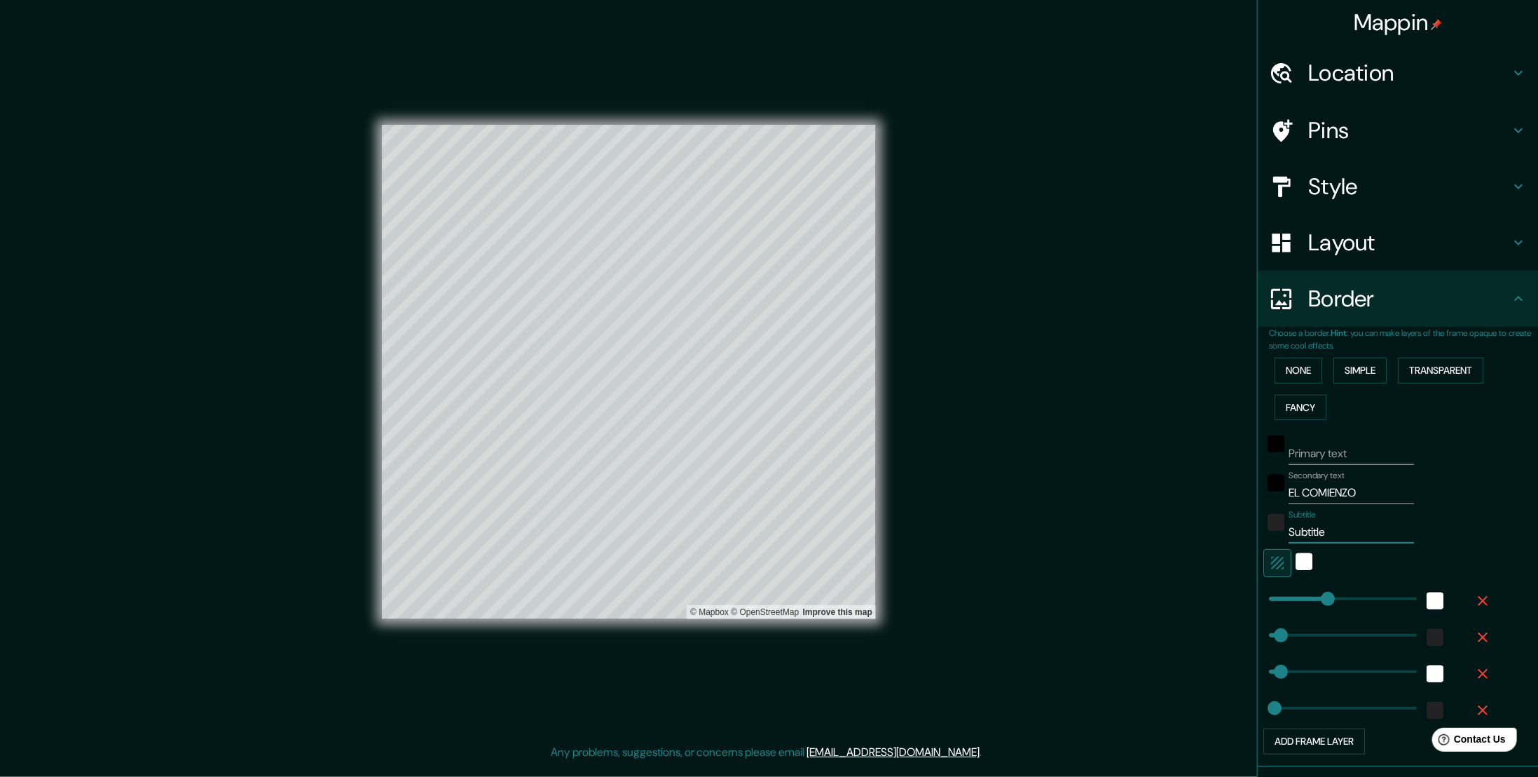
click at [1243, 530] on div "Mappin Location Pins Style Layout Border Choose a border. Hint : you can make l…" at bounding box center [769, 383] width 1538 height 766
type input "D"
type input "56"
type input "28"
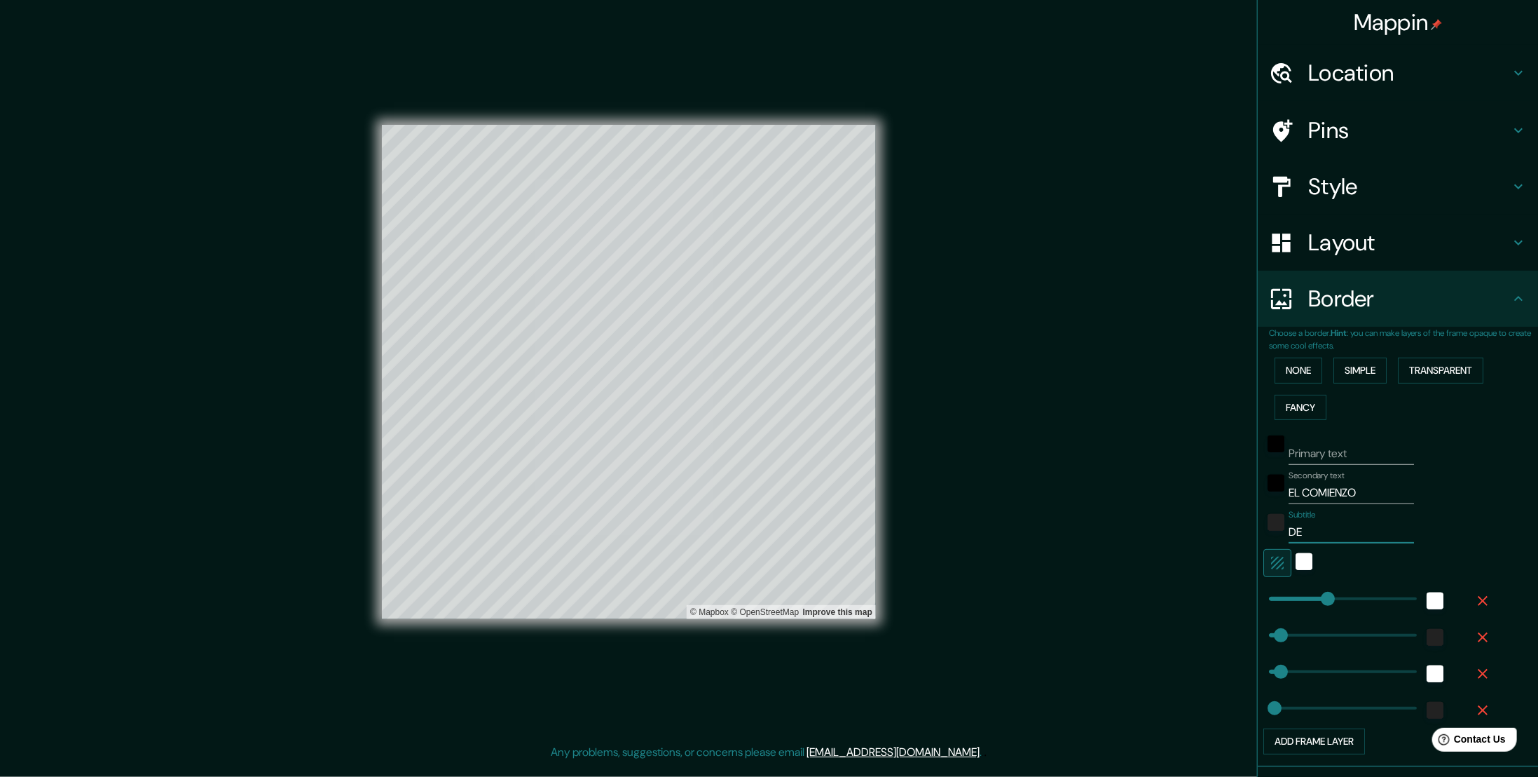
type input "DE"
type input "56"
type input "28"
type input "DE NUESTRA"
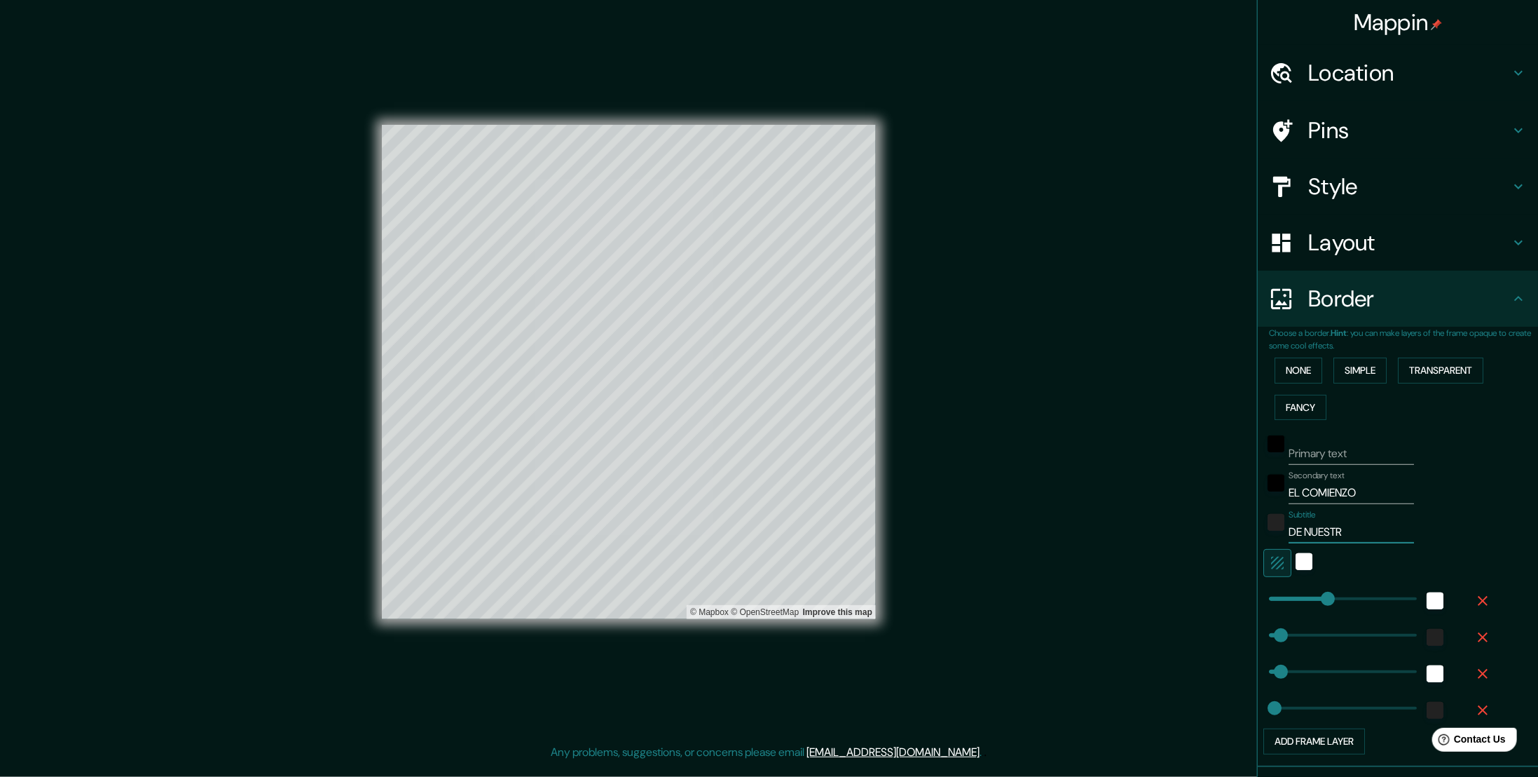
type input "56"
type input "28"
type input "DE NUESTRA HISTORIA"
type input "56"
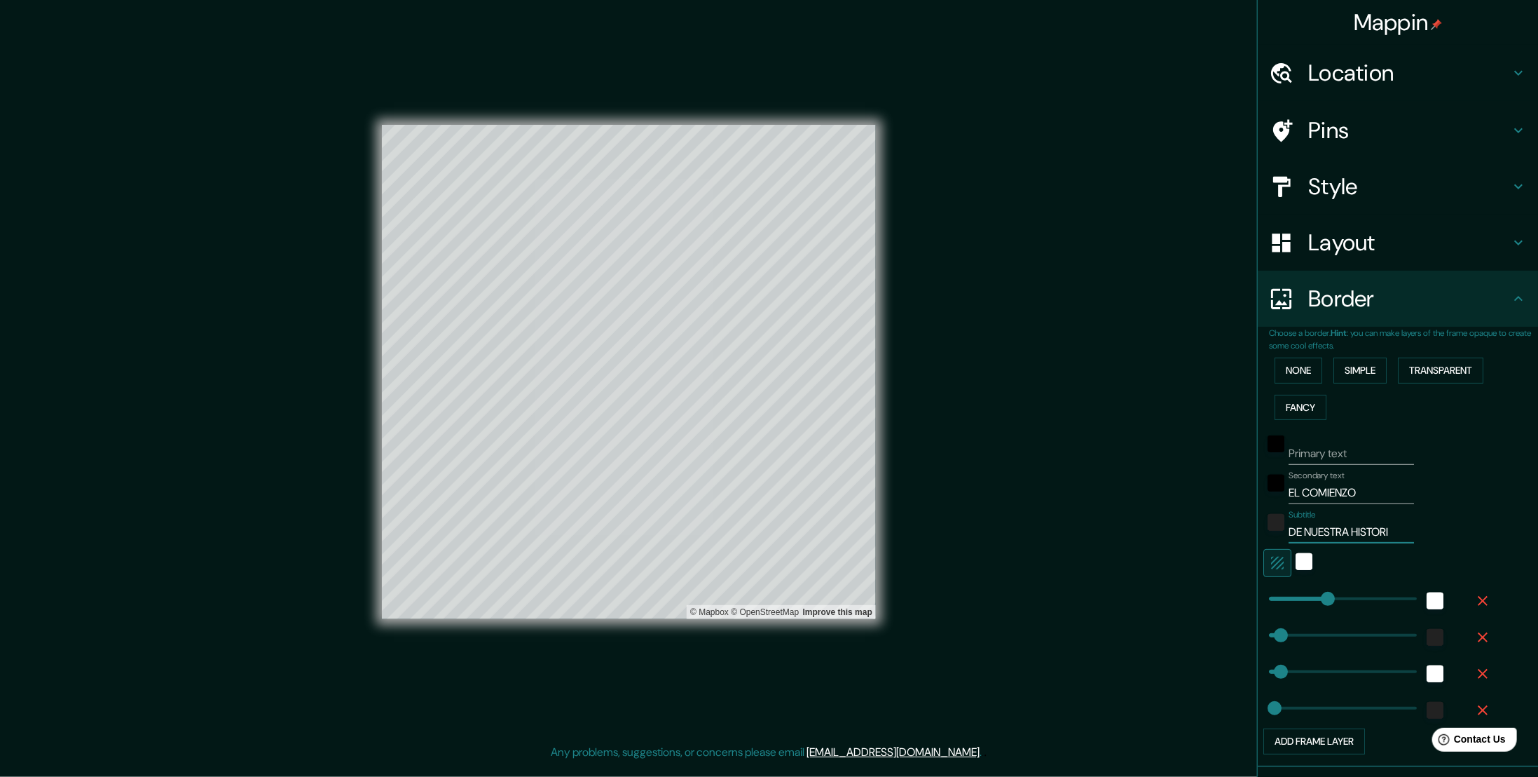
type input "56"
type input "28"
type input "DE NUESTRA HISTORIA"
click at [1329, 744] on button "Add frame layer" at bounding box center [1315, 741] width 102 height 26
type input "56"
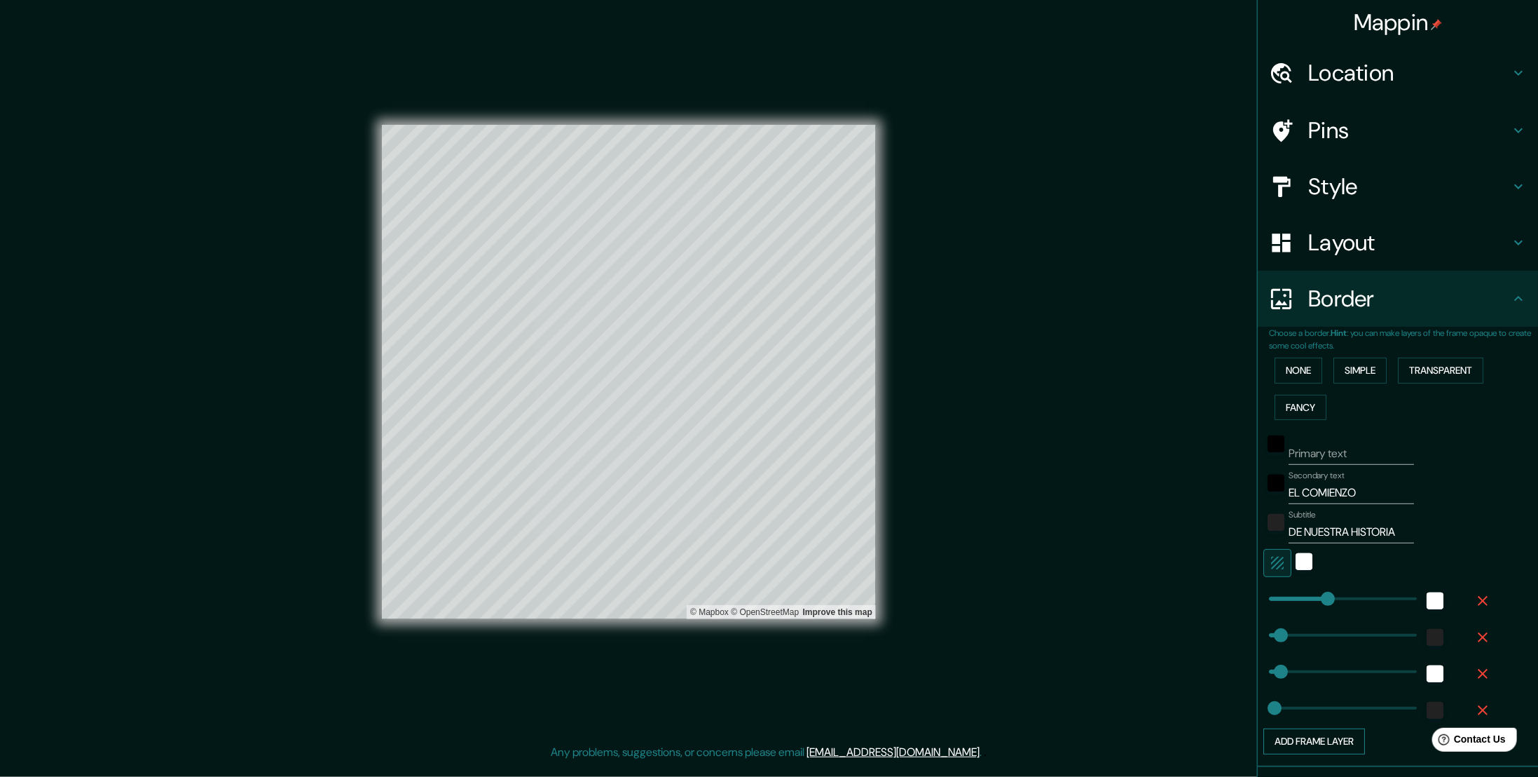
type input "56"
type input "28"
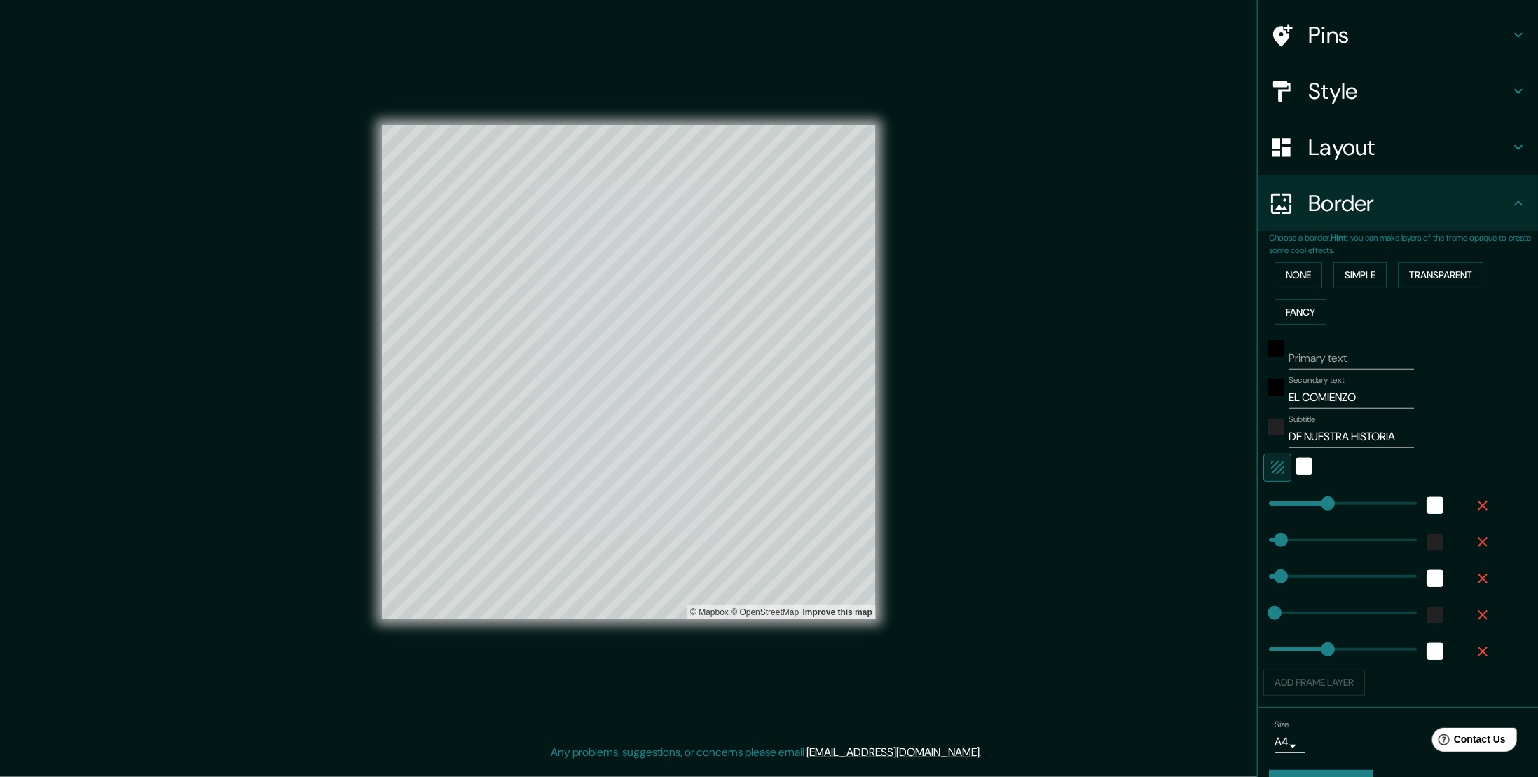
scroll to position [128, 0]
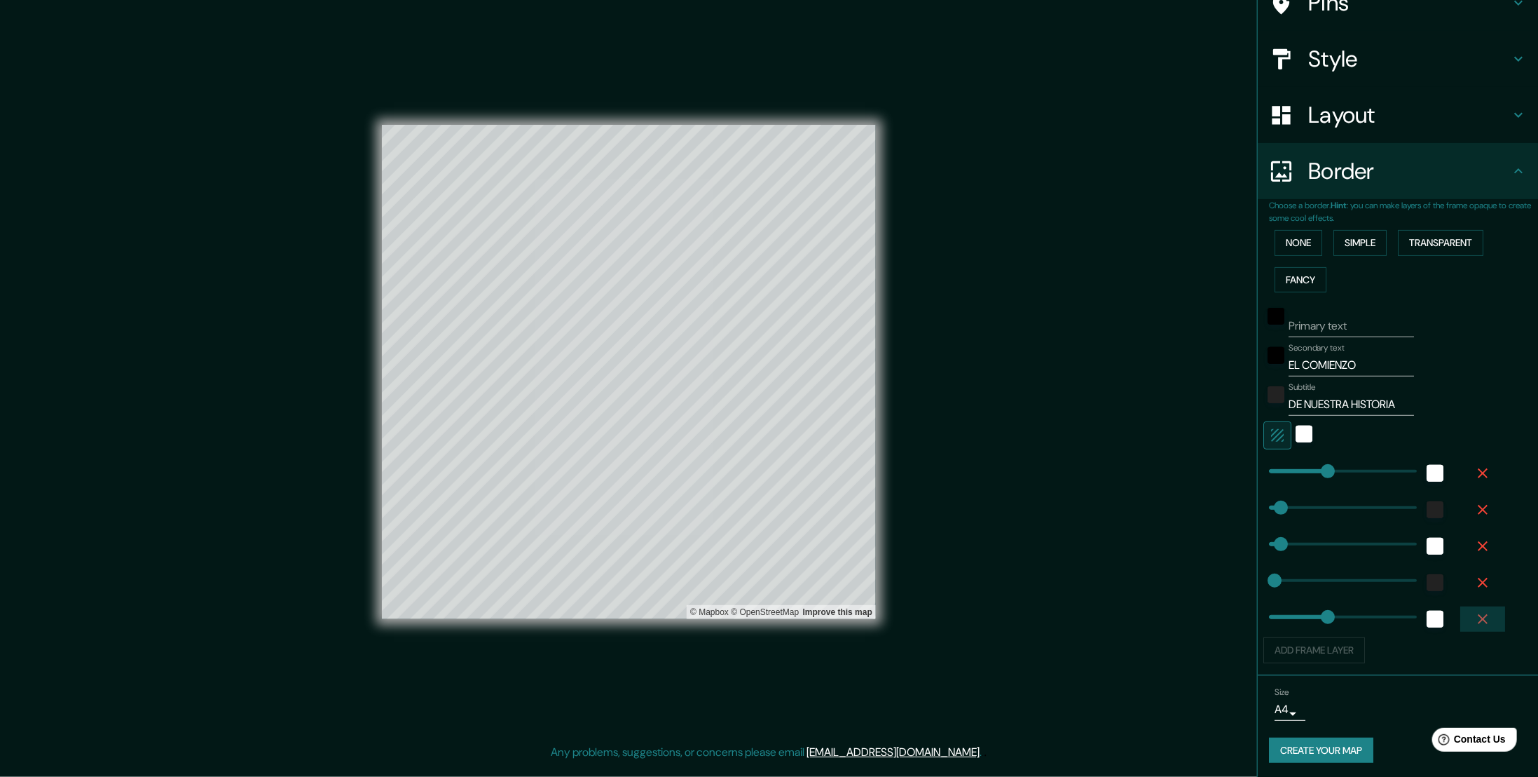
click at [1477, 610] on icon "button" at bounding box center [1483, 618] width 17 height 17
type input "56"
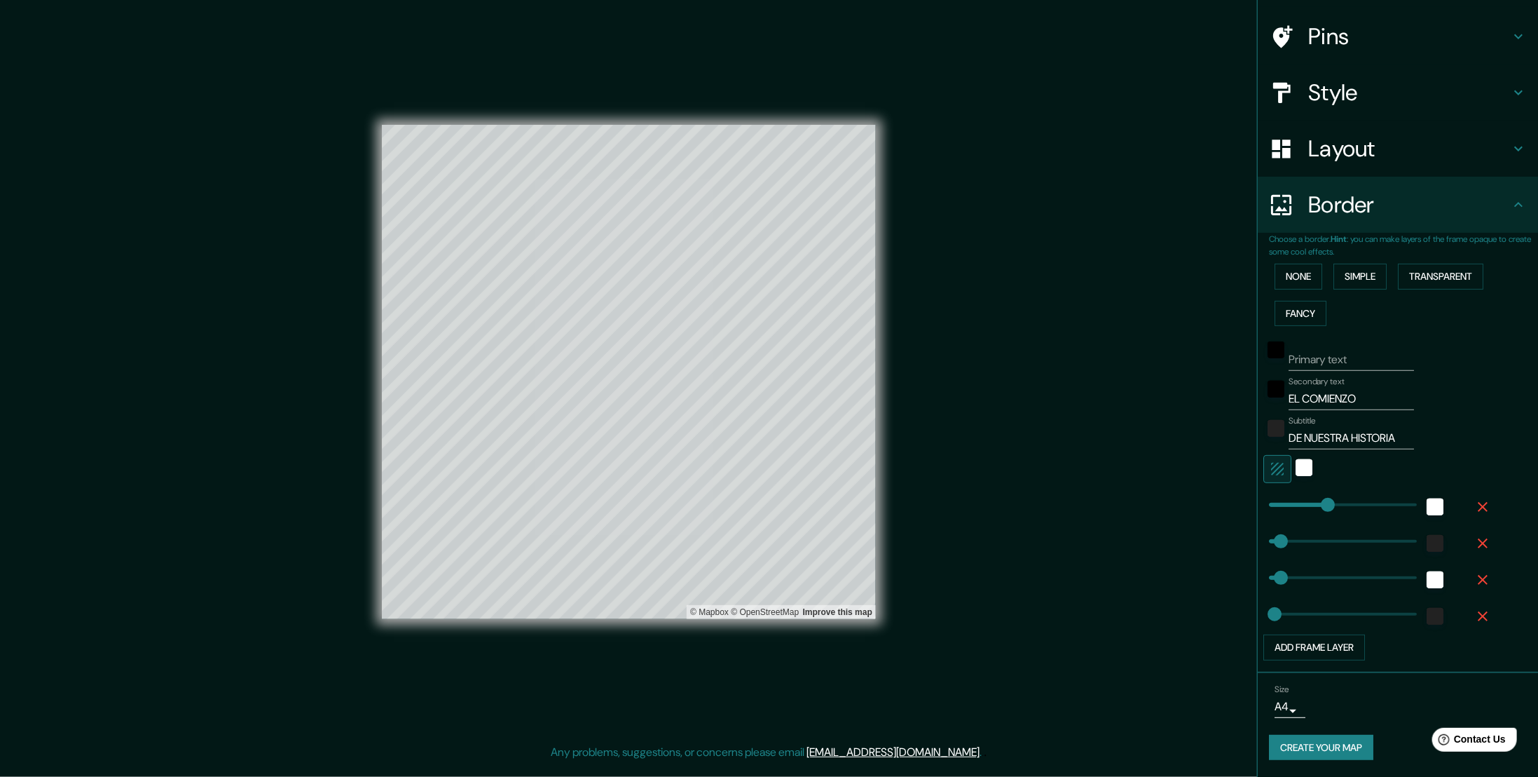
scroll to position [91, 0]
click at [1334, 753] on button "Create your map" at bounding box center [1321, 750] width 104 height 26
type input "28"
